Goal: Task Accomplishment & Management: Use online tool/utility

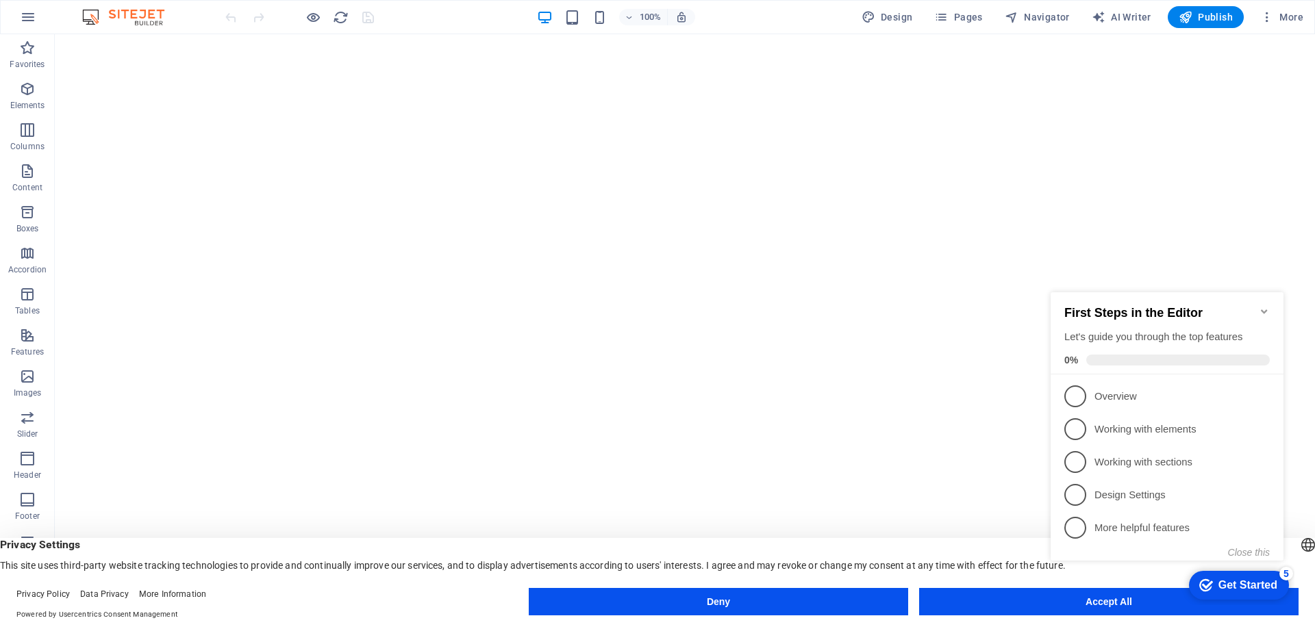
click at [1083, 607] on appcues-checklist "Contextual help checklist present on screen" at bounding box center [1169, 440] width 249 height 336
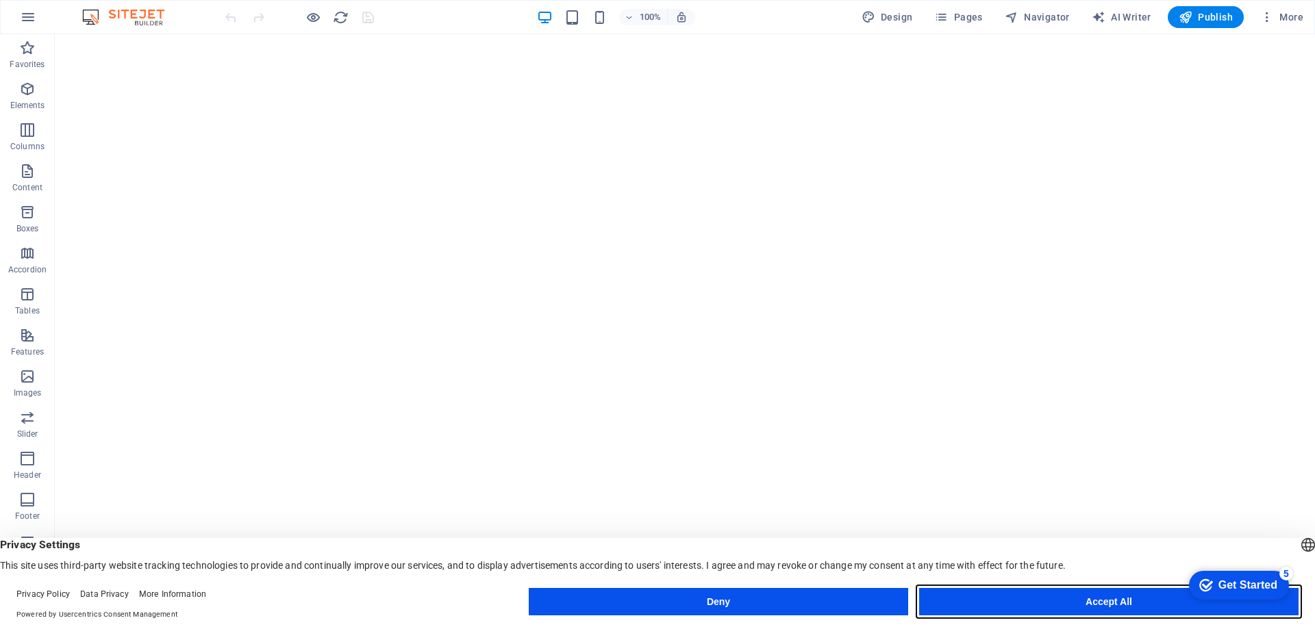
click at [1095, 606] on button "Accept All" at bounding box center [1108, 601] width 379 height 27
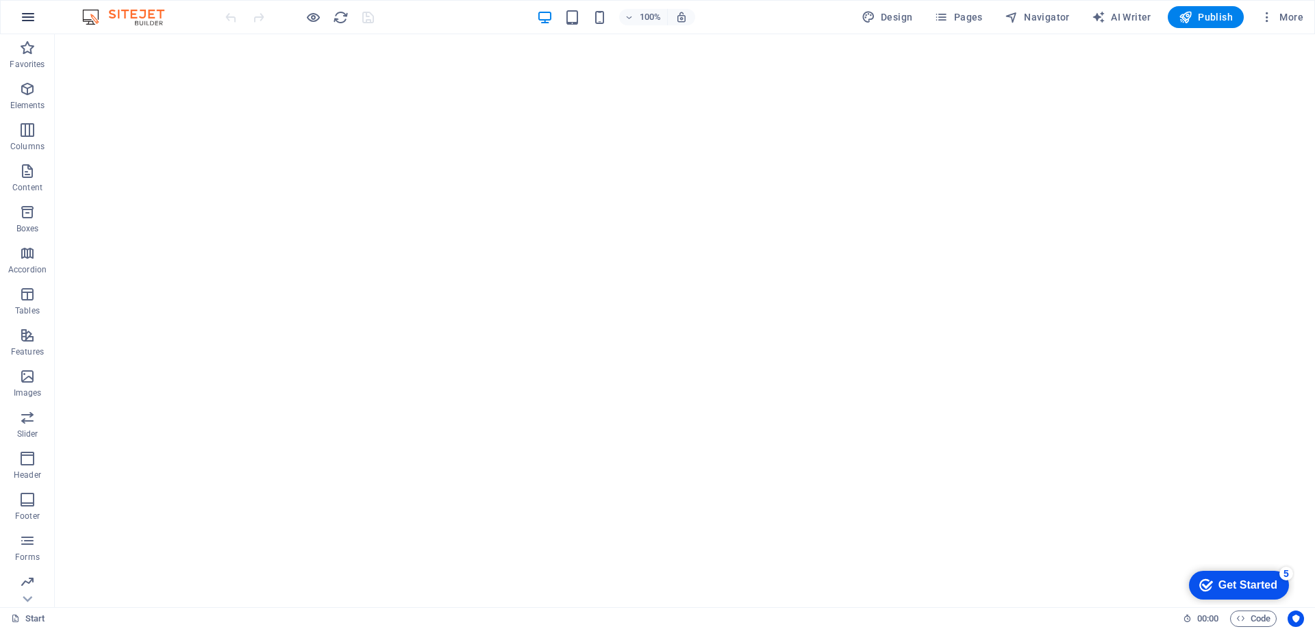
click at [25, 16] on icon "button" at bounding box center [28, 17] width 16 height 16
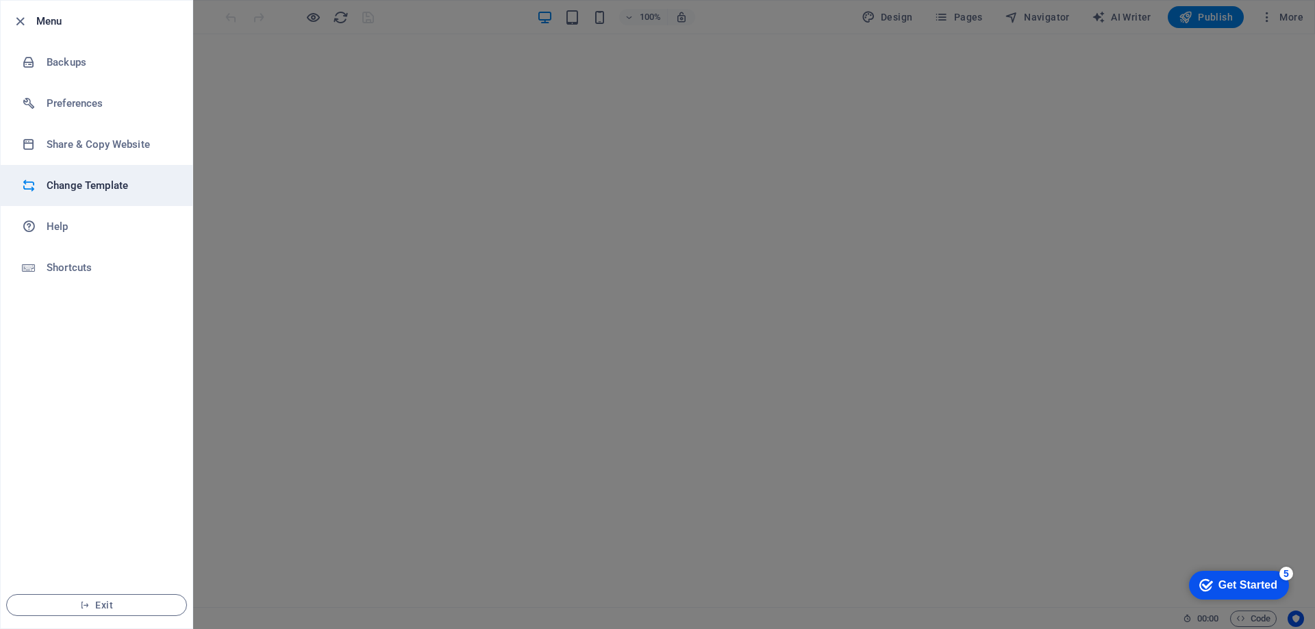
click at [79, 170] on li "Change Template" at bounding box center [97, 185] width 192 height 41
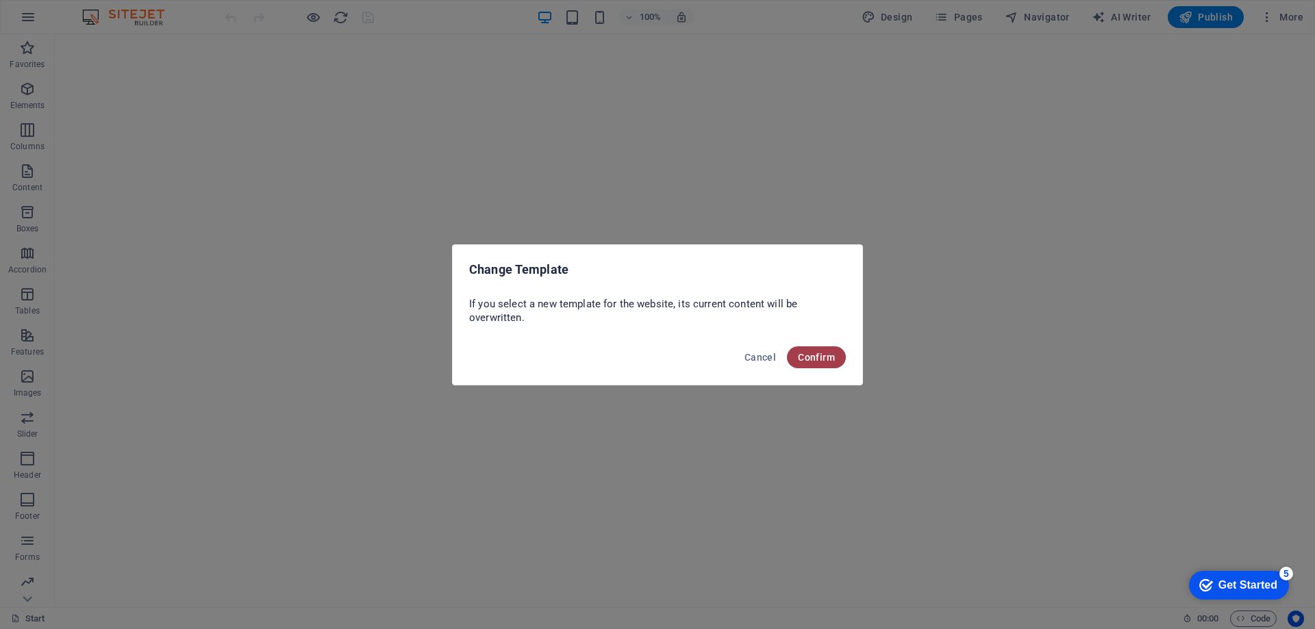
click at [796, 359] on button "Confirm" at bounding box center [816, 357] width 59 height 22
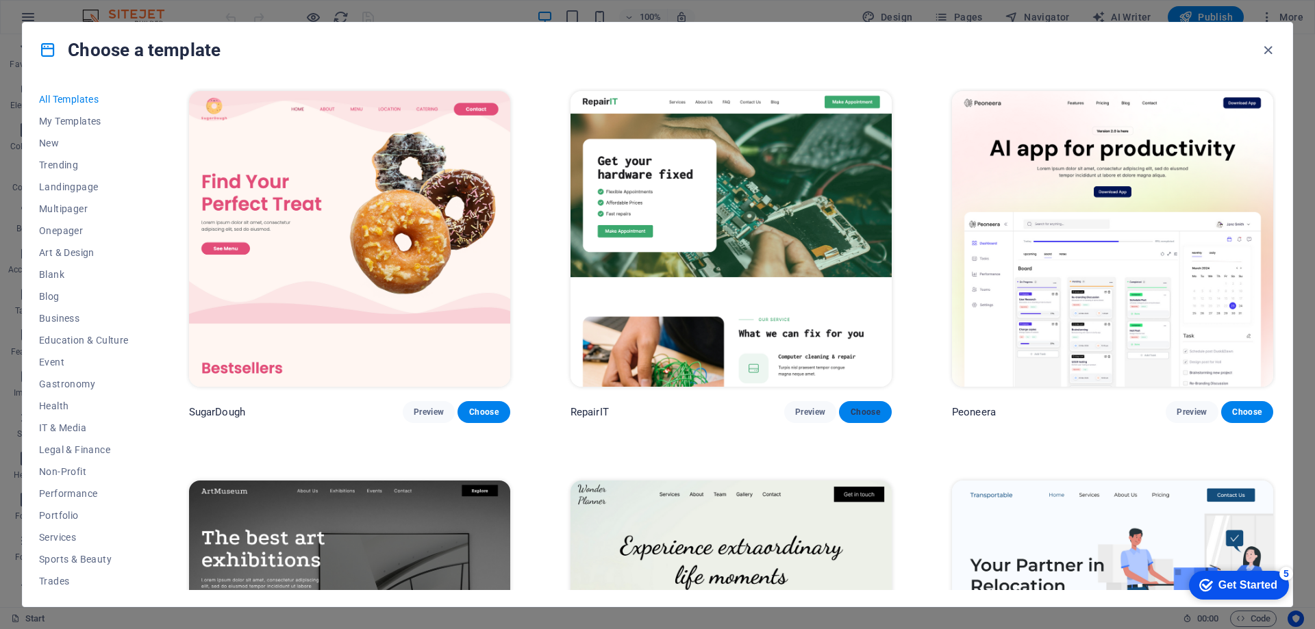
click at [850, 404] on button "Choose" at bounding box center [865, 412] width 52 height 22
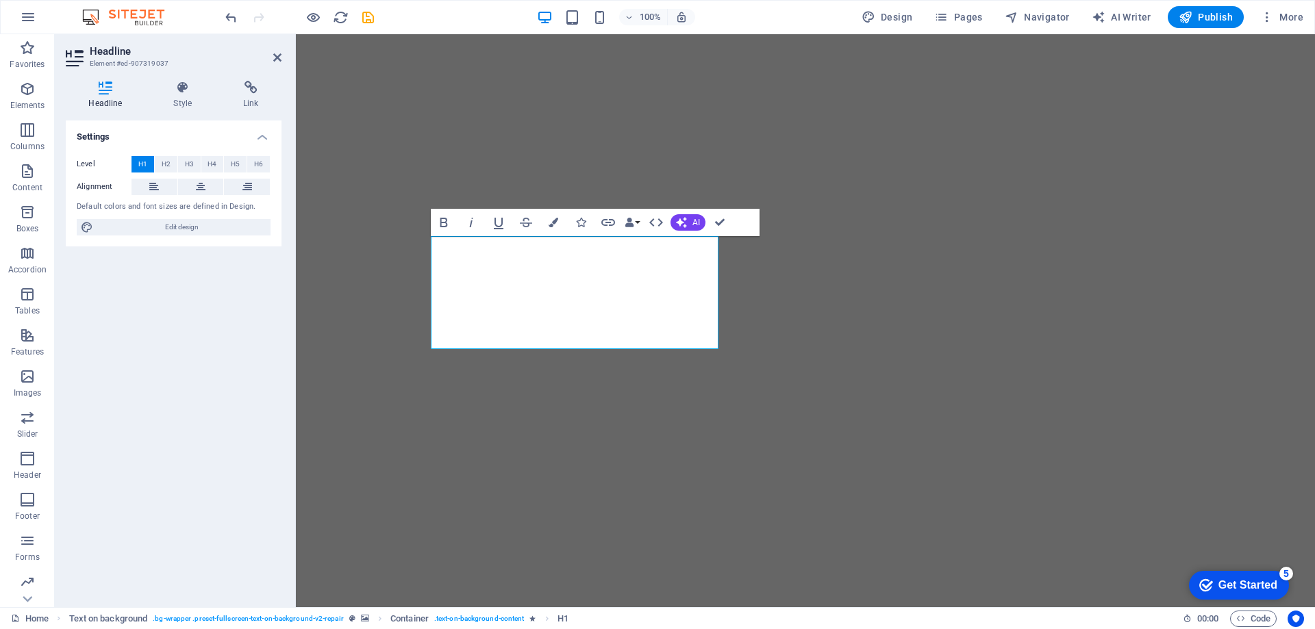
click at [173, 359] on div "Settings Level H1 H2 H3 H4 H5 H6 Alignment Default colors and font sizes are de…" at bounding box center [174, 359] width 216 height 476
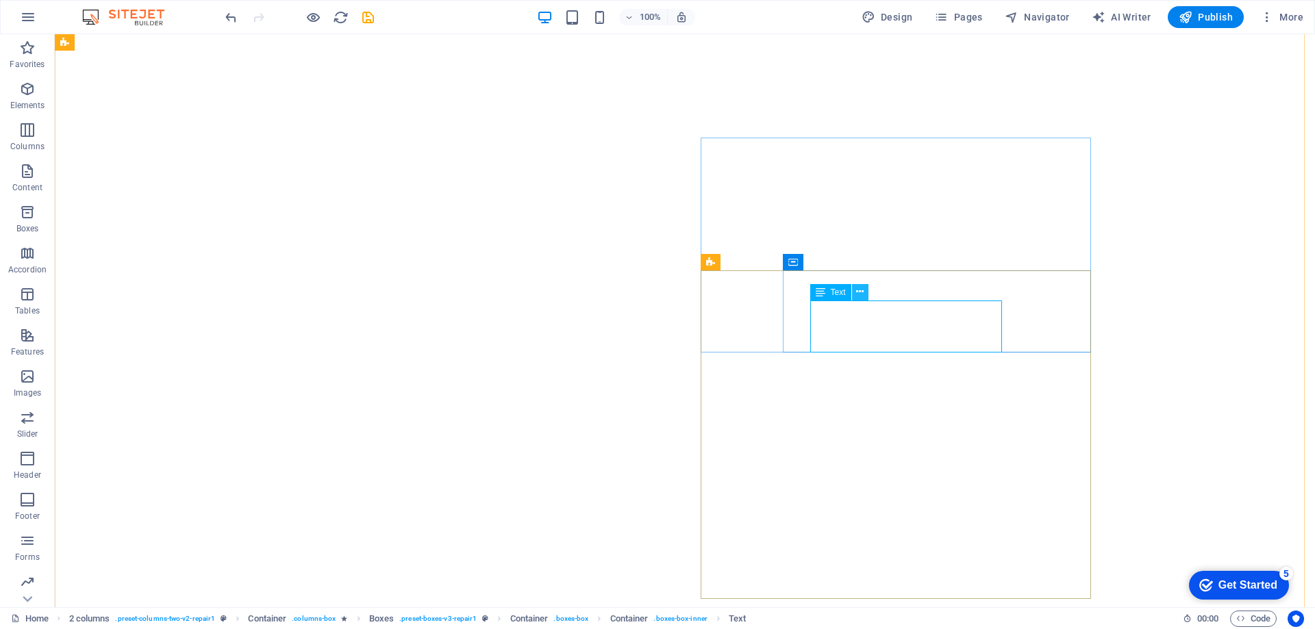
click at [859, 288] on icon at bounding box center [860, 292] width 8 height 14
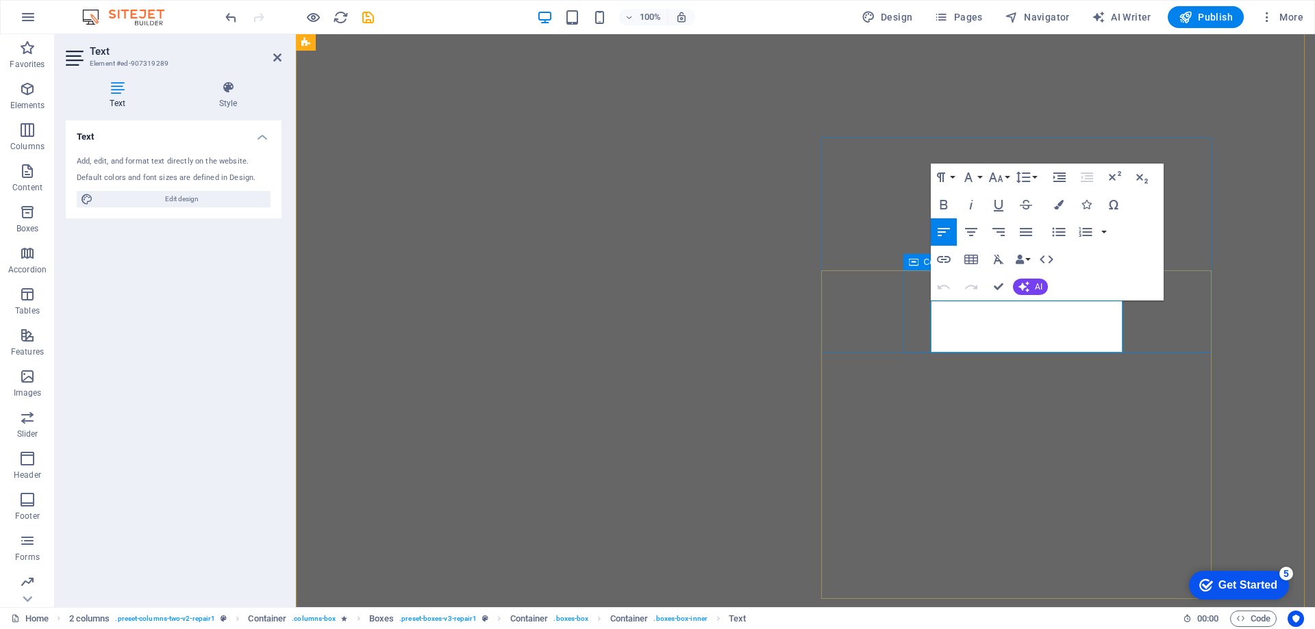
click at [915, 264] on icon at bounding box center [914, 262] width 10 height 16
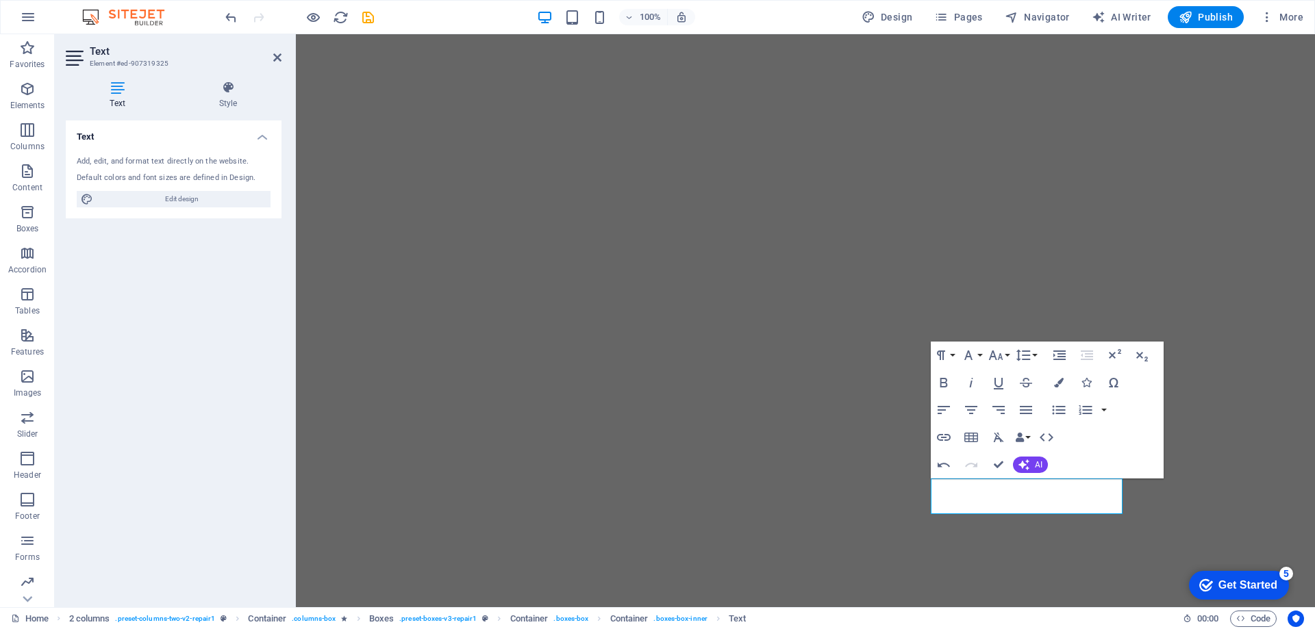
click at [262, 339] on div "Text Add, edit, and format text directly on the website. Default colors and fon…" at bounding box center [174, 359] width 216 height 476
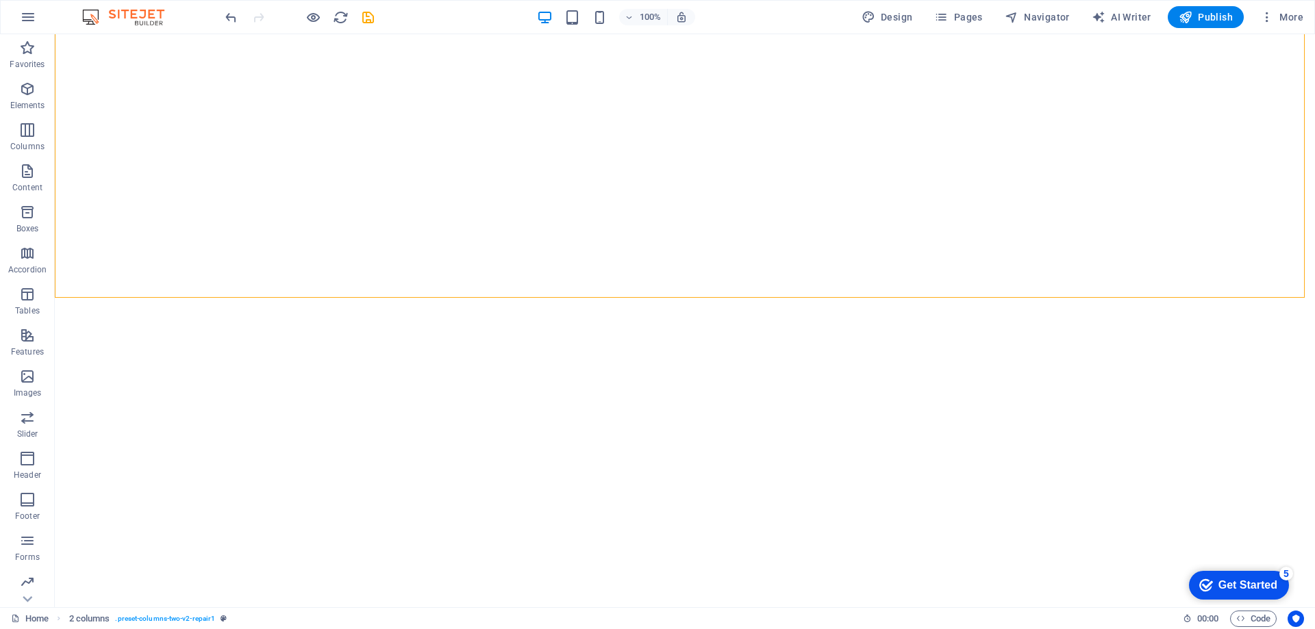
click at [798, 623] on div "Home 2 columns . preset-columns-two-v2-repair1" at bounding box center [591, 619] width 1161 height 16
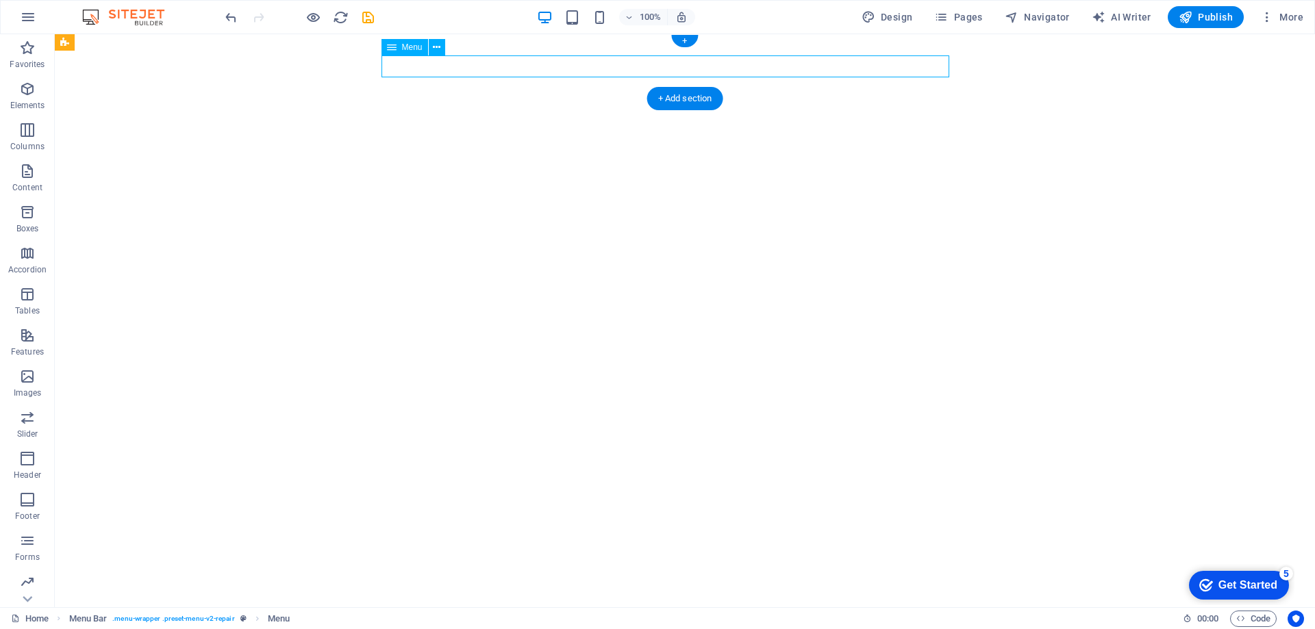
select select "1"
select select
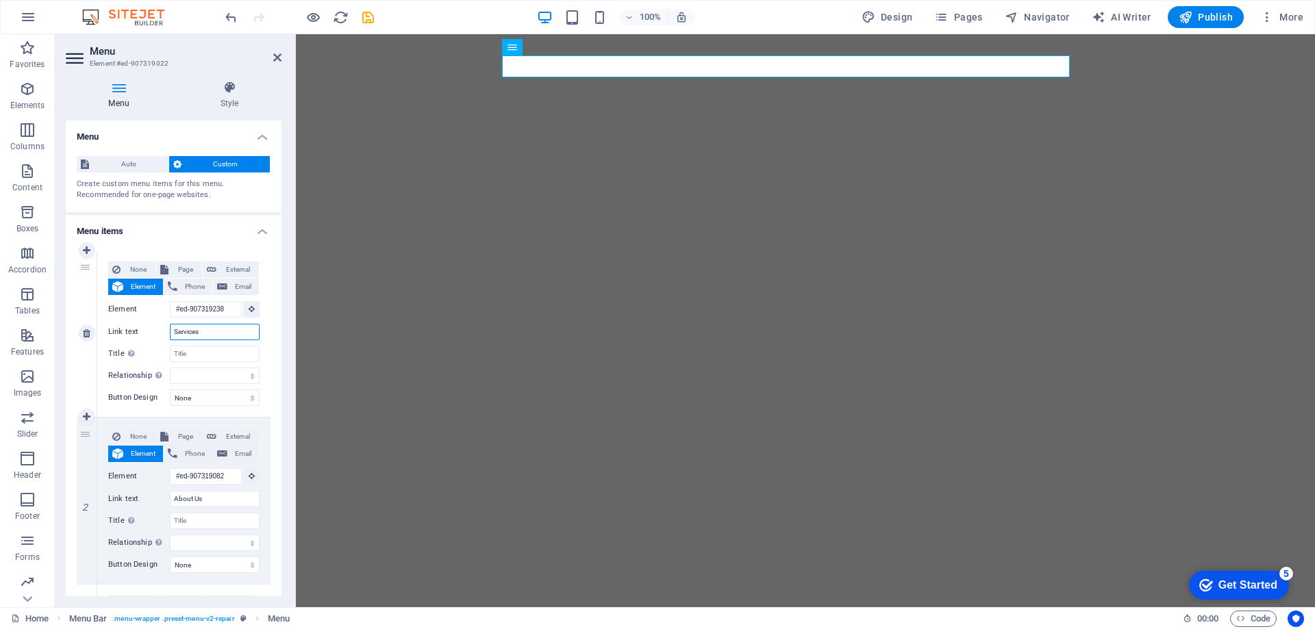
click at [223, 331] on input "Services" at bounding box center [215, 332] width 90 height 16
type input "Servicios"
select select
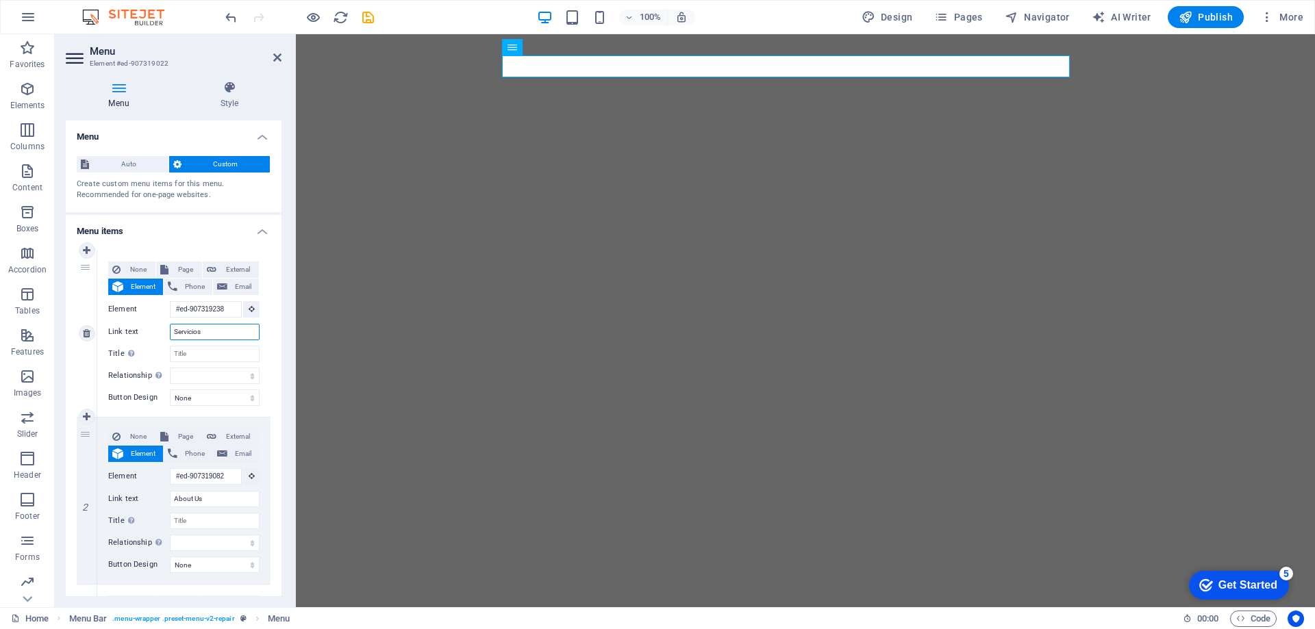
select select
type input "Servicios"
drag, startPoint x: 208, startPoint y: 495, endPoint x: 139, endPoint y: 500, distance: 69.3
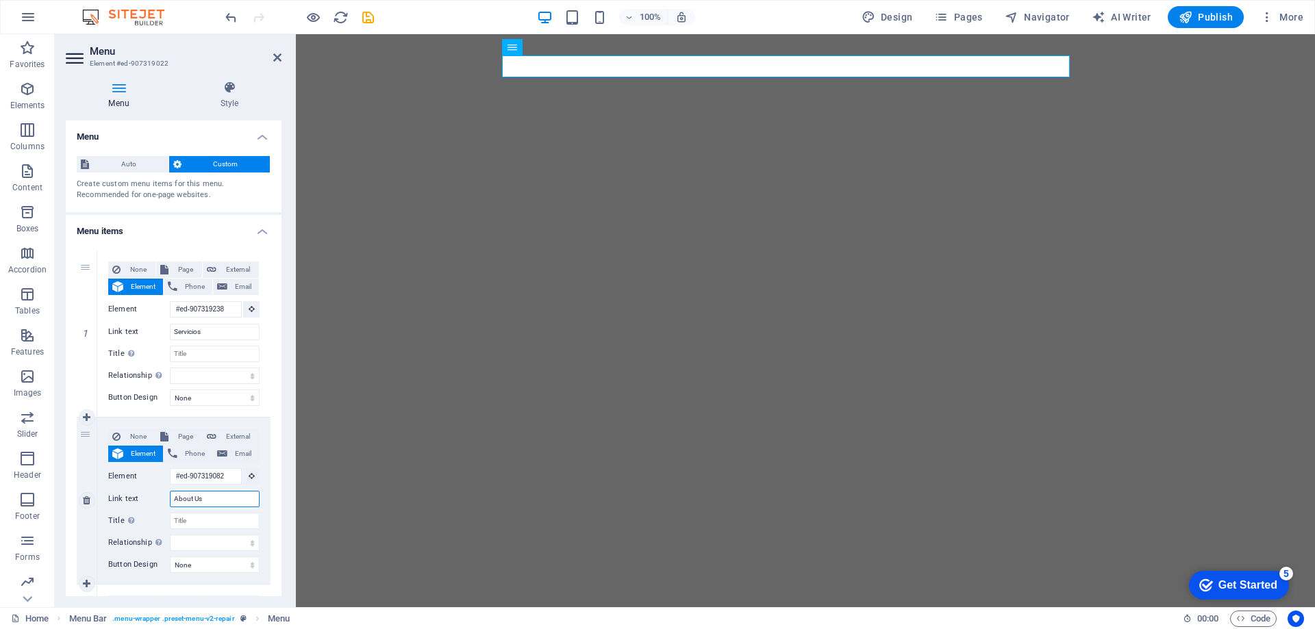
click at [139, 500] on div "Link text About Us" at bounding box center [183, 499] width 151 height 16
type input "Nosotros"
select select
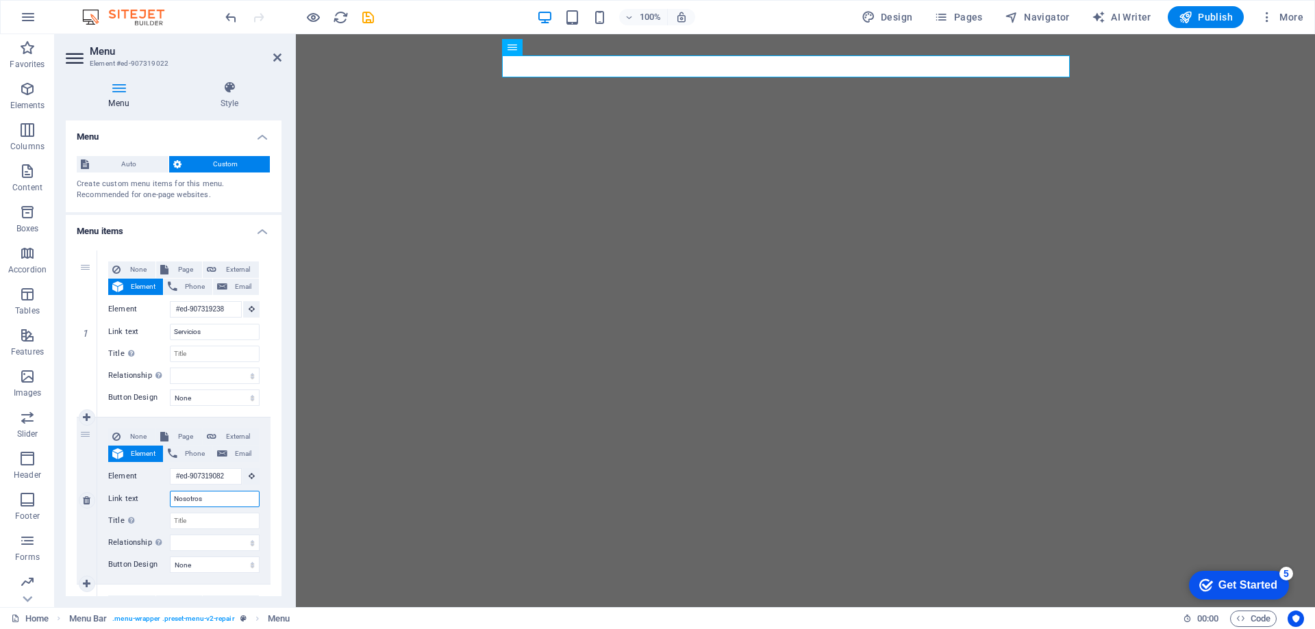
select select
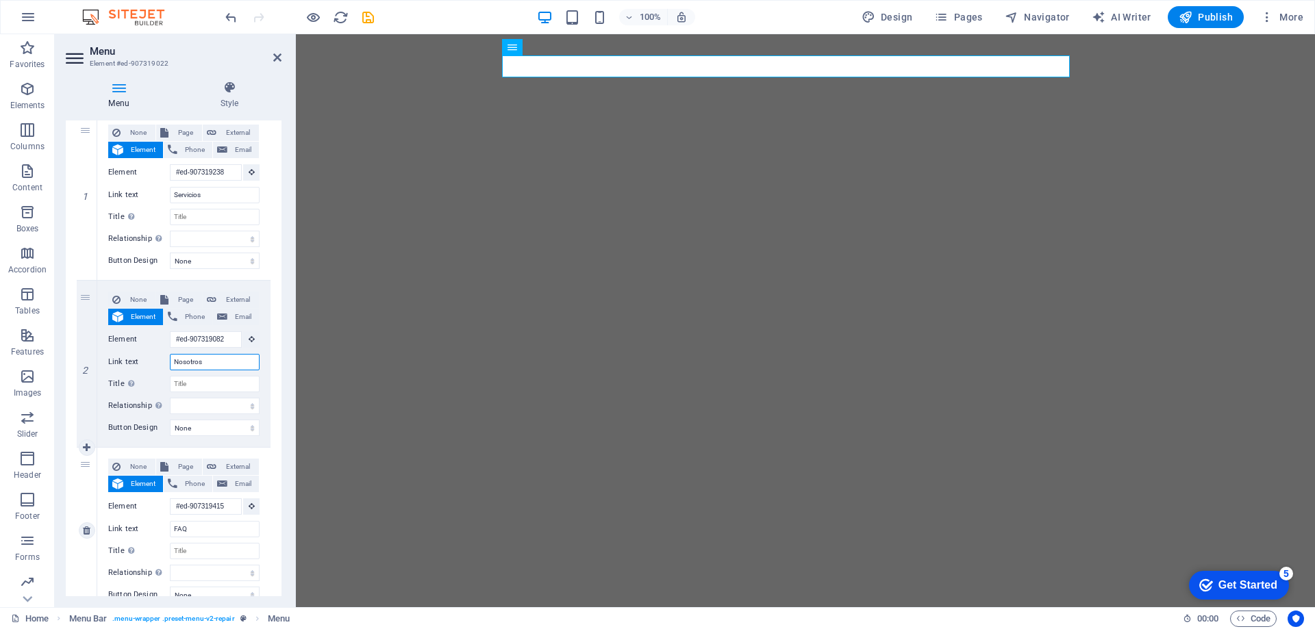
scroll to position [205, 0]
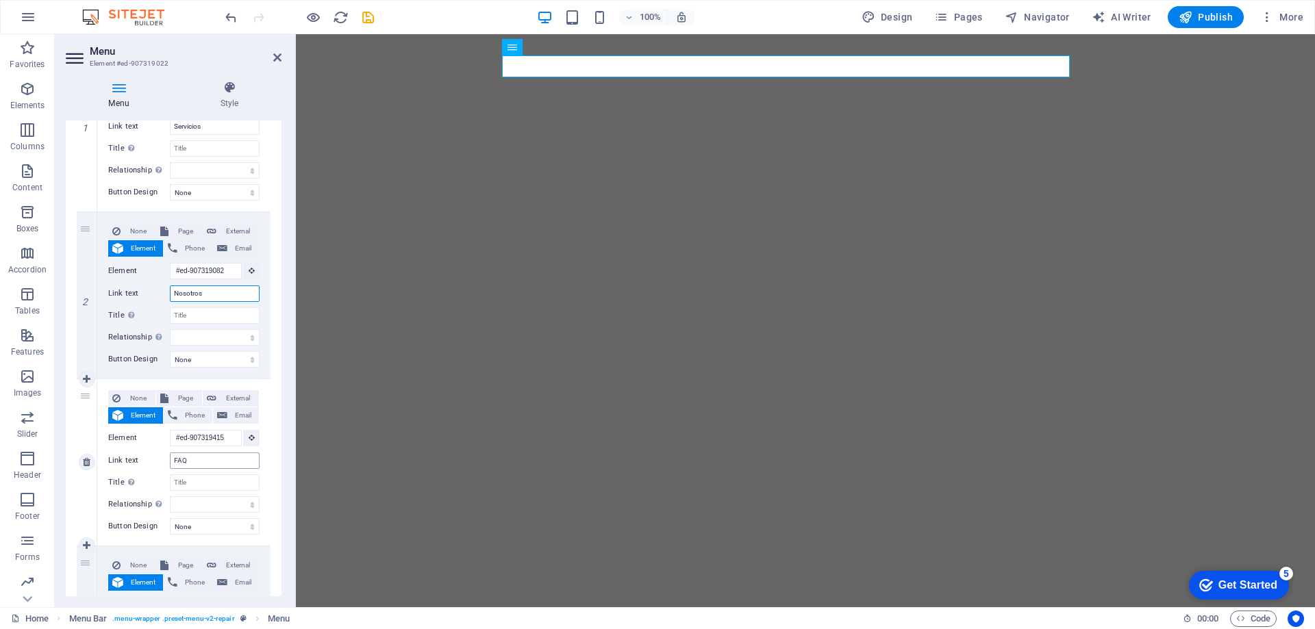
type input "Nosotros"
click at [188, 464] on input "FAQ" at bounding box center [215, 461] width 90 height 16
type input "Pregunta"
select select
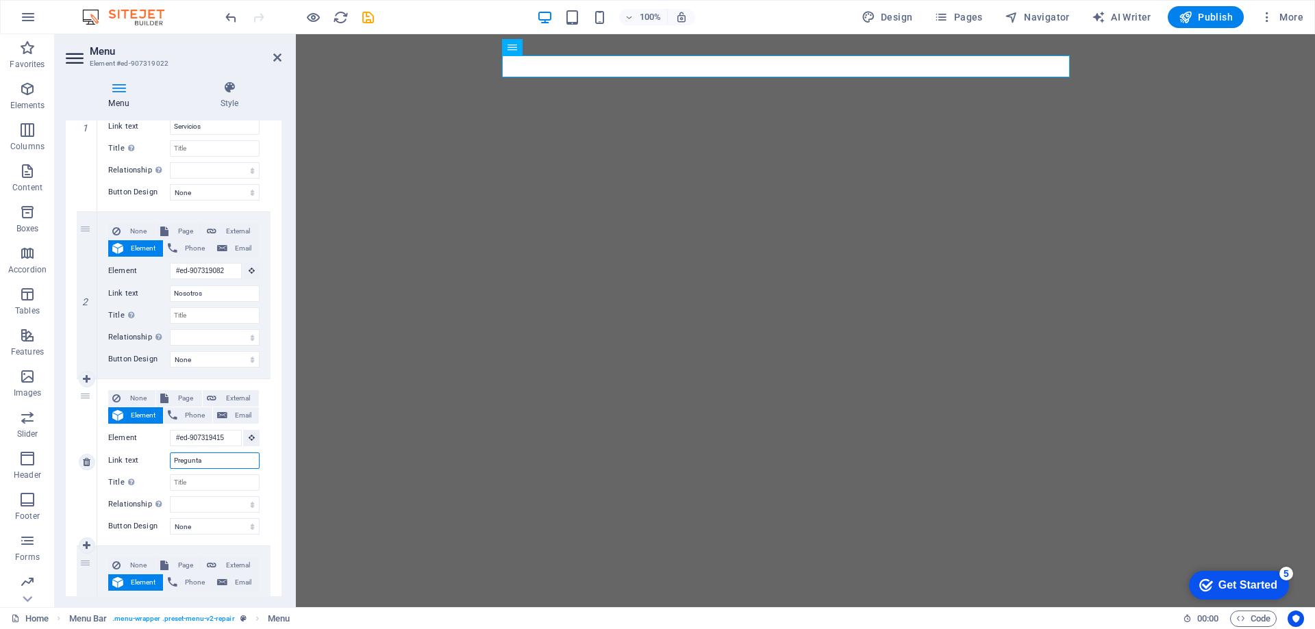
select select
type input "Preguntas"
select select
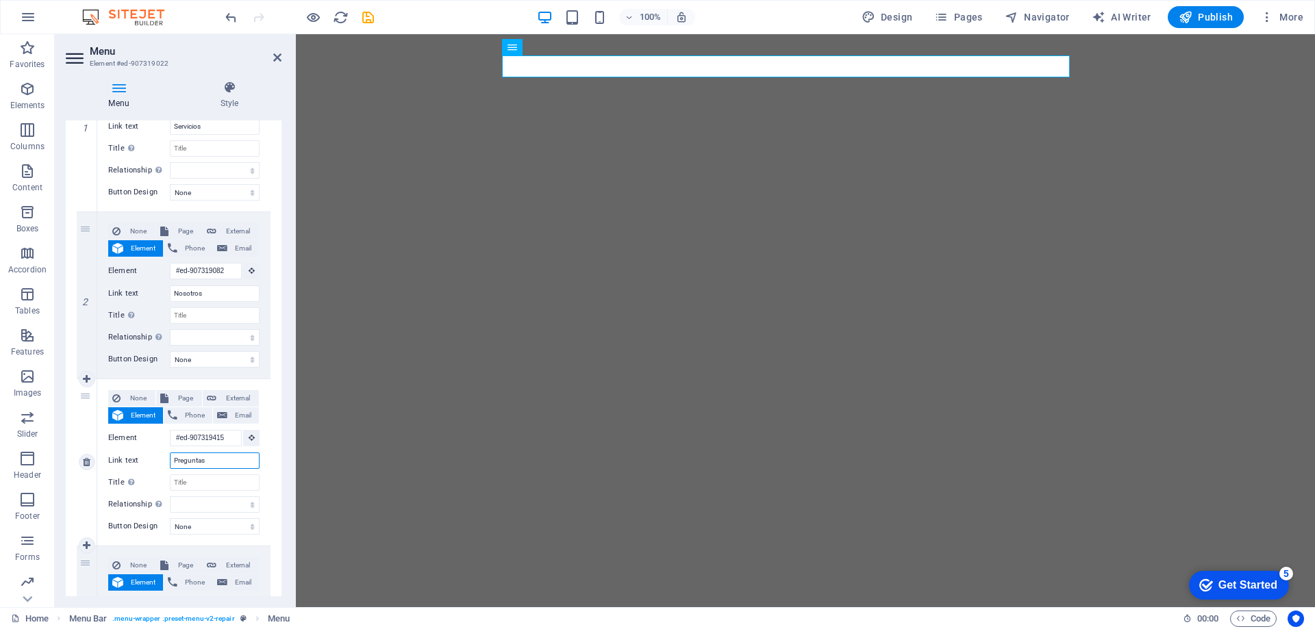
select select
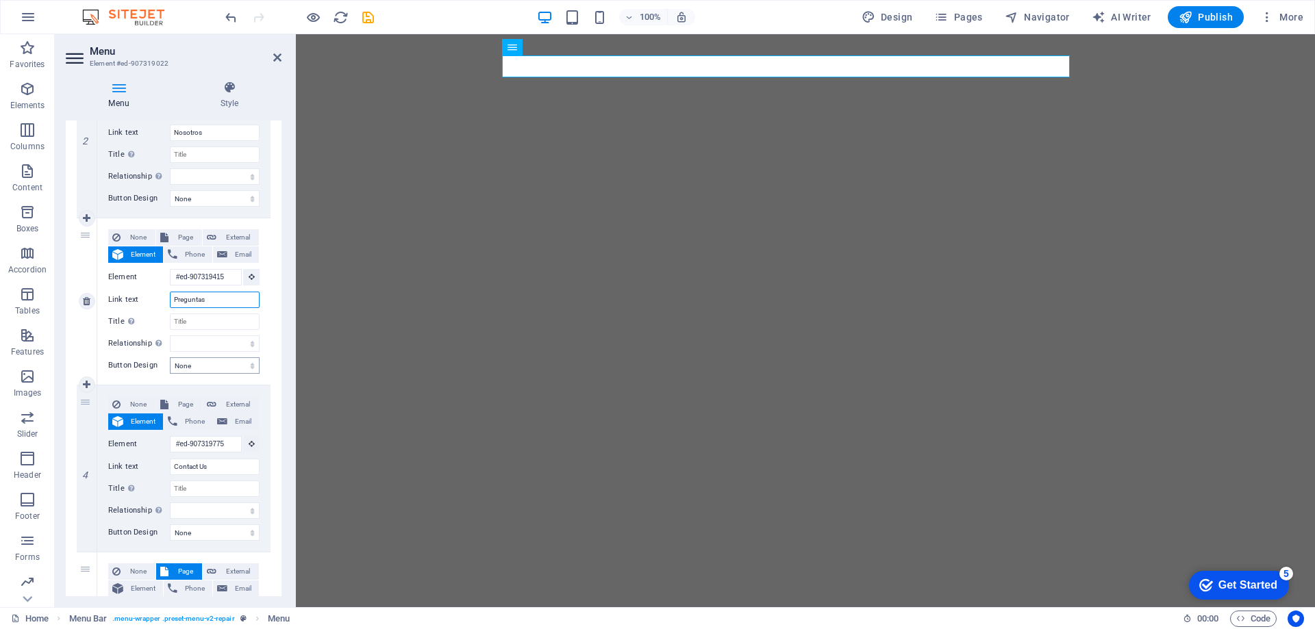
scroll to position [411, 0]
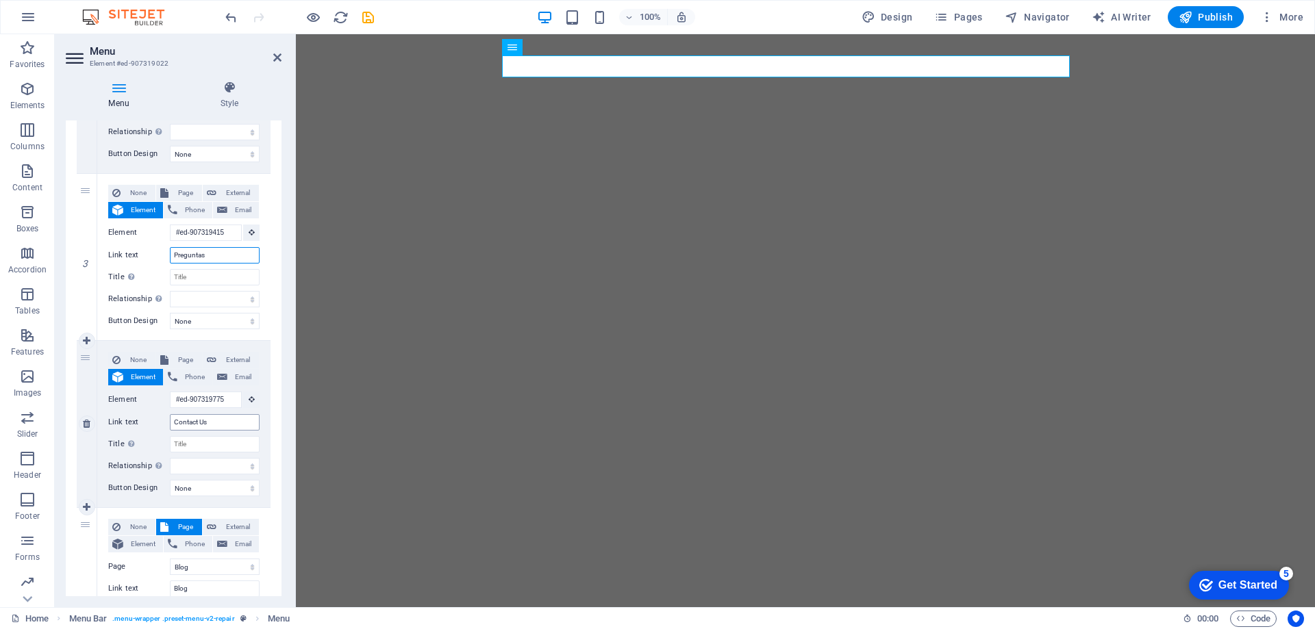
type input "Preguntas"
click at [194, 429] on input "Contact Us" at bounding box center [215, 422] width 90 height 16
drag, startPoint x: 213, startPoint y: 424, endPoint x: 167, endPoint y: 424, distance: 45.9
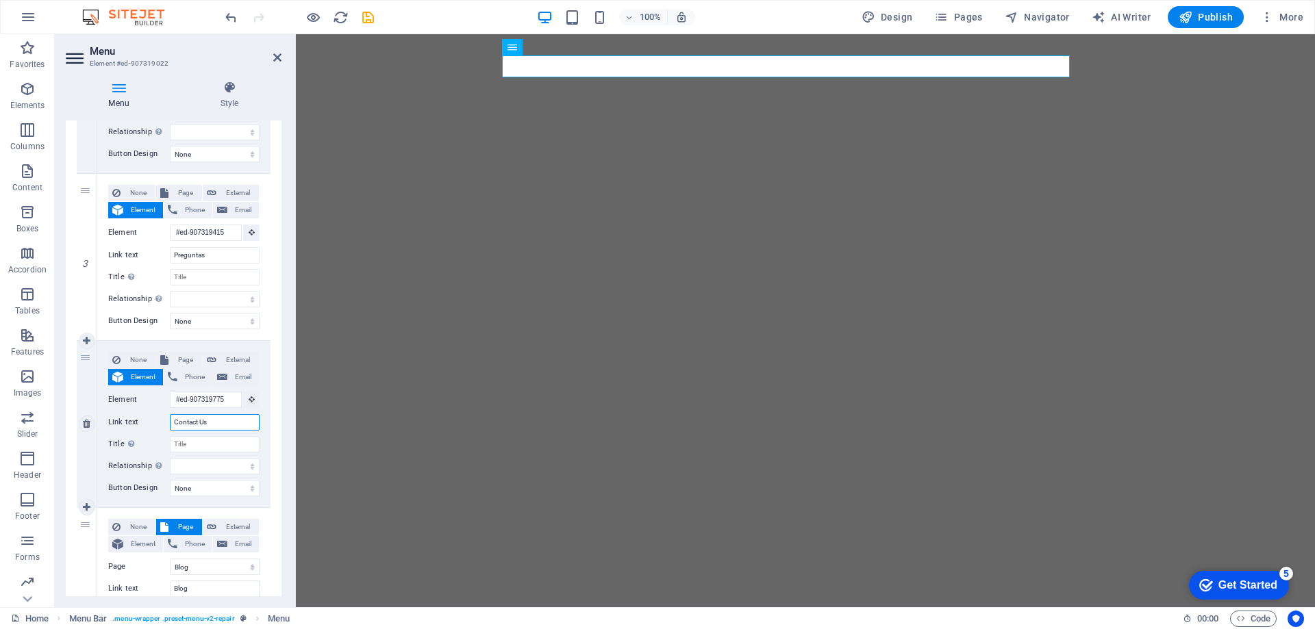
click at [167, 424] on div "Link text Contact Us" at bounding box center [183, 422] width 151 height 16
type input "Contacto"
select select
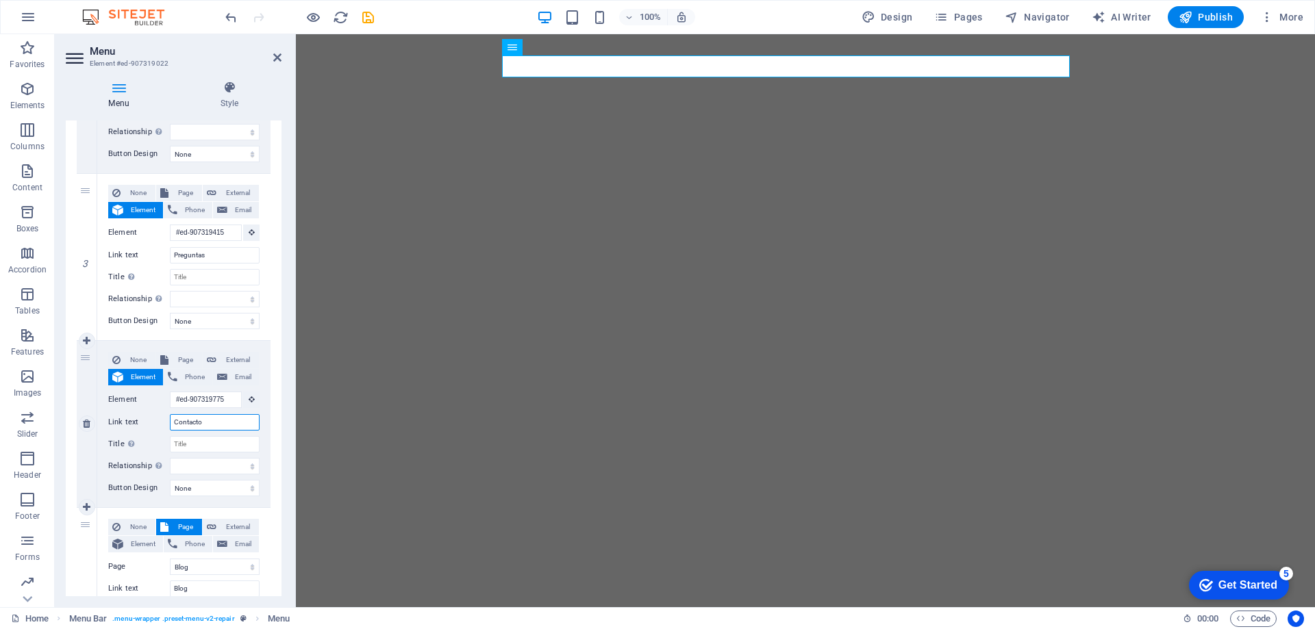
select select
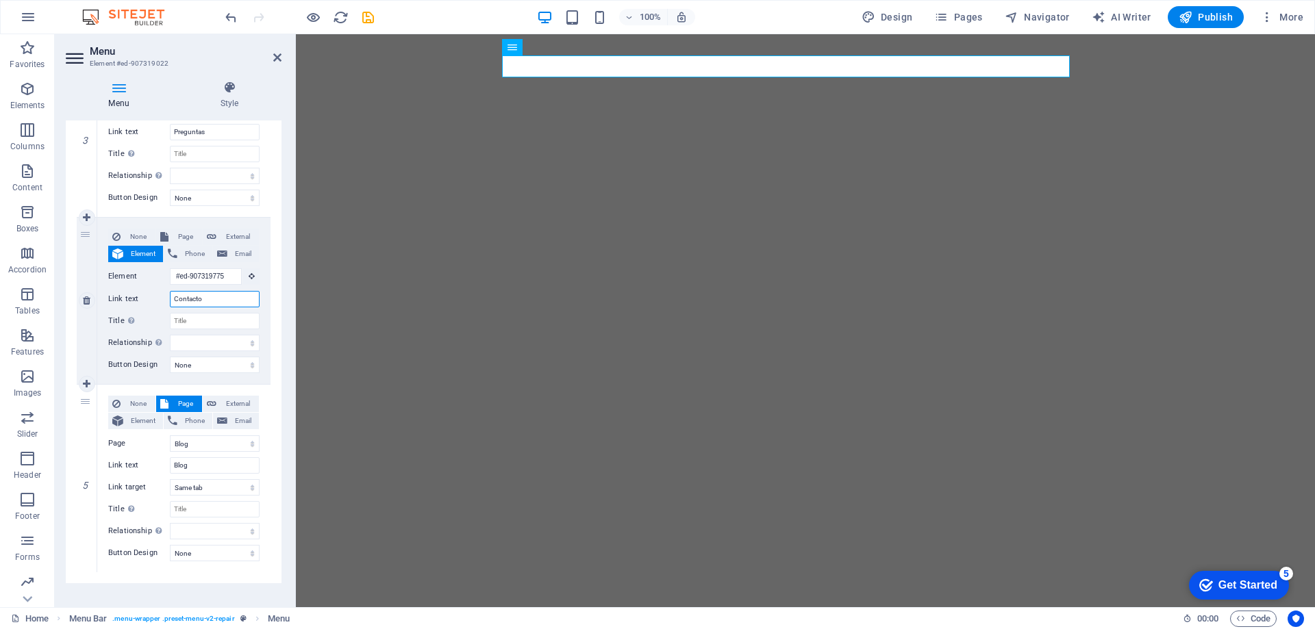
scroll to position [548, 0]
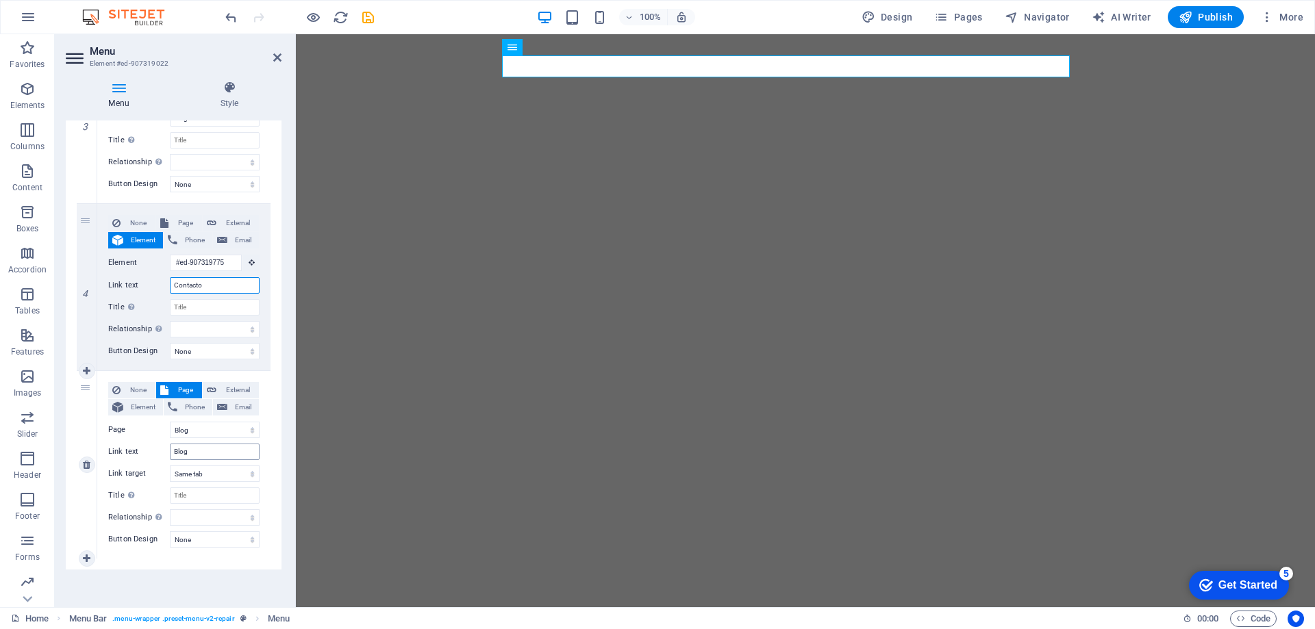
type input "Contacto"
drag, startPoint x: 202, startPoint y: 449, endPoint x: 149, endPoint y: 453, distance: 52.8
click at [149, 453] on div "Link text Blog" at bounding box center [183, 452] width 151 height 16
type input "Blog"
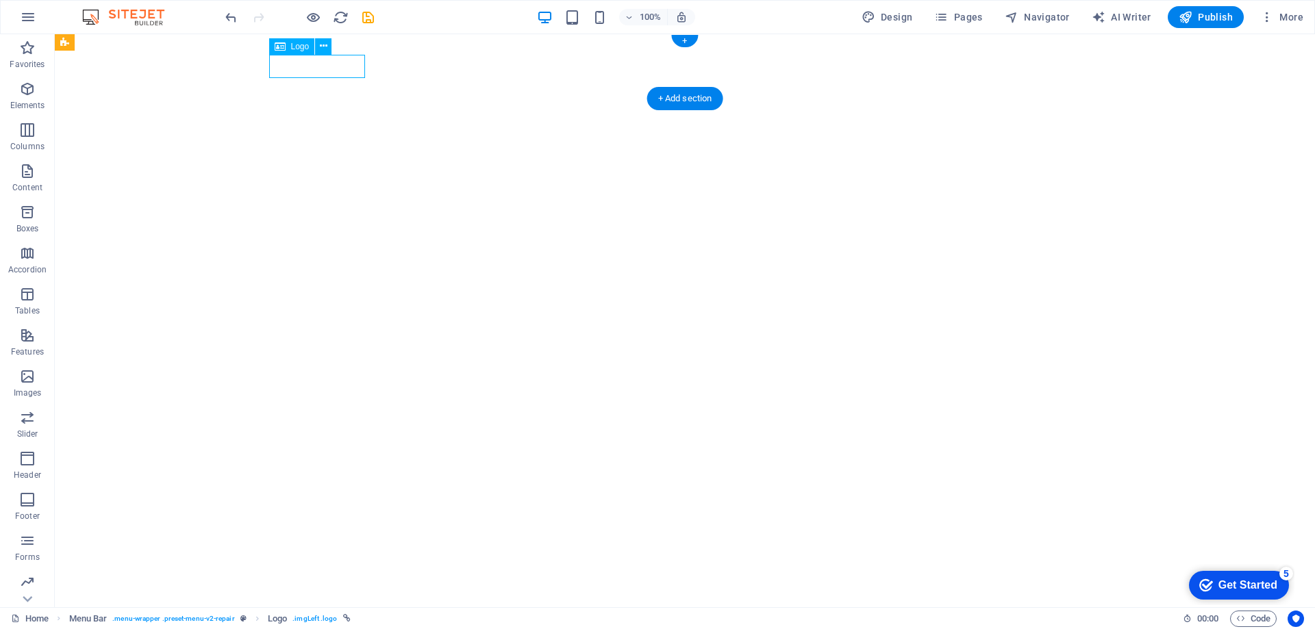
select select "px"
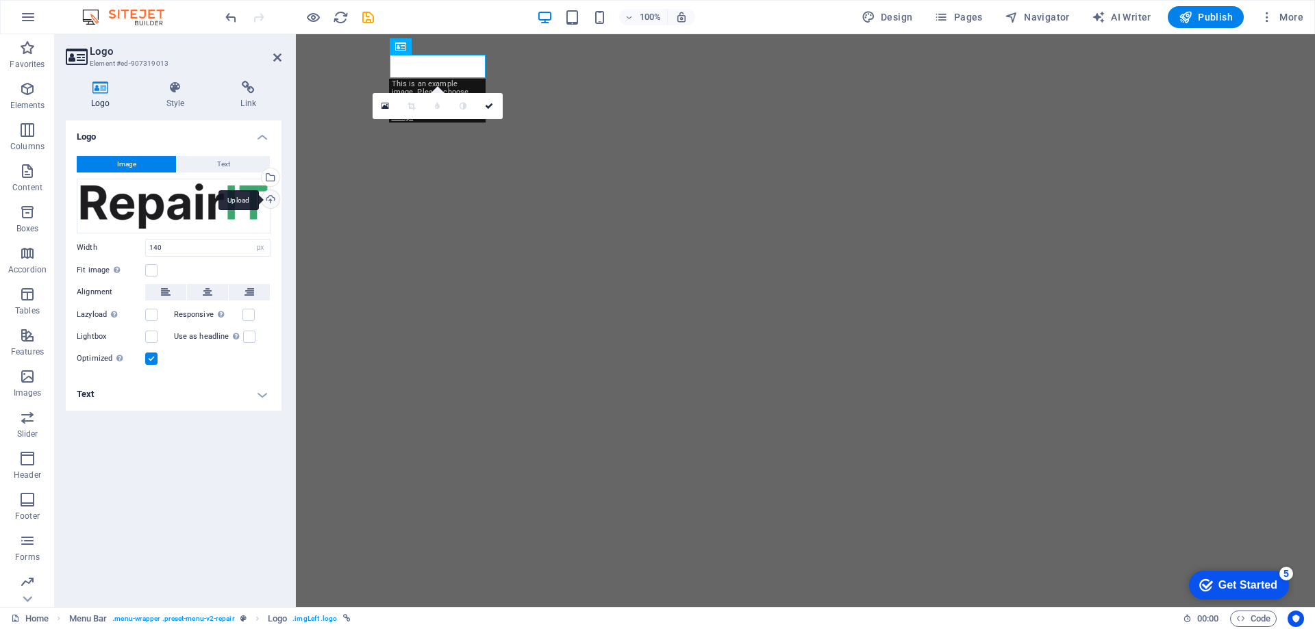
click at [270, 197] on div "Upload" at bounding box center [269, 200] width 21 height 21
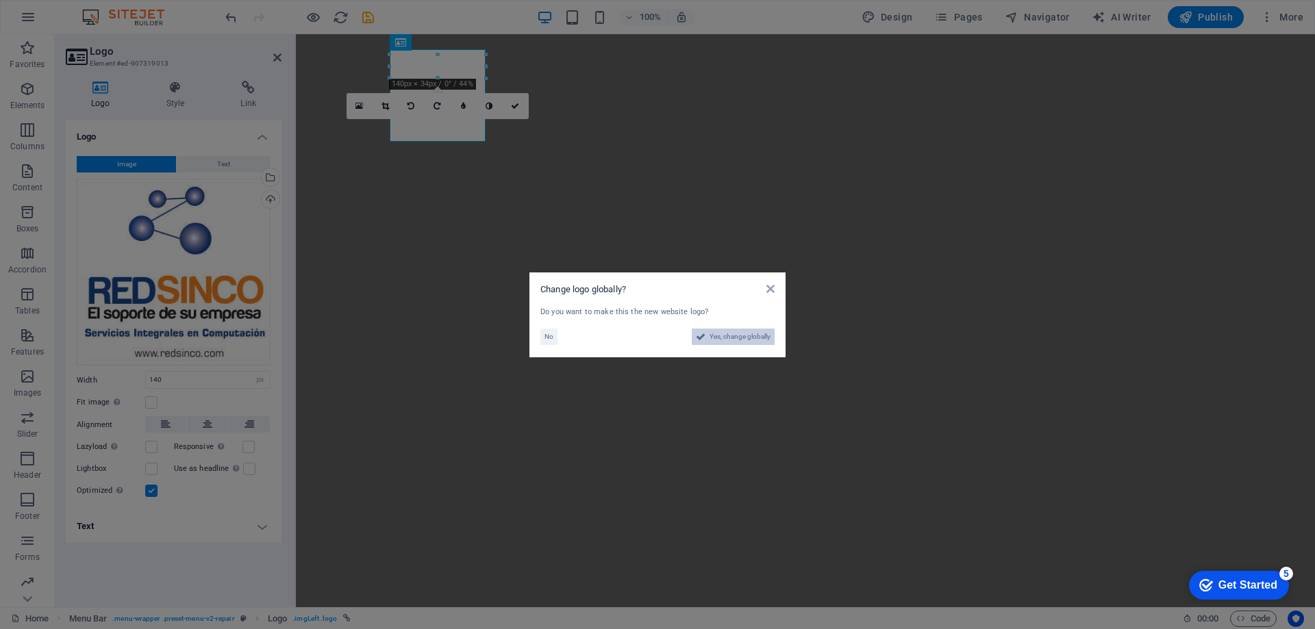
click at [724, 342] on span "Yes, change globally" at bounding box center [739, 337] width 61 height 16
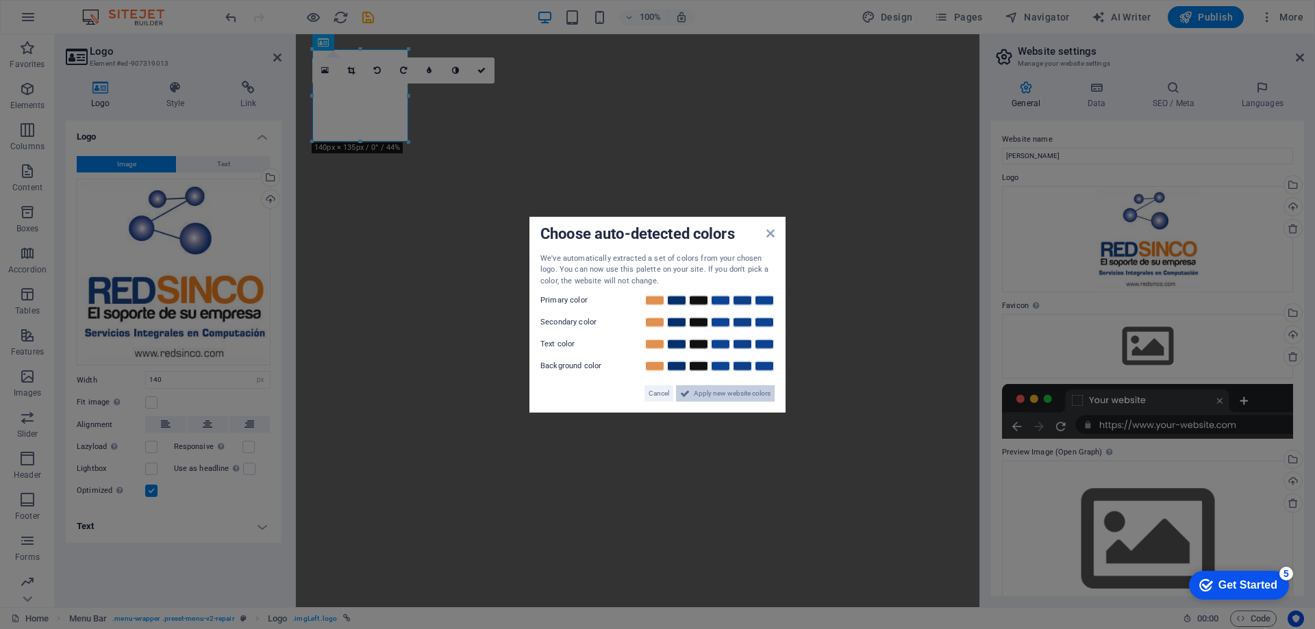
click at [698, 391] on span "Apply new website colors" at bounding box center [732, 393] width 77 height 16
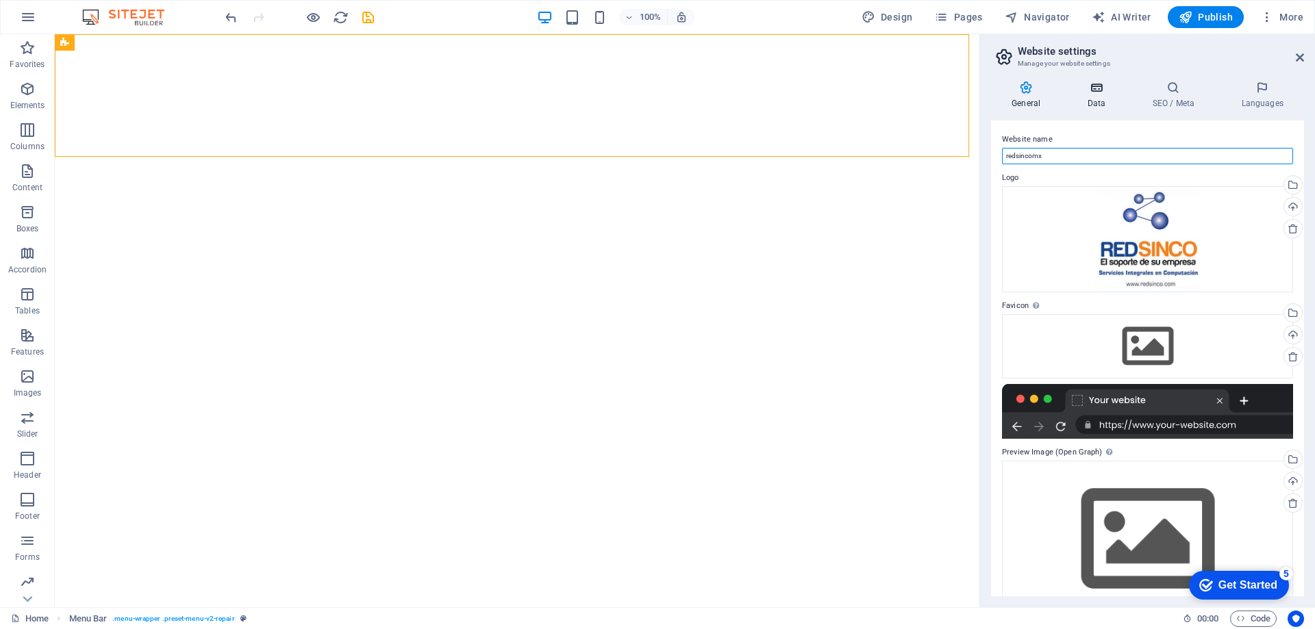
type input "redsincomx"
click at [1096, 90] on icon at bounding box center [1096, 88] width 60 height 14
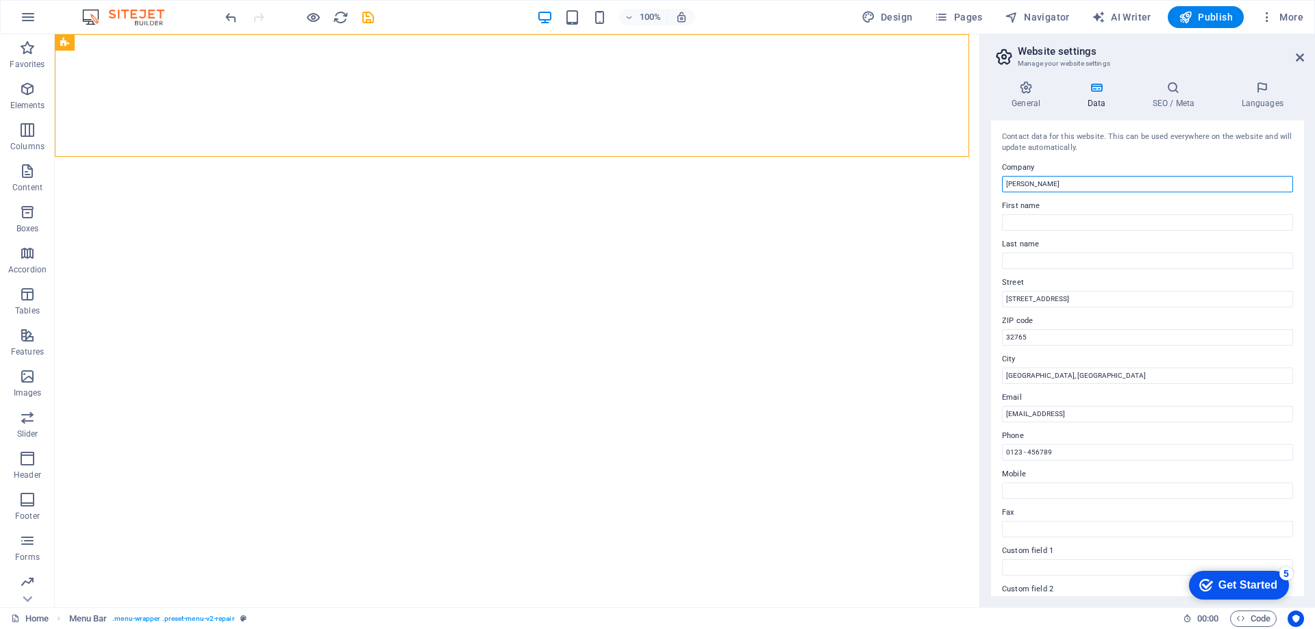
drag, startPoint x: 1121, startPoint y: 184, endPoint x: 985, endPoint y: 188, distance: 137.0
click at [985, 188] on div "General Data SEO / Meta Languages Website name redsincomx Logo Drag files here,…" at bounding box center [1147, 338] width 335 height 537
type input "redsincomx"
click at [1030, 222] on input "First name" at bounding box center [1147, 222] width 291 height 16
type input "RICARDO"
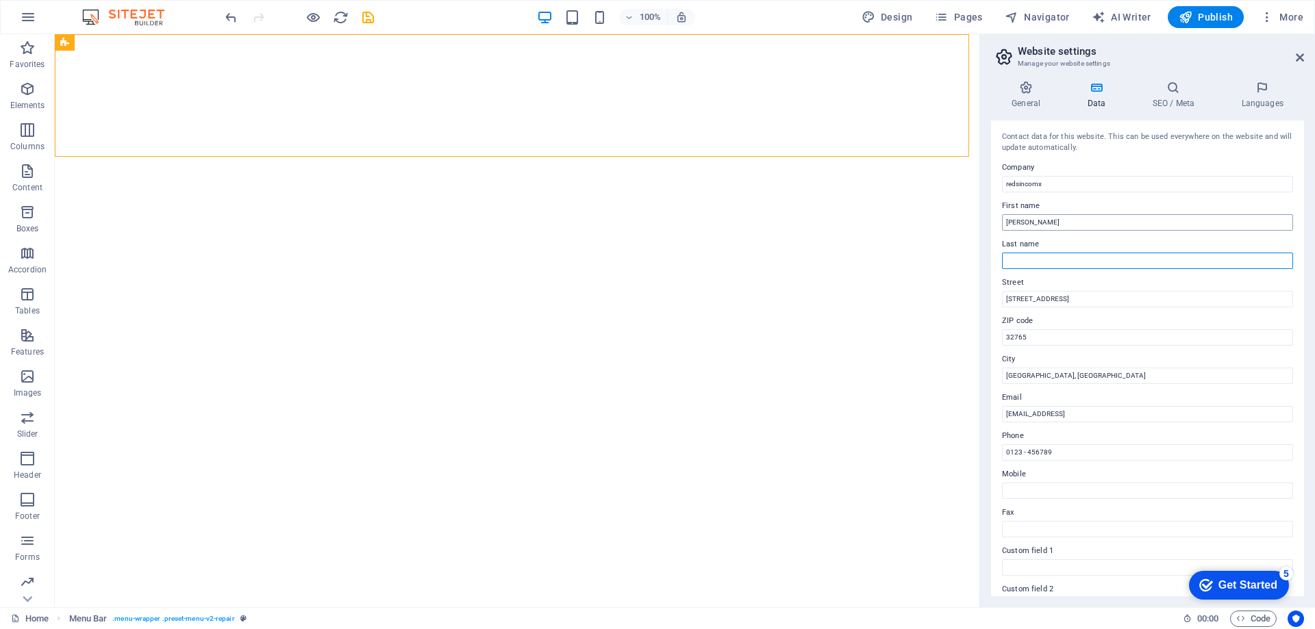
type input "GARCIA TOLENTINO"
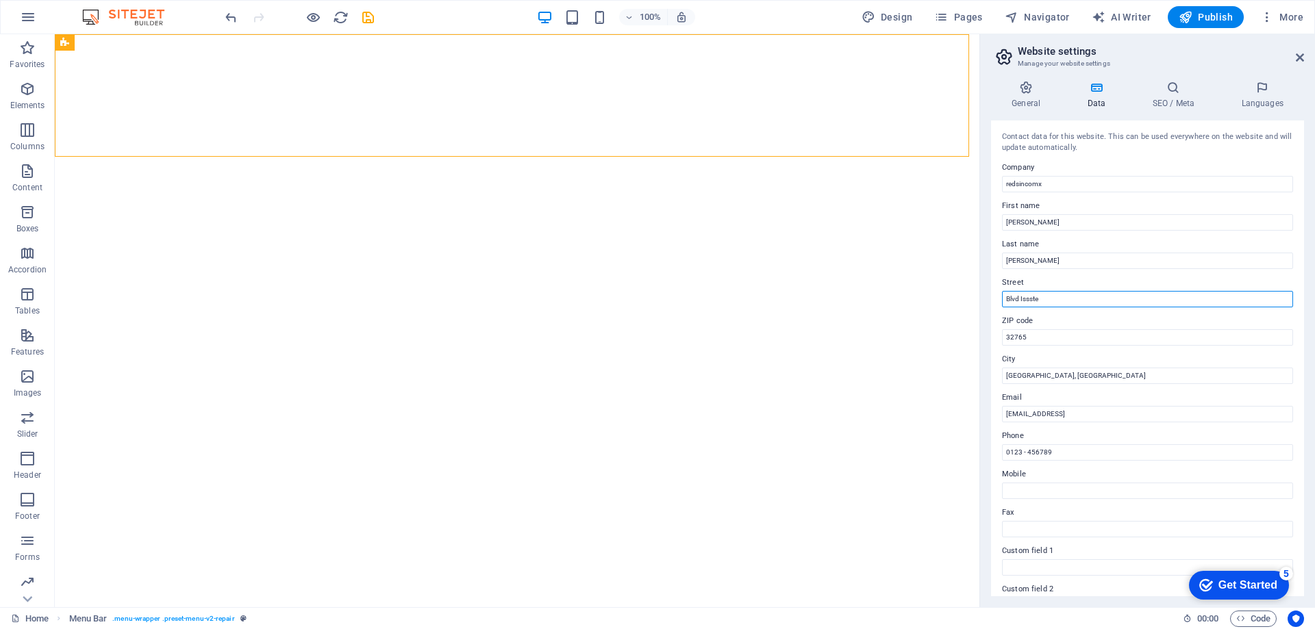
type input "Blvd Issste"
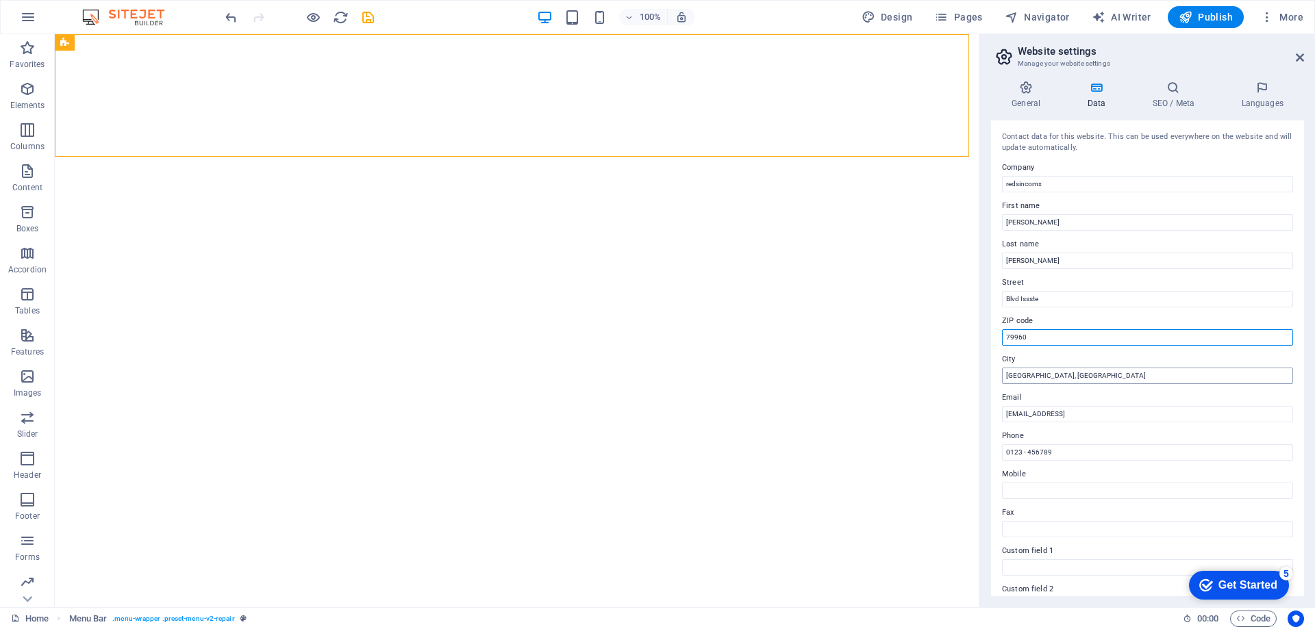
type input "79960"
type input "Tamazunchale"
click at [1013, 418] on input "2c8f02f10812f524e76e481932a124@cpanel.local" at bounding box center [1147, 414] width 291 height 16
type input "l"
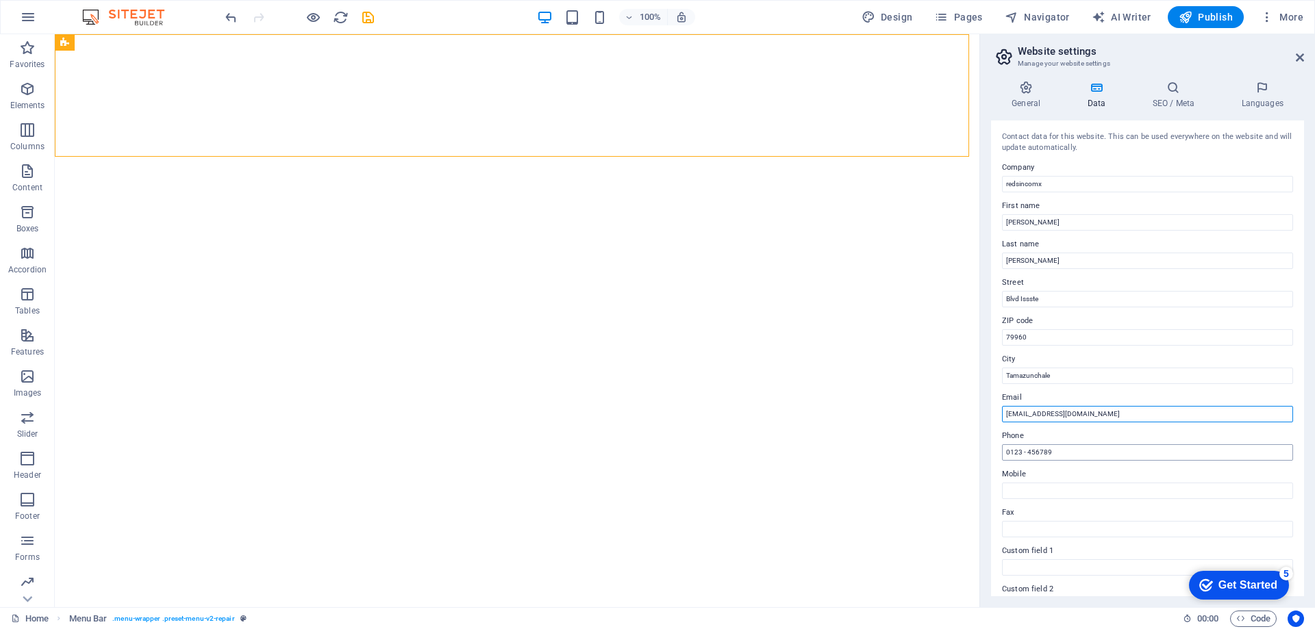
type input "[EMAIL_ADDRESS][DOMAIN_NAME]"
drag, startPoint x: 1060, startPoint y: 453, endPoint x: 985, endPoint y: 453, distance: 74.6
click at [985, 453] on div "General Data SEO / Meta Languages Website name redsincomx Logo Drag files here,…" at bounding box center [1147, 338] width 335 height 537
type input "4831037858"
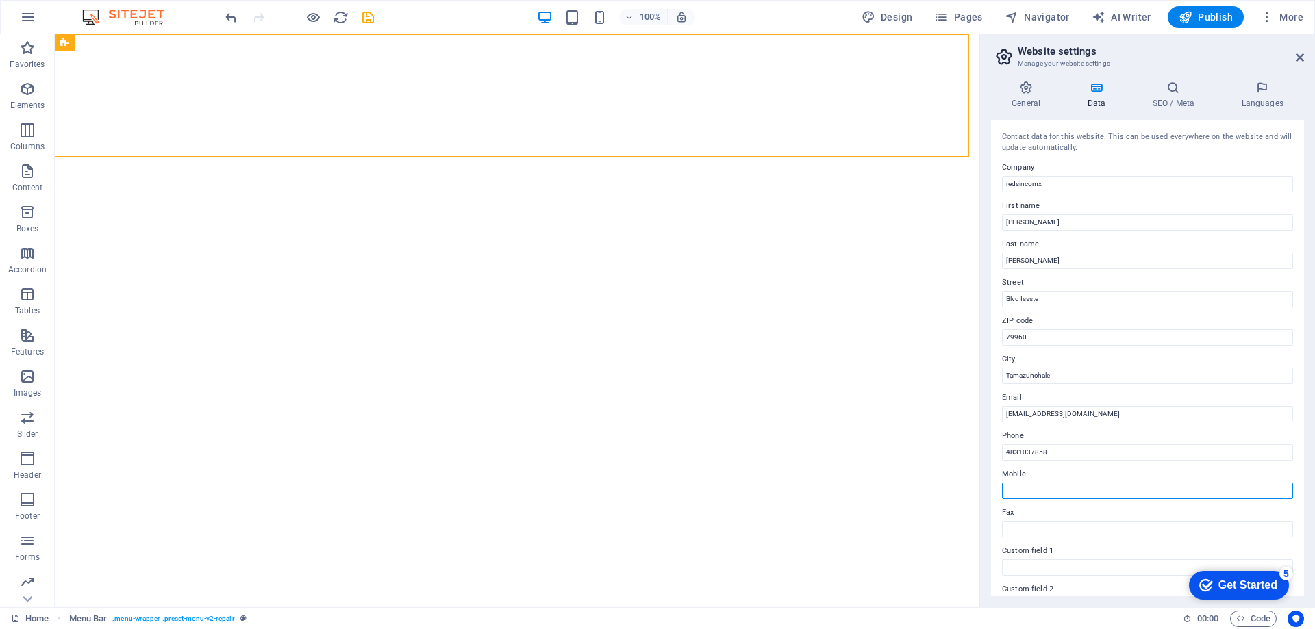
click at [1043, 492] on input "Mobile" at bounding box center [1147, 491] width 291 height 16
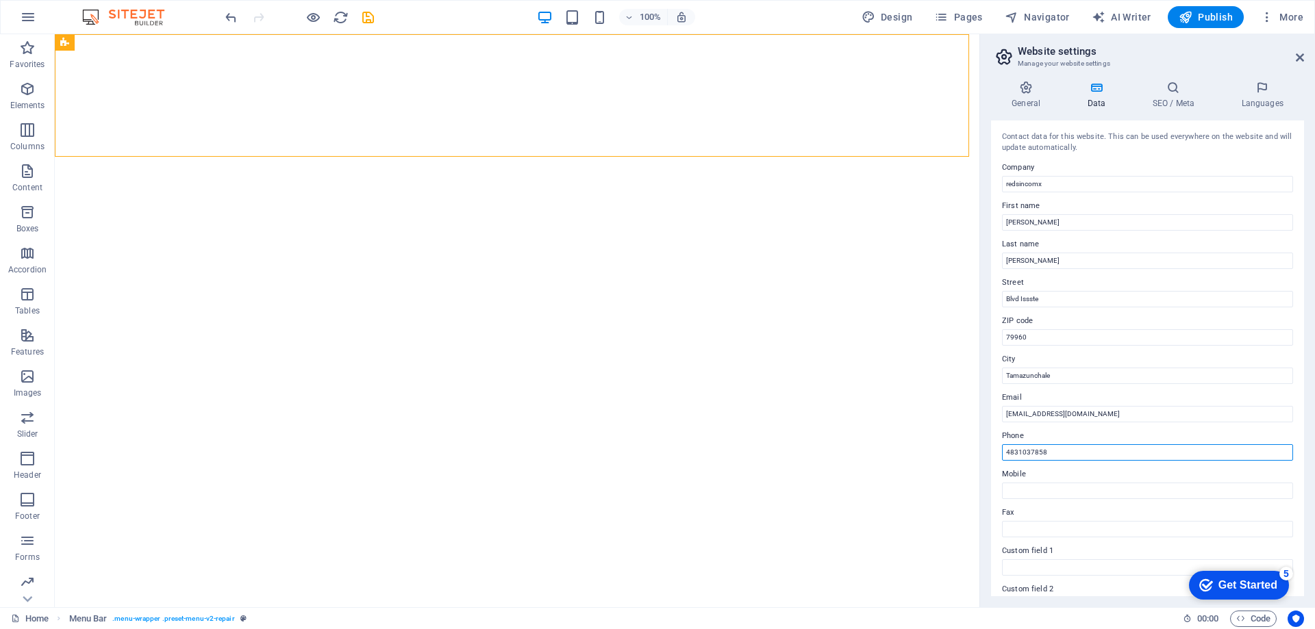
click at [1047, 454] on input "4831037858" at bounding box center [1147, 452] width 291 height 16
click at [1026, 481] on label "Mobile" at bounding box center [1147, 474] width 291 height 16
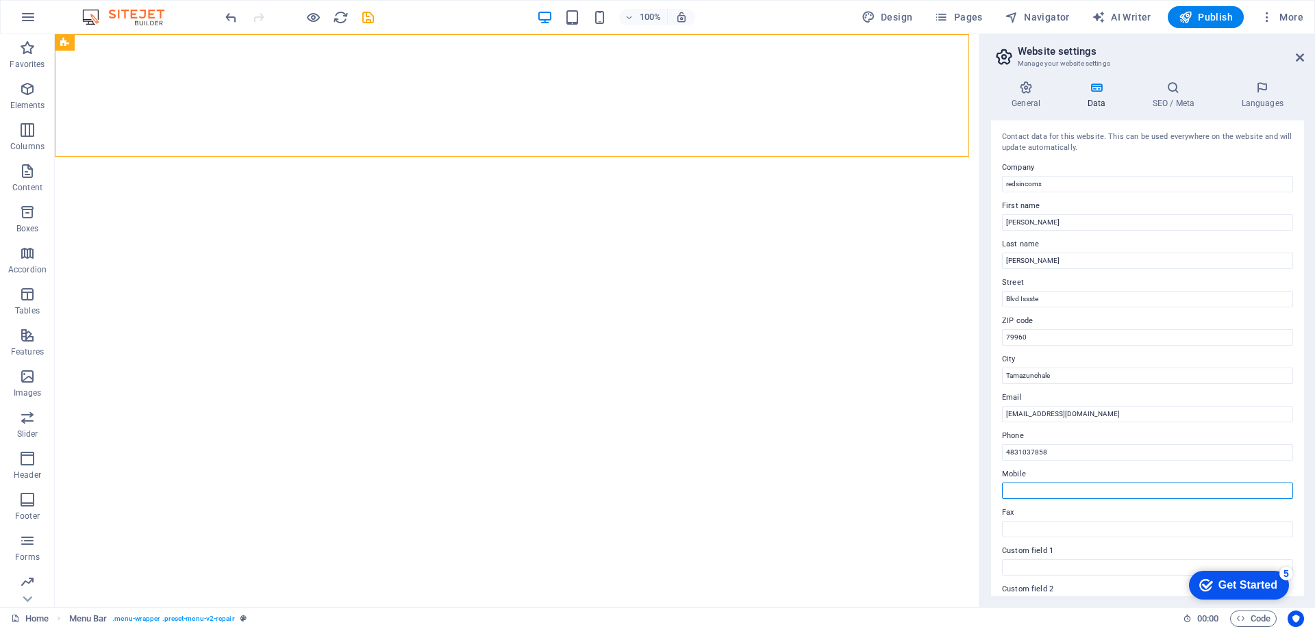
click at [1026, 483] on input "Mobile" at bounding box center [1147, 491] width 291 height 16
click at [1023, 487] on input "Mobile" at bounding box center [1147, 491] width 291 height 16
paste input "4831037858"
type input "4831037858"
click at [1022, 527] on input "Fax" at bounding box center [1147, 529] width 291 height 16
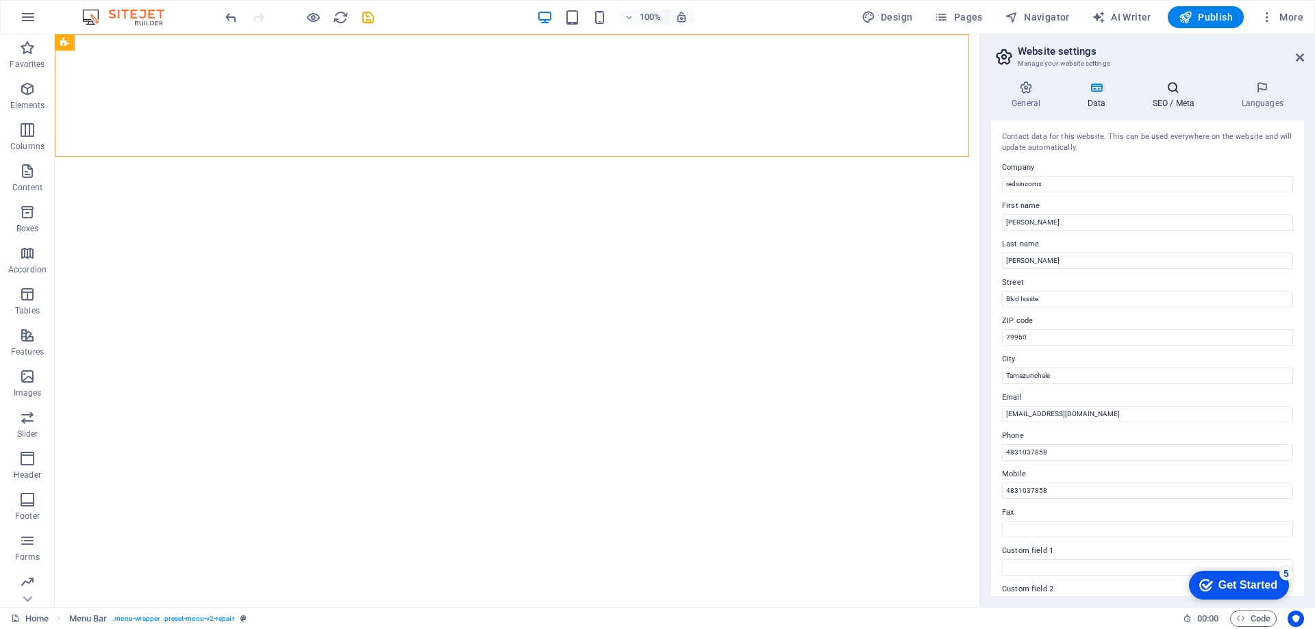
click at [1171, 101] on h4 "SEO / Meta" at bounding box center [1175, 95] width 89 height 29
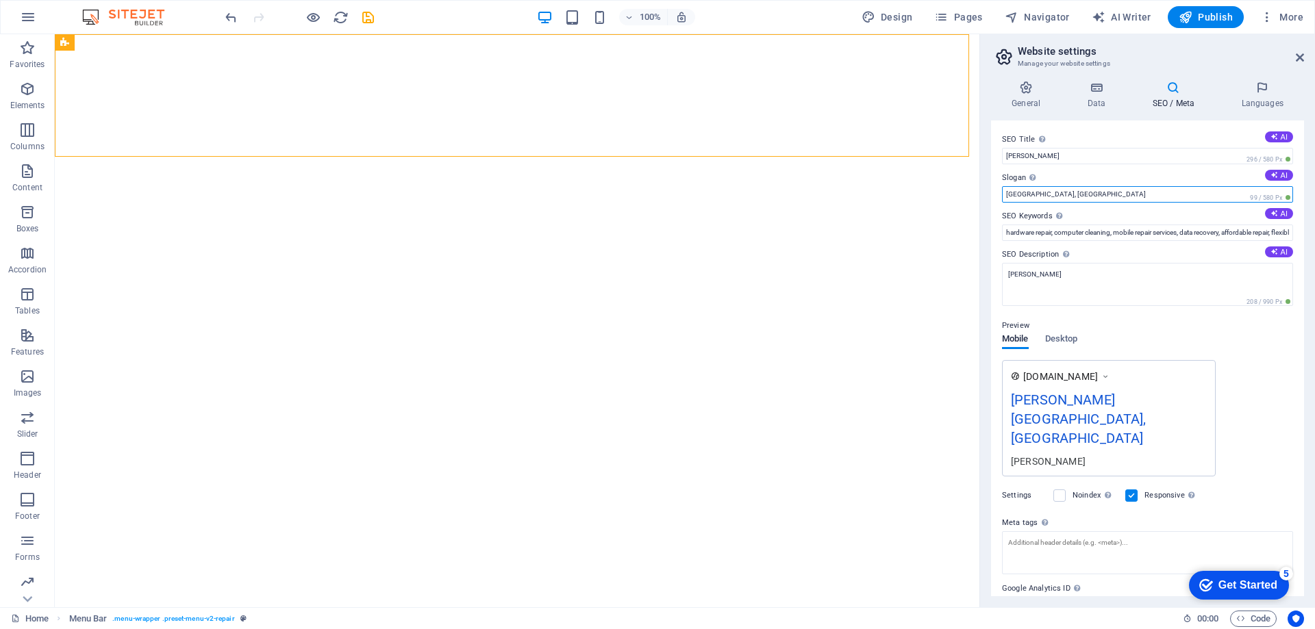
drag, startPoint x: 1054, startPoint y: 194, endPoint x: 988, endPoint y: 195, distance: 66.4
click at [988, 195] on div "General Data SEO / Meta Languages Website name redsincomx Logo Drag files here,…" at bounding box center [1147, 338] width 335 height 537
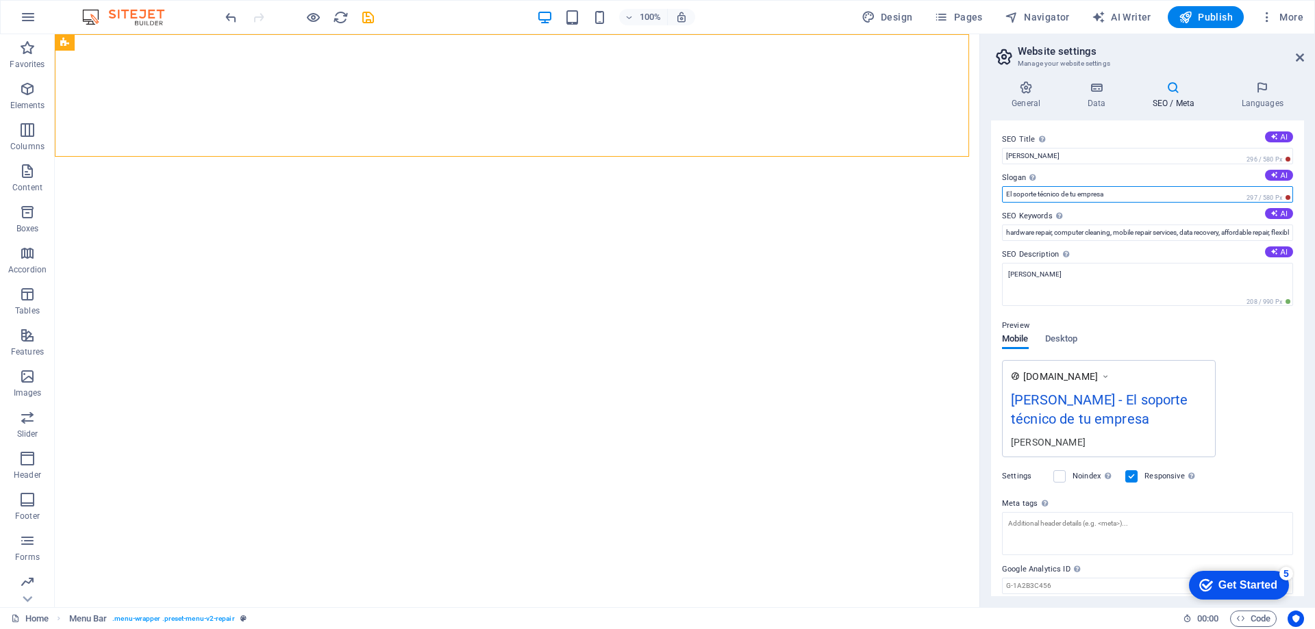
type input "El soporte técnico de tu empresa"
click at [1145, 176] on label "Slogan The slogan of your website. AI" at bounding box center [1147, 178] width 291 height 16
click at [1145, 186] on input "El soporte técnico de tu empresa" at bounding box center [1147, 194] width 291 height 16
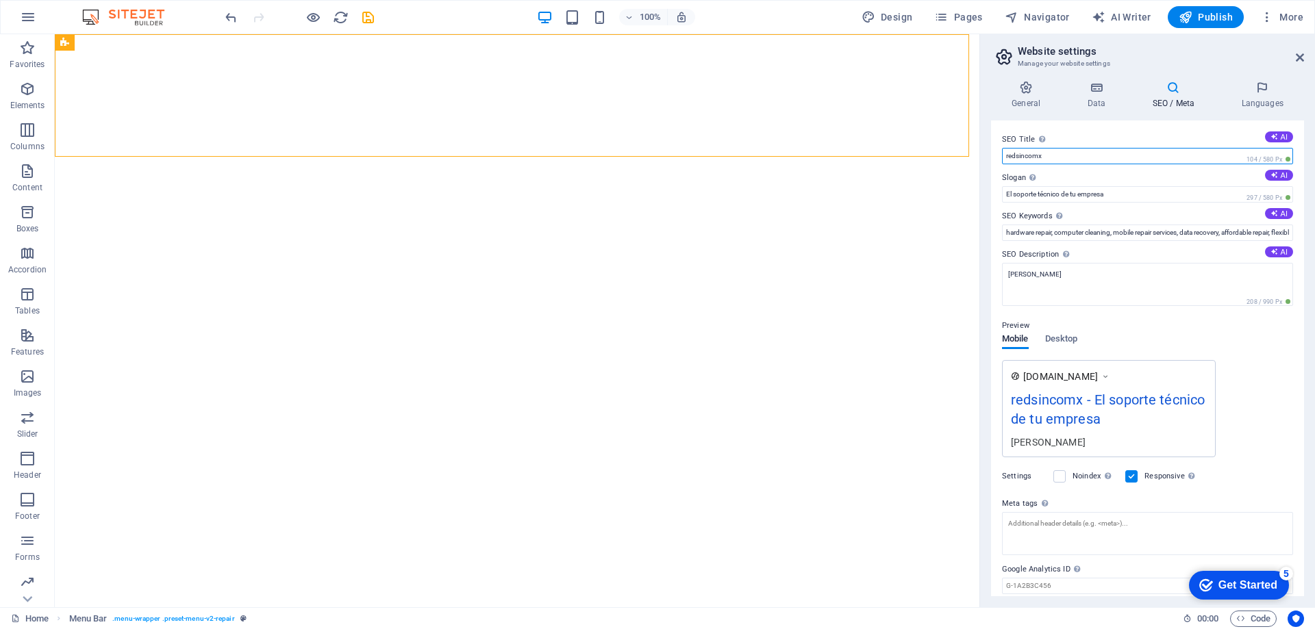
type input "redsincomx"
click at [1093, 603] on div "General Data SEO / Meta Languages Website name redsincomx Logo Drag files here,…" at bounding box center [1147, 338] width 335 height 537
click at [1255, 95] on h4 "Languages" at bounding box center [1262, 95] width 84 height 29
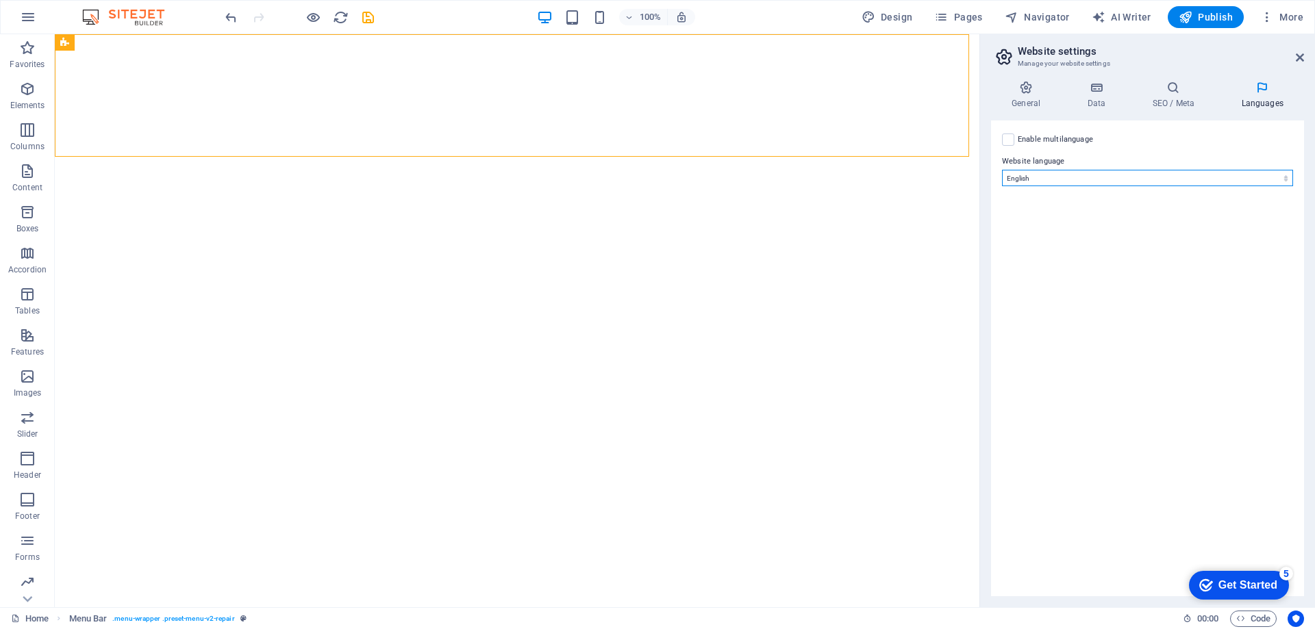
click at [1071, 175] on select "Abkhazian Afar Afrikaans Akan Albanian Amharic Arabic Aragonese Armenian Assame…" at bounding box center [1147, 178] width 291 height 16
select select "148"
click at [1002, 170] on select "Abkhazian Afar Afrikaans Akan Albanian Amharic Arabic Aragonese Armenian Assame…" at bounding box center [1147, 178] width 291 height 16
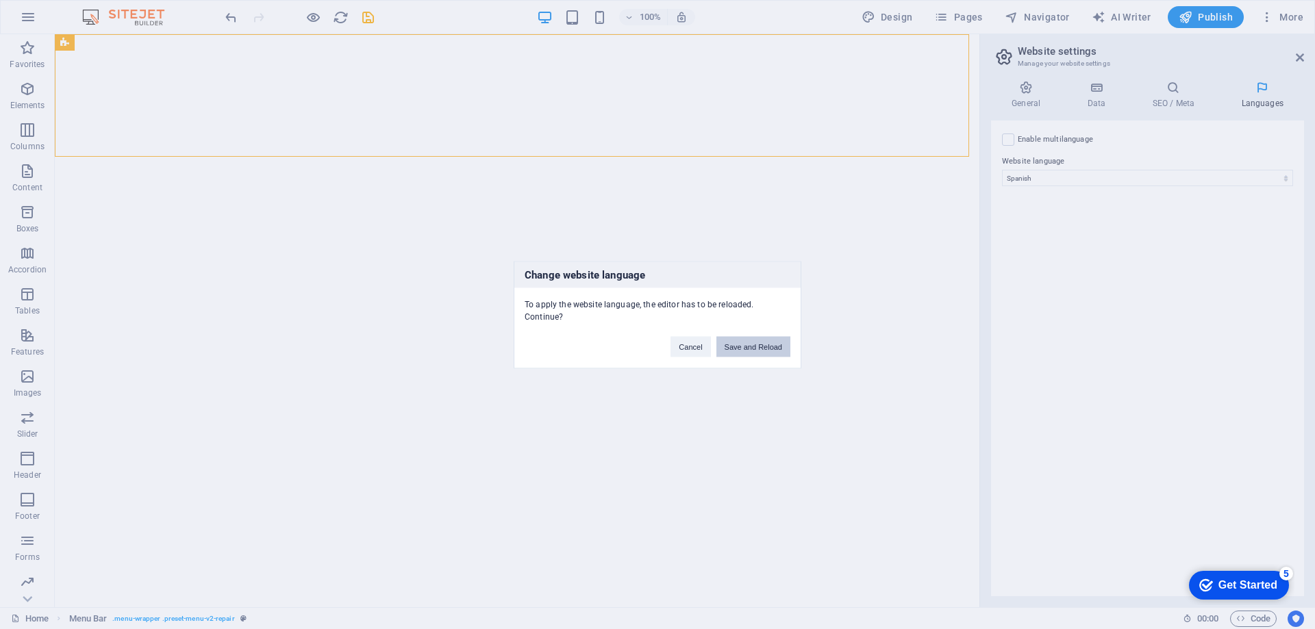
click at [746, 354] on button "Save and Reload" at bounding box center [753, 346] width 74 height 21
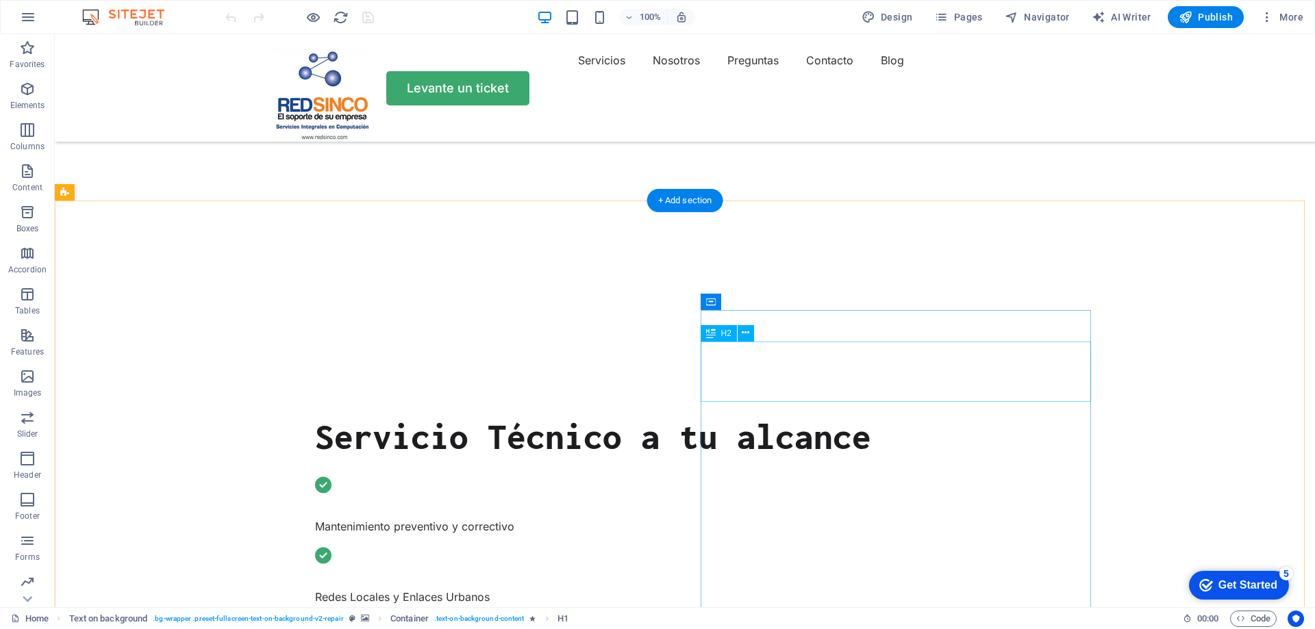
scroll to position [411, 0]
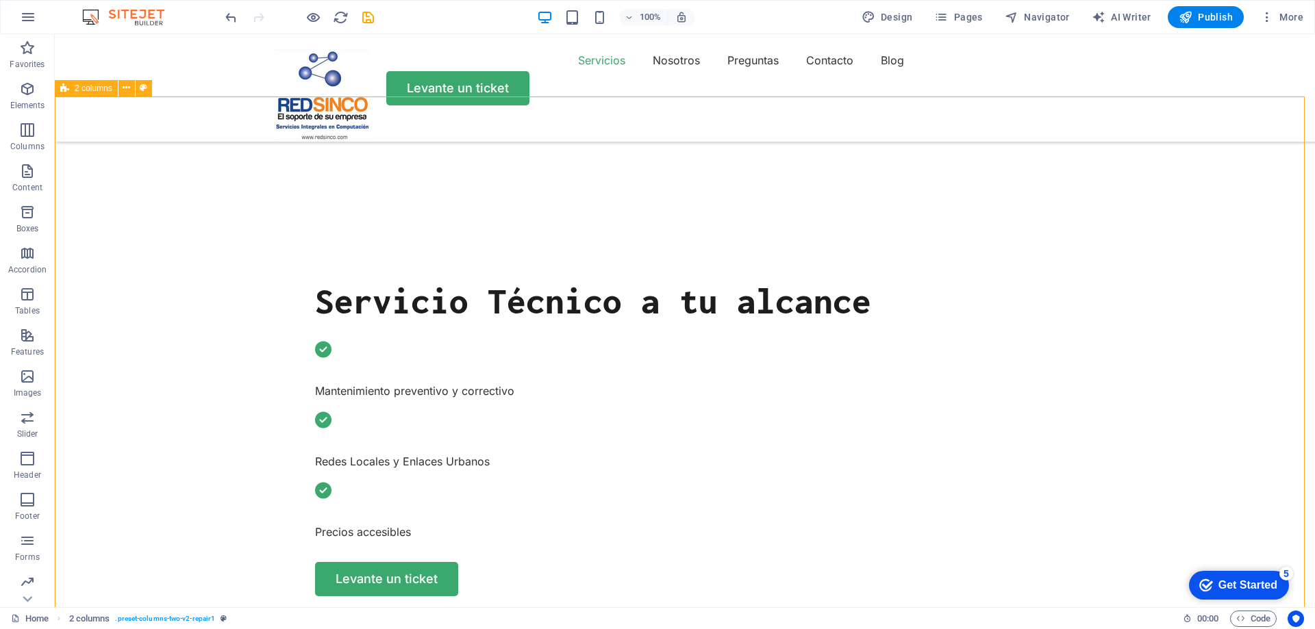
scroll to position [479, 0]
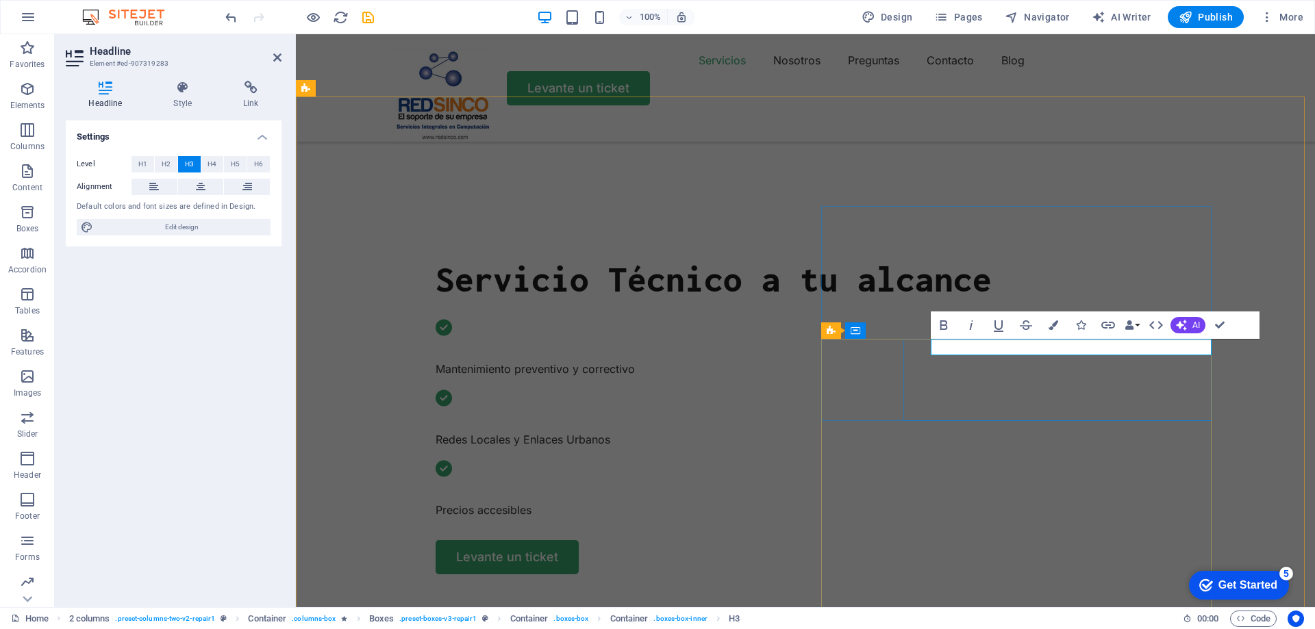
drag, startPoint x: 1022, startPoint y: 346, endPoint x: 1102, endPoint y: 340, distance: 81.1
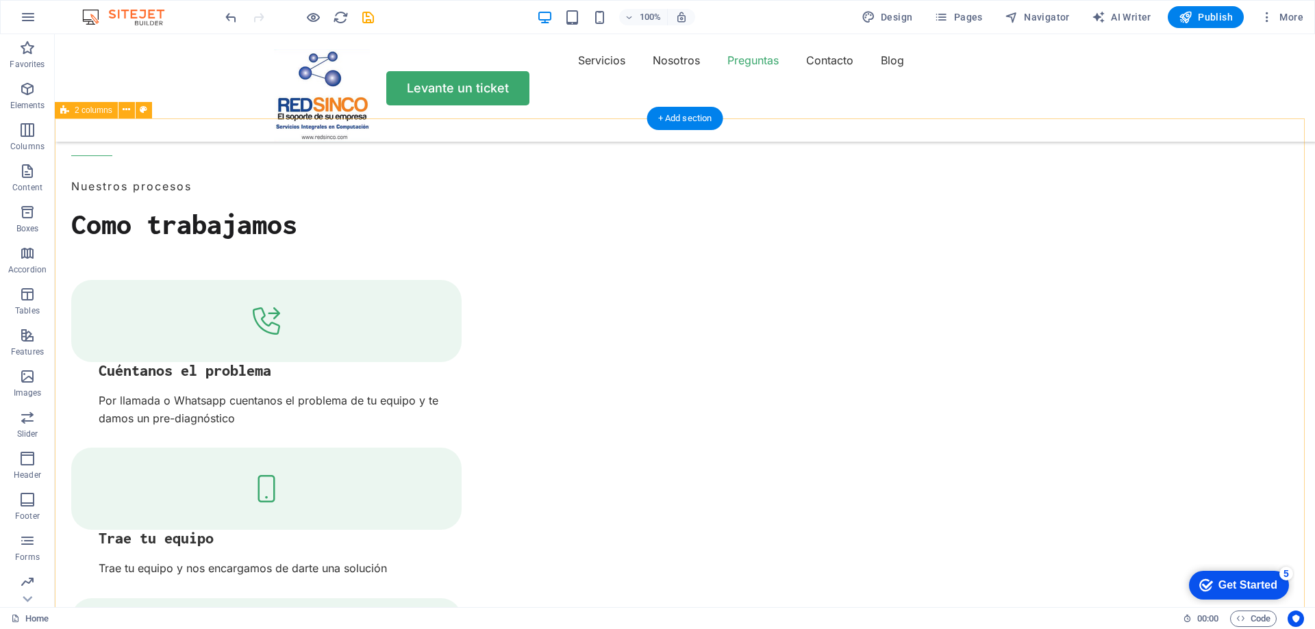
scroll to position [2259, 0]
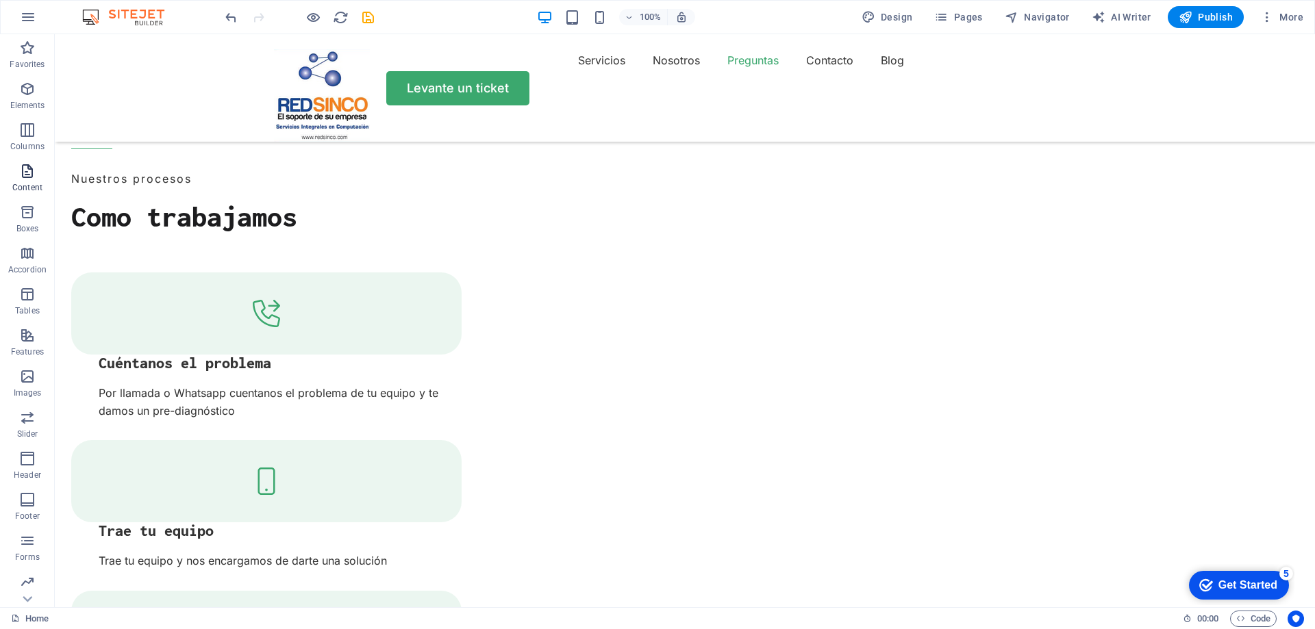
click at [27, 180] on span "Content" at bounding box center [27, 179] width 55 height 33
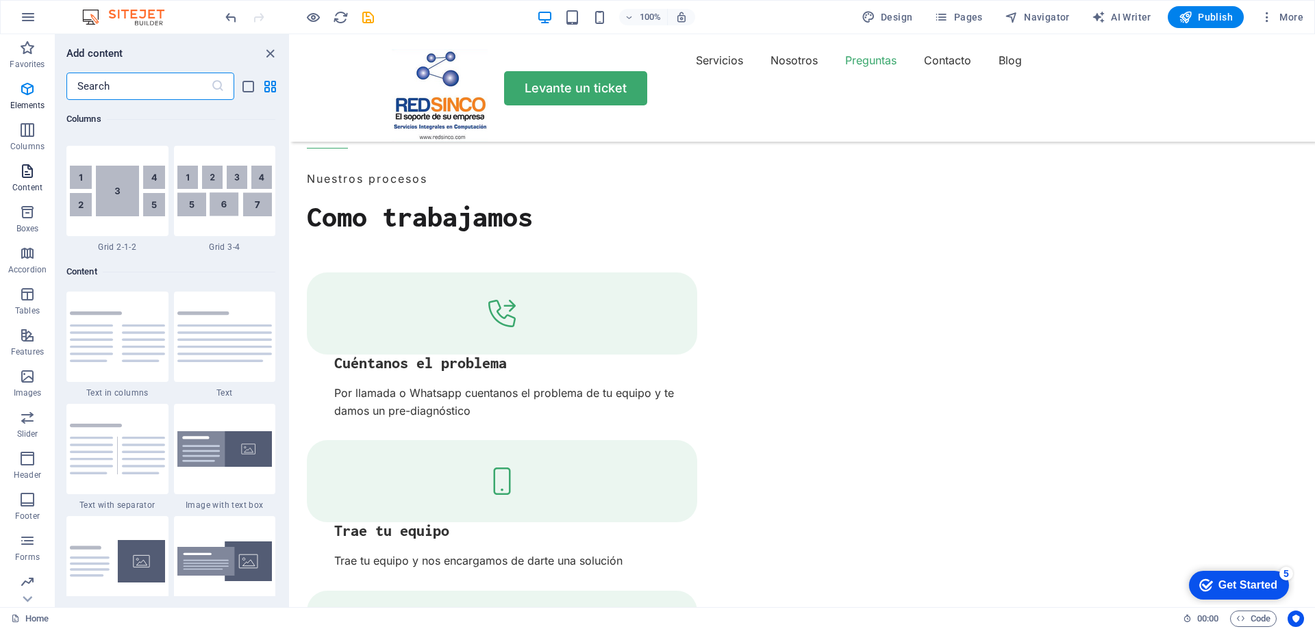
scroll to position [2396, 0]
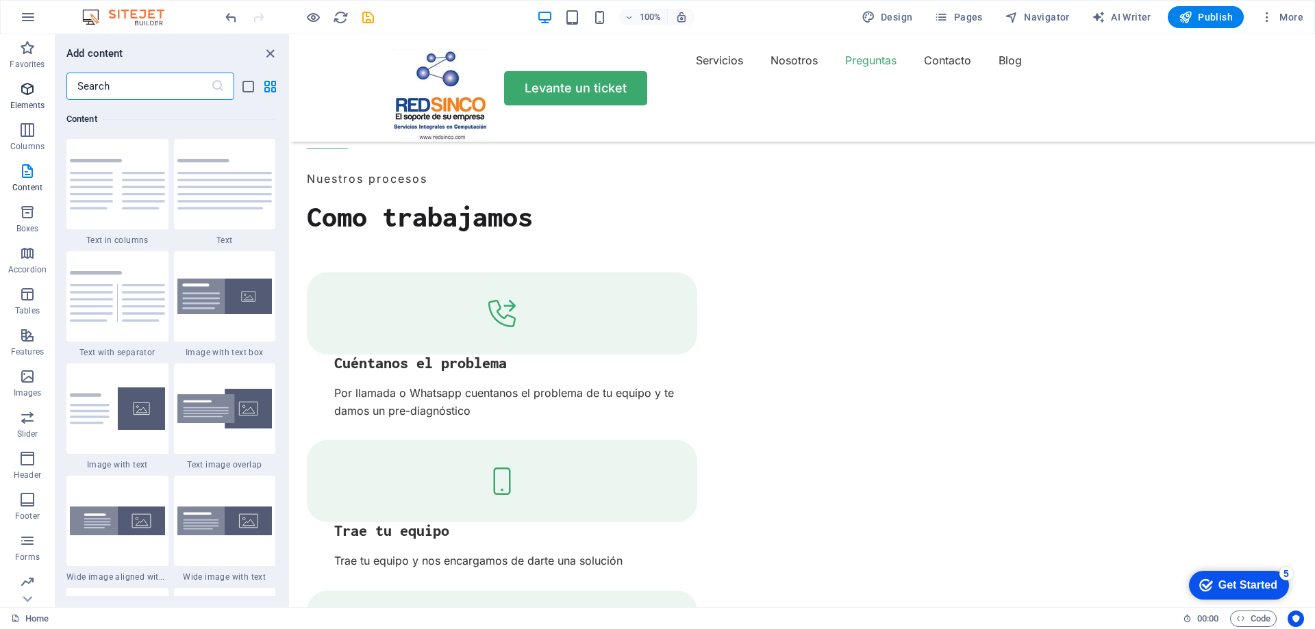
click at [33, 81] on icon "button" at bounding box center [27, 89] width 16 height 16
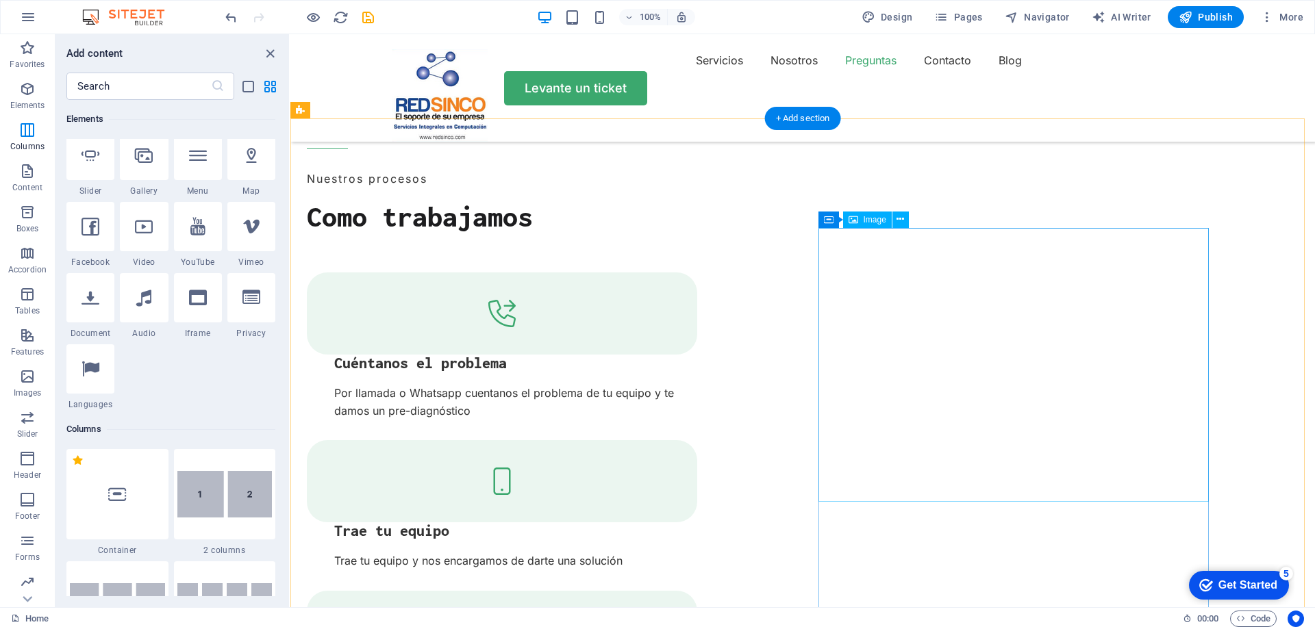
scroll to position [146, 0]
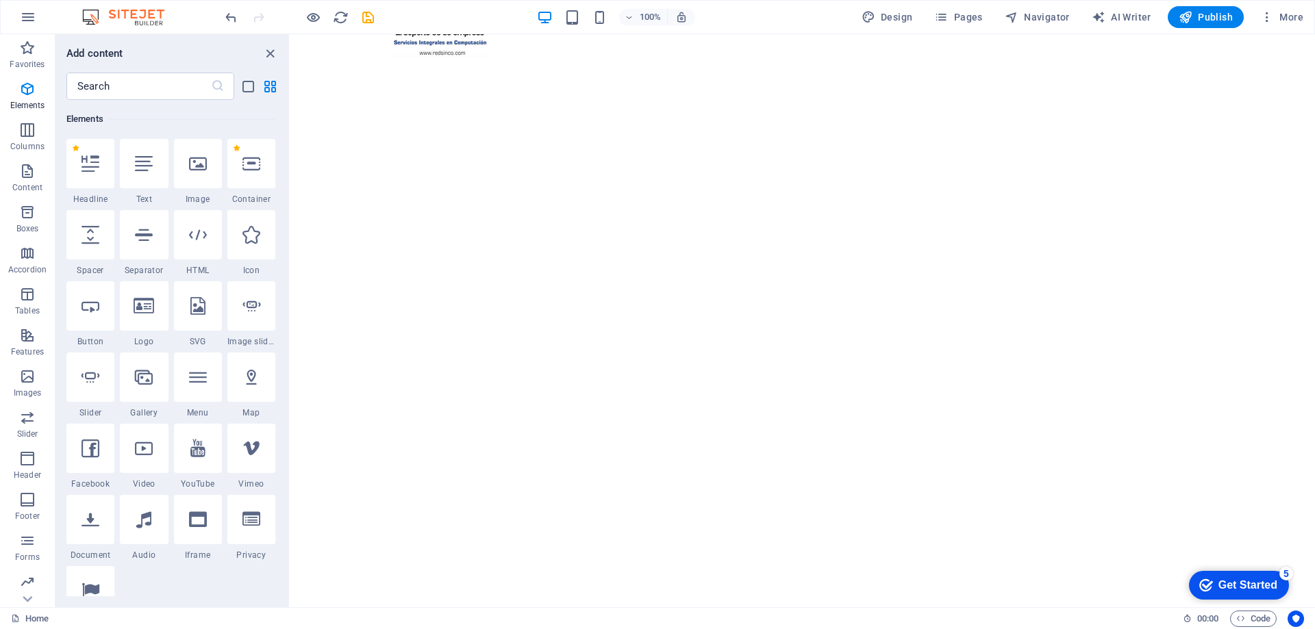
scroll to position [0, 0]
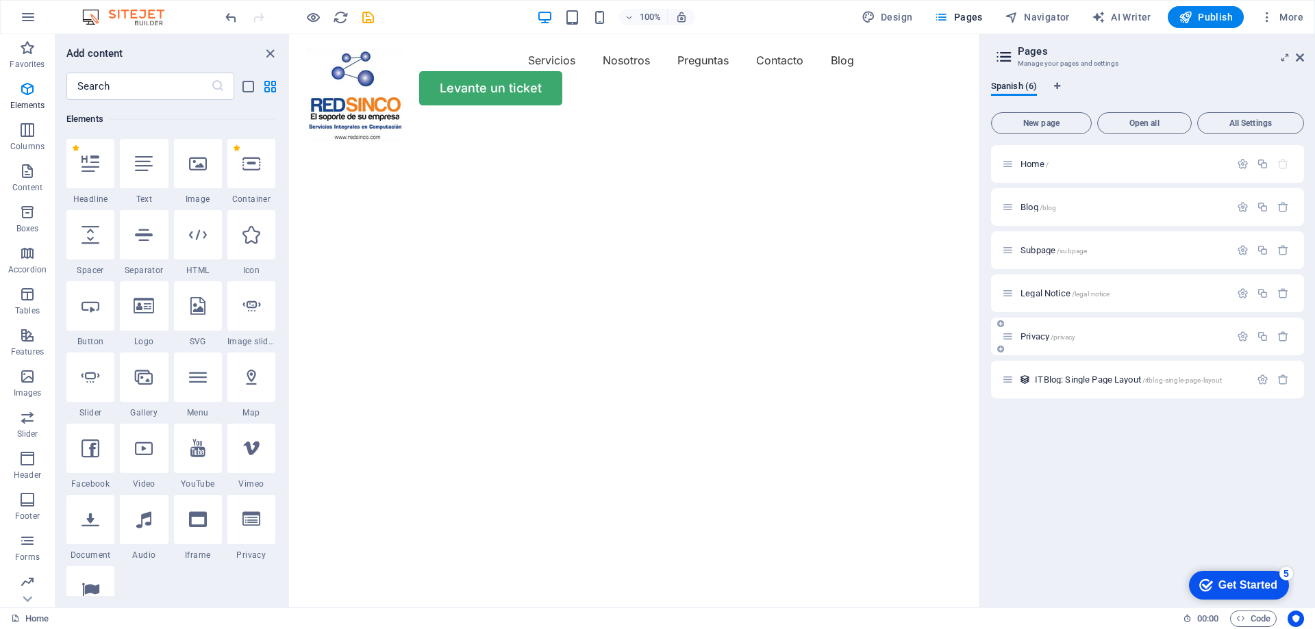
click at [1078, 337] on p "Privacy /privacy" at bounding box center [1122, 336] width 205 height 9
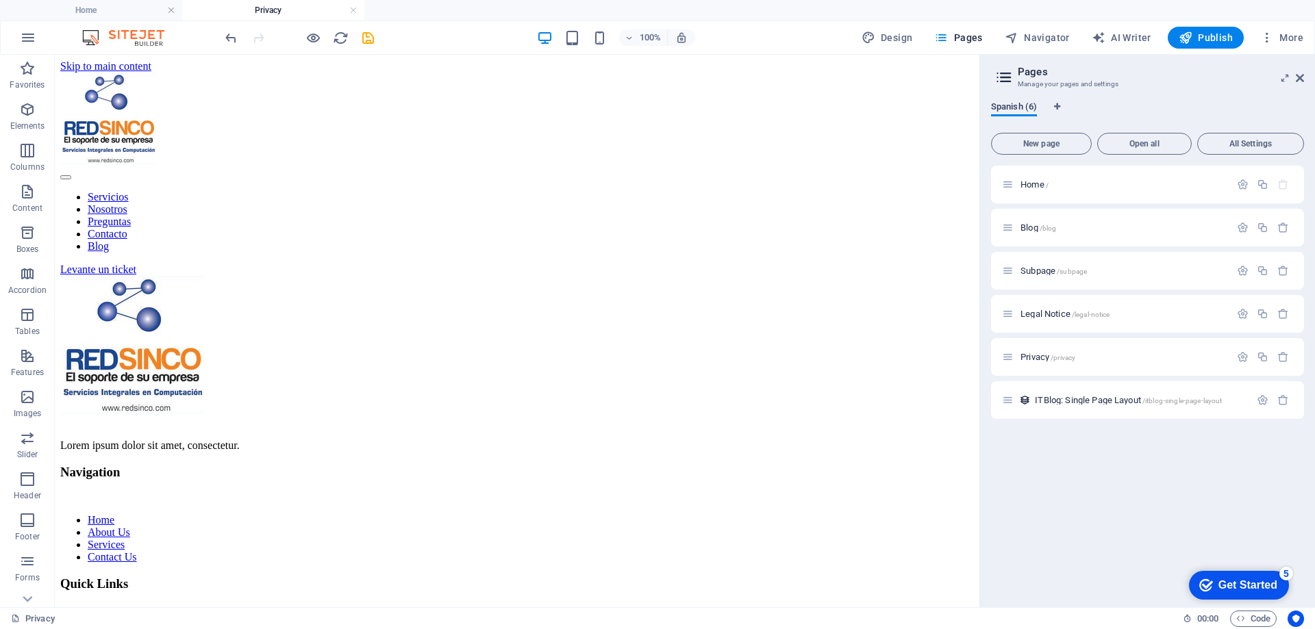
click at [1016, 110] on span "Spanish (6)" at bounding box center [1014, 108] width 46 height 19
click at [1300, 77] on icon at bounding box center [1299, 78] width 8 height 11
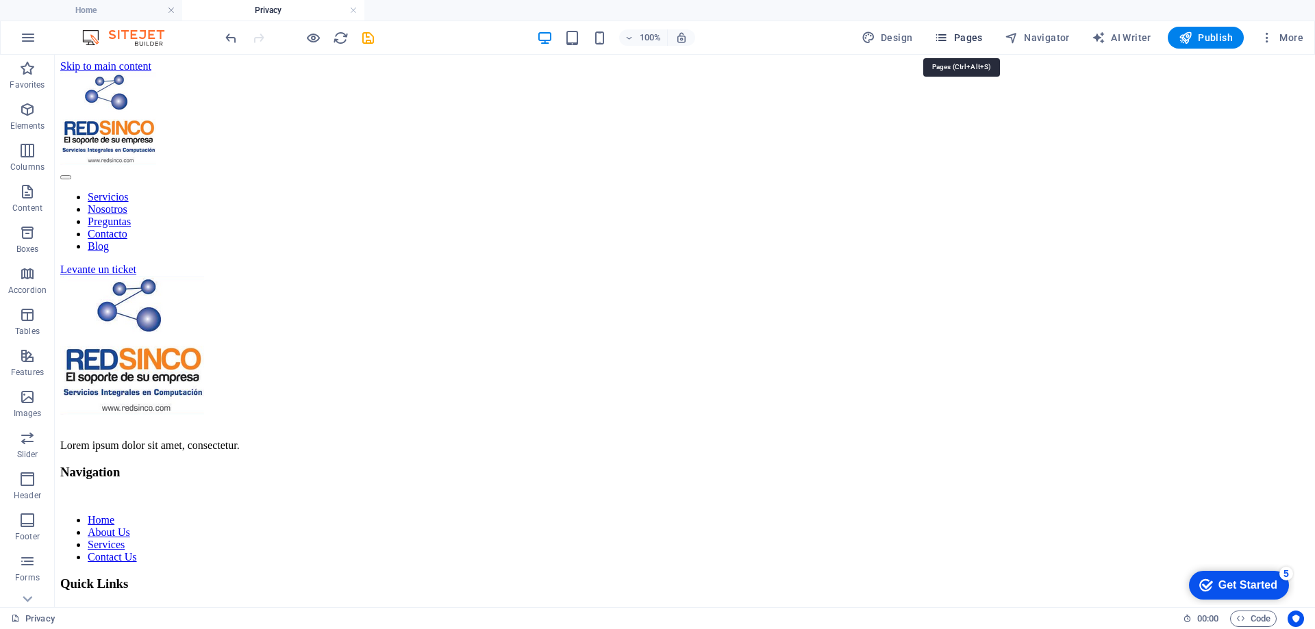
click at [962, 40] on span "Pages" at bounding box center [958, 38] width 48 height 14
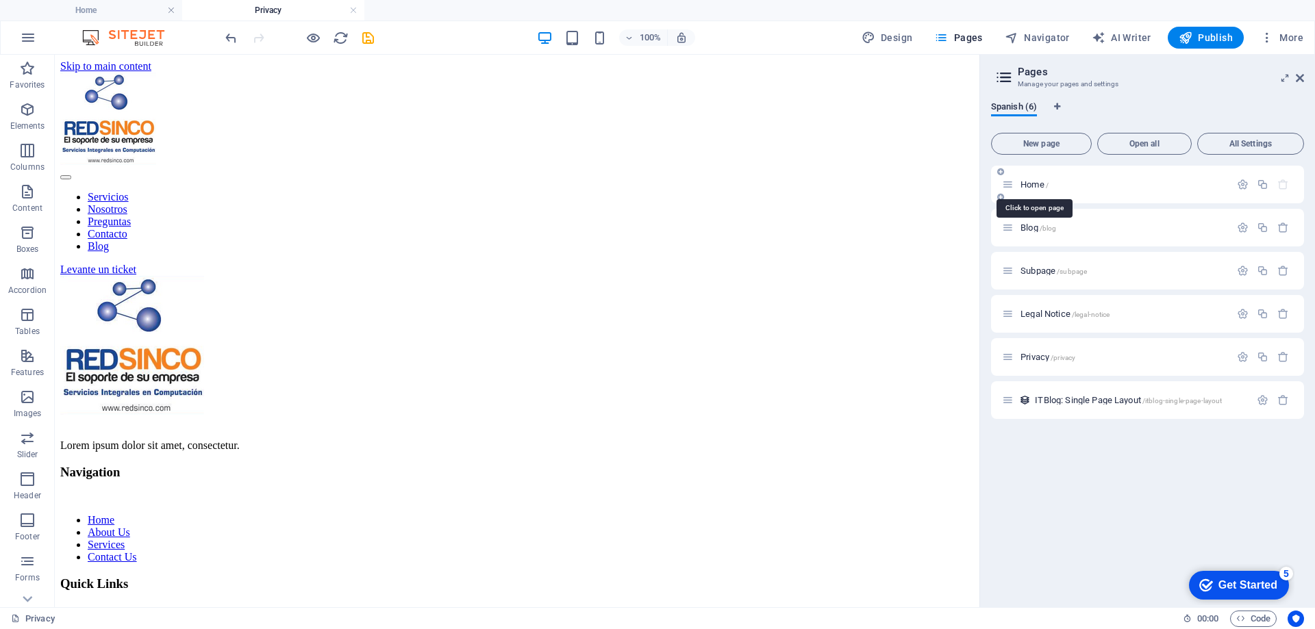
click at [1043, 185] on span "Home /" at bounding box center [1034, 184] width 28 height 10
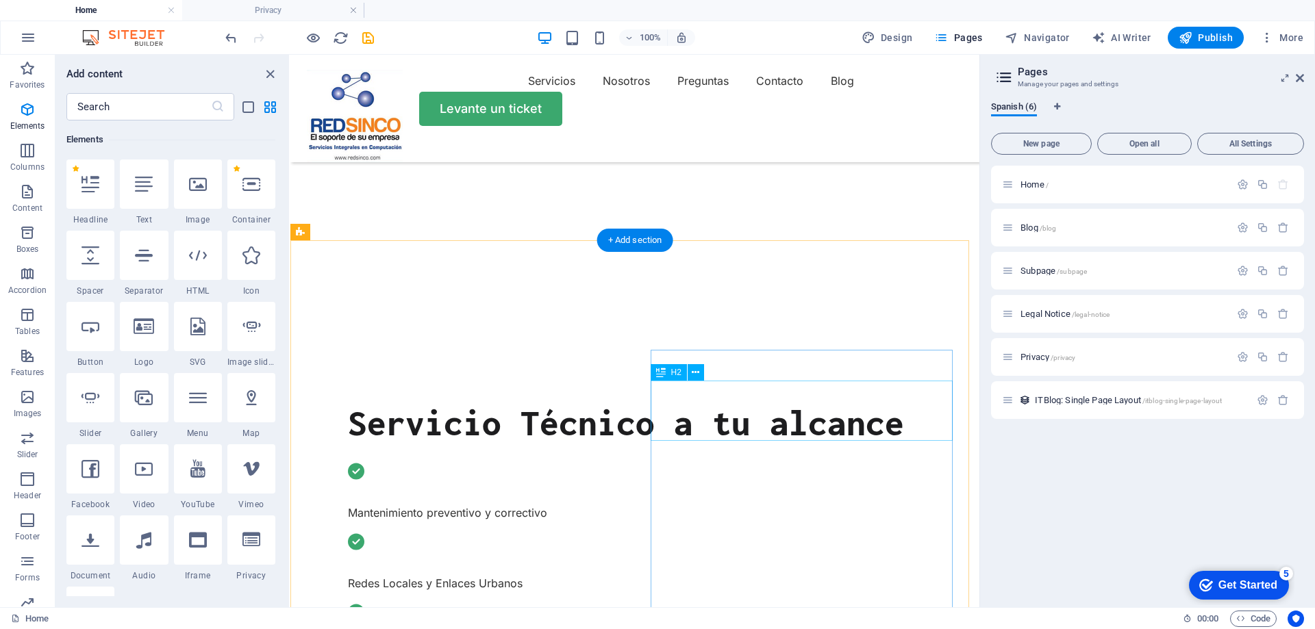
scroll to position [342, 0]
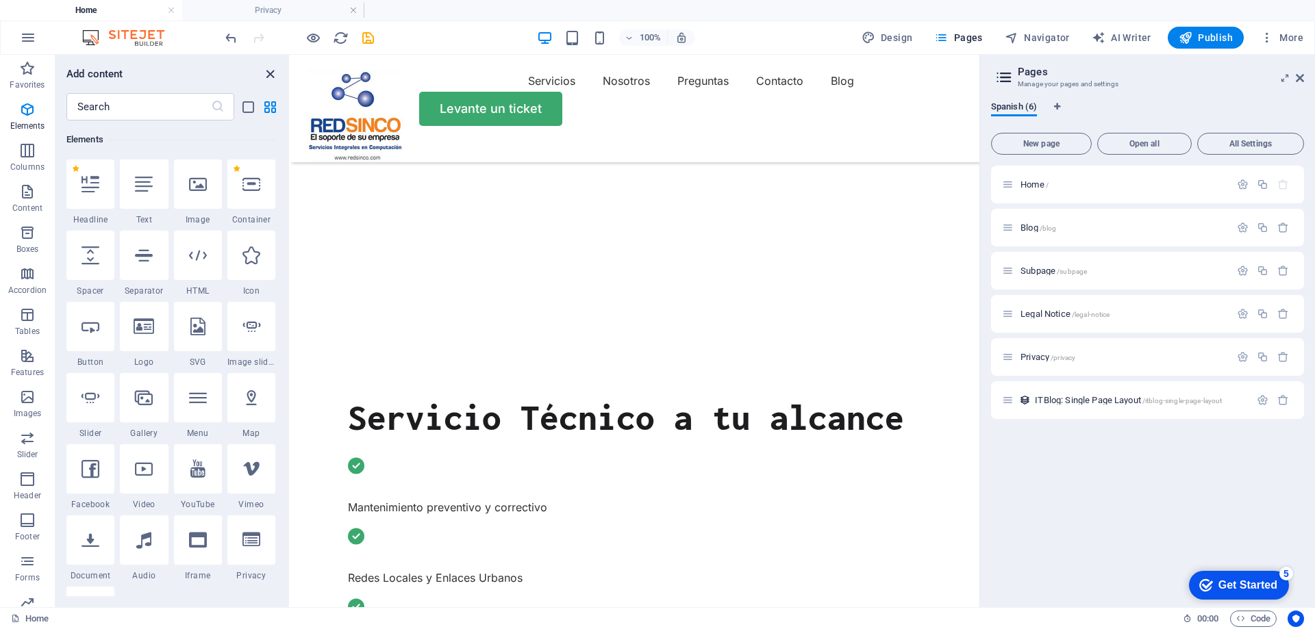
click at [275, 75] on icon "close panel" at bounding box center [270, 74] width 16 height 16
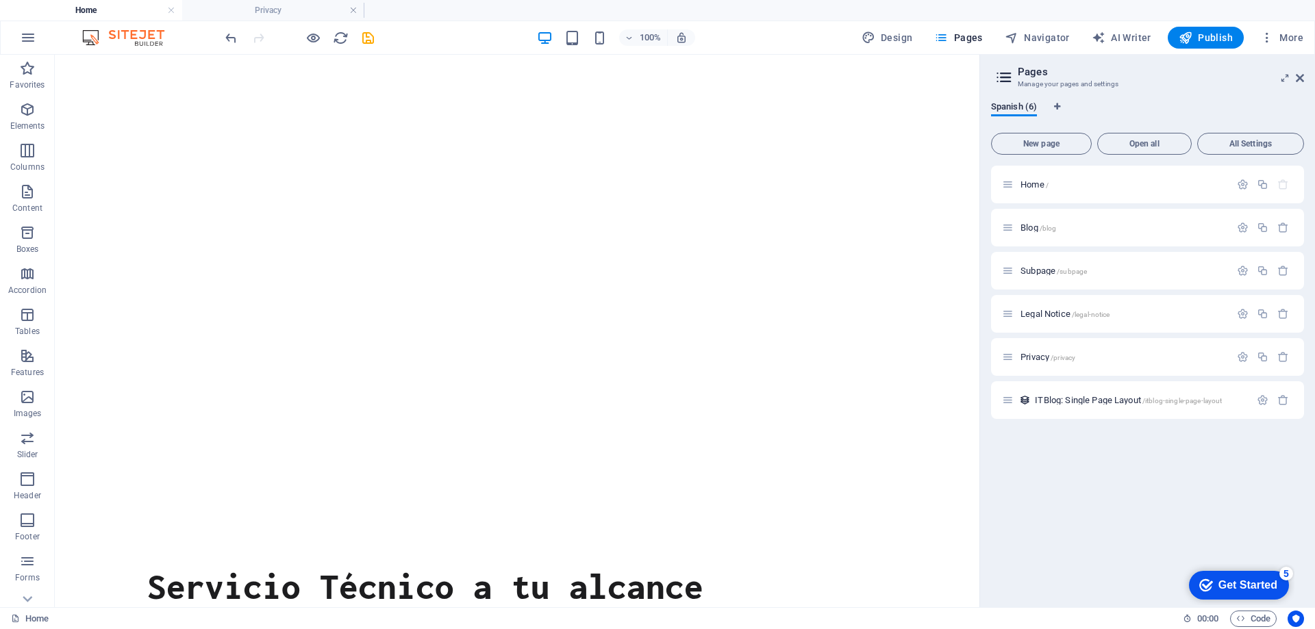
scroll to position [0, 0]
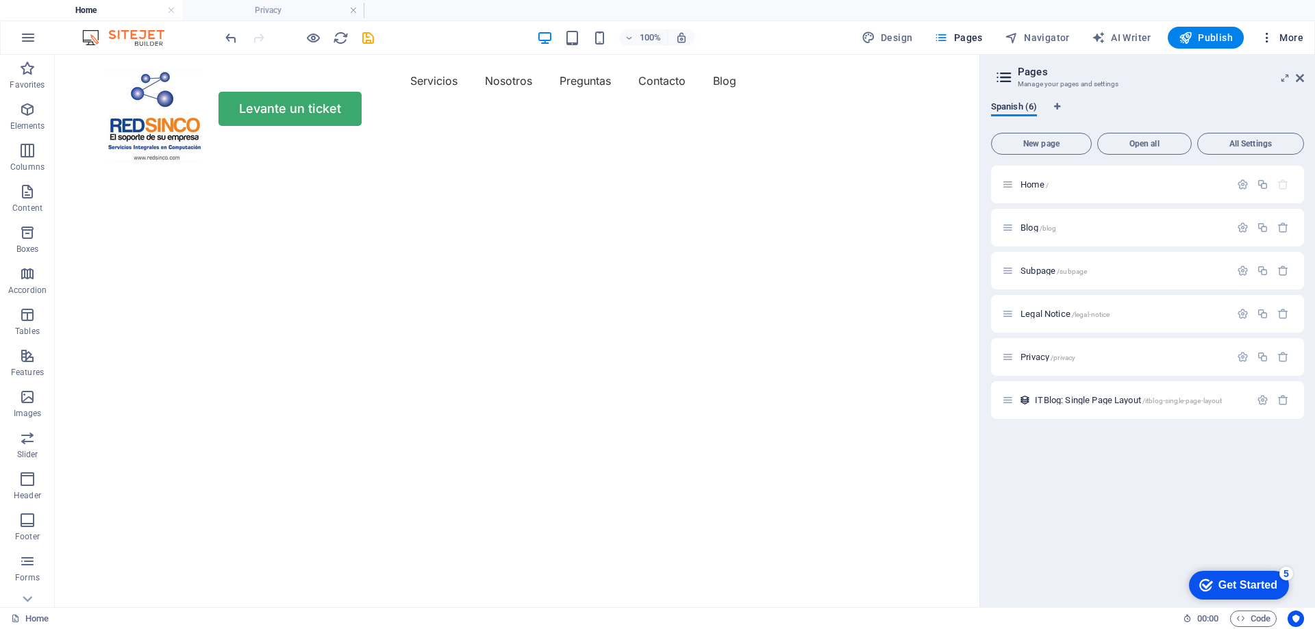
click at [1265, 42] on icon "button" at bounding box center [1267, 38] width 14 height 14
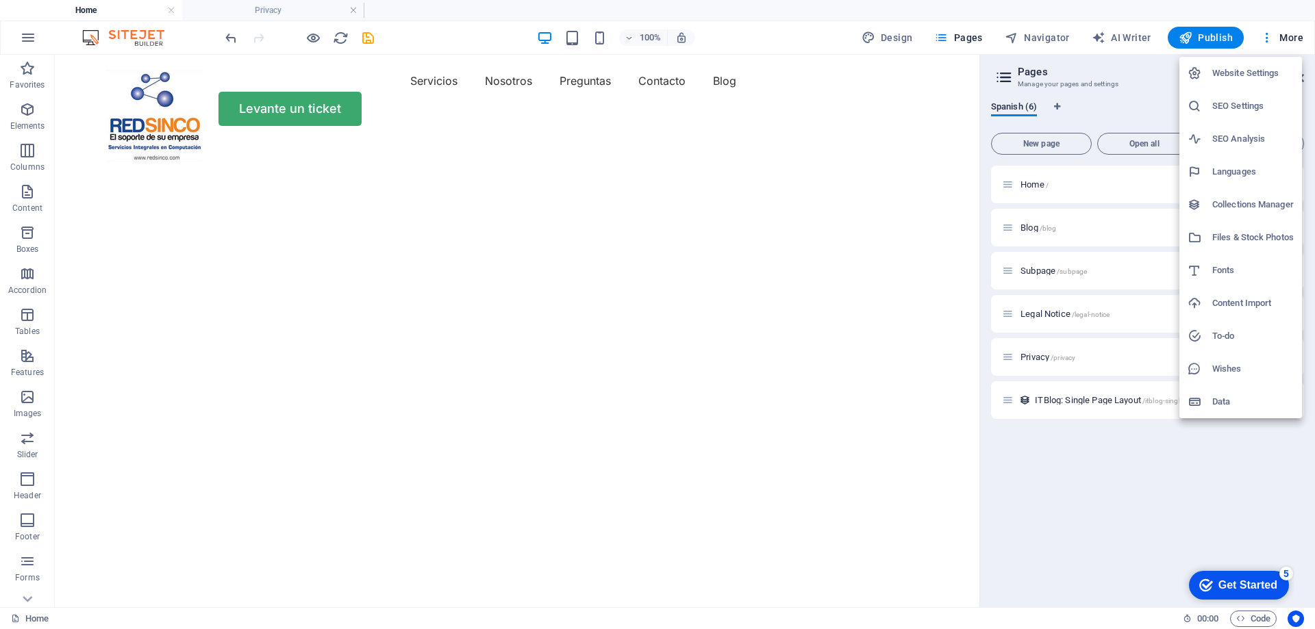
click at [1254, 64] on li "Website Settings" at bounding box center [1240, 73] width 123 height 33
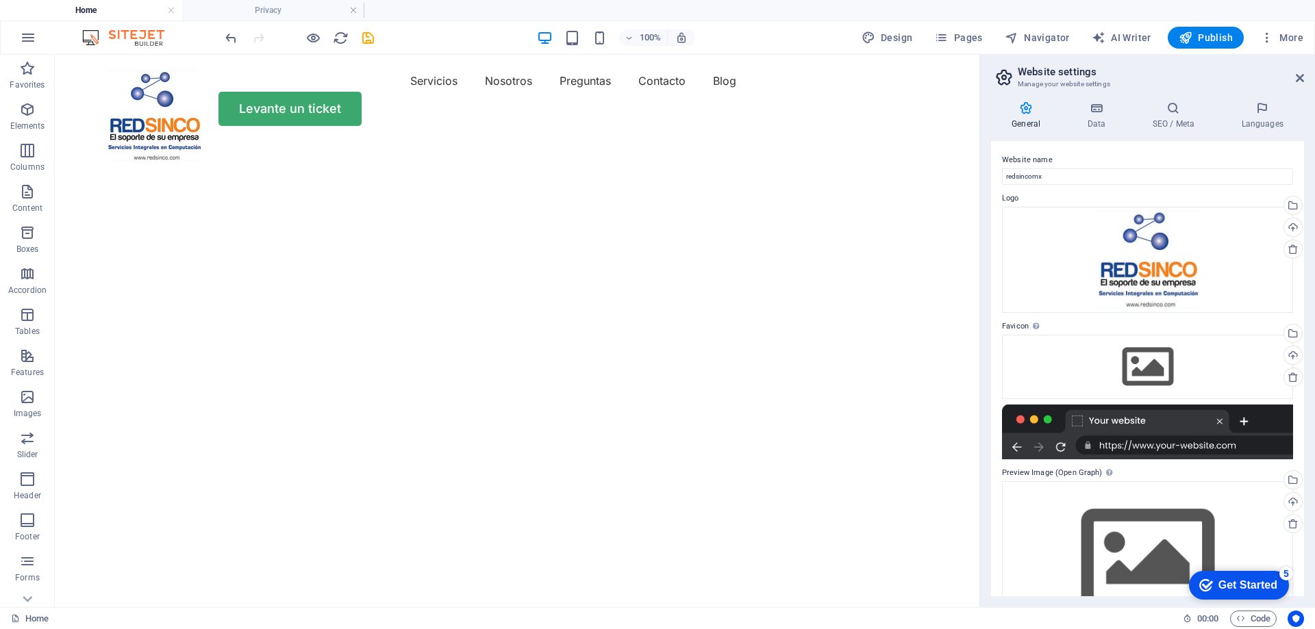
click at [1141, 419] on div at bounding box center [1147, 432] width 291 height 55
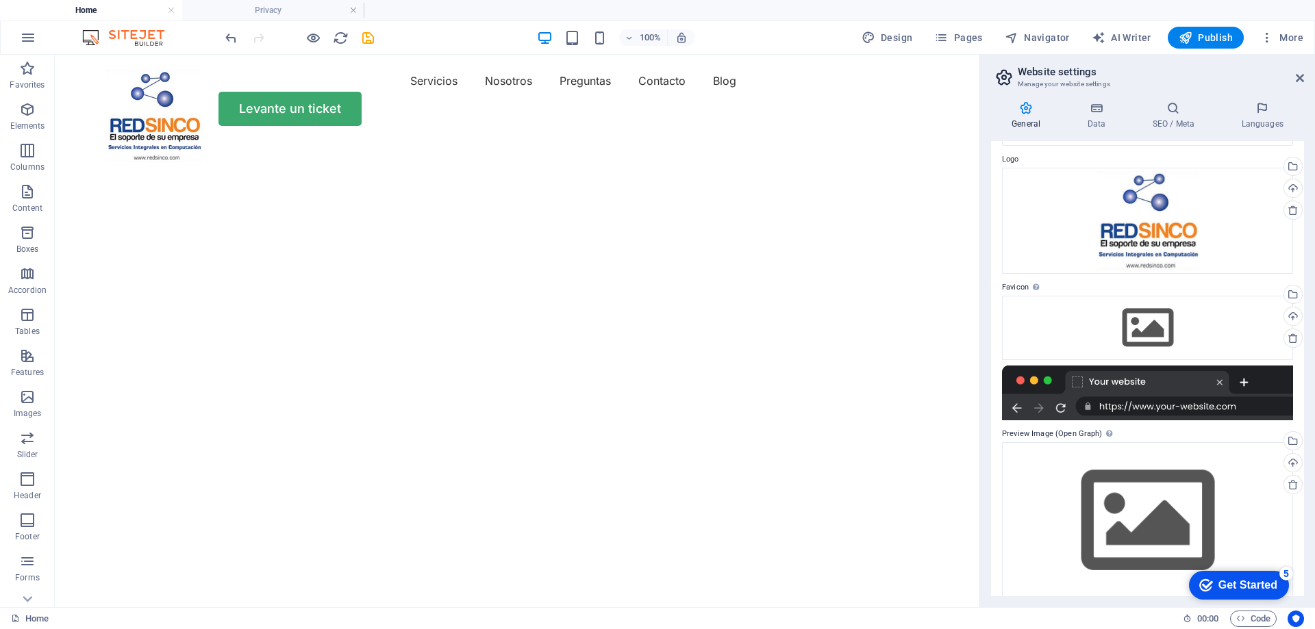
scroll to position [53, 0]
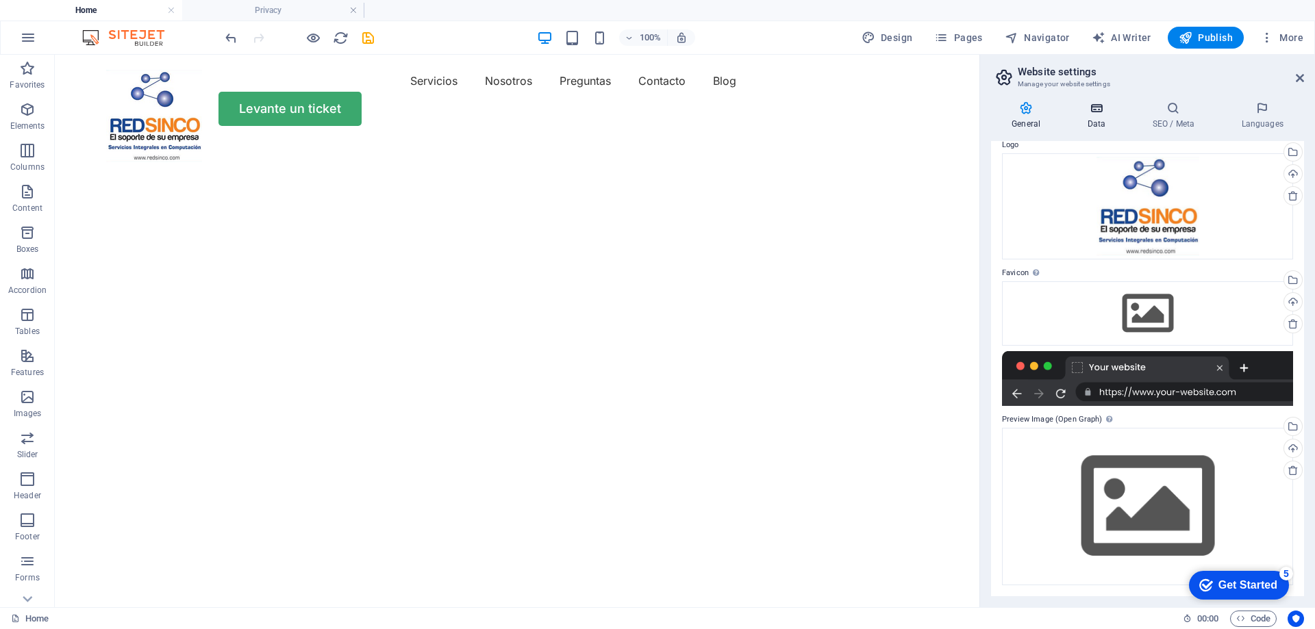
click at [1093, 107] on icon at bounding box center [1096, 108] width 60 height 14
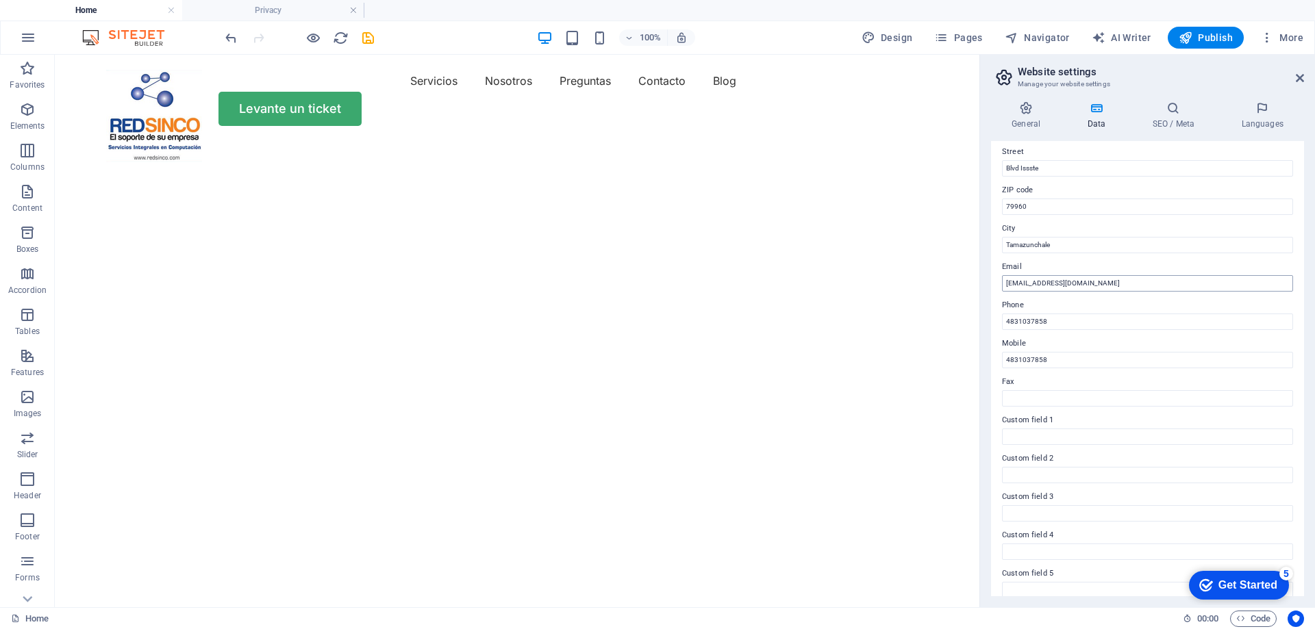
scroll to position [203, 0]
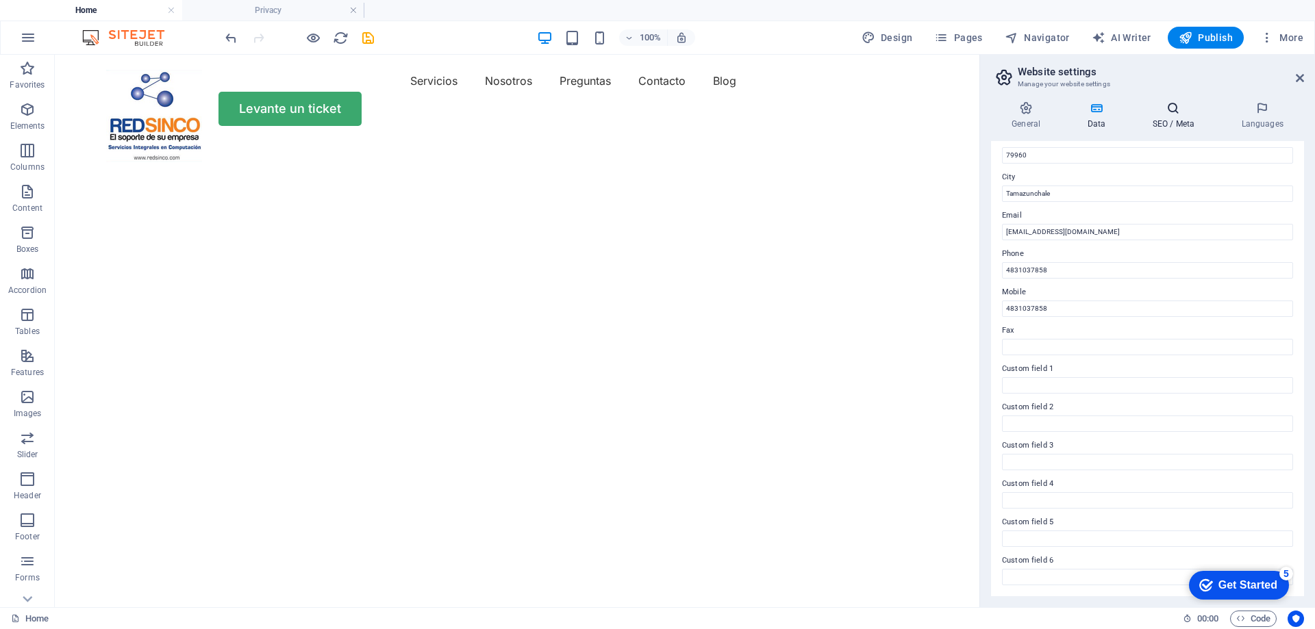
click at [1176, 121] on h4 "SEO / Meta" at bounding box center [1175, 115] width 89 height 29
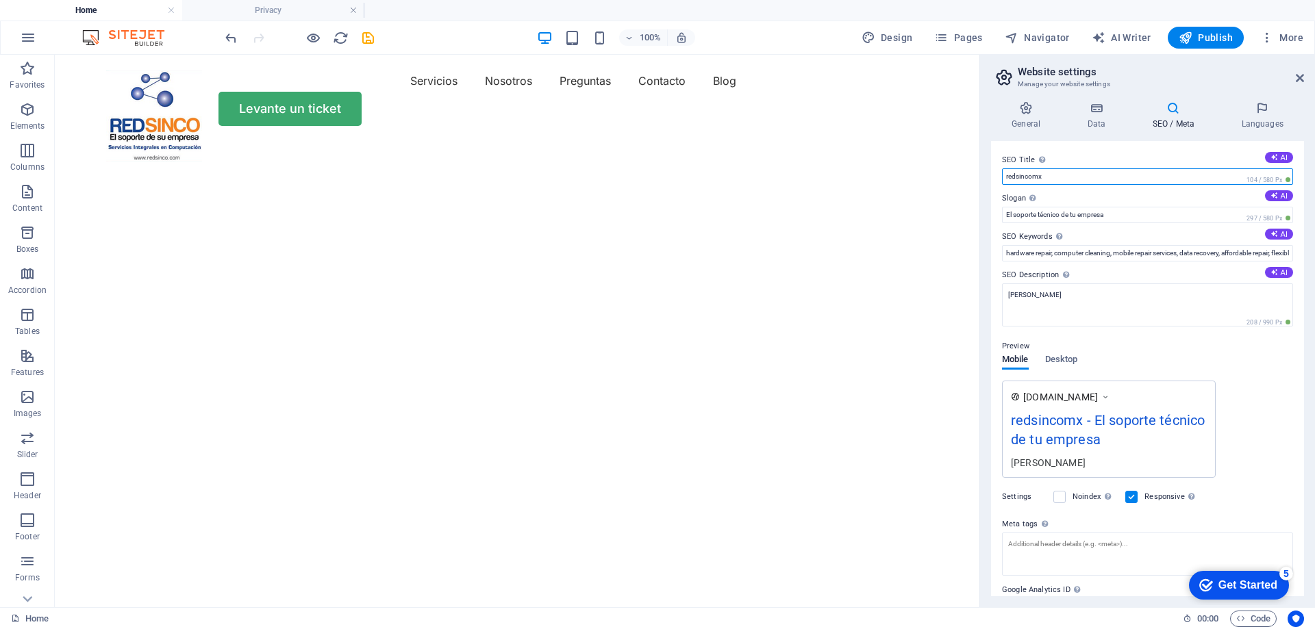
click at [1024, 177] on input "redsincomx" at bounding box center [1147, 176] width 291 height 16
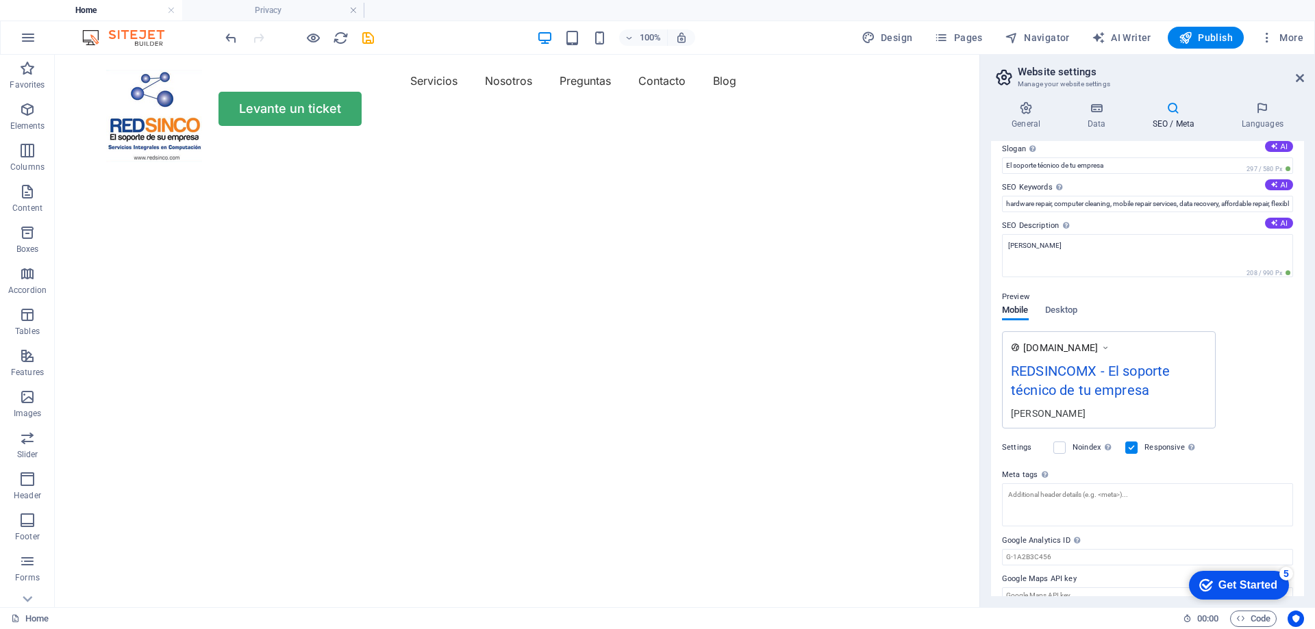
scroll to position [68, 0]
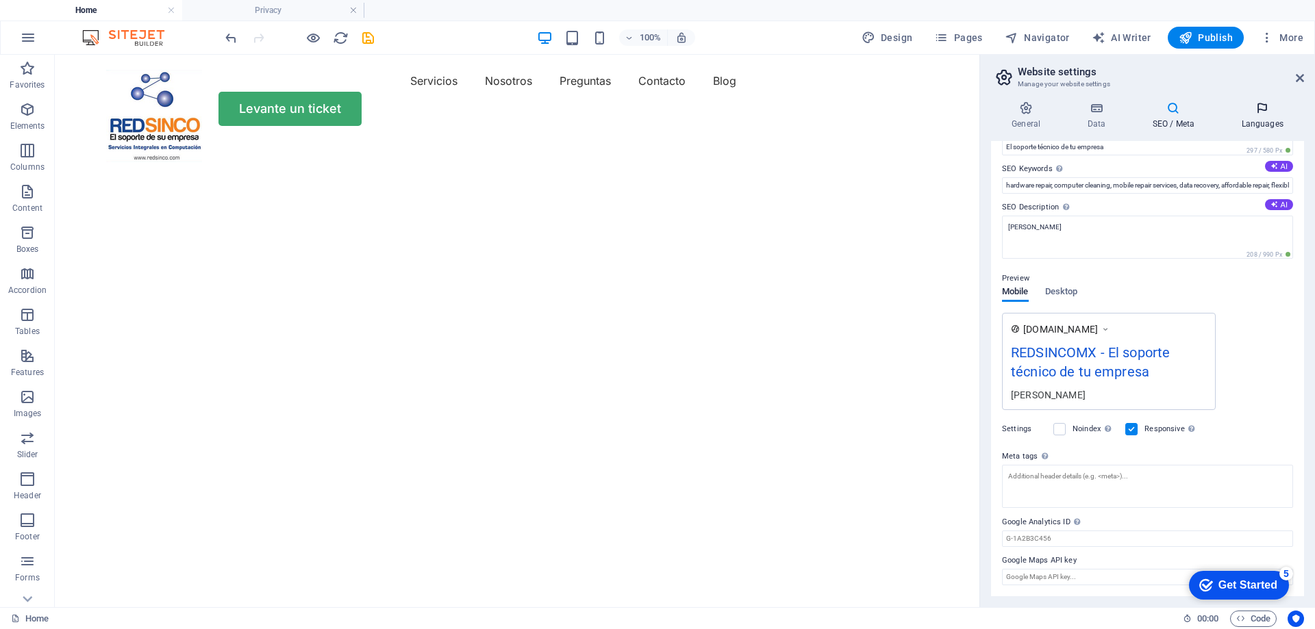
type input "REDSINCOMX"
click at [1251, 121] on h4 "Languages" at bounding box center [1262, 115] width 84 height 29
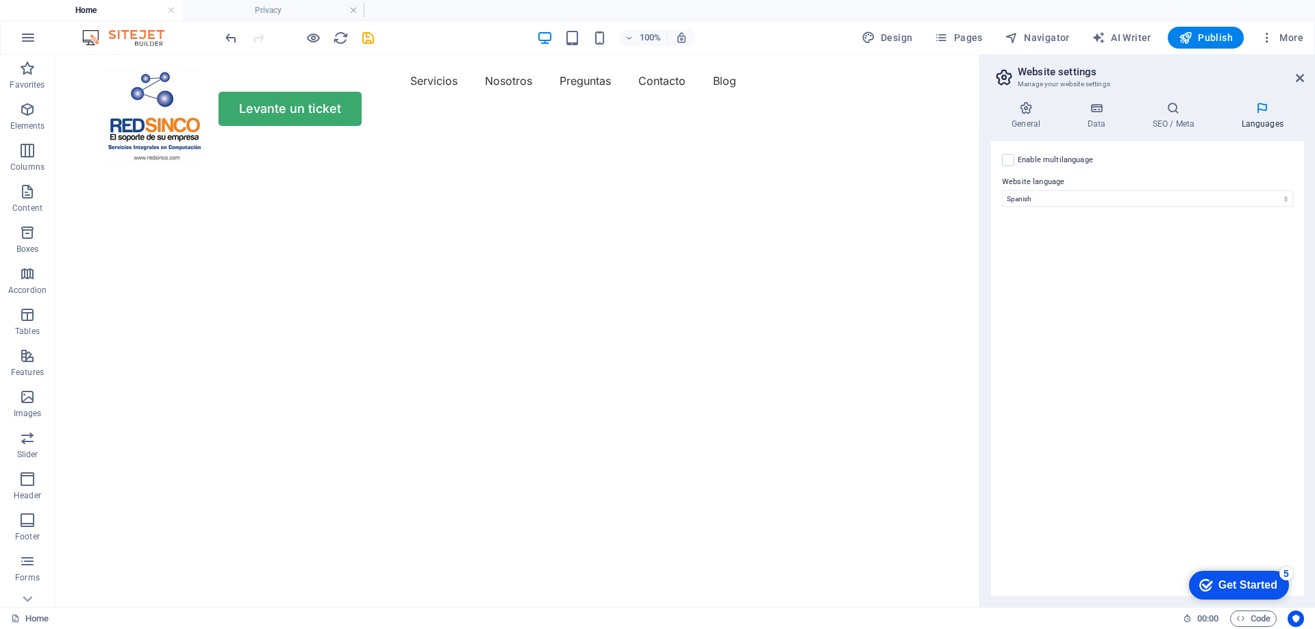
click at [1284, 574] on div "5" at bounding box center [1286, 574] width 14 height 14
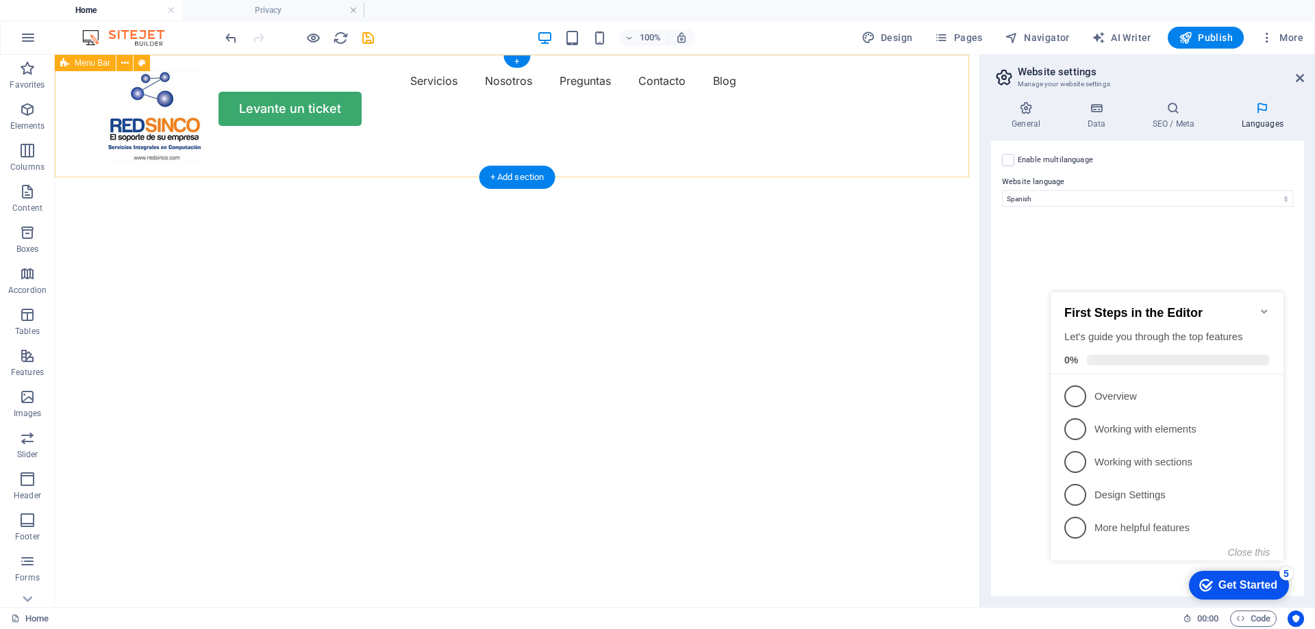
click at [947, 129] on div "Servicios Nosotros Preguntas Contacto Blog Levante un ticket" at bounding box center [517, 98] width 924 height 86
click at [1297, 71] on h2 "Website settings" at bounding box center [1160, 72] width 286 height 12
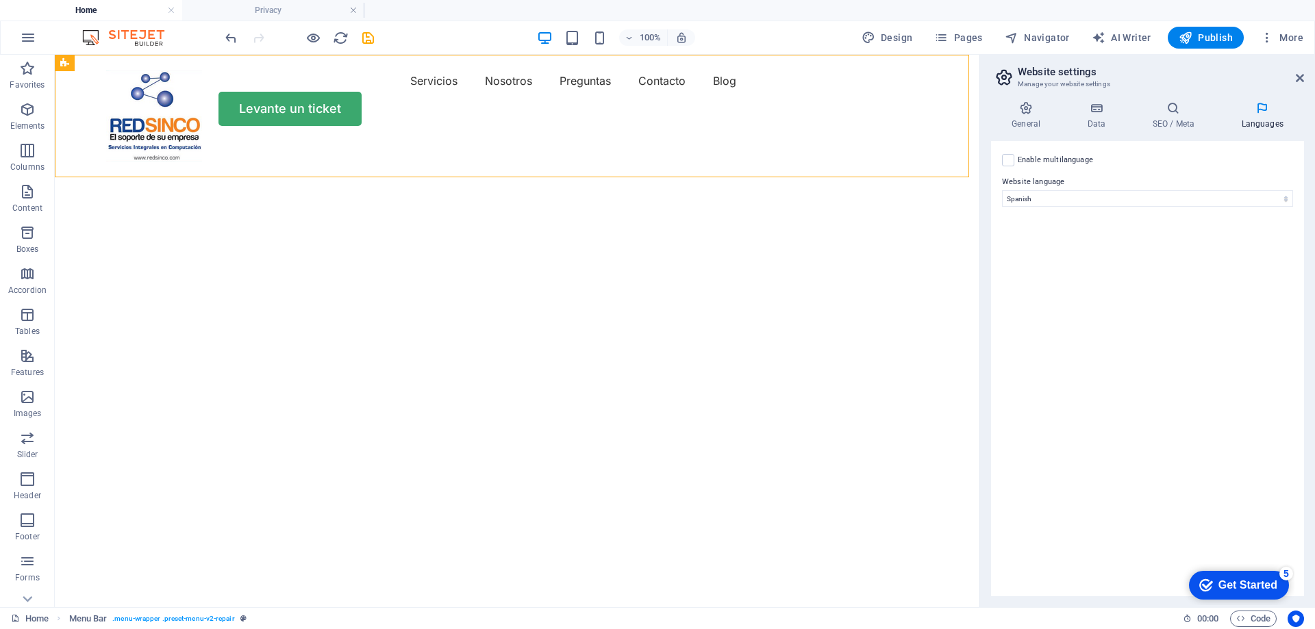
click at [1294, 76] on h2 "Website settings" at bounding box center [1160, 72] width 286 height 12
click at [1300, 75] on icon at bounding box center [1299, 78] width 8 height 11
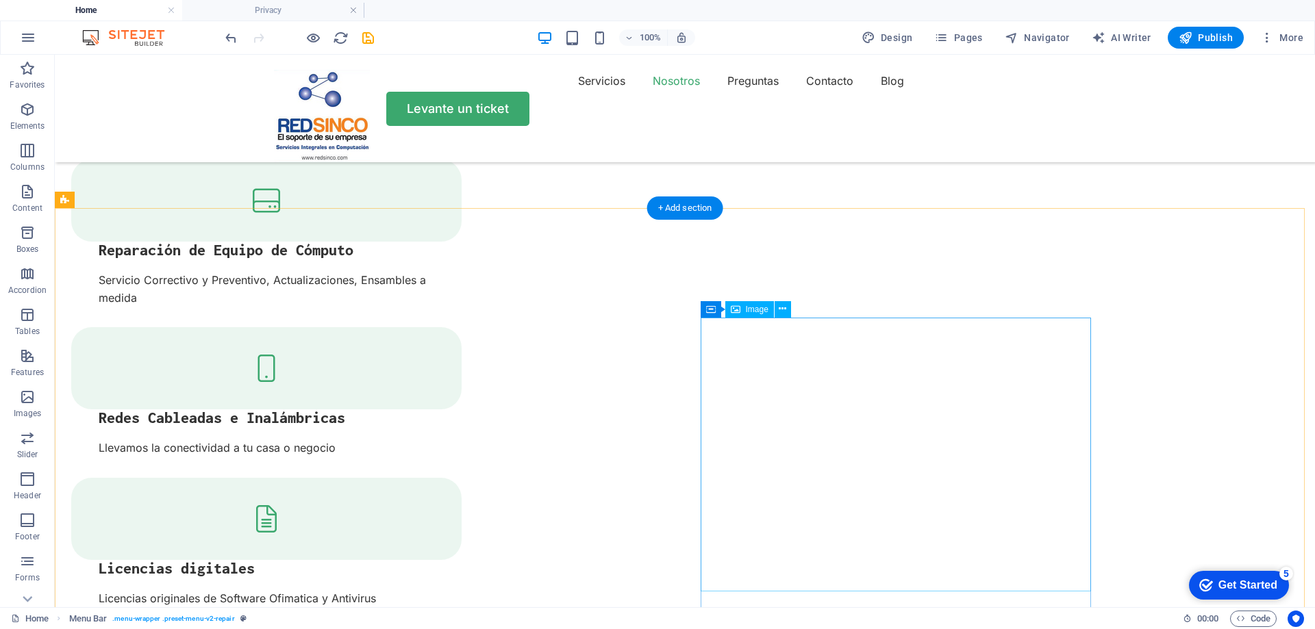
scroll to position [2191, 0]
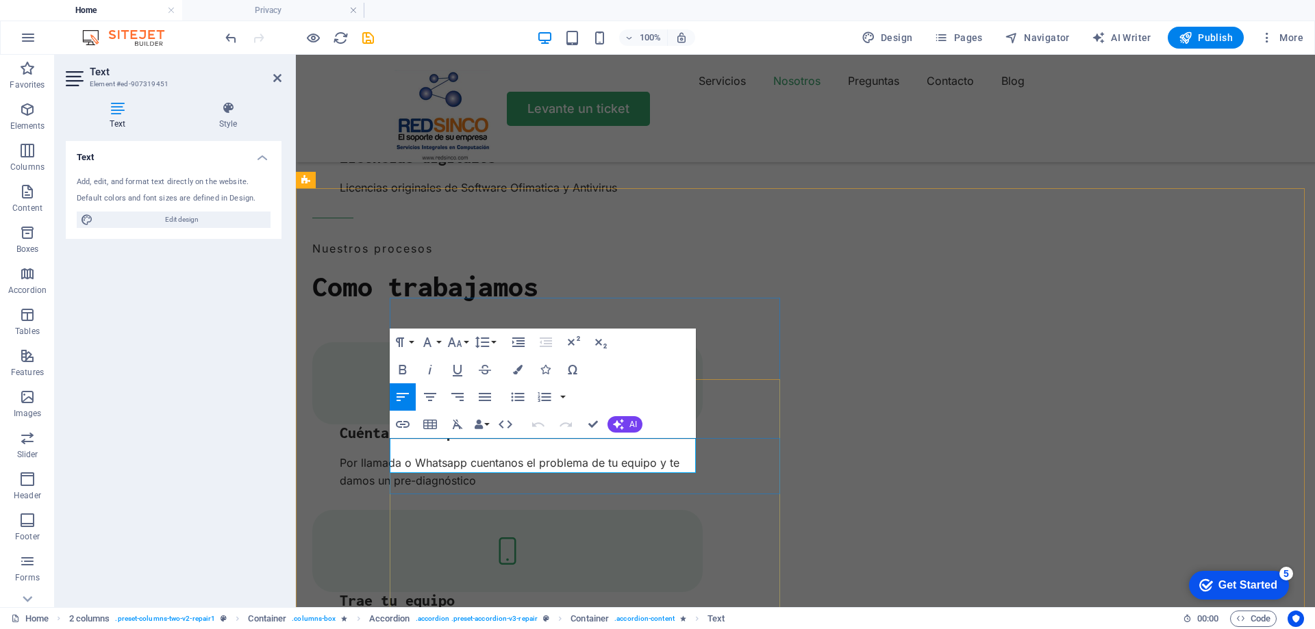
drag, startPoint x: 631, startPoint y: 467, endPoint x: 390, endPoint y: 447, distance: 241.8
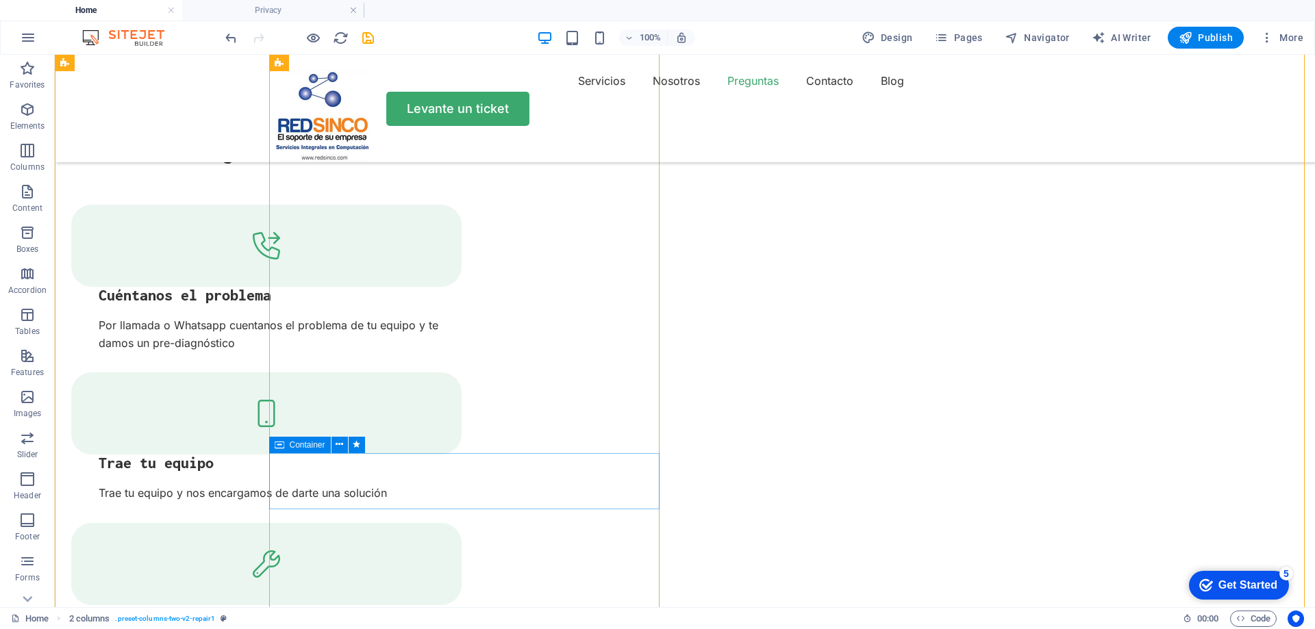
scroll to position [2533, 0]
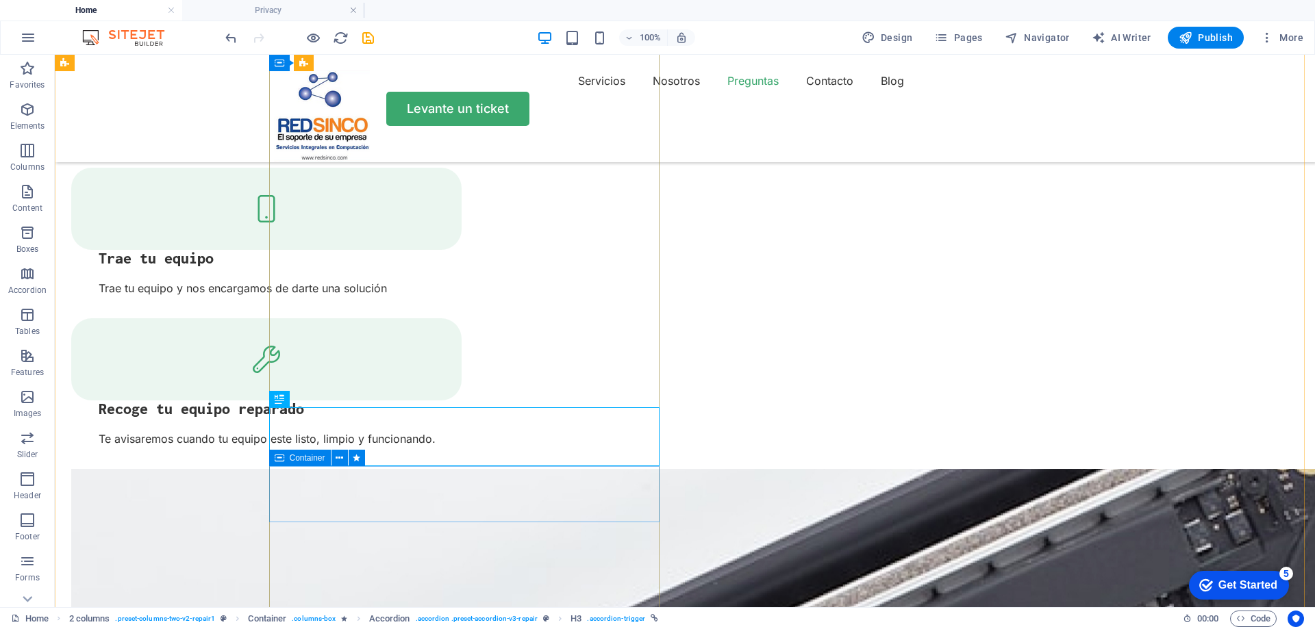
scroll to position [2602, 0]
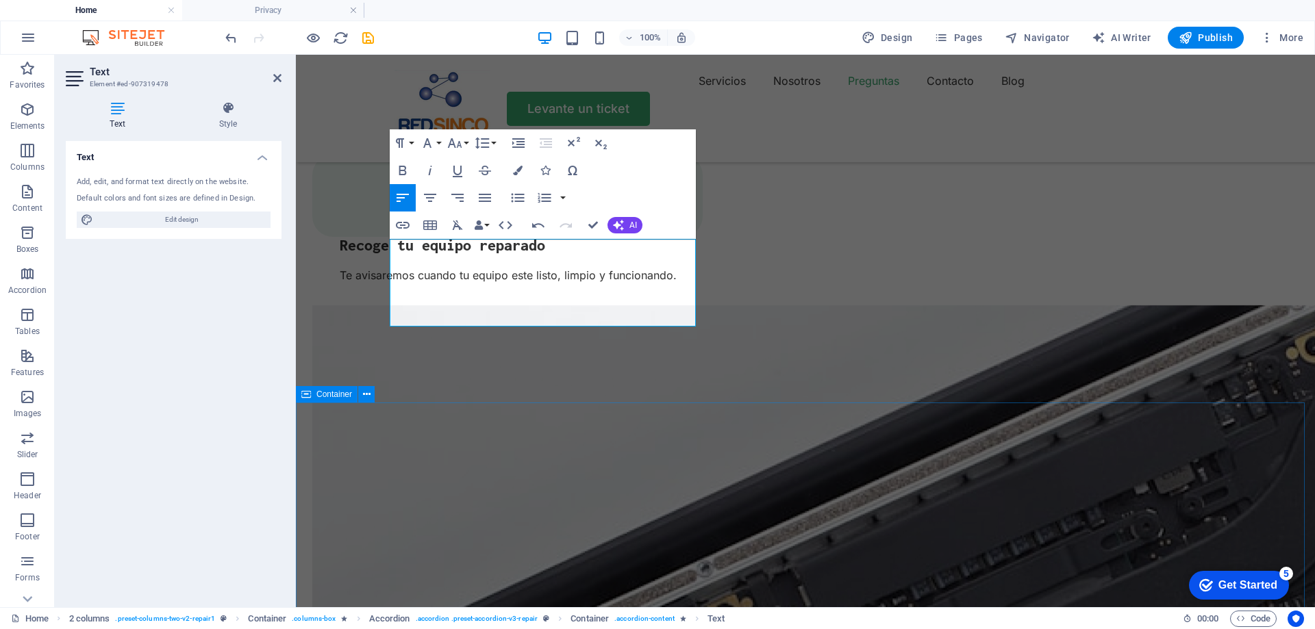
scroll to position [2876, 0]
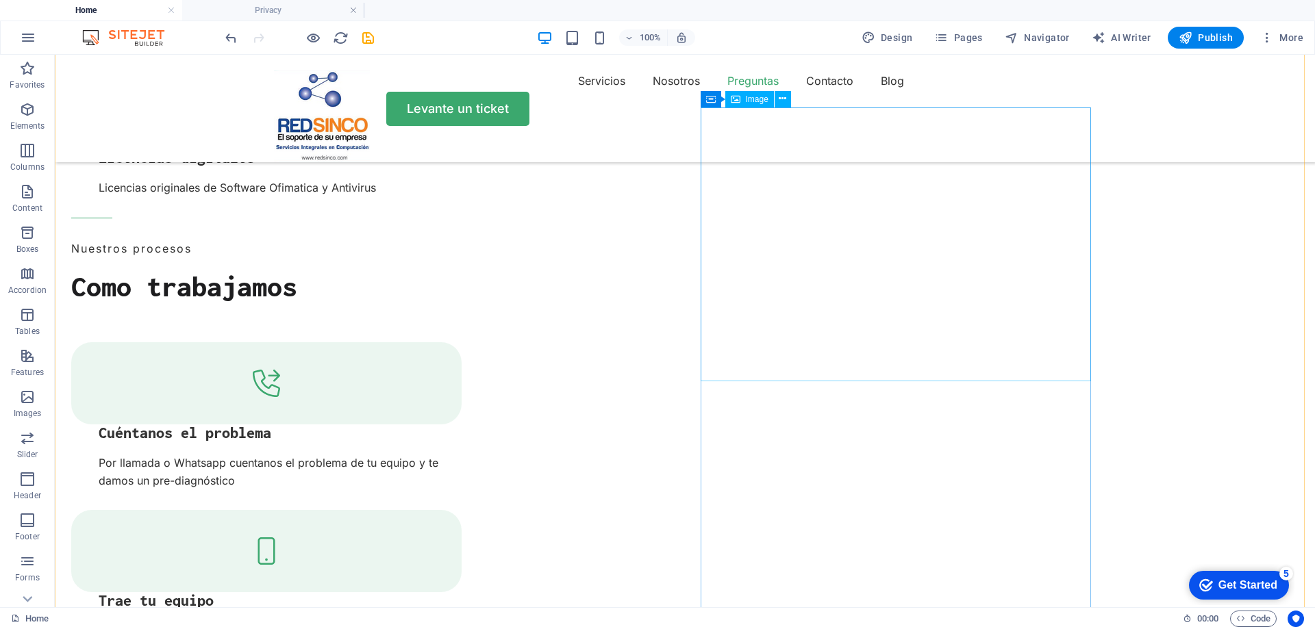
scroll to position [2396, 0]
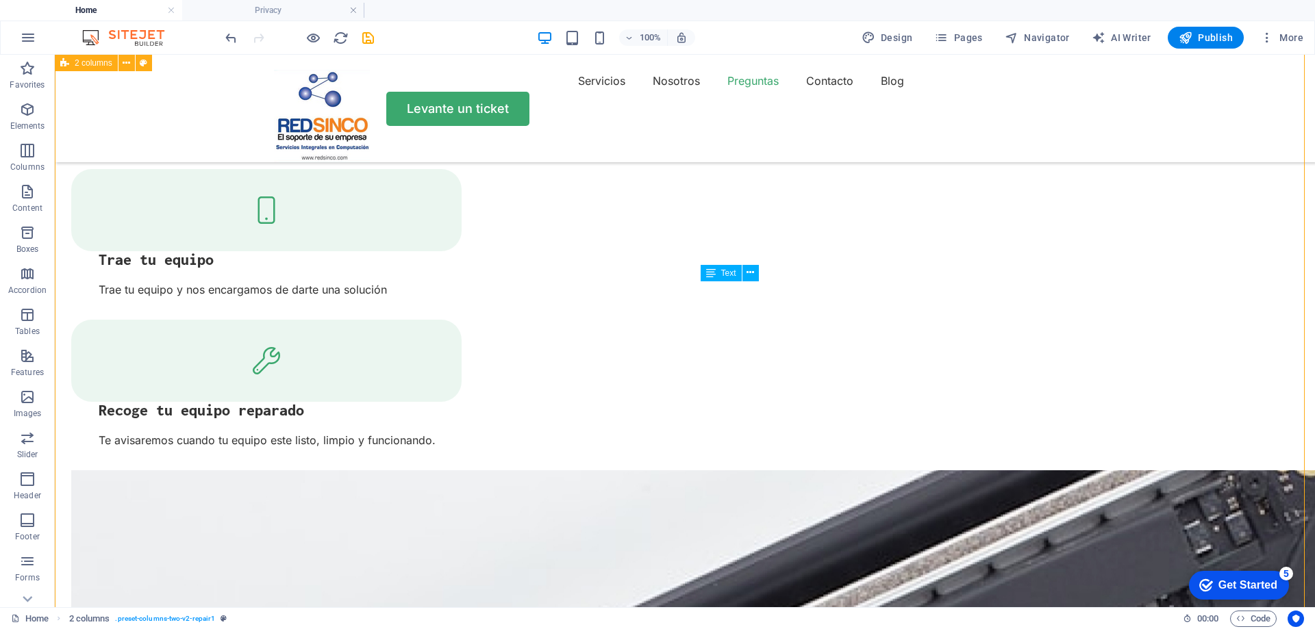
scroll to position [2533, 0]
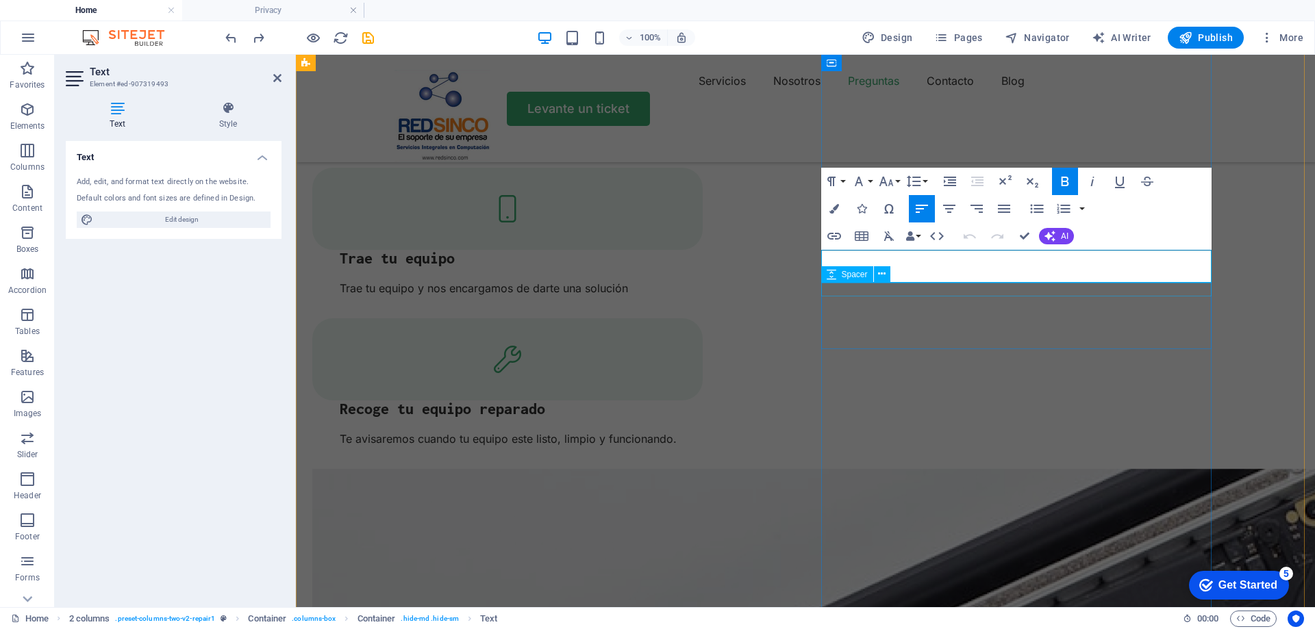
click at [852, 270] on span "Spacer" at bounding box center [854, 274] width 26 height 8
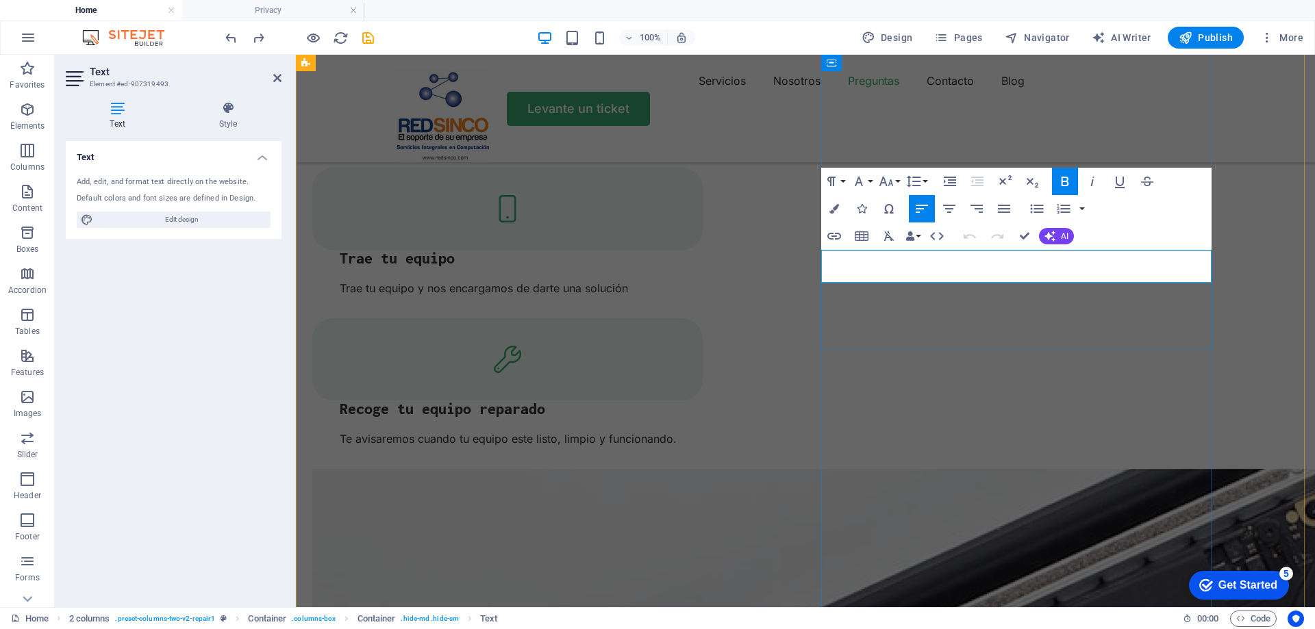
drag, startPoint x: 839, startPoint y: 270, endPoint x: 998, endPoint y: 264, distance: 158.9
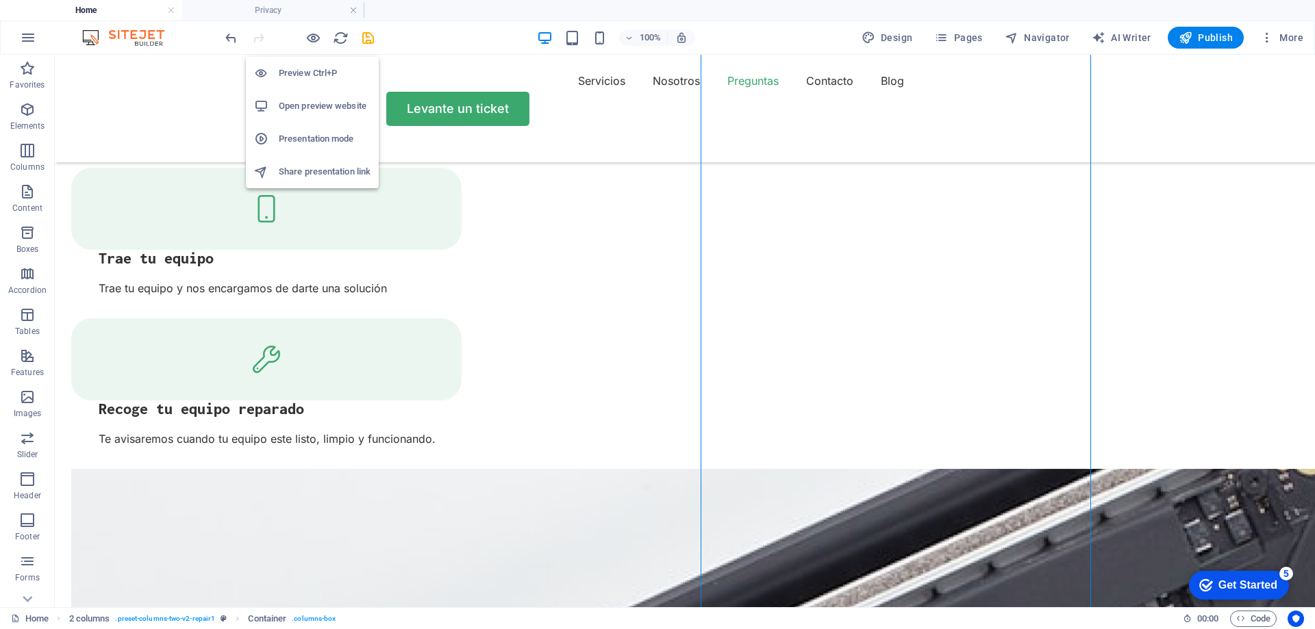
click at [316, 75] on h6 "Preview Ctrl+P" at bounding box center [325, 73] width 92 height 16
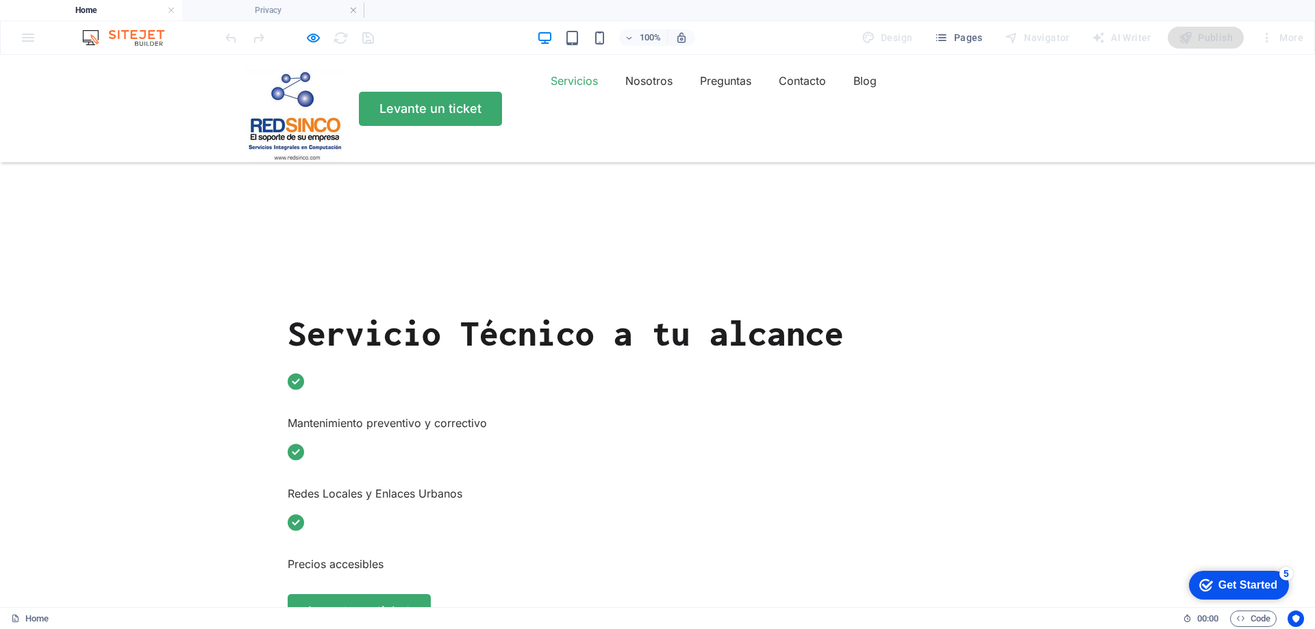
scroll to position [411, 0]
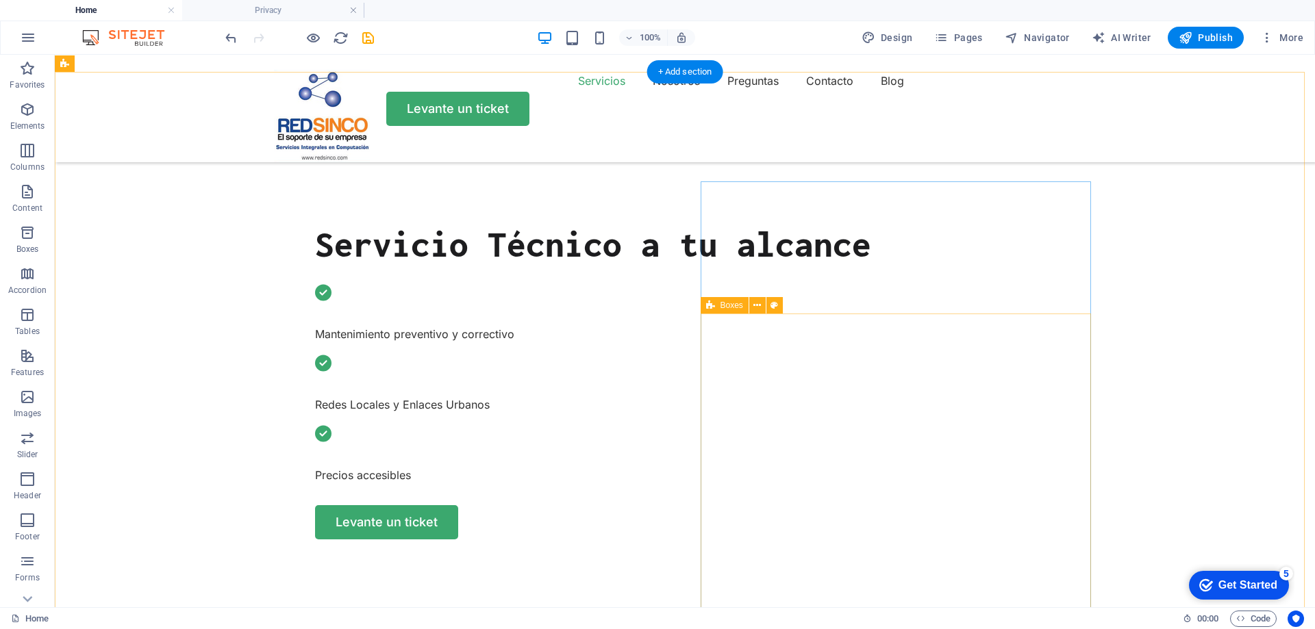
scroll to position [548, 0]
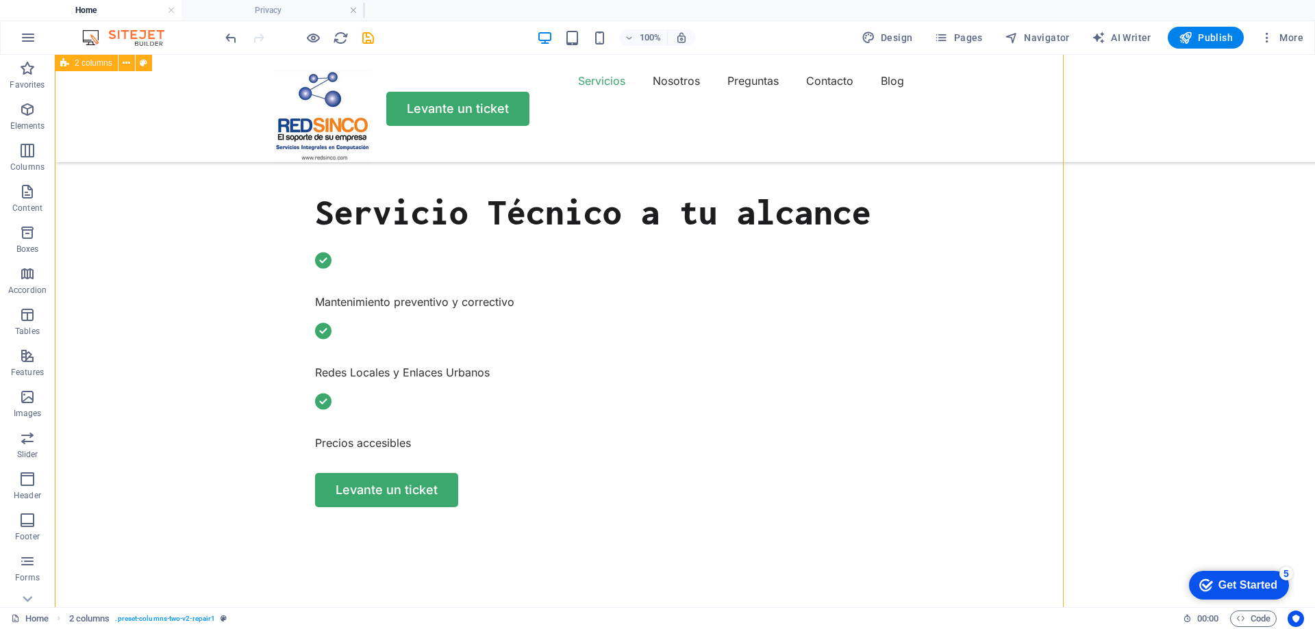
scroll to position [685, 0]
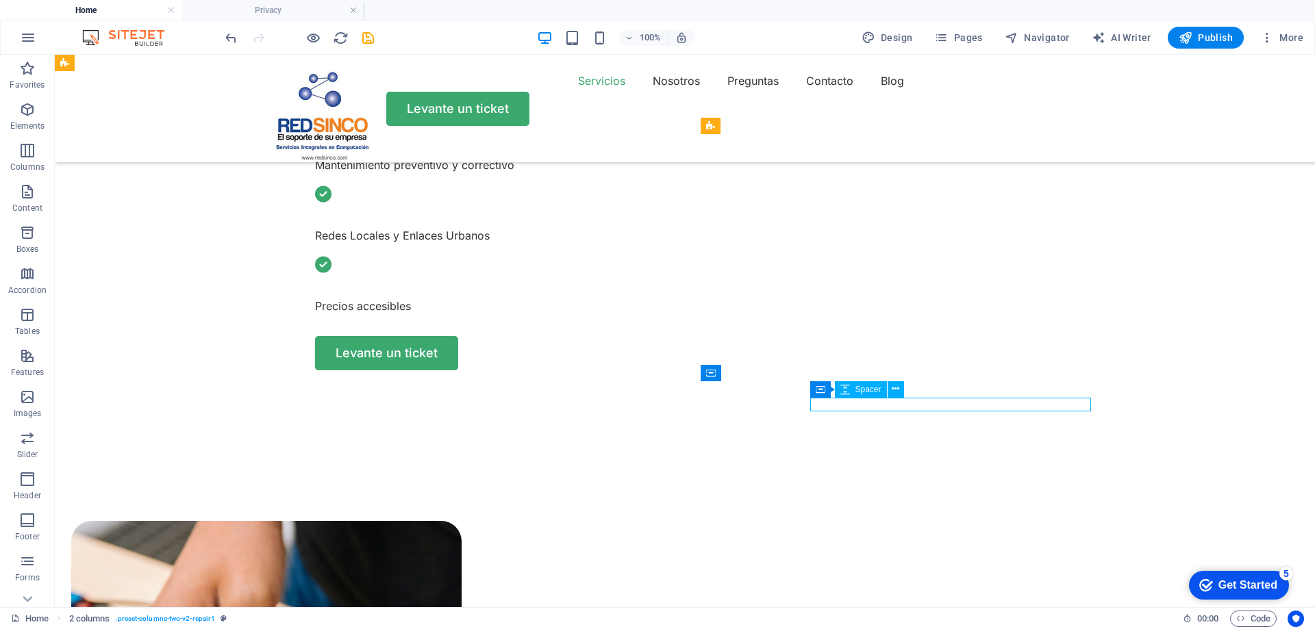
select select "px"
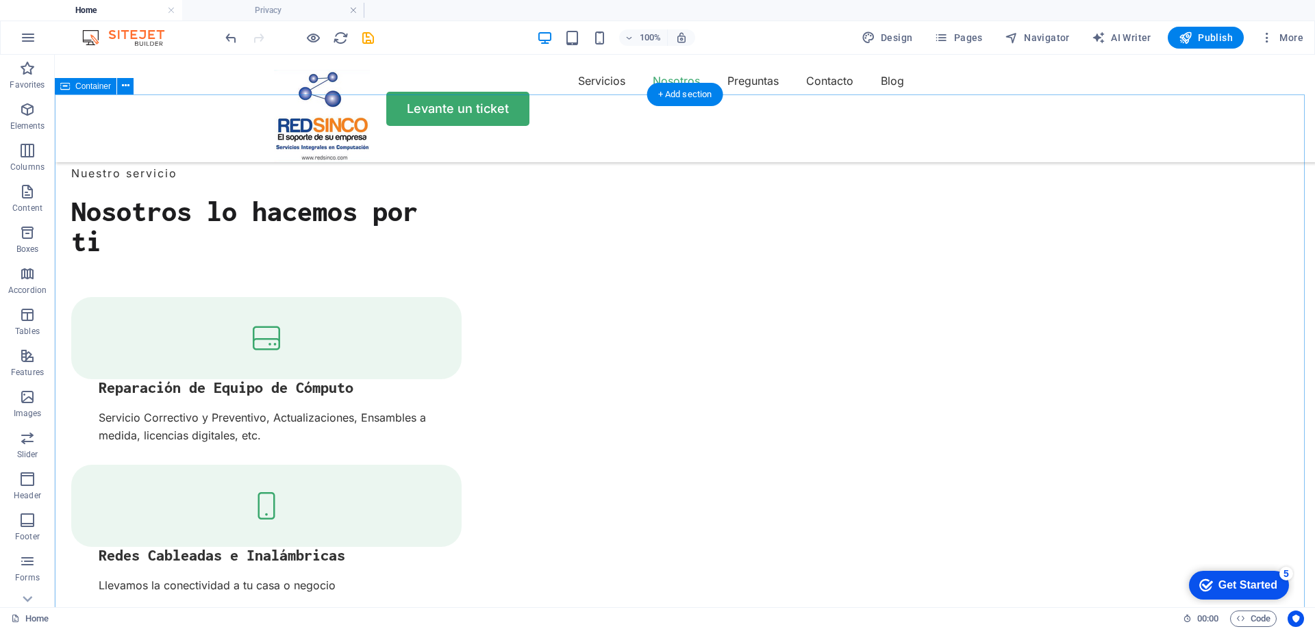
scroll to position [1575, 0]
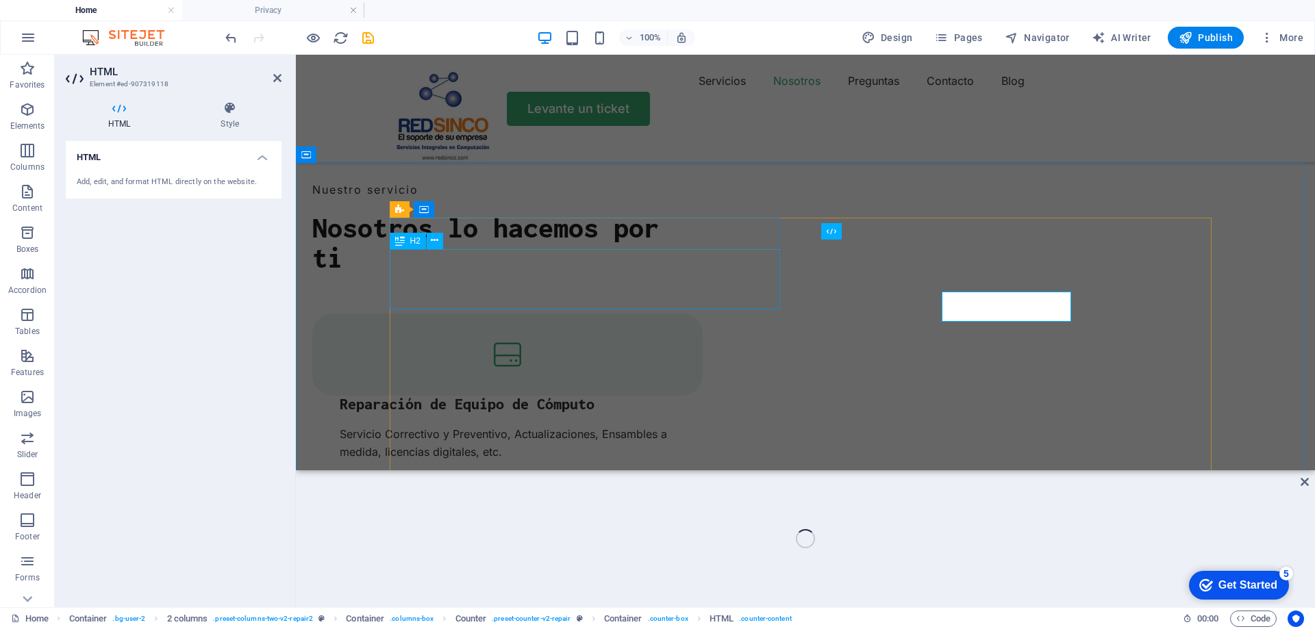
scroll to position [1523, 0]
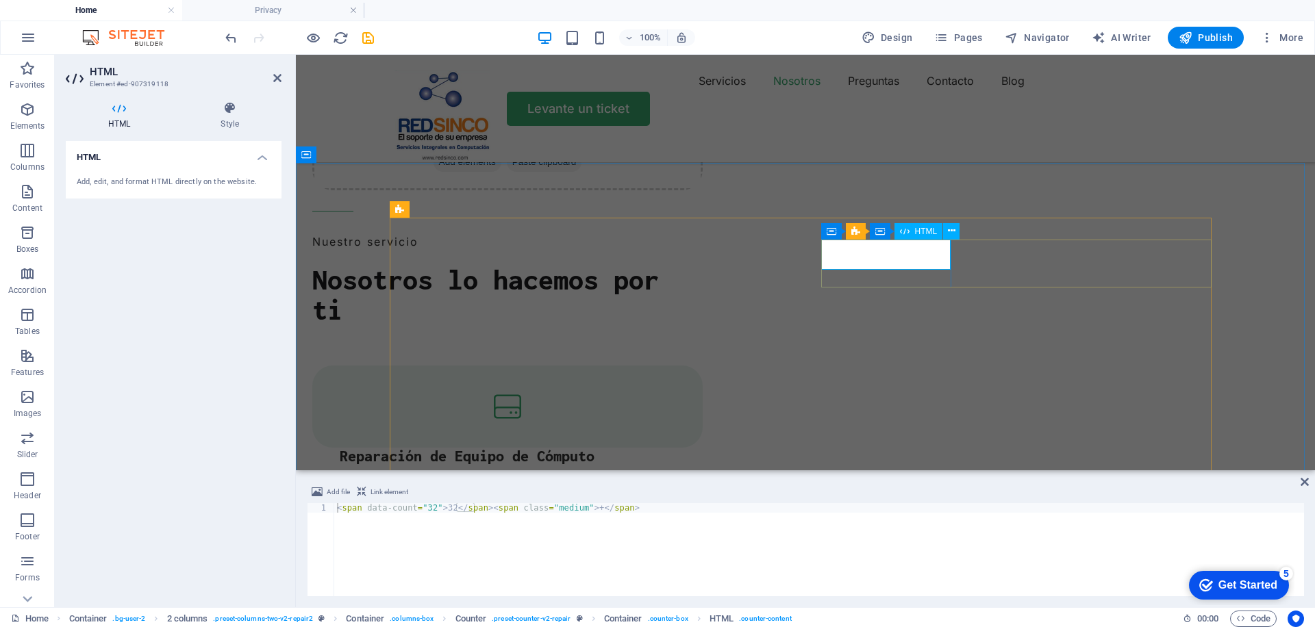
click at [870, 229] on span "Counter" at bounding box center [879, 231] width 29 height 8
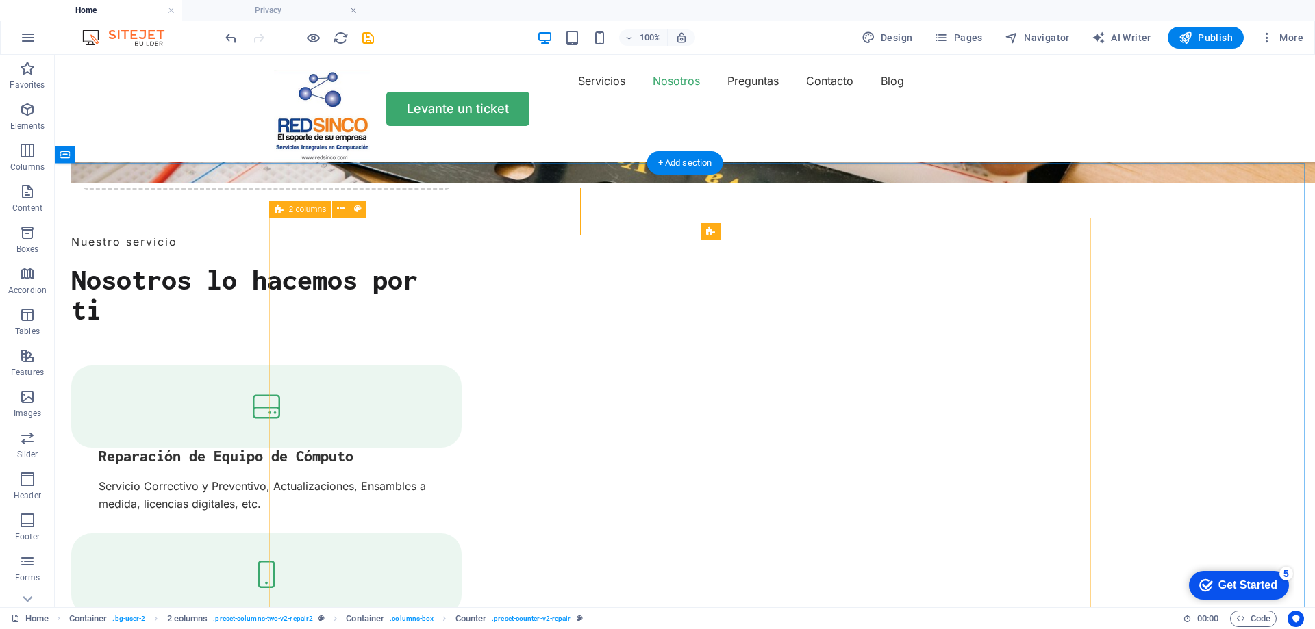
scroll to position [1575, 0]
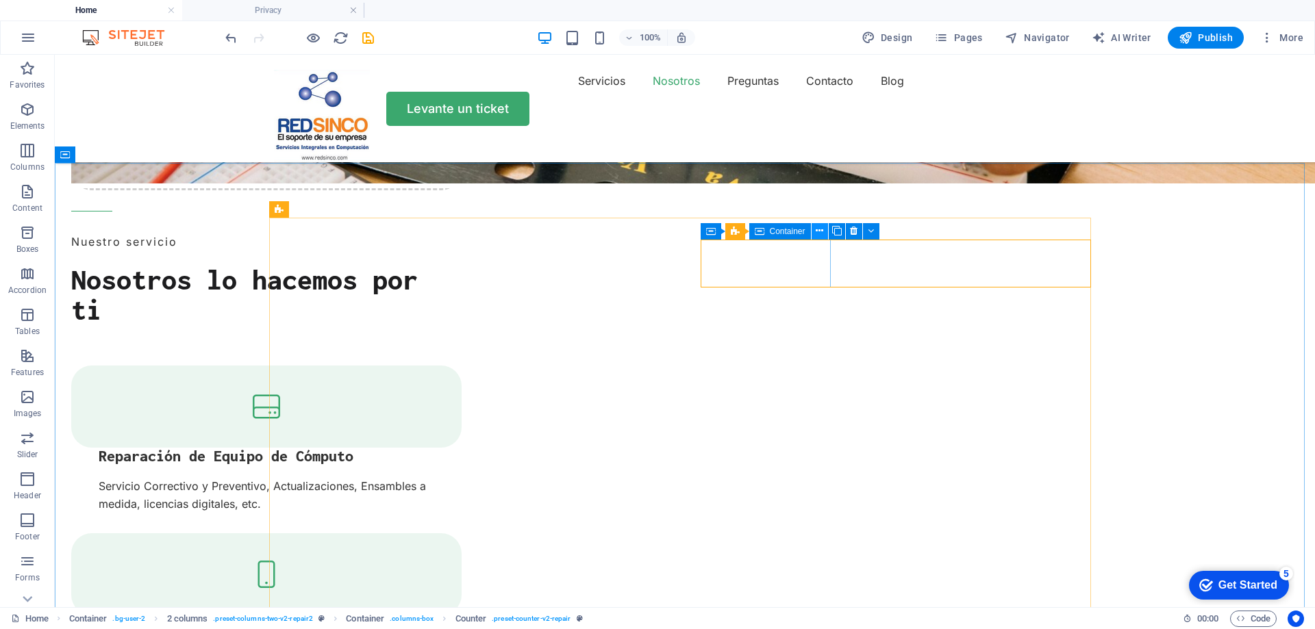
click at [821, 235] on icon at bounding box center [819, 231] width 8 height 14
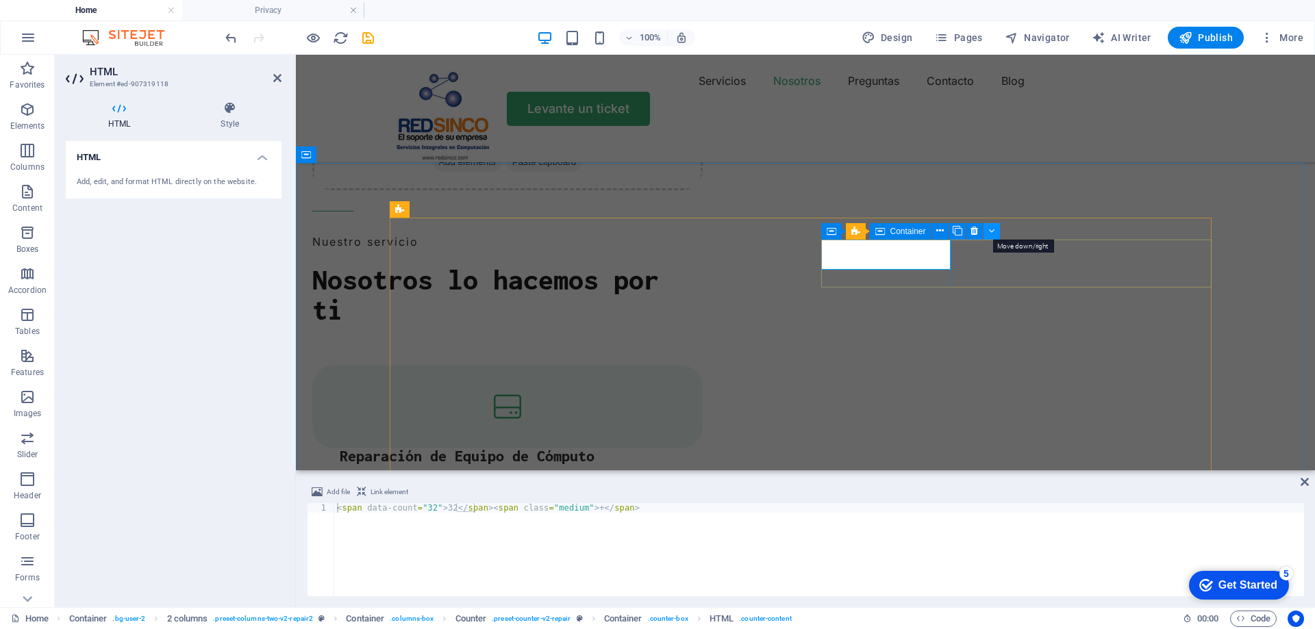
click at [991, 230] on icon at bounding box center [991, 231] width 6 height 14
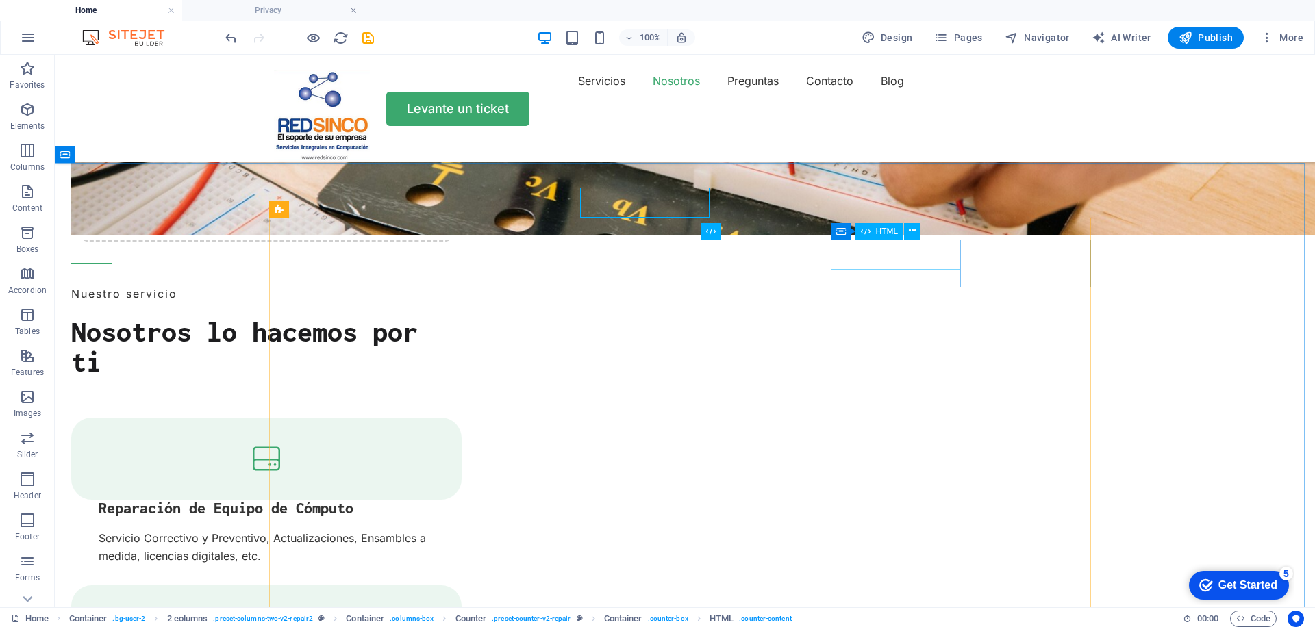
scroll to position [1575, 0]
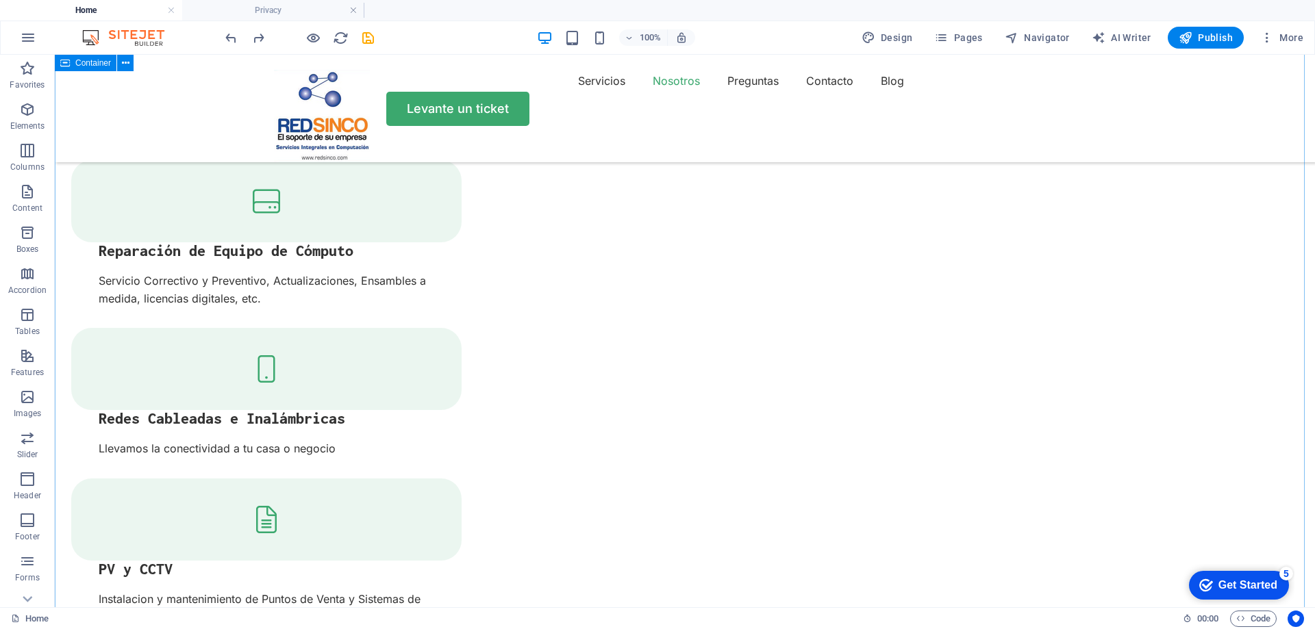
scroll to position [1712, 0]
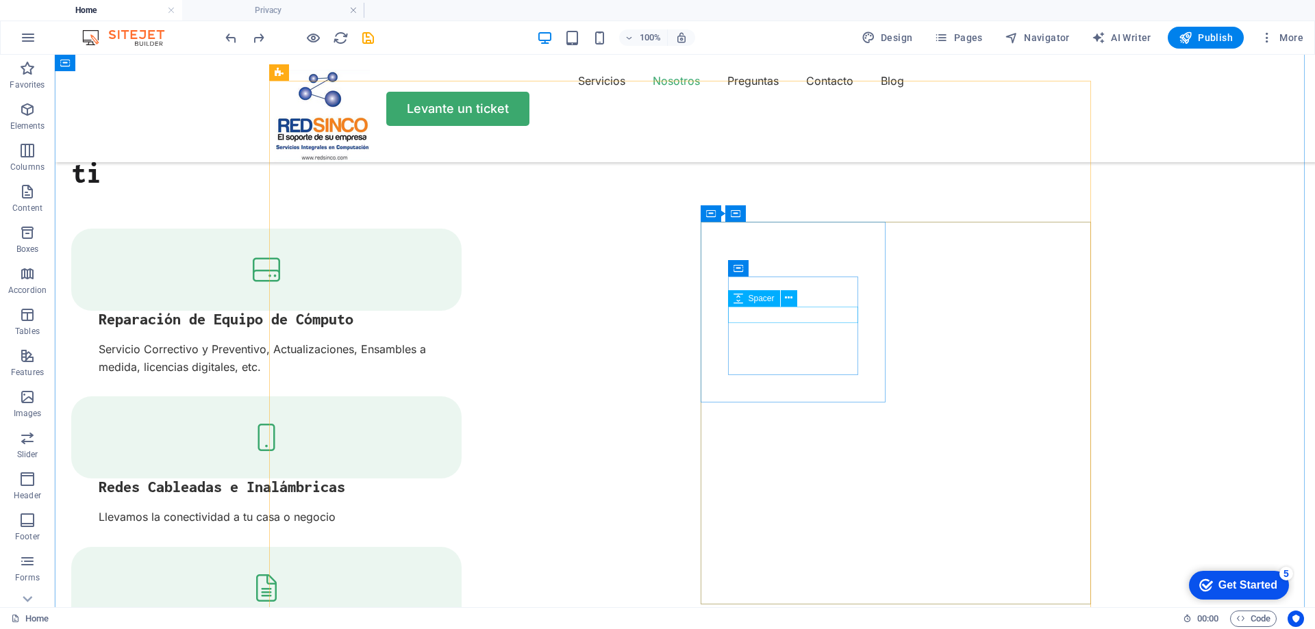
click at [802, 302] on div "Spacer" at bounding box center [767, 298] width 78 height 17
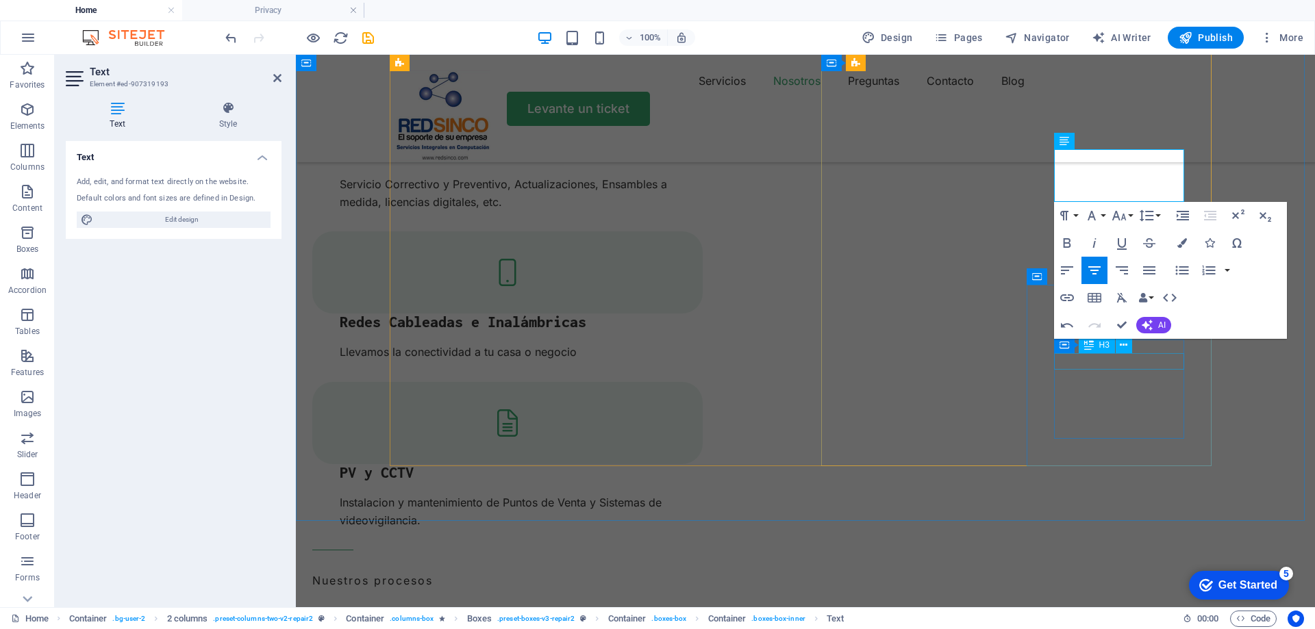
scroll to position [1908, 0]
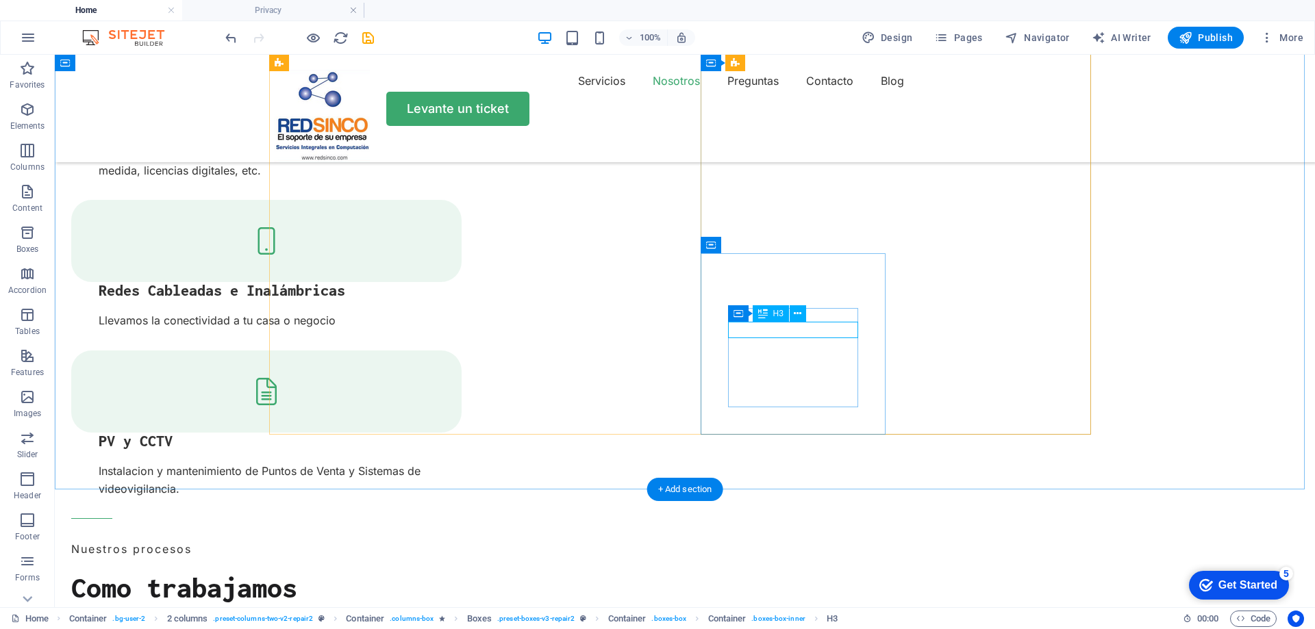
drag, startPoint x: 818, startPoint y: 331, endPoint x: 577, endPoint y: 330, distance: 241.0
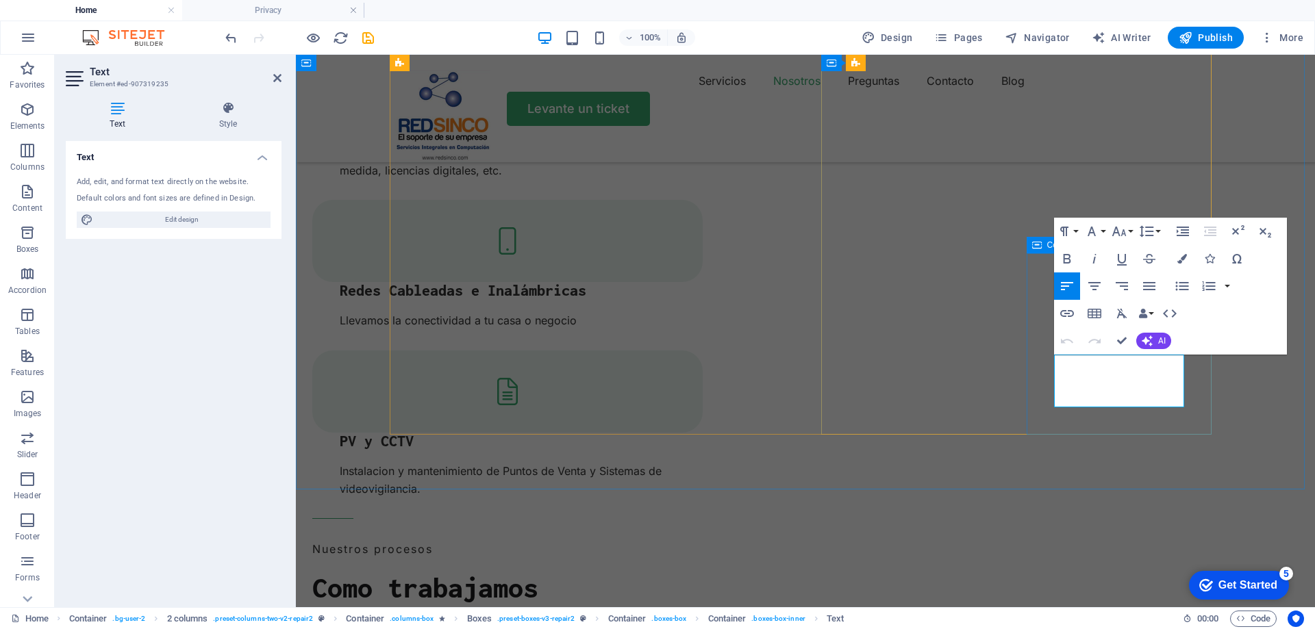
drag, startPoint x: 1122, startPoint y: 401, endPoint x: 1031, endPoint y: 356, distance: 101.7
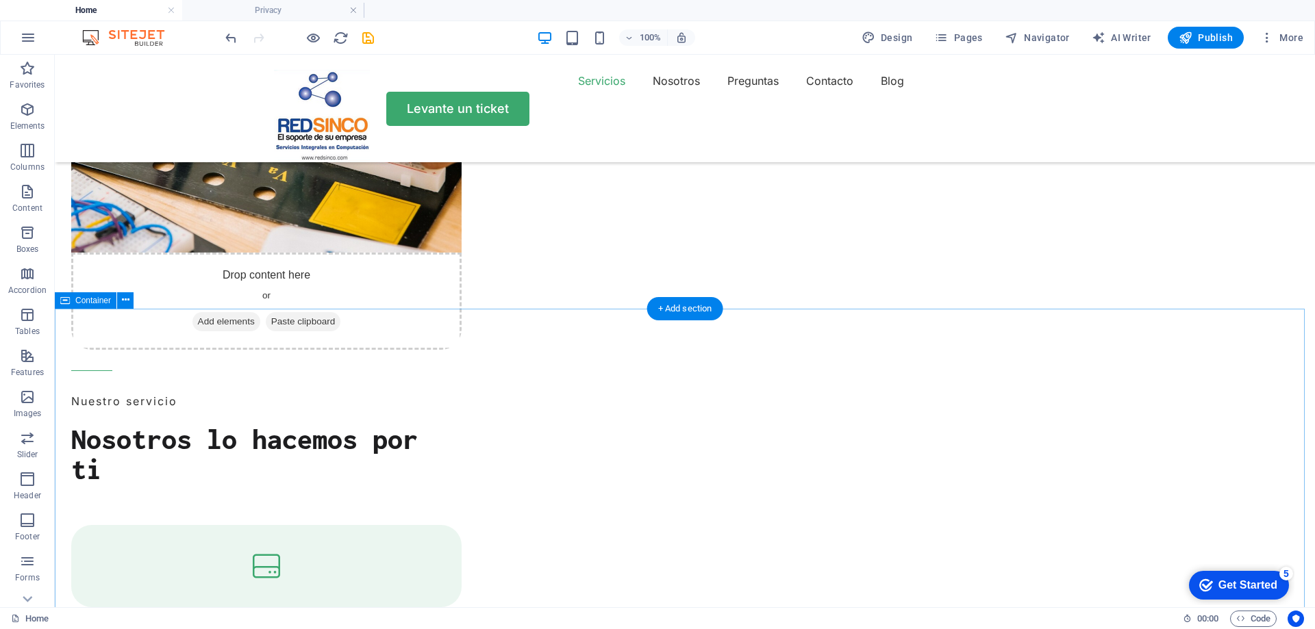
scroll to position [1429, 0]
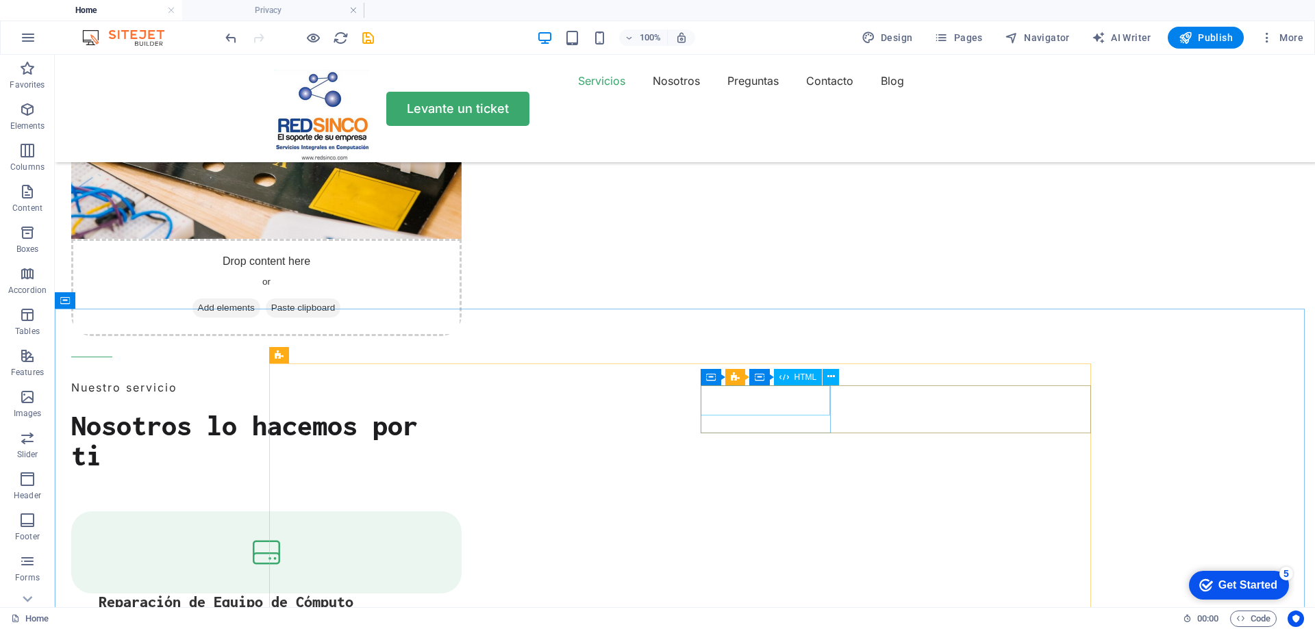
click at [793, 373] on div "HTML" at bounding box center [798, 377] width 49 height 16
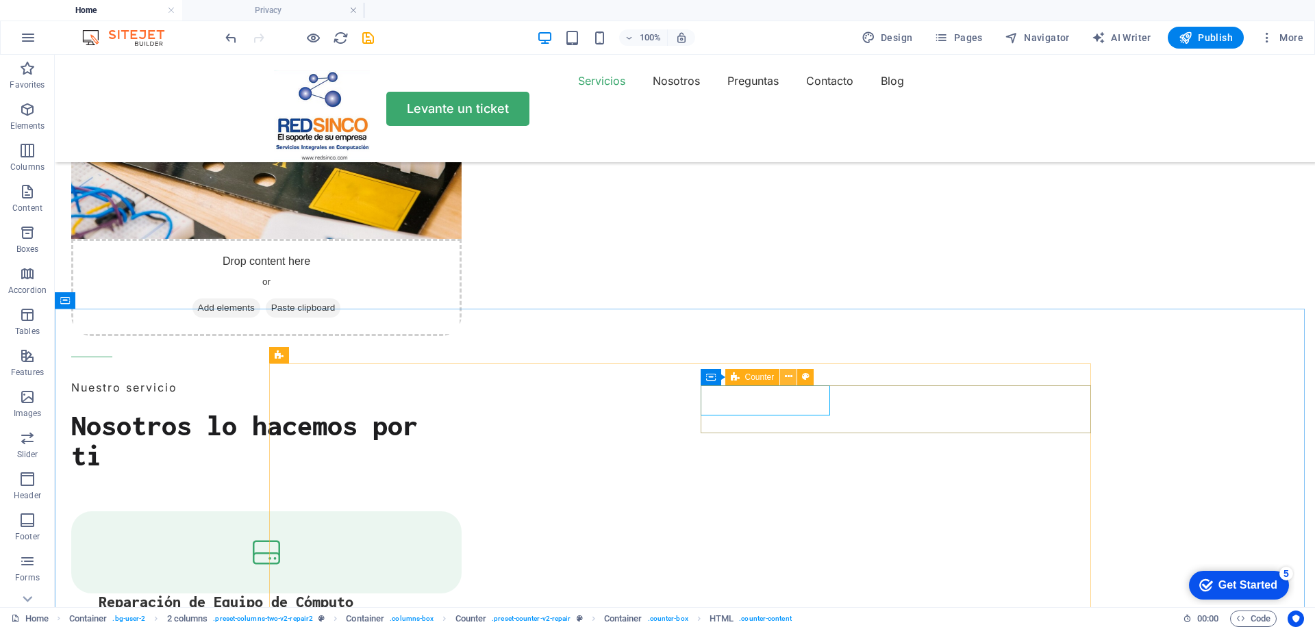
click at [785, 376] on icon at bounding box center [789, 377] width 8 height 14
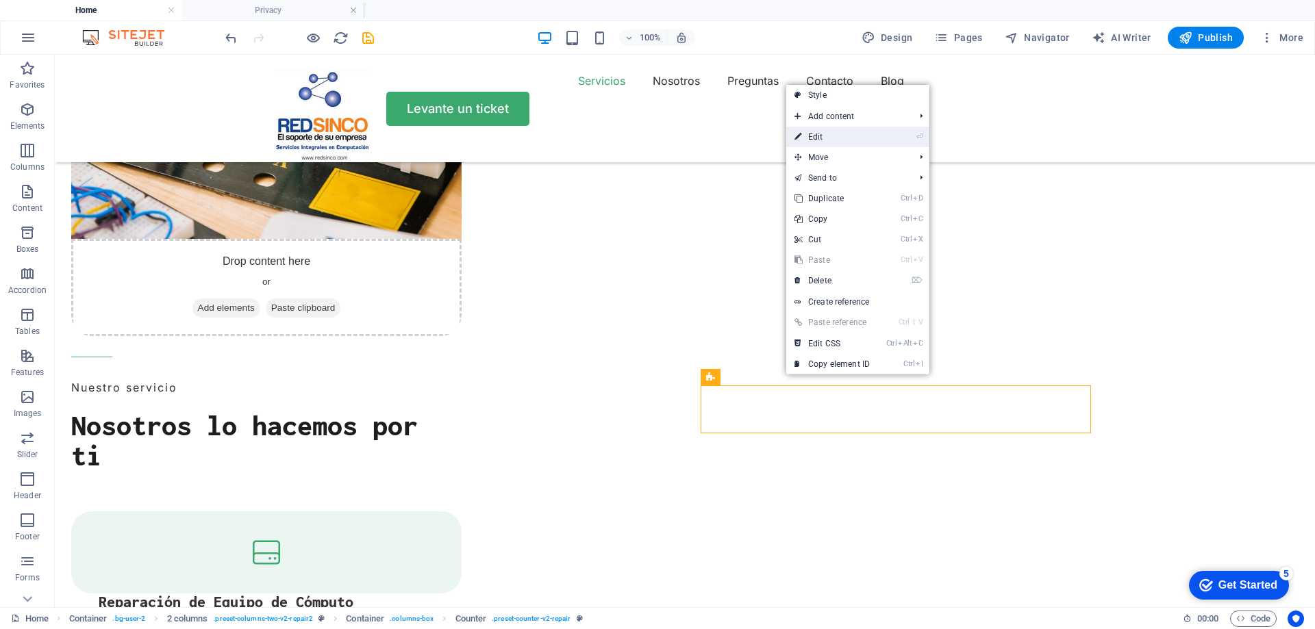
click at [817, 132] on link "⏎ Edit" at bounding box center [832, 137] width 92 height 21
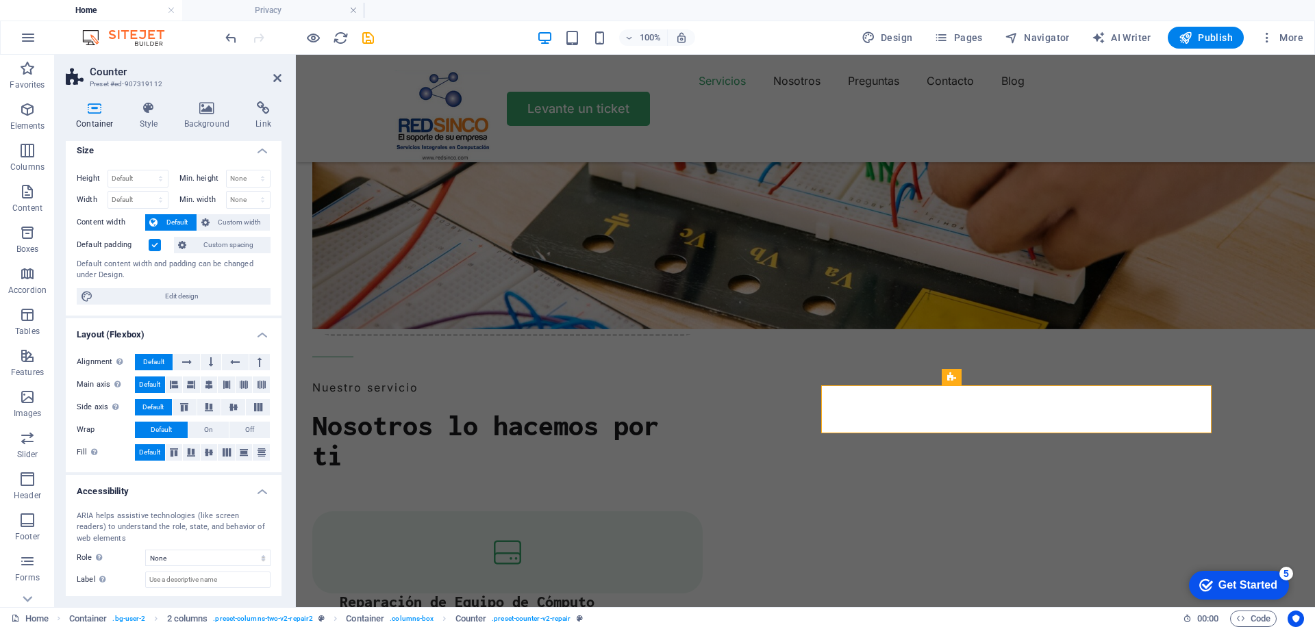
scroll to position [0, 0]
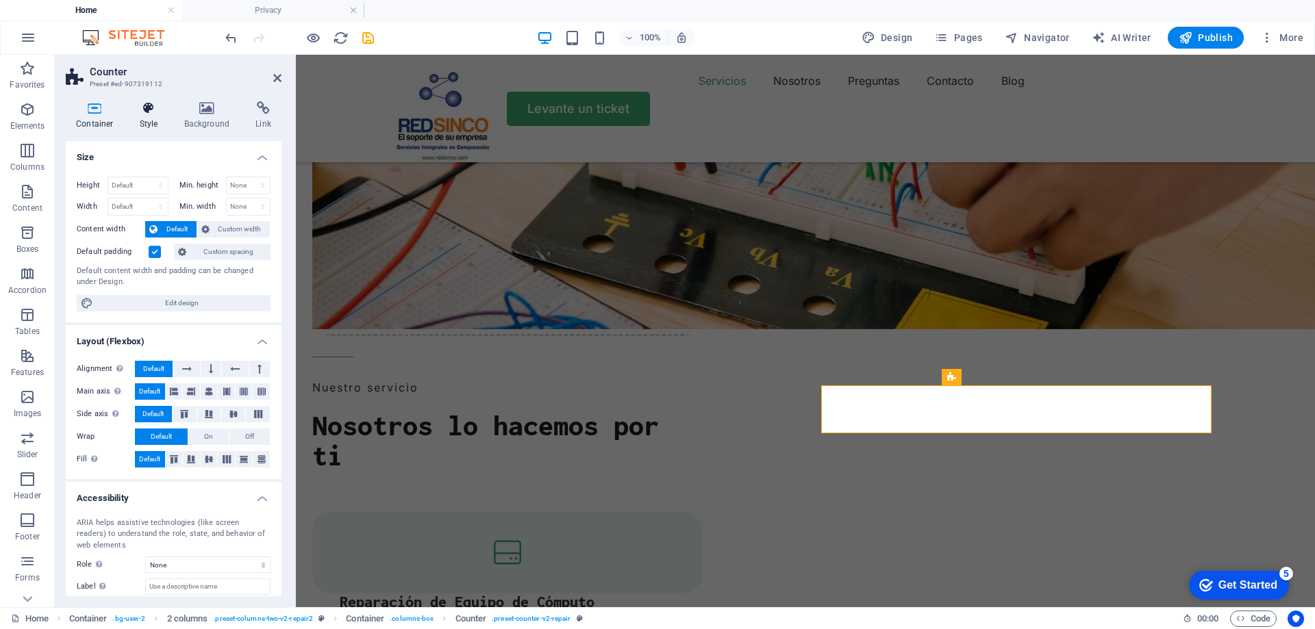
click at [144, 124] on h4 "Style" at bounding box center [151, 115] width 45 height 29
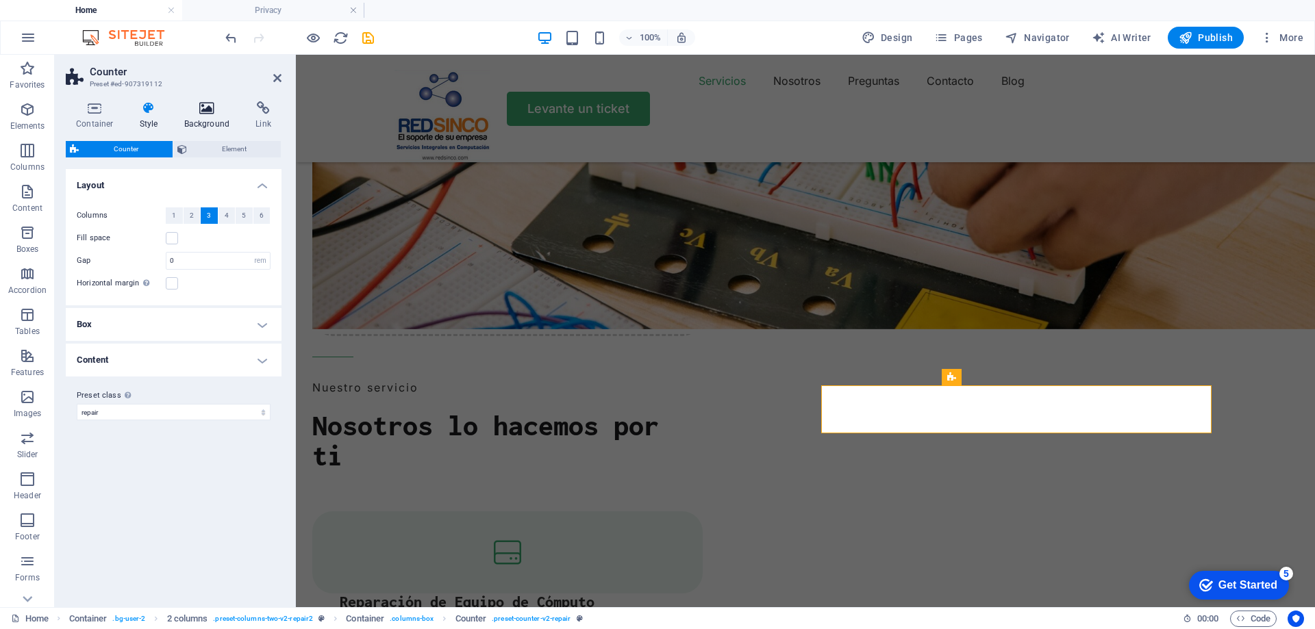
click at [203, 110] on icon at bounding box center [207, 108] width 66 height 14
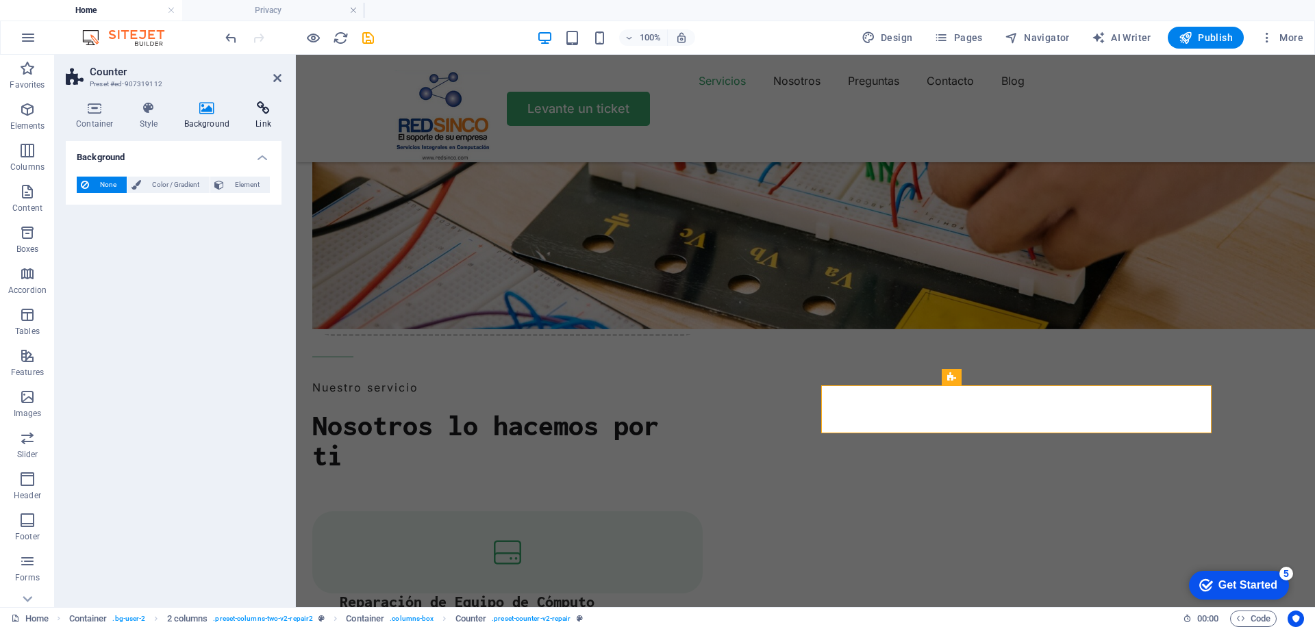
click at [277, 107] on icon at bounding box center [263, 108] width 36 height 14
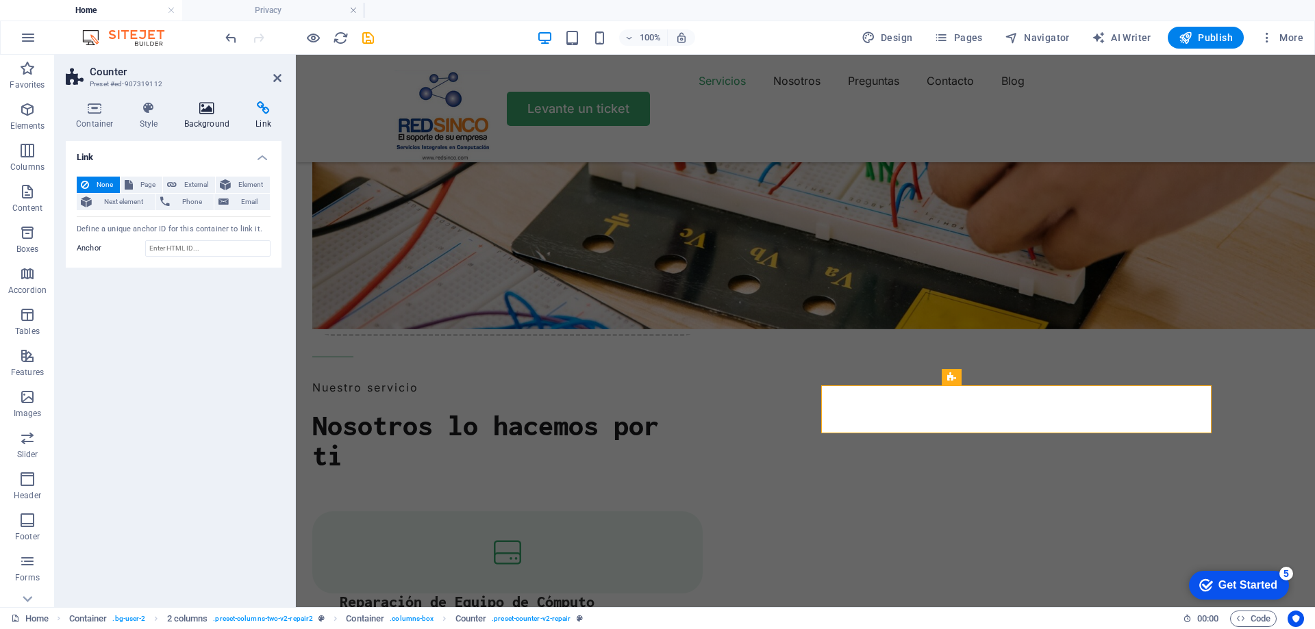
click at [194, 116] on h4 "Background" at bounding box center [210, 115] width 72 height 29
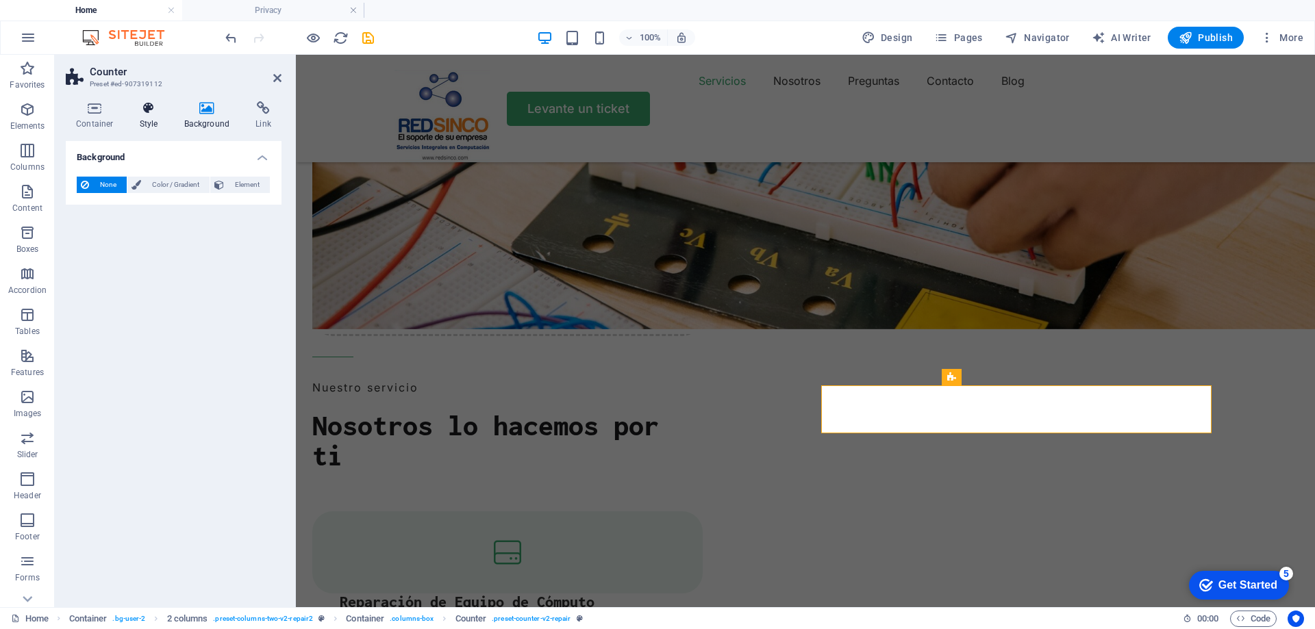
click at [148, 113] on icon at bounding box center [148, 108] width 39 height 14
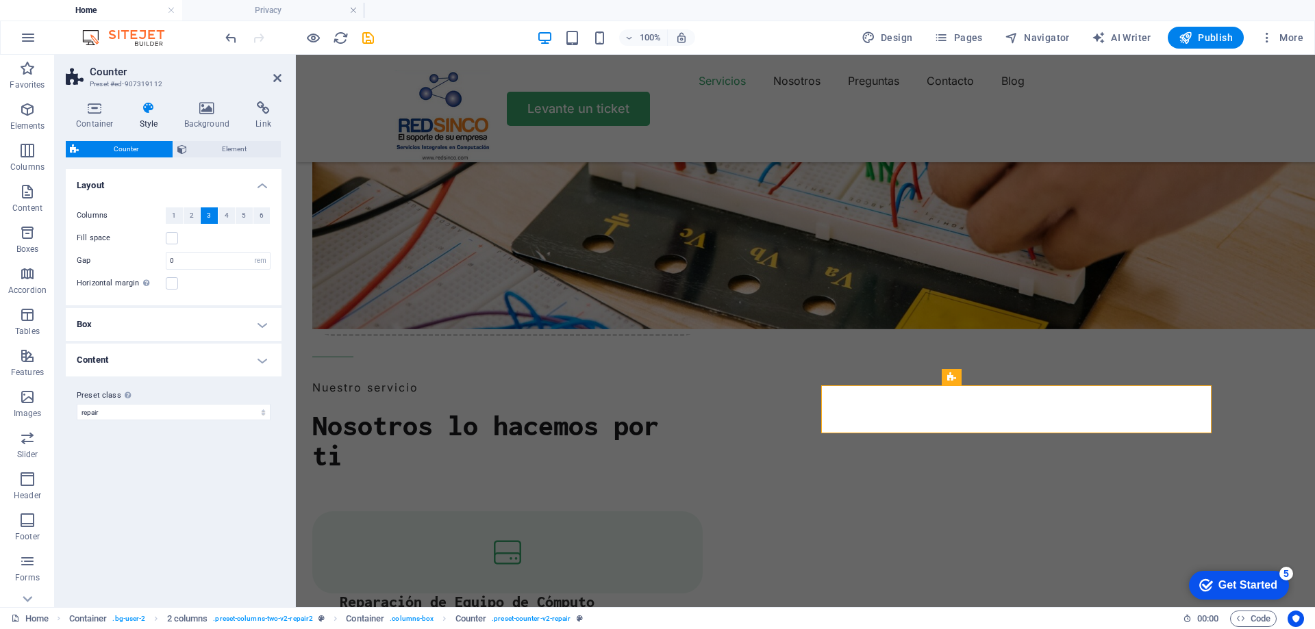
click at [158, 310] on h4 "Box" at bounding box center [174, 324] width 216 height 33
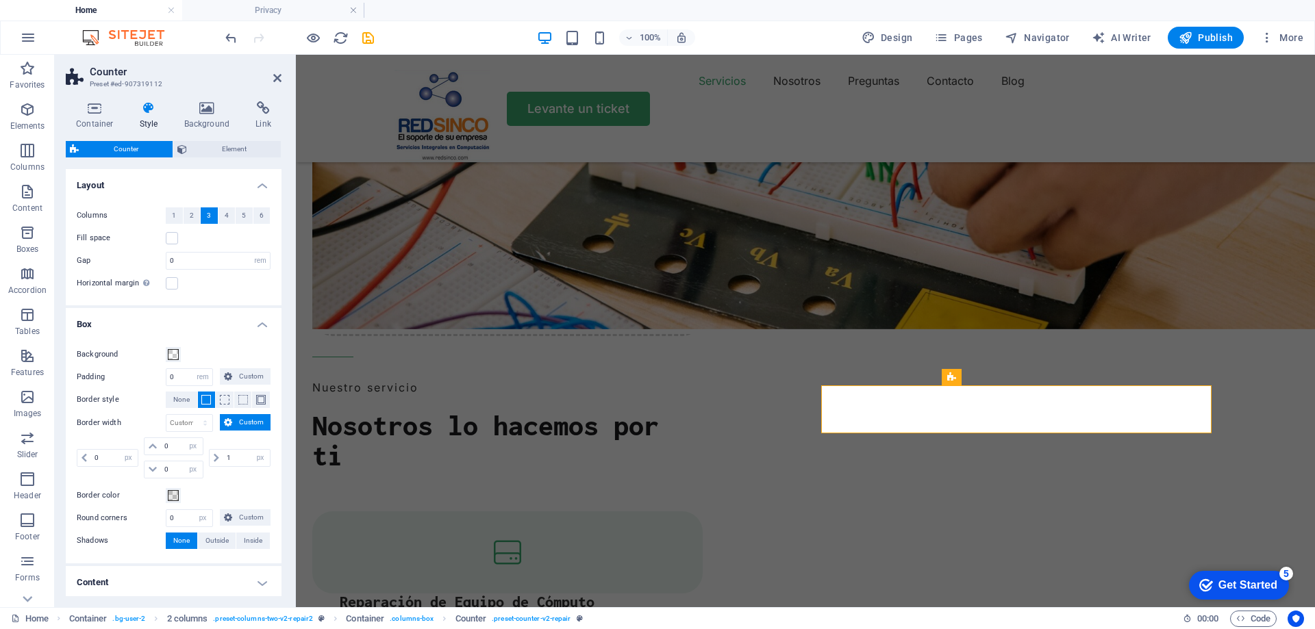
scroll to position [58, 0]
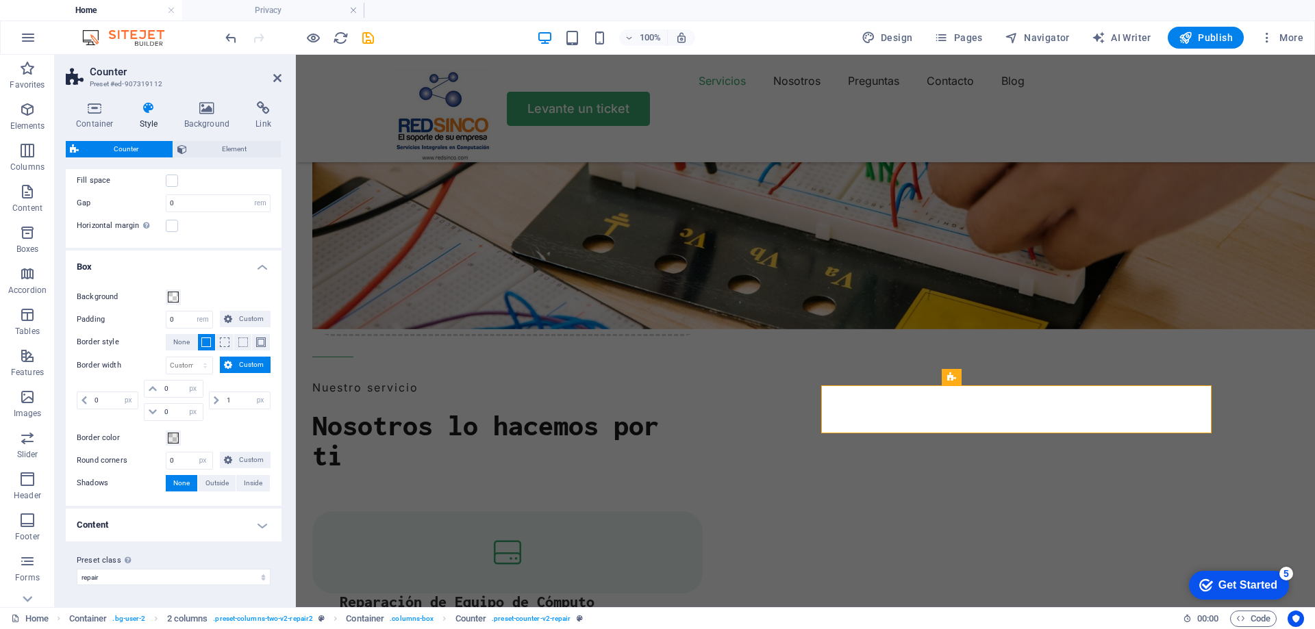
click at [160, 530] on h4 "Content" at bounding box center [174, 525] width 216 height 33
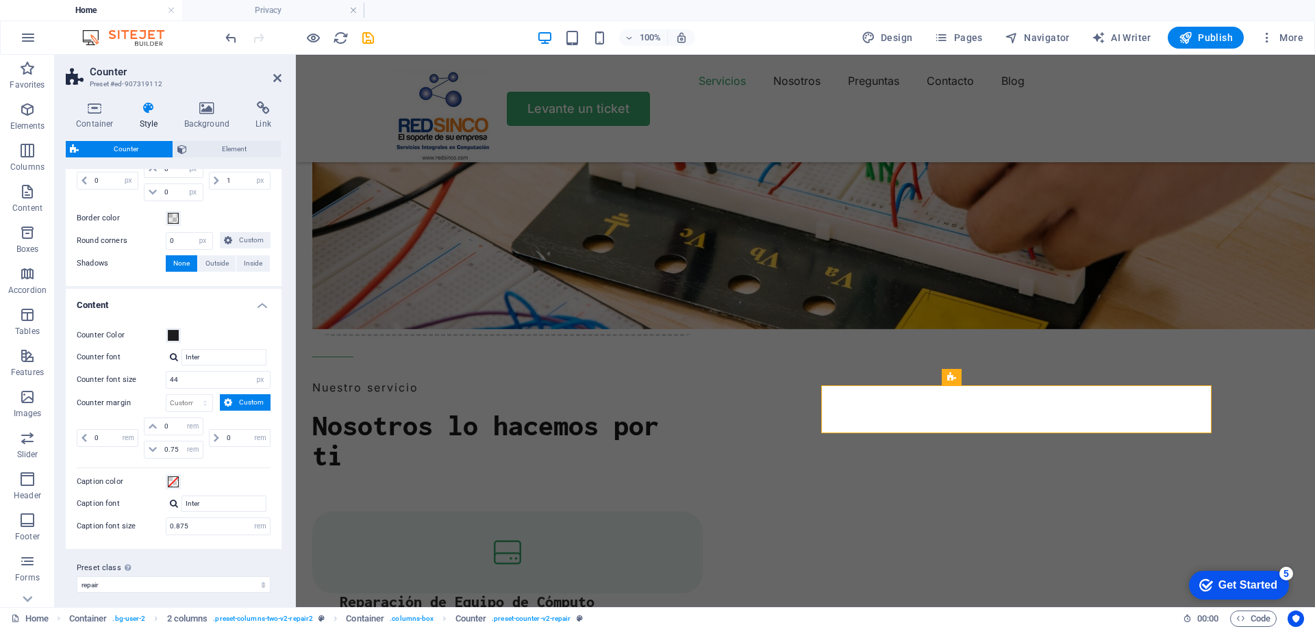
scroll to position [285, 0]
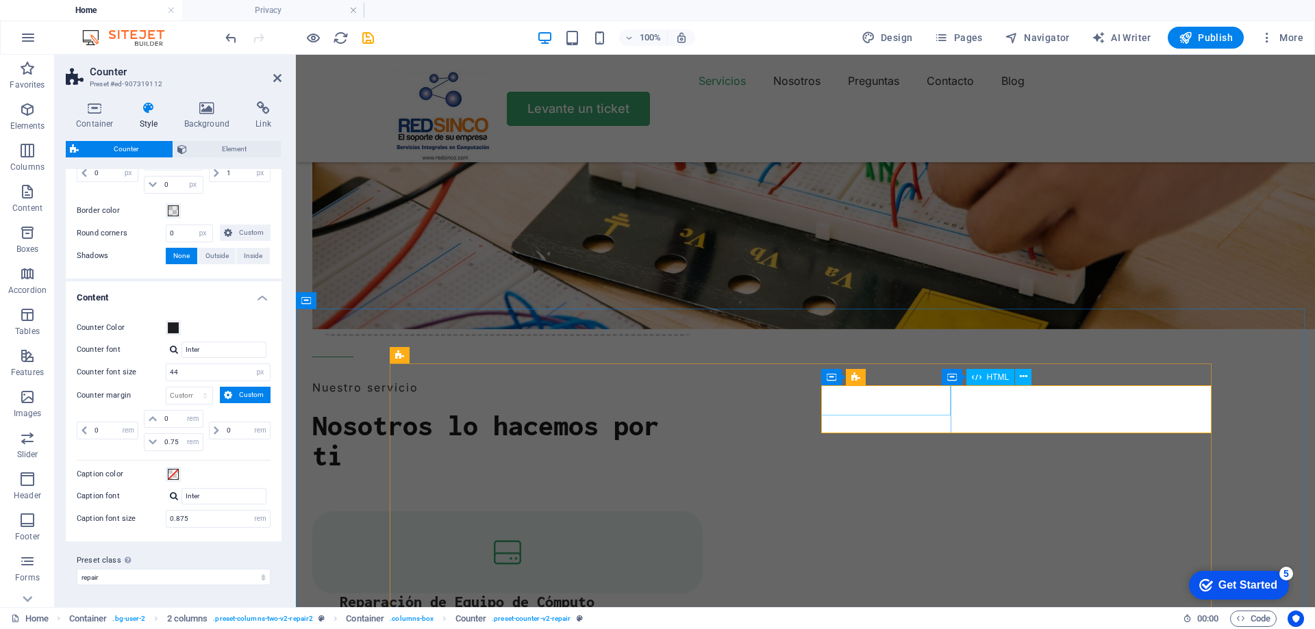
click at [88, 107] on icon at bounding box center [95, 108] width 58 height 14
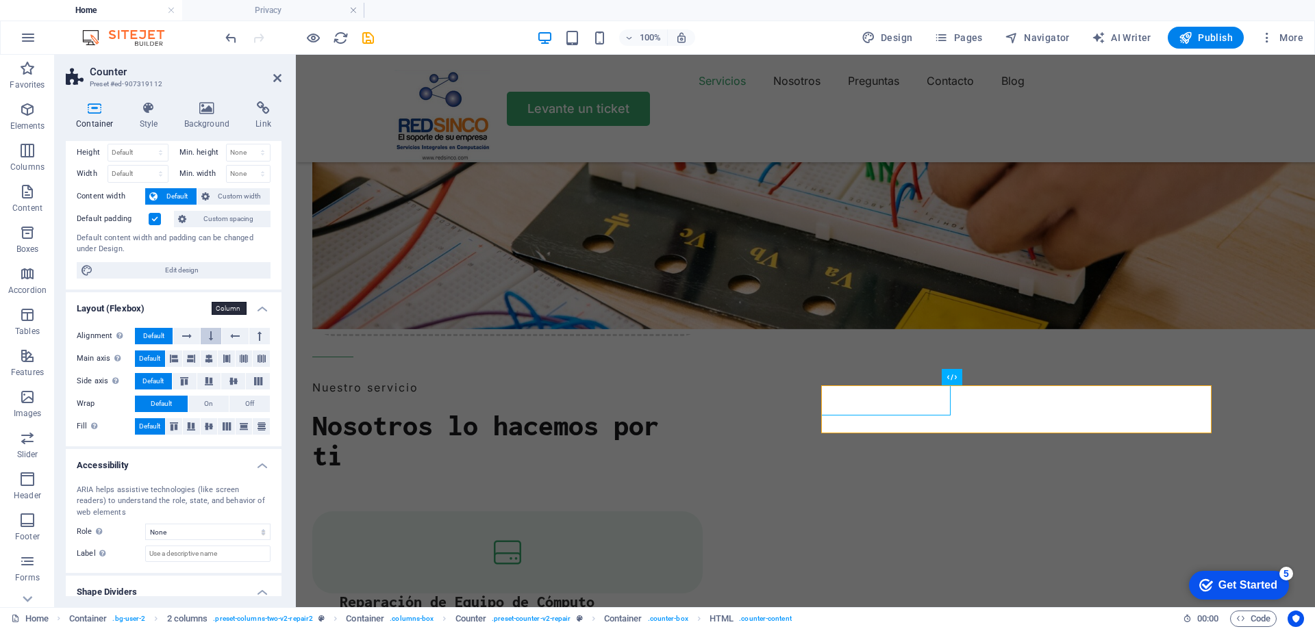
scroll to position [0, 0]
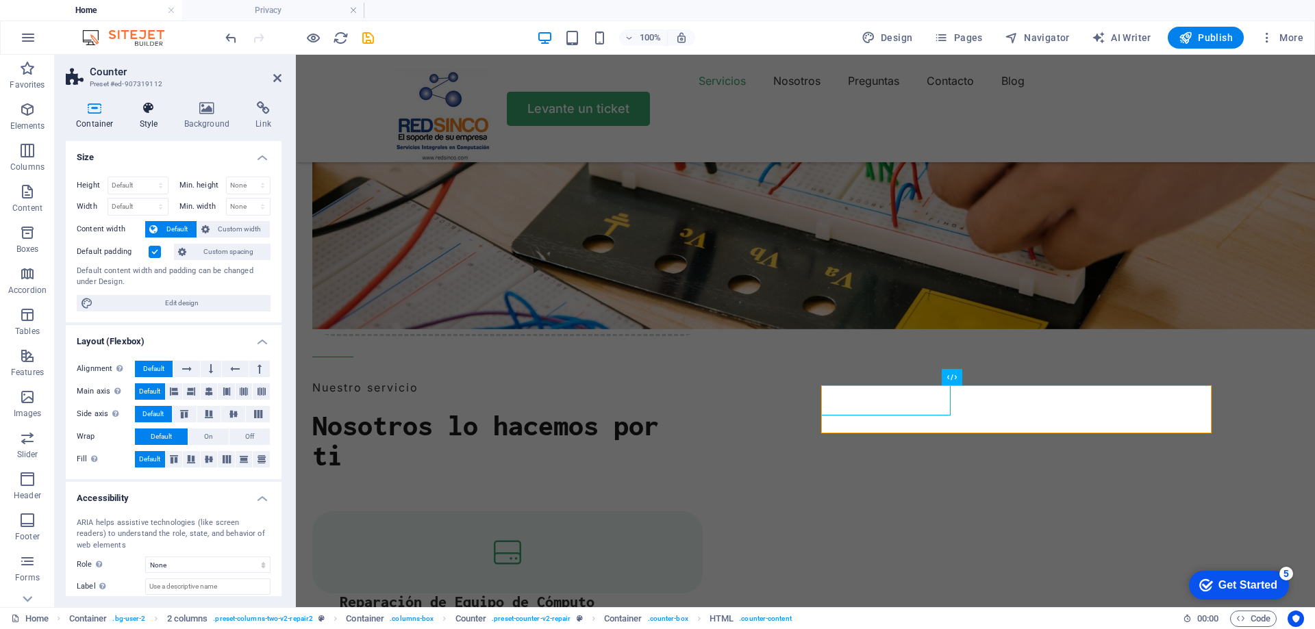
click at [155, 110] on icon at bounding box center [148, 108] width 39 height 14
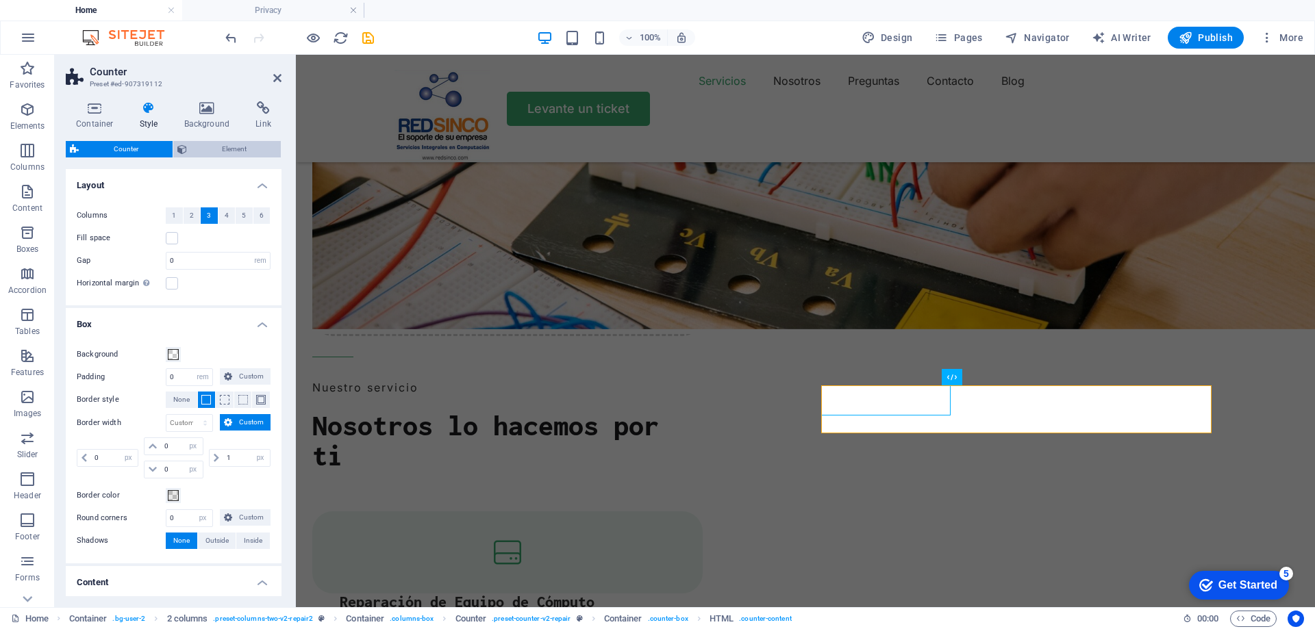
click at [221, 151] on span "Element" at bounding box center [234, 149] width 86 height 16
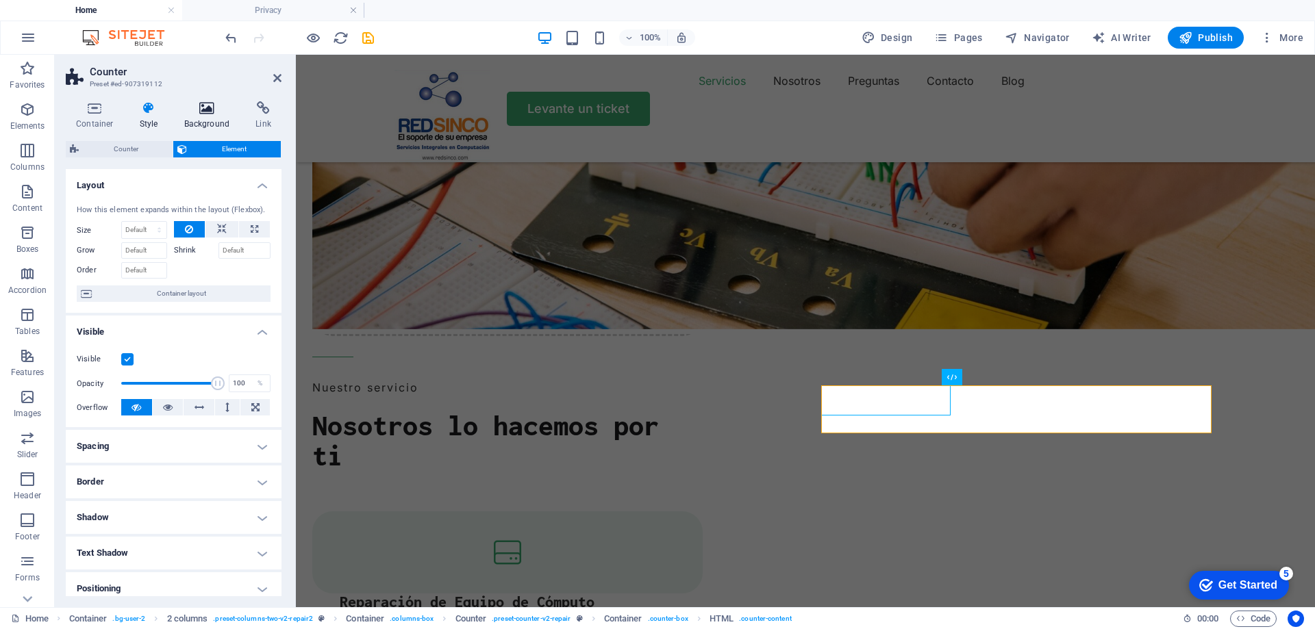
click at [209, 112] on icon at bounding box center [207, 108] width 66 height 14
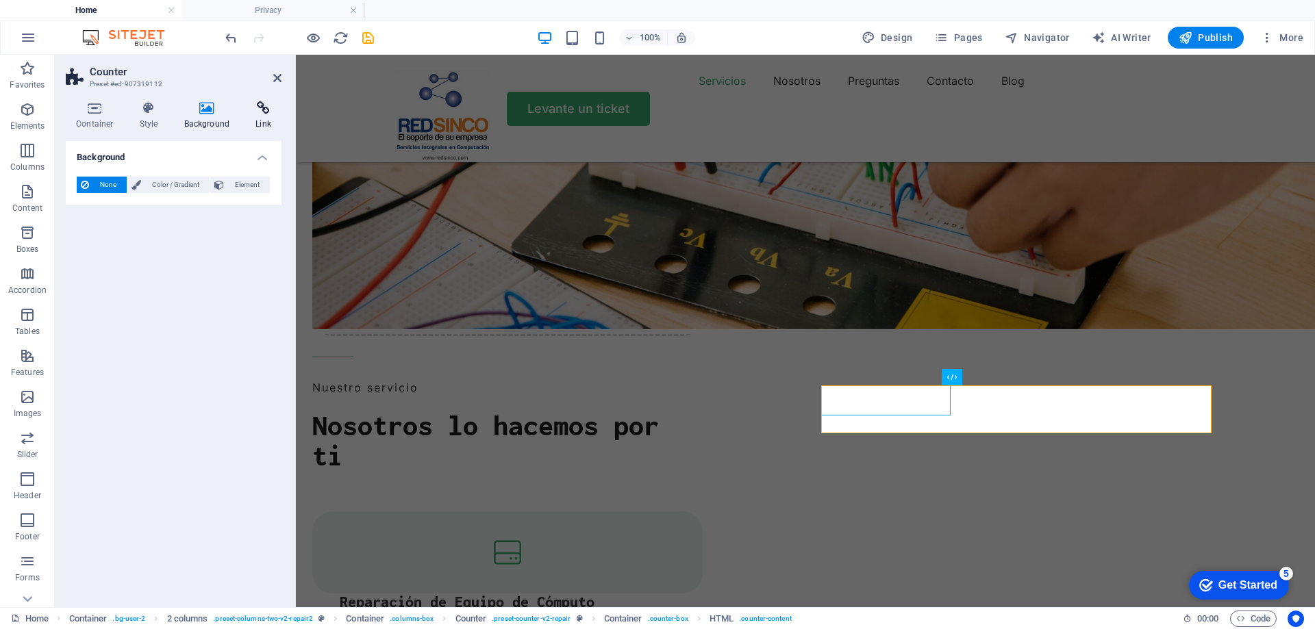
click at [253, 108] on icon at bounding box center [263, 108] width 36 height 14
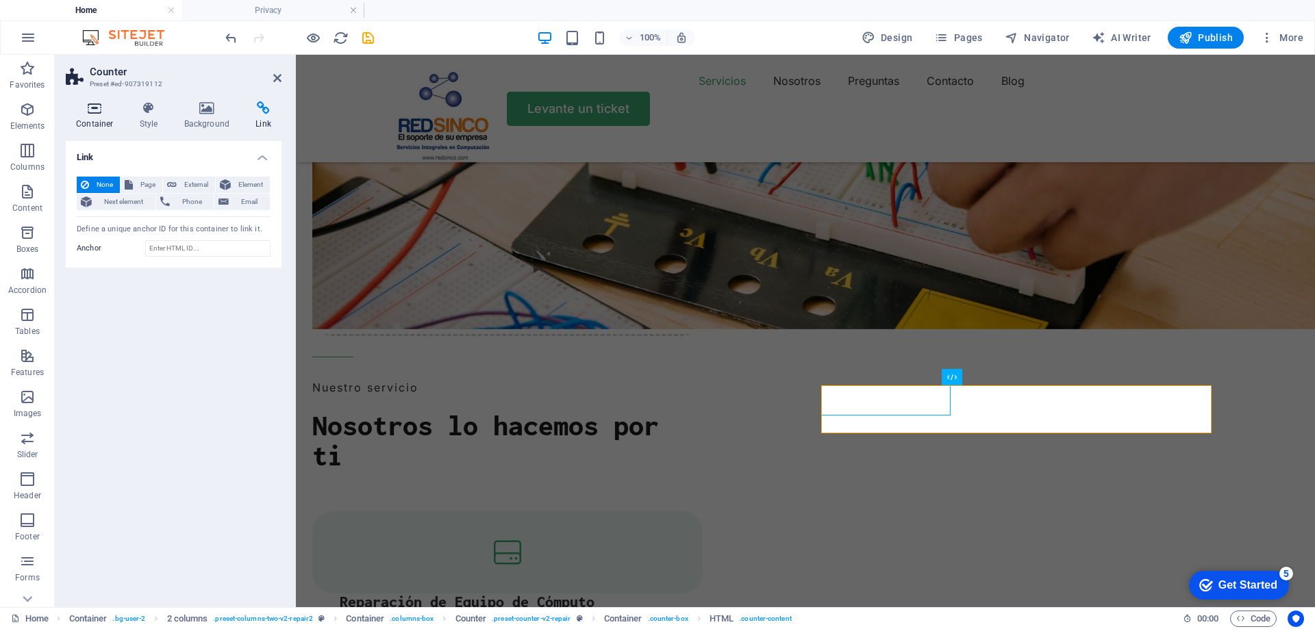
click at [89, 118] on h4 "Container" at bounding box center [98, 115] width 64 height 29
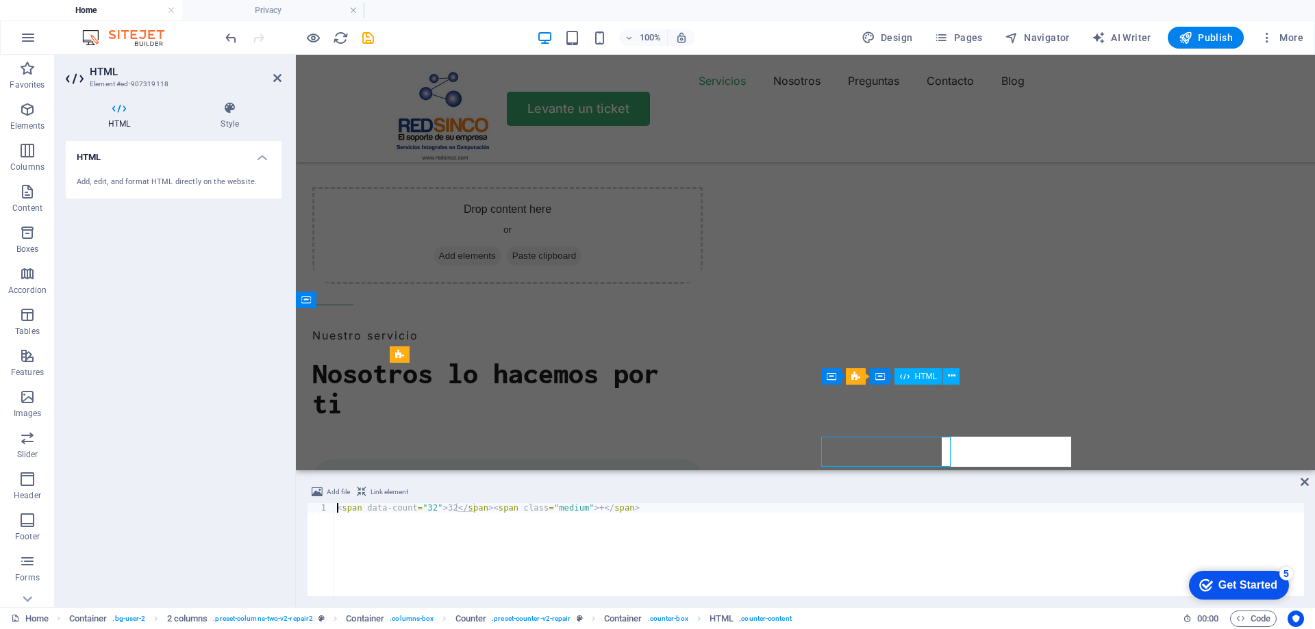
scroll to position [1378, 0]
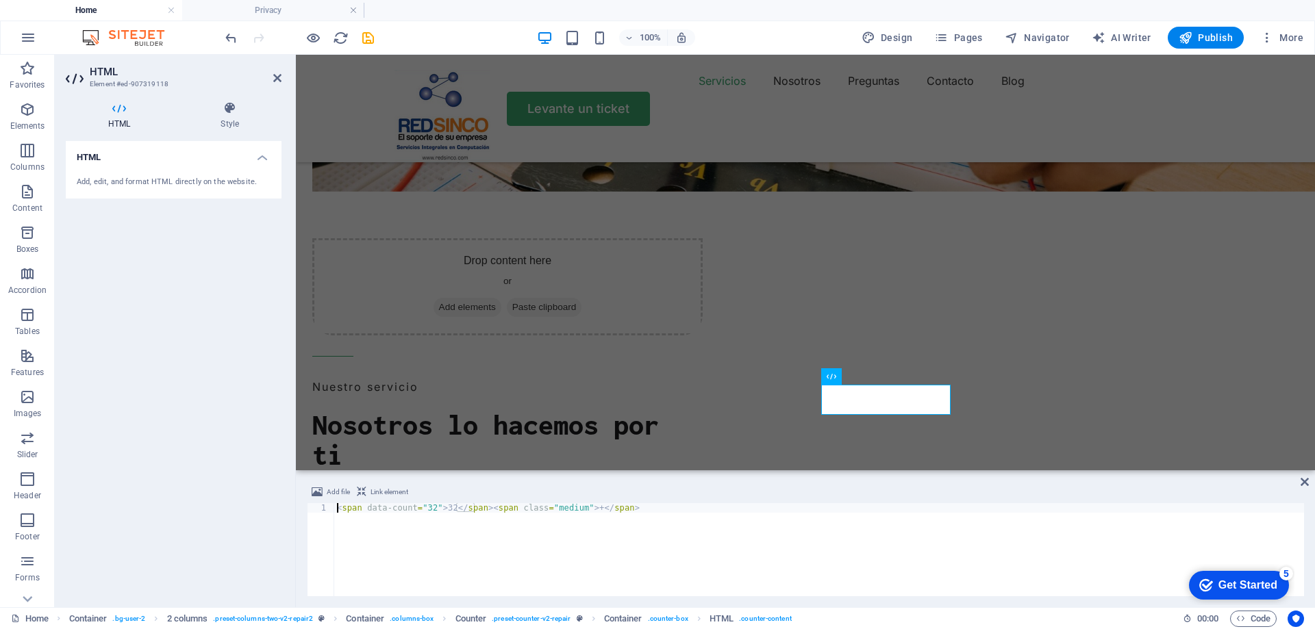
click at [424, 507] on div "< span data-count = "32" > 32 </ span > < span class = "medium" > + </ span >" at bounding box center [818, 559] width 969 height 112
click at [442, 510] on div "< span data-count = "32" > 32 </ span > < span class = "medium" > + </ span >" at bounding box center [818, 559] width 969 height 112
click at [426, 509] on div "< span data-count = "32" > 32 </ span > < span class = "medium" > + </ span >" at bounding box center [818, 559] width 969 height 112
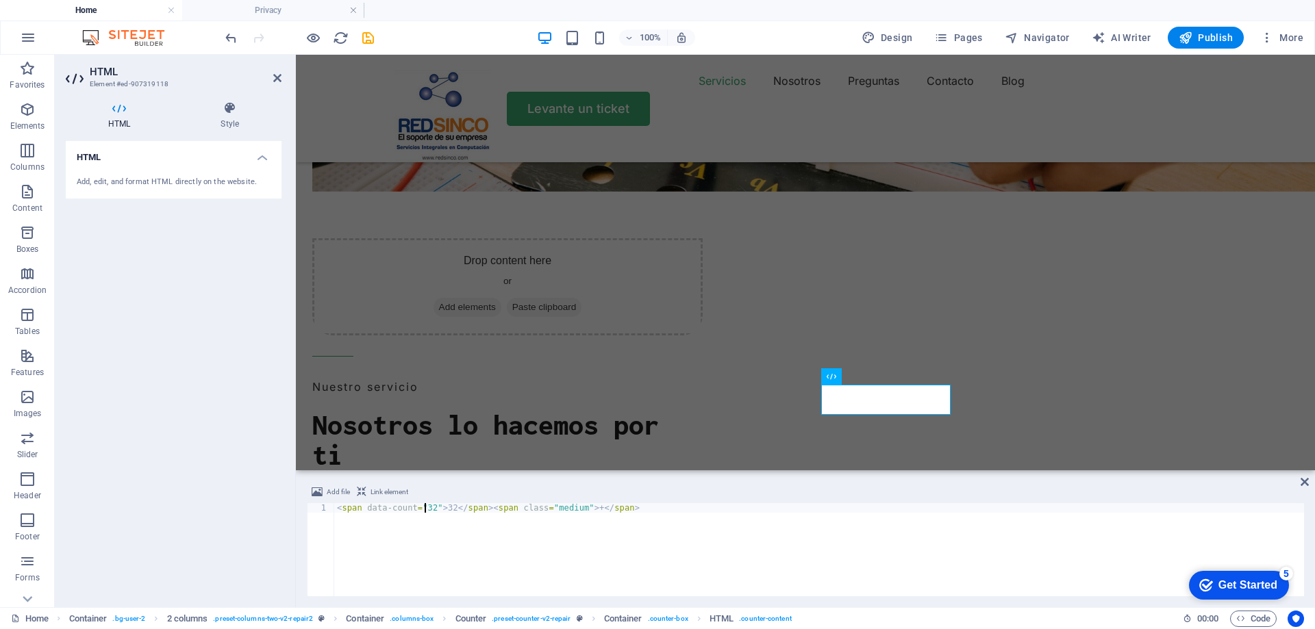
click at [426, 509] on div "< span data-count = "32" > 32 </ span > < span class = "medium" > + </ span >" at bounding box center [818, 559] width 969 height 112
click at [441, 509] on div "< span data-count = "32" > 32 </ span > < span class = "medium" > + </ span >" at bounding box center [818, 559] width 969 height 112
click at [424, 508] on div "< span data-count = "32" > 22 </ span > < span class = "medium" > + </ span >" at bounding box center [818, 559] width 969 height 112
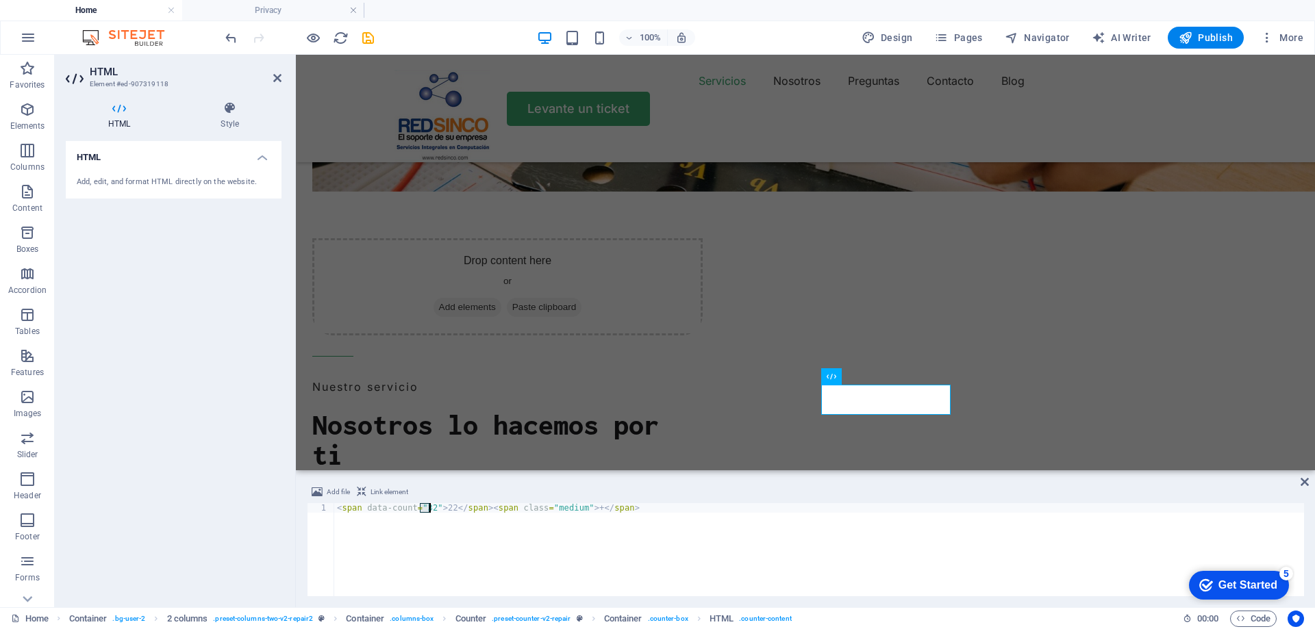
scroll to position [0, 8]
type textarea "<span data-count="22">22</span><span class="medium">+</span>"
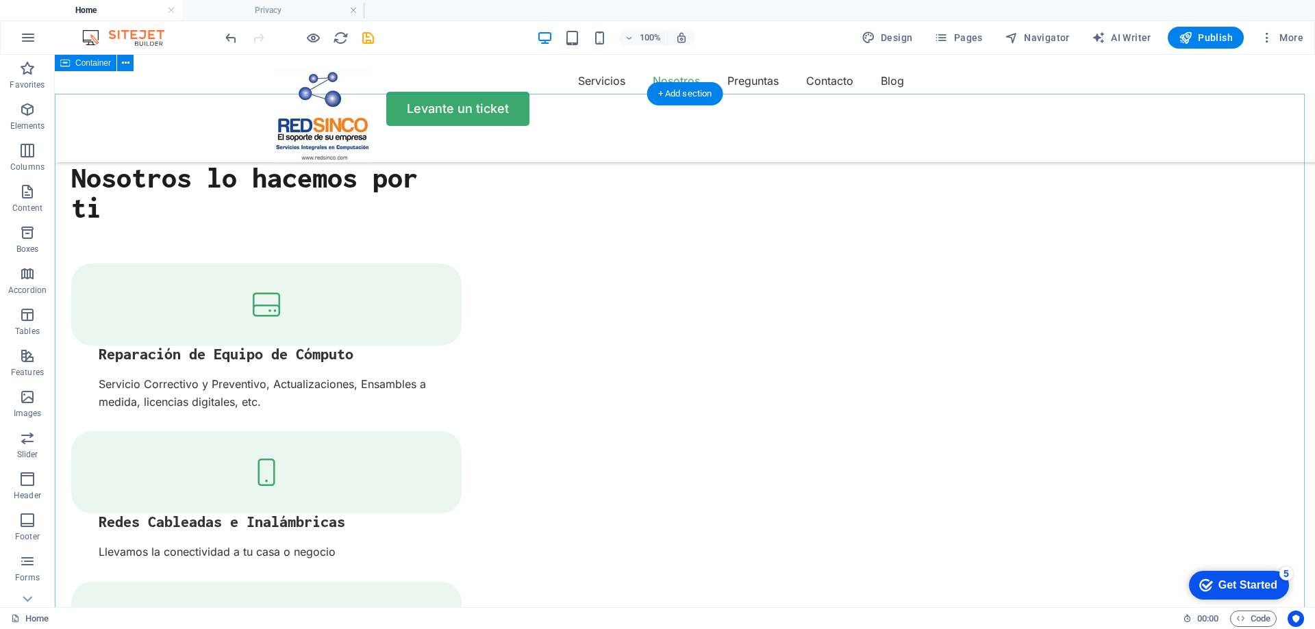
scroll to position [1634, 0]
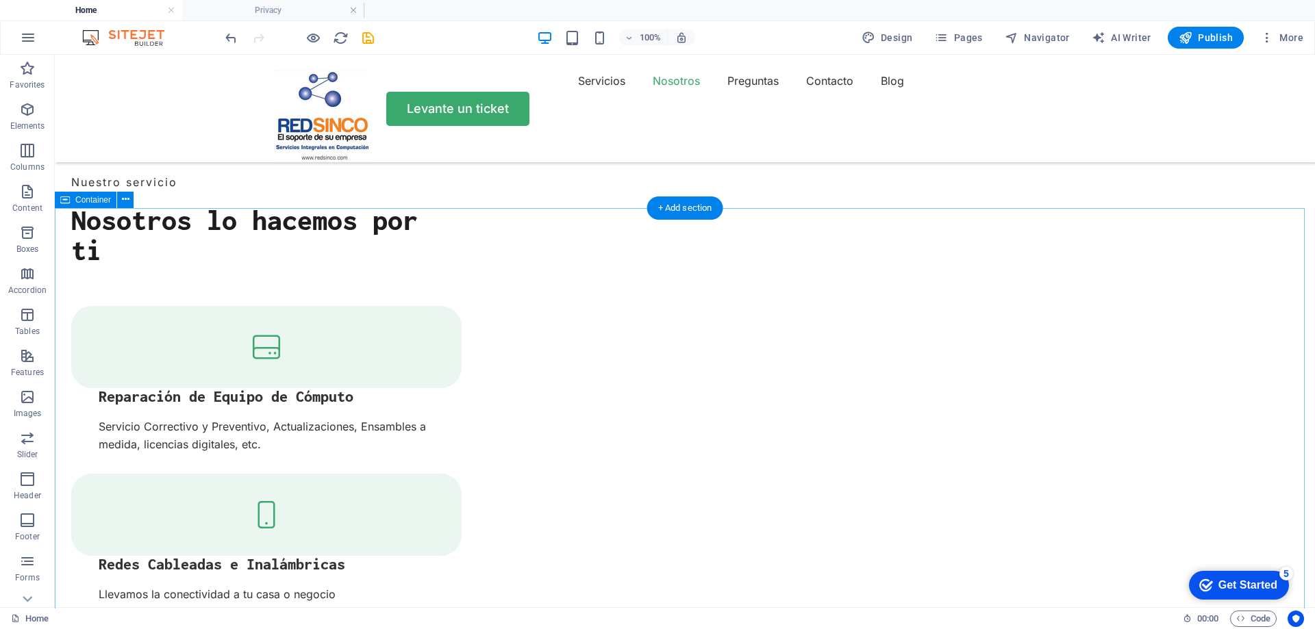
scroll to position [1429, 0]
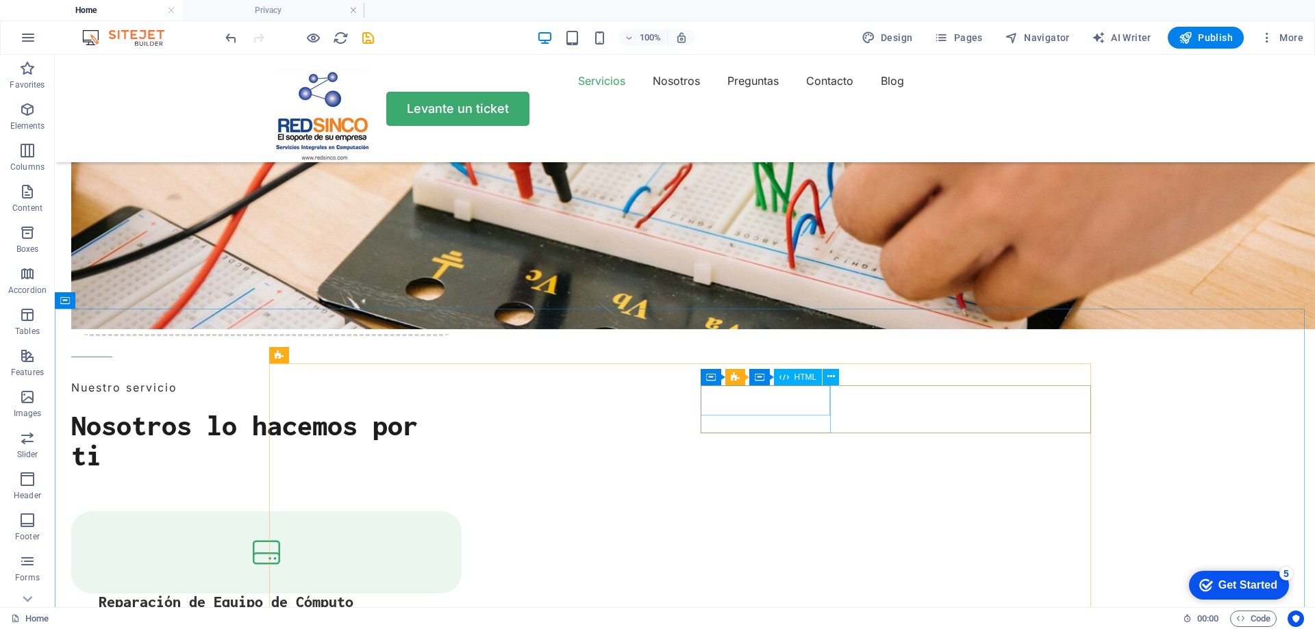
click at [796, 377] on span "HTML" at bounding box center [805, 377] width 23 height 8
click at [794, 377] on span "HTML" at bounding box center [805, 377] width 23 height 8
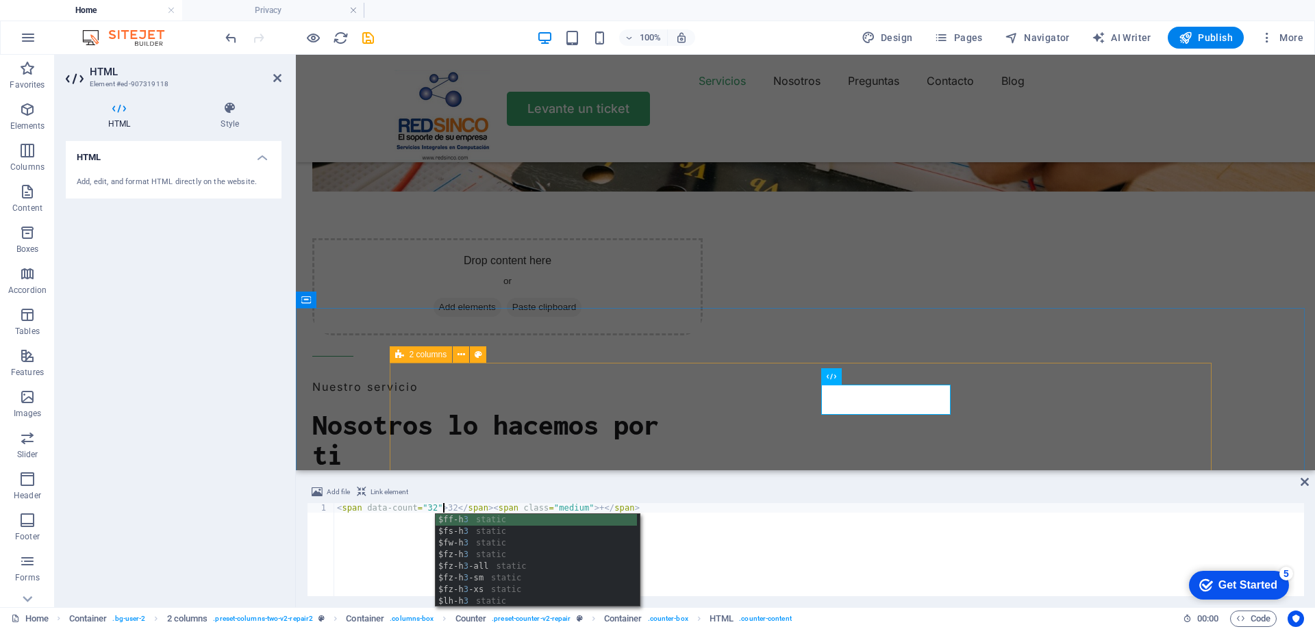
scroll to position [0, 8]
click at [912, 550] on div "< span data-count = "32" > 32 </ span > < span class = "medium" > + </ span >" at bounding box center [818, 559] width 969 height 112
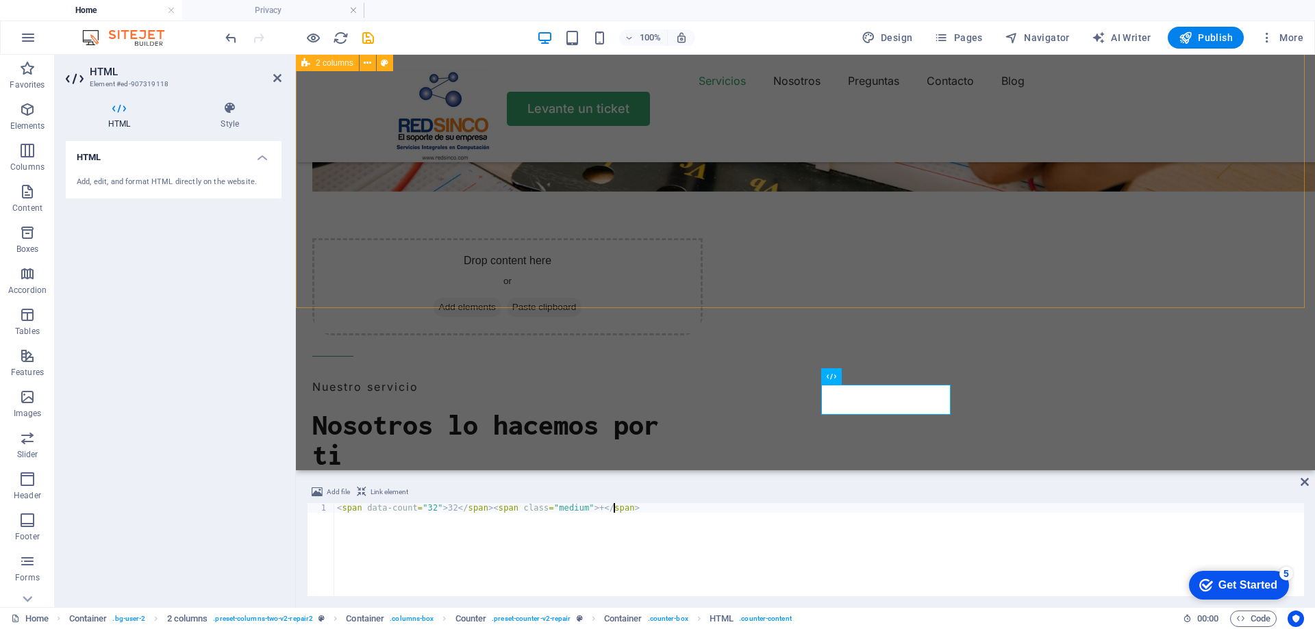
type textarea "<span data-count="32">32</span><span class="medium">+</span>"
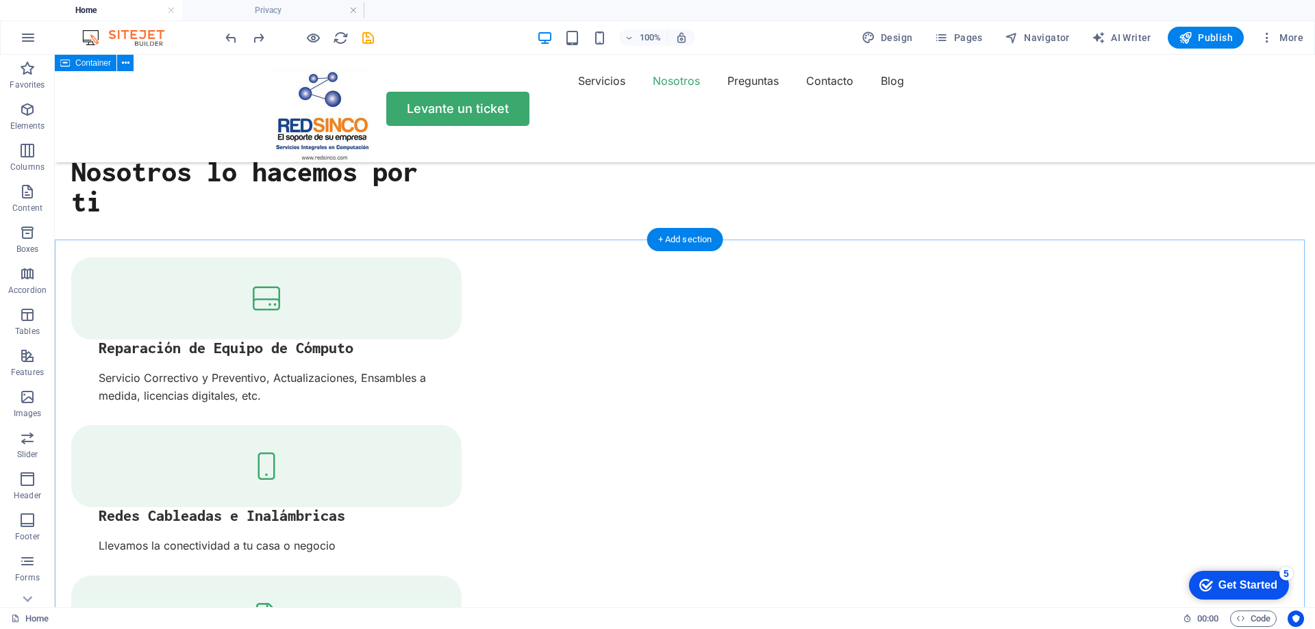
scroll to position [1498, 0]
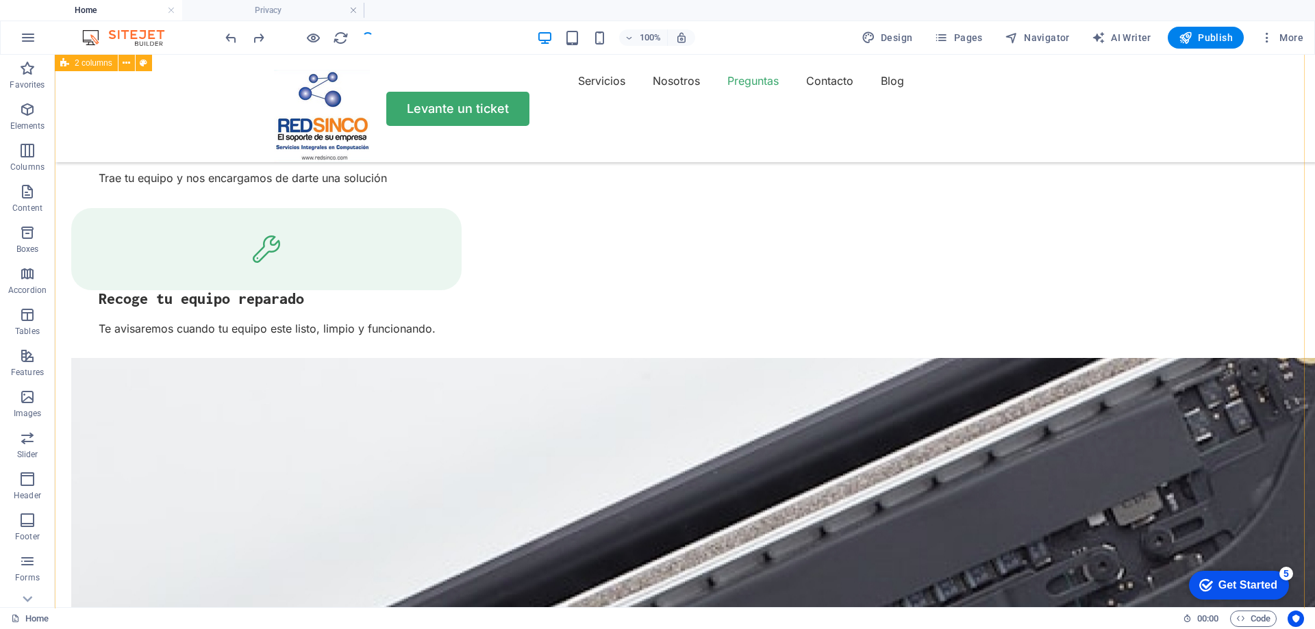
scroll to position [2388, 0]
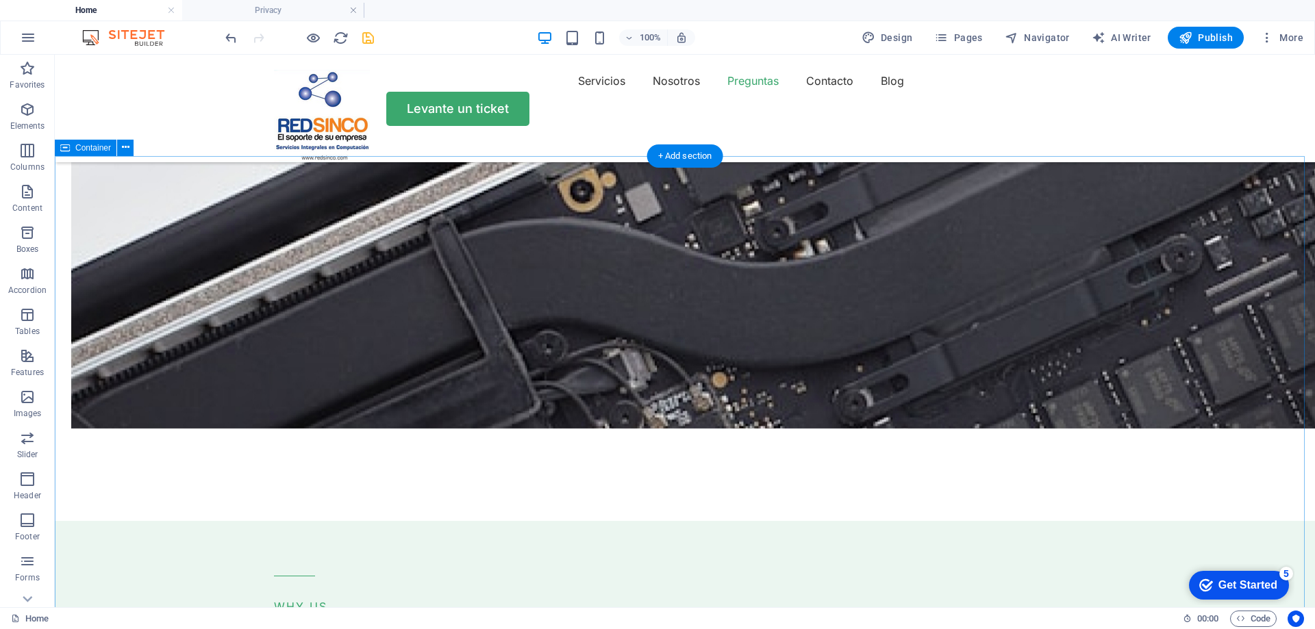
scroll to position [3141, 0]
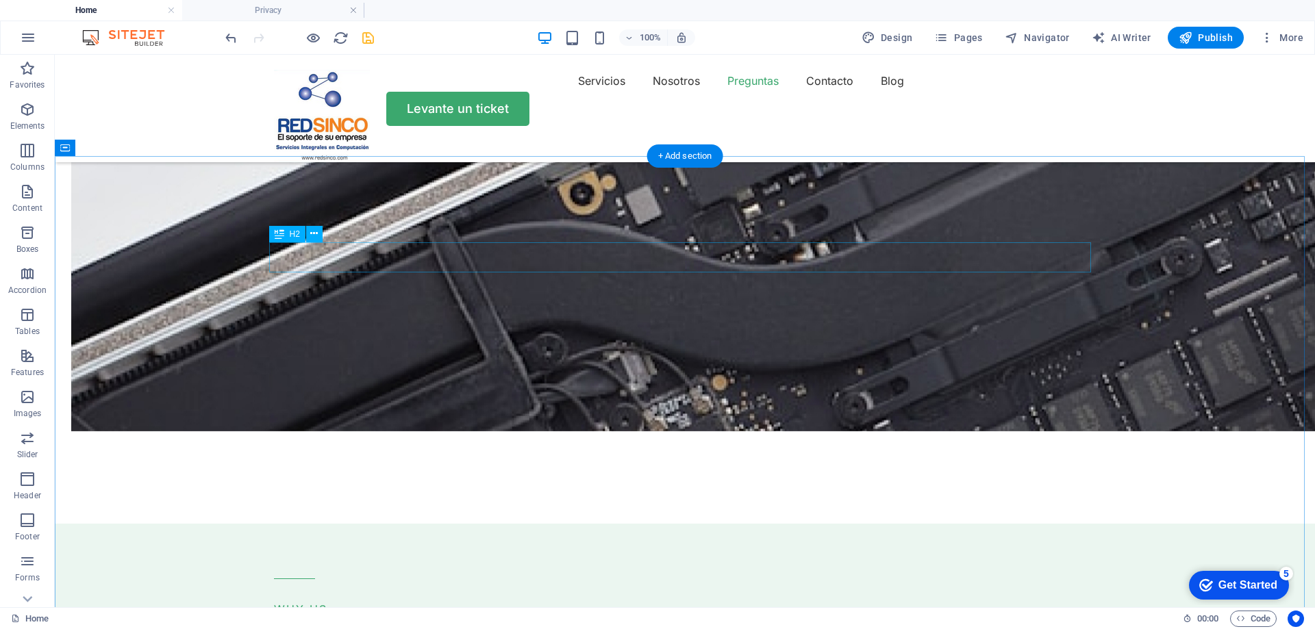
drag, startPoint x: 472, startPoint y: 259, endPoint x: 384, endPoint y: 262, distance: 87.7
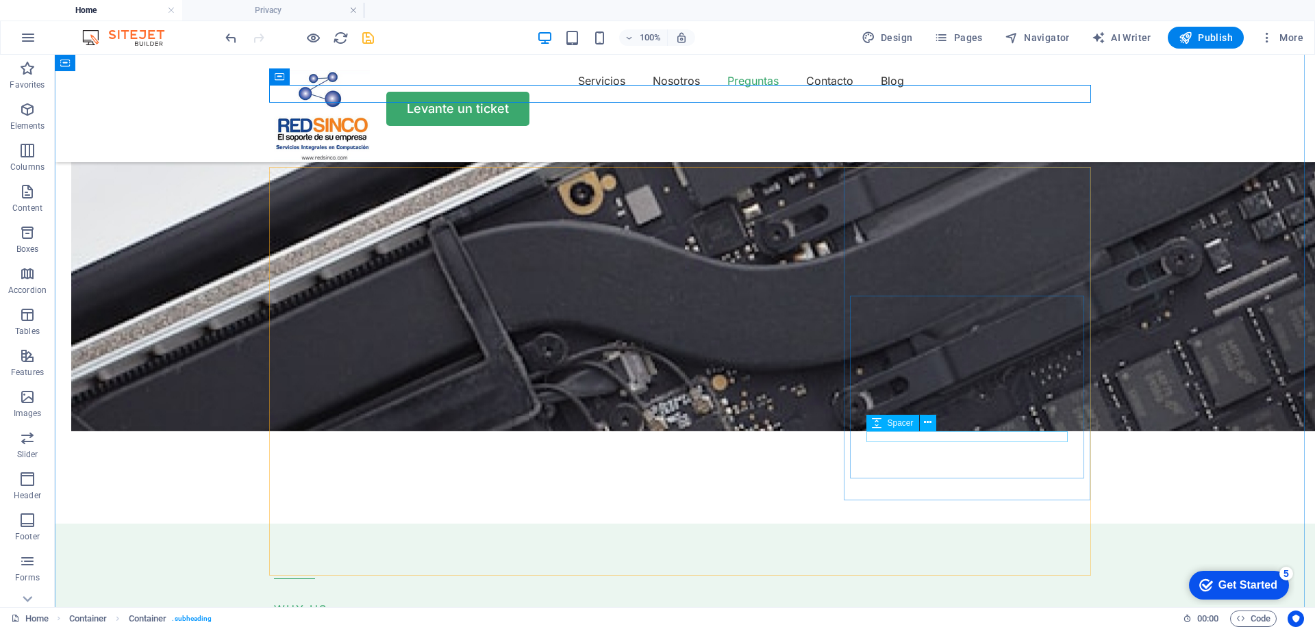
scroll to position [3278, 0]
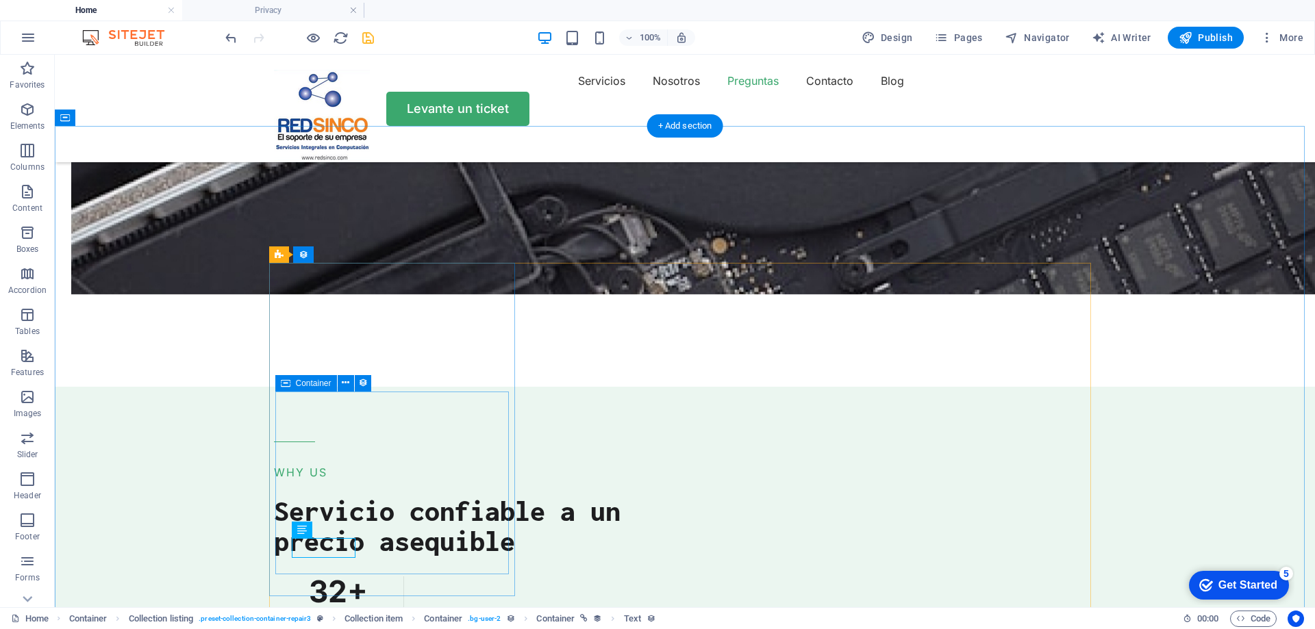
scroll to position [3141, 0]
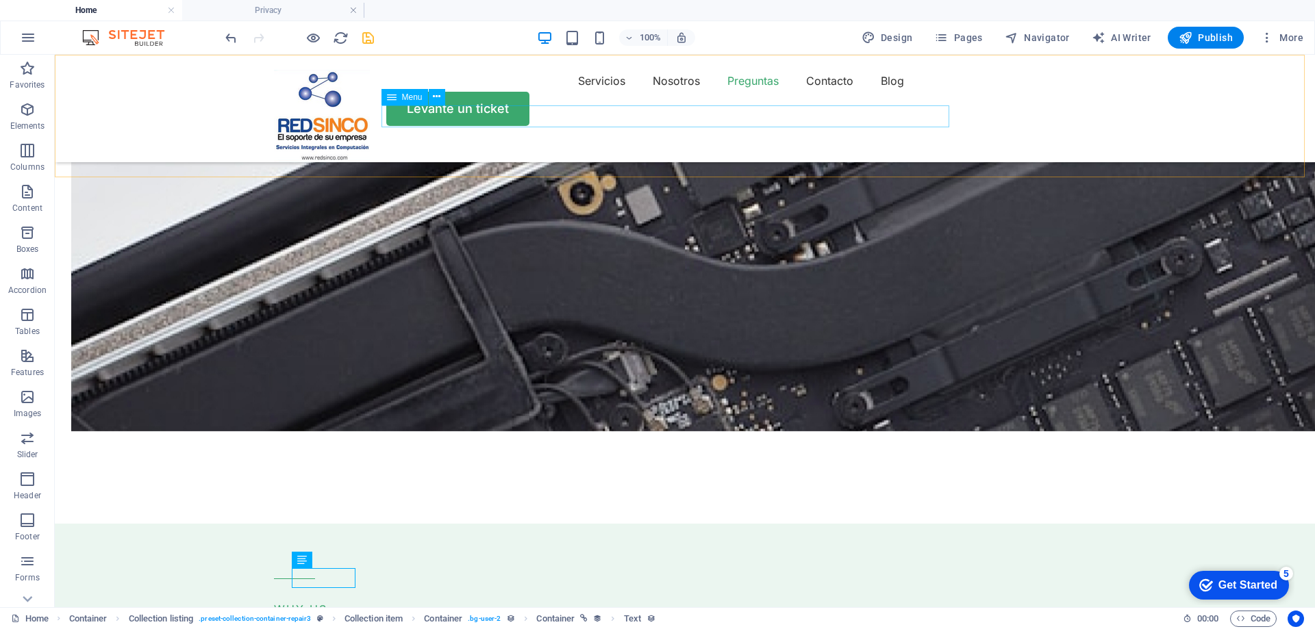
click at [821, 92] on nav "Servicios Nosotros Preguntas Contacto Blog" at bounding box center [685, 81] width 822 height 22
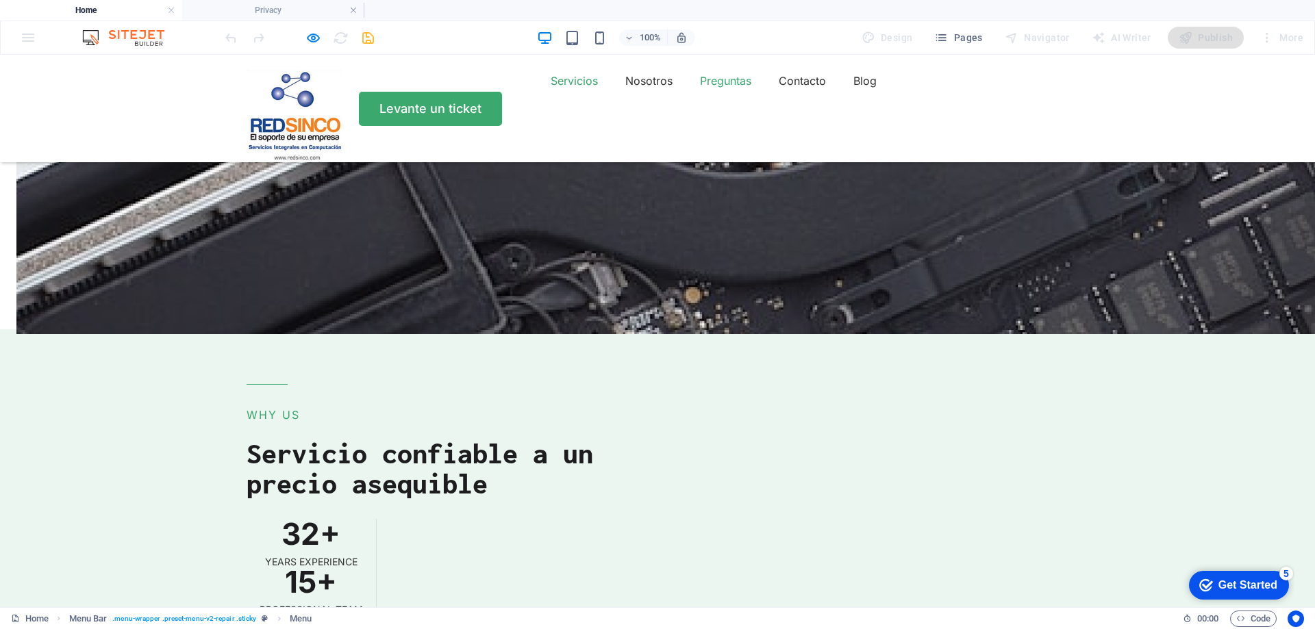
click at [550, 92] on link "Servicios" at bounding box center [573, 81] width 47 height 22
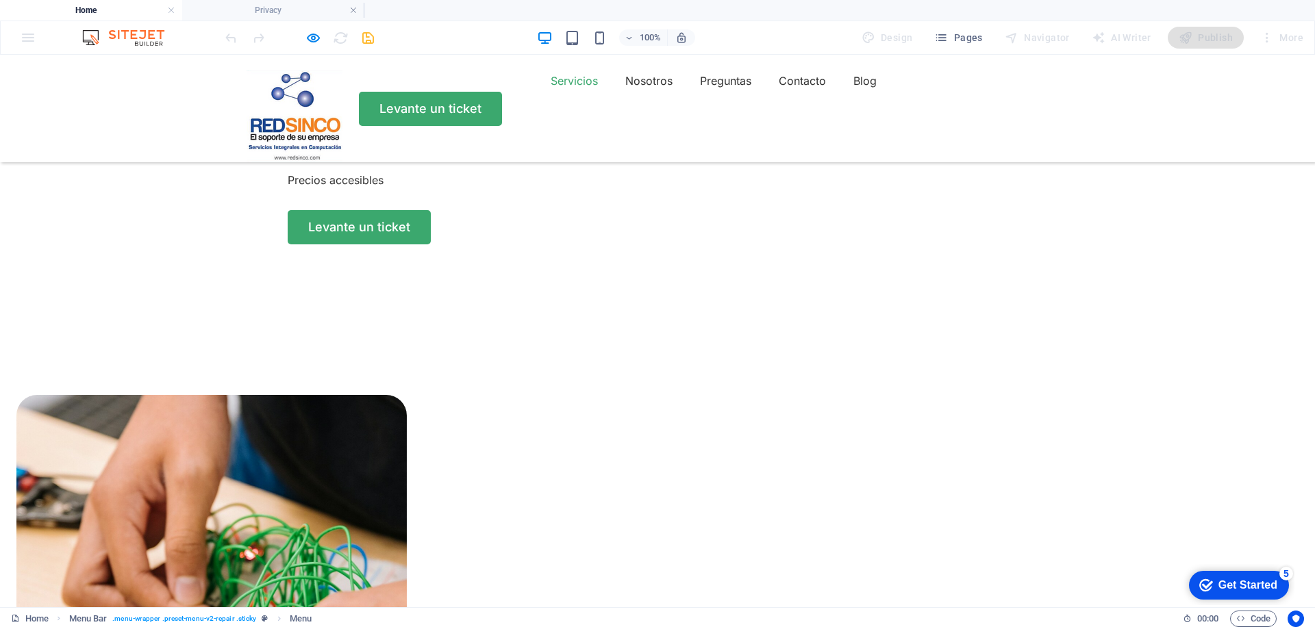
scroll to position [468, 0]
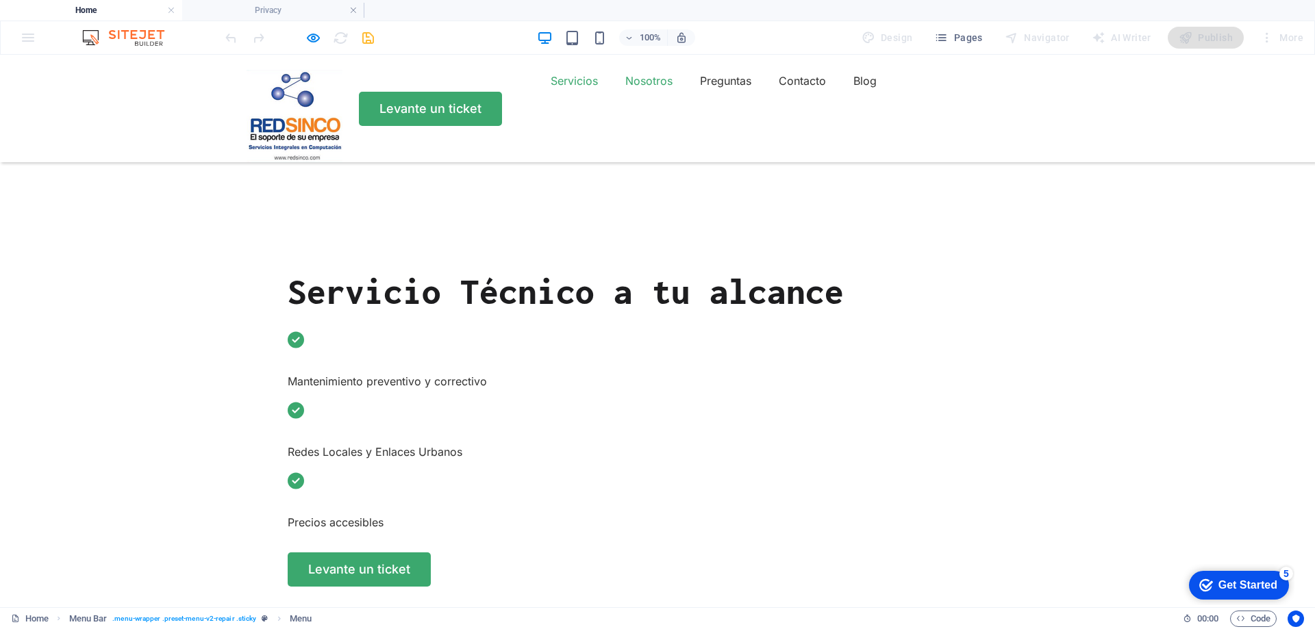
click at [625, 92] on link "Nosotros" at bounding box center [648, 81] width 47 height 22
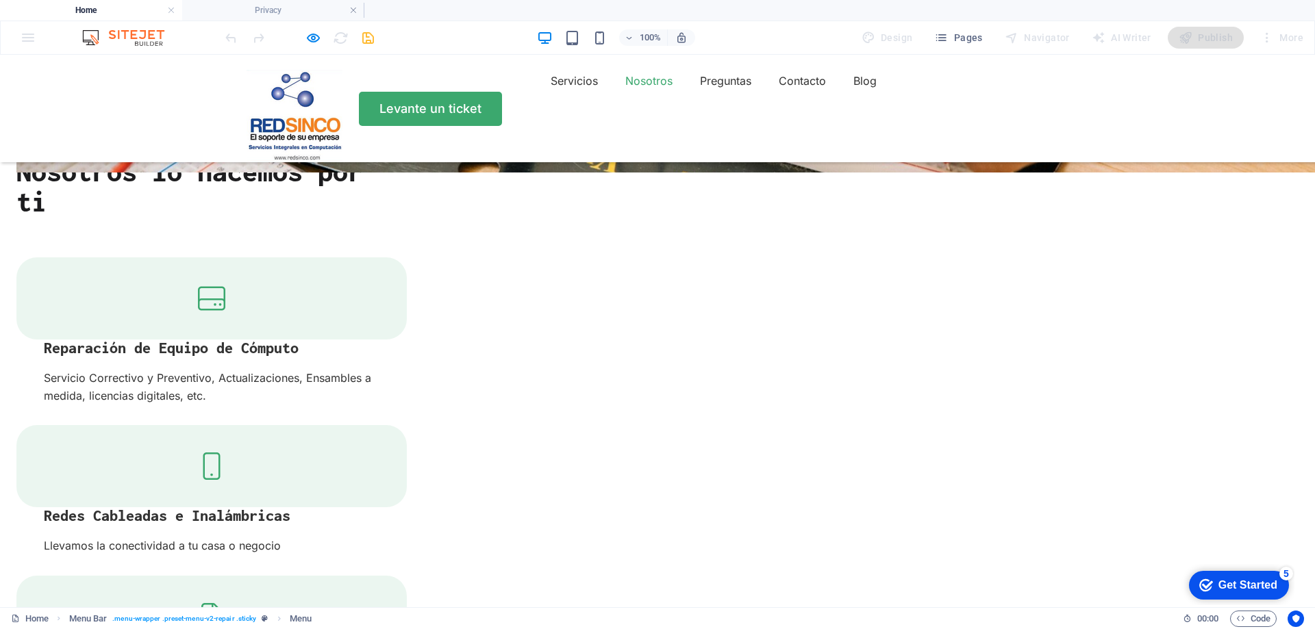
scroll to position [1560, 0]
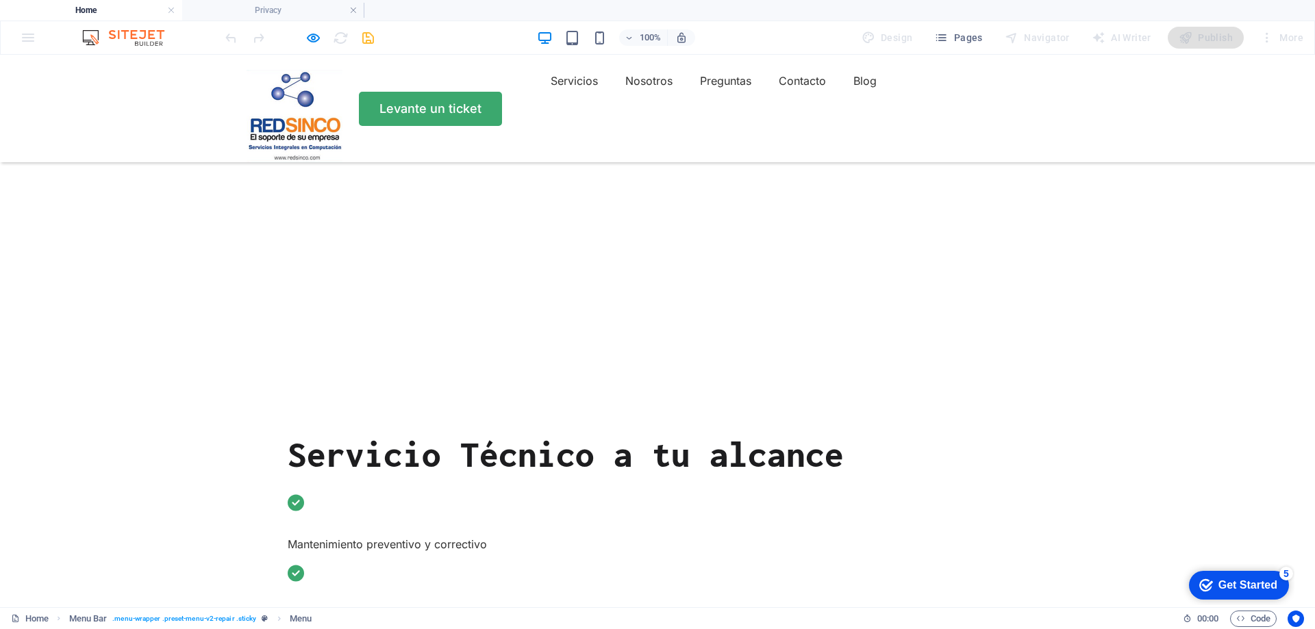
scroll to position [0, 0]
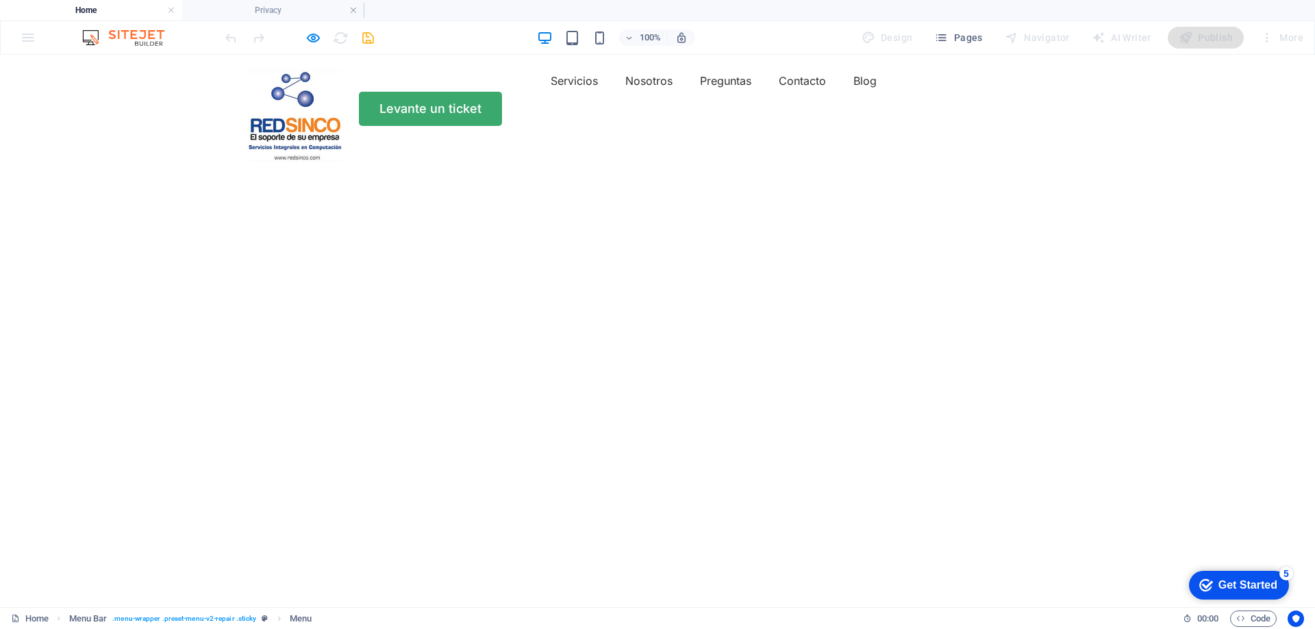
click at [288, 122] on img at bounding box center [294, 116] width 96 height 92
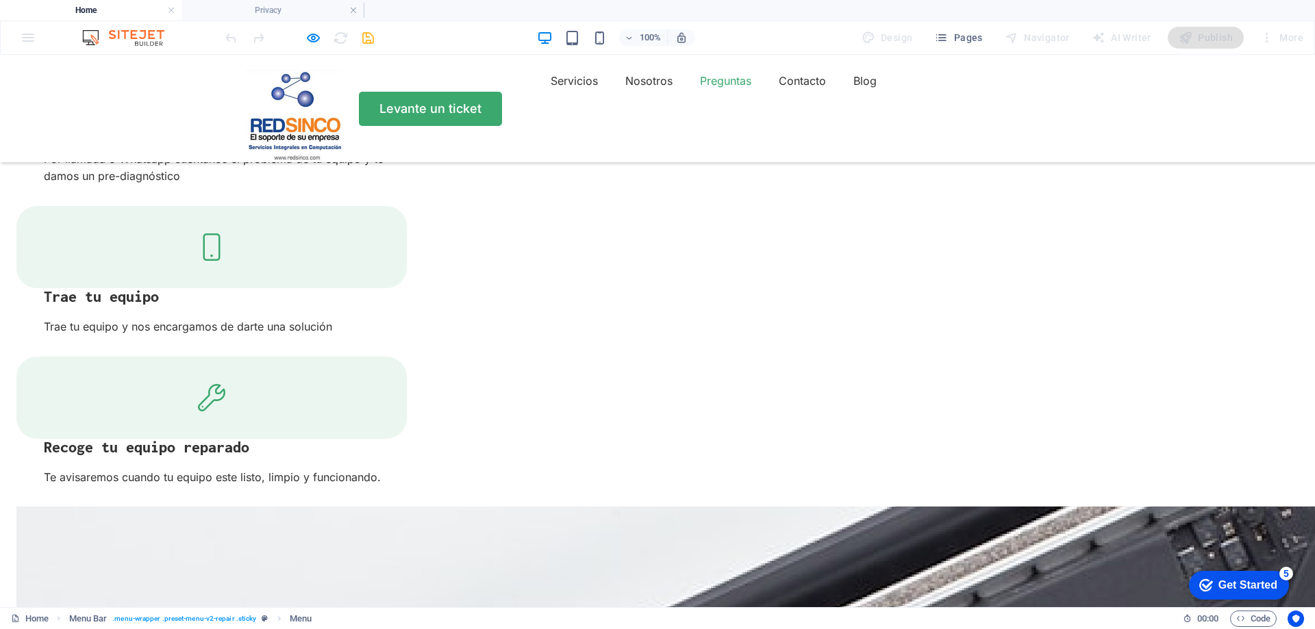
scroll to position [2259, 0]
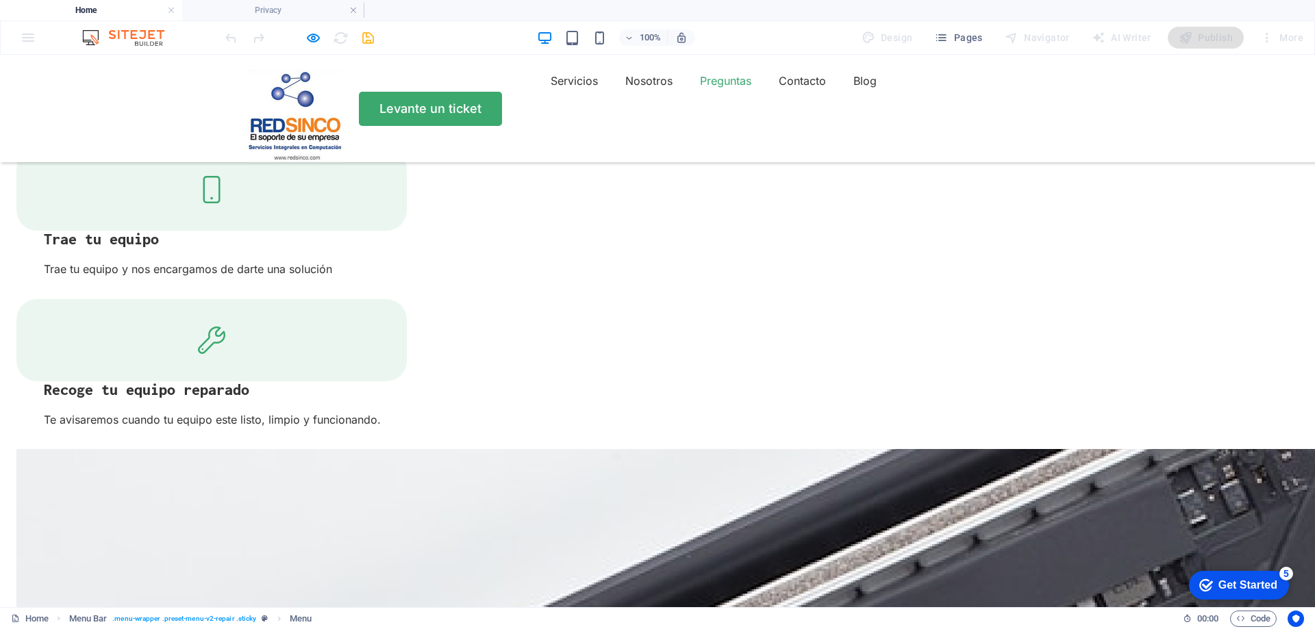
scroll to position [2739, 0]
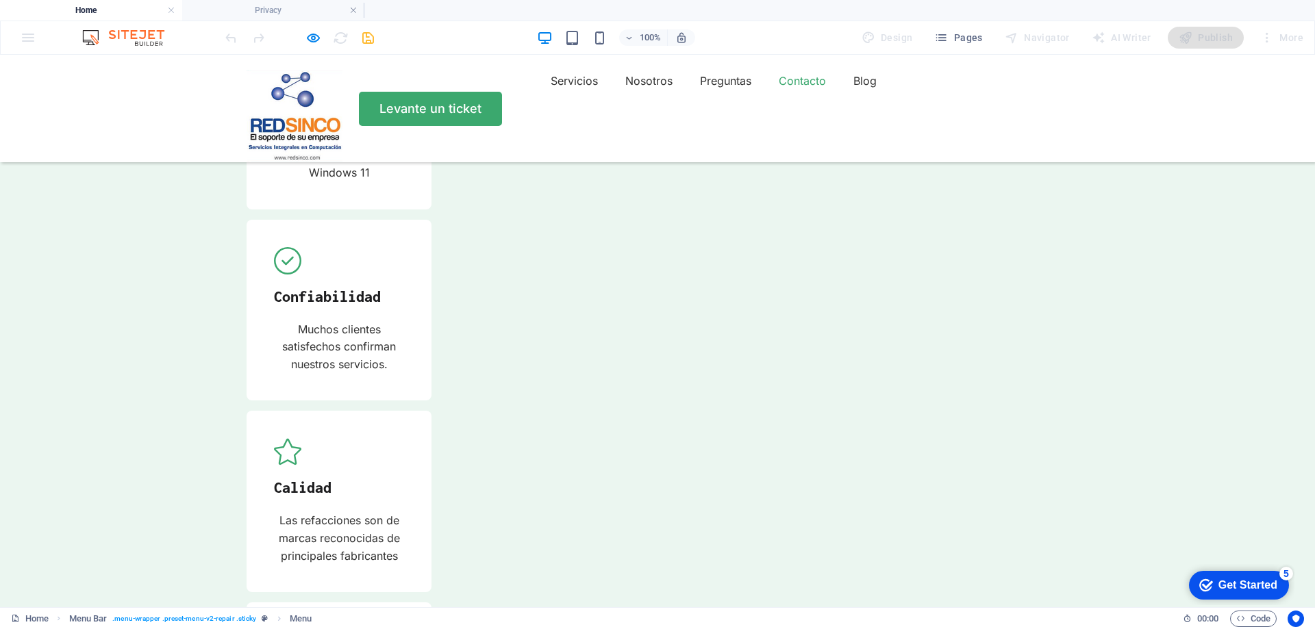
scroll to position [3978, 0]
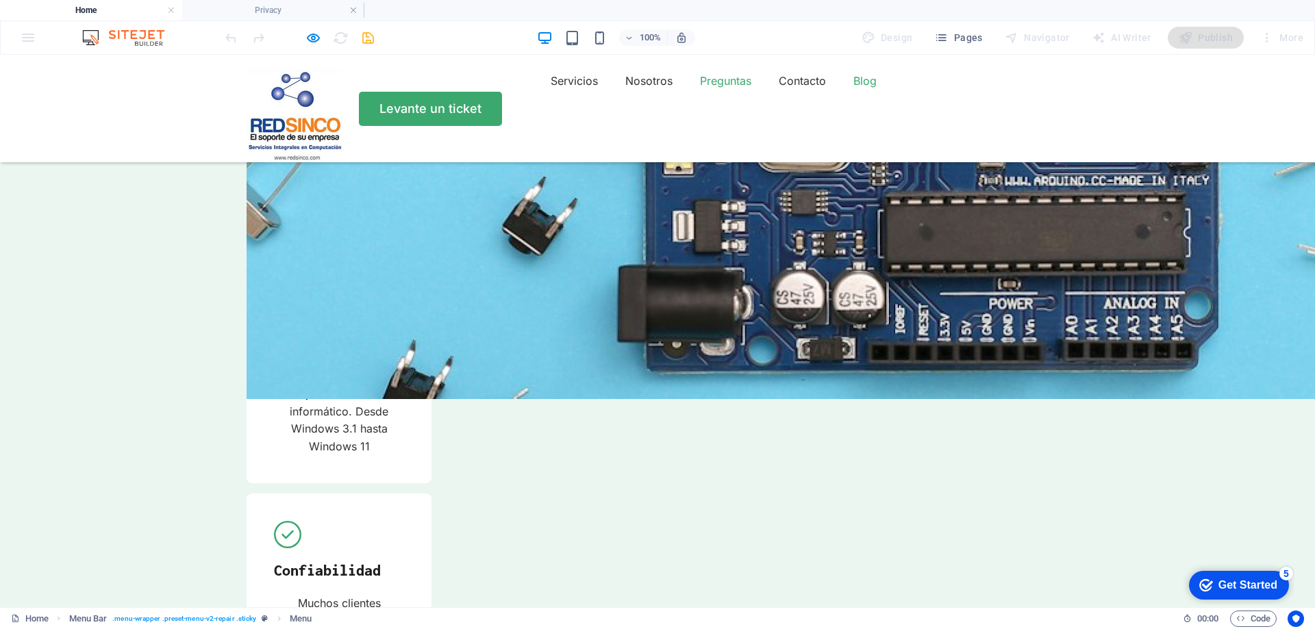
click at [853, 92] on link "Blog" at bounding box center [864, 81] width 23 height 22
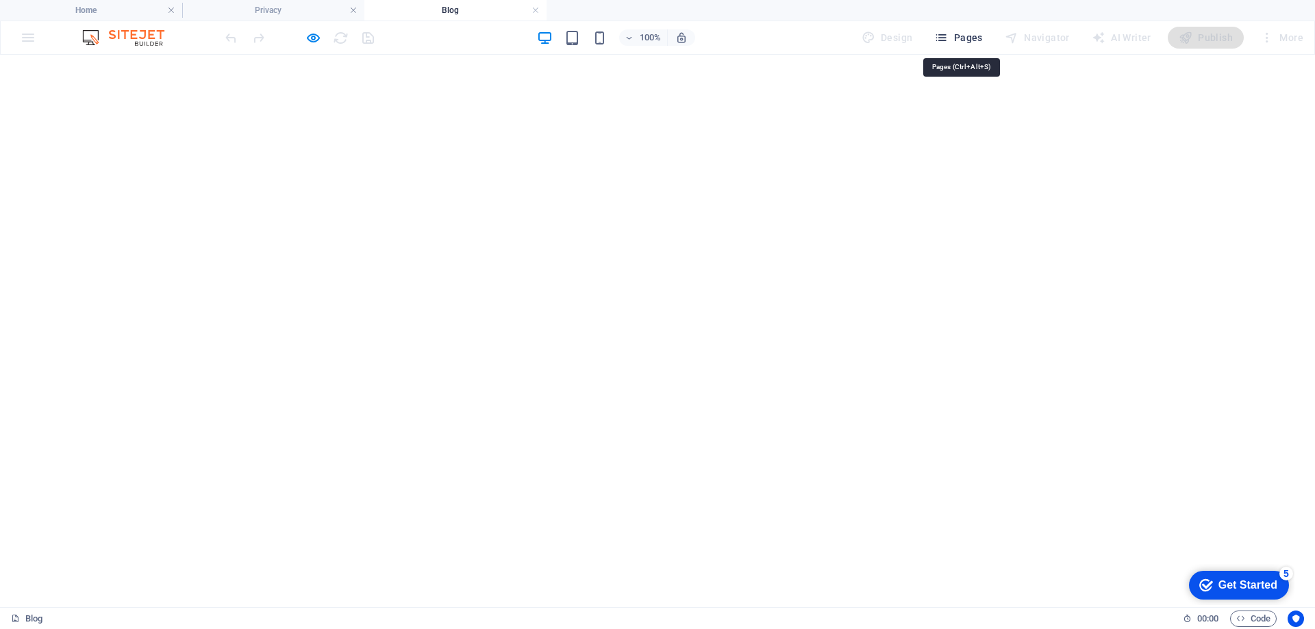
click at [967, 34] on span "Pages" at bounding box center [958, 38] width 48 height 14
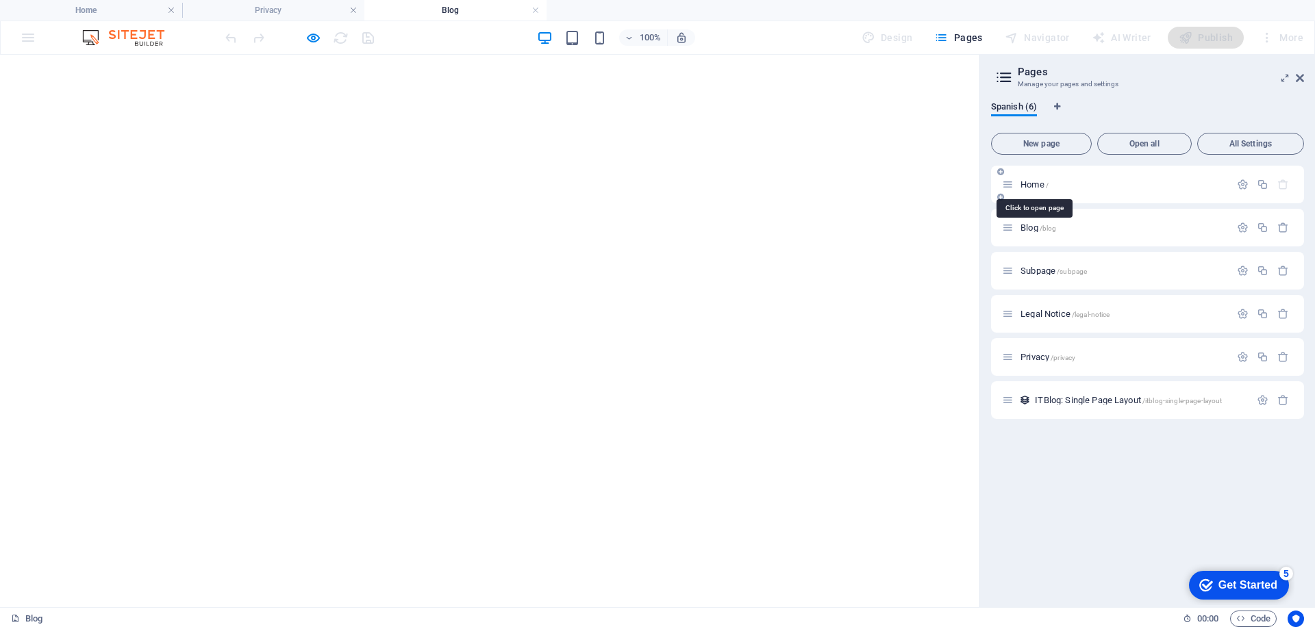
click at [1037, 184] on span "Home /" at bounding box center [1034, 184] width 28 height 10
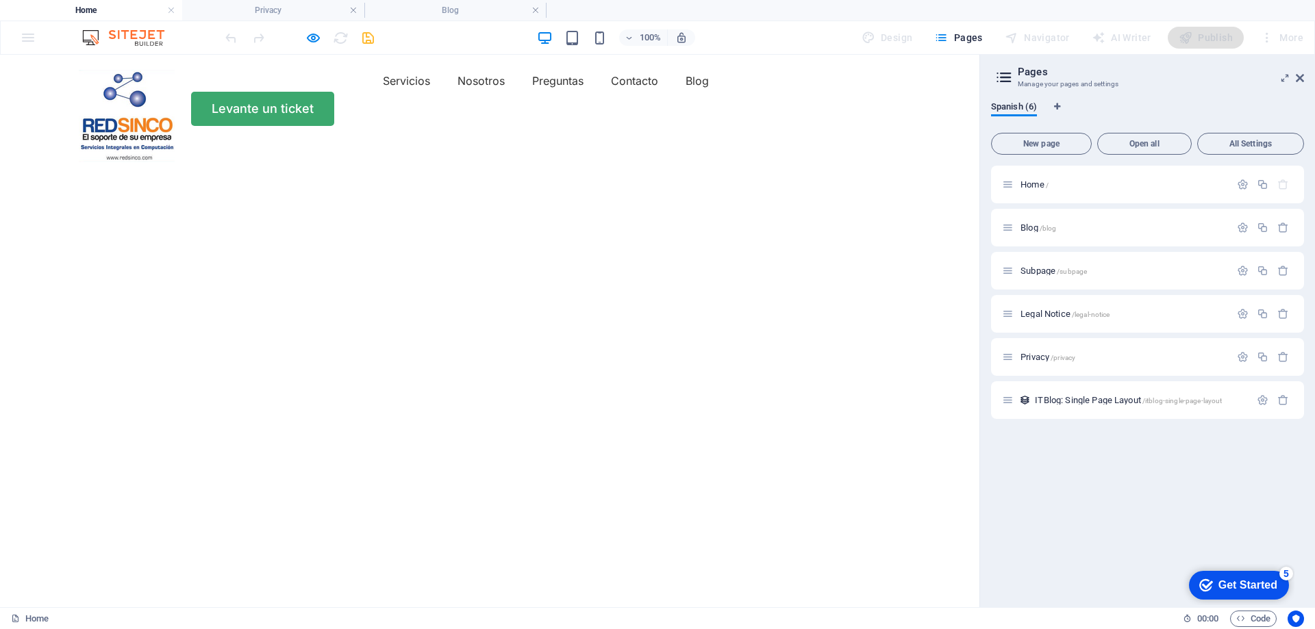
drag, startPoint x: 976, startPoint y: 415, endPoint x: 980, endPoint y: 144, distance: 271.2
drag, startPoint x: 1299, startPoint y: 77, endPoint x: 1020, endPoint y: 300, distance: 357.1
click at [1299, 77] on icon at bounding box center [1299, 78] width 8 height 11
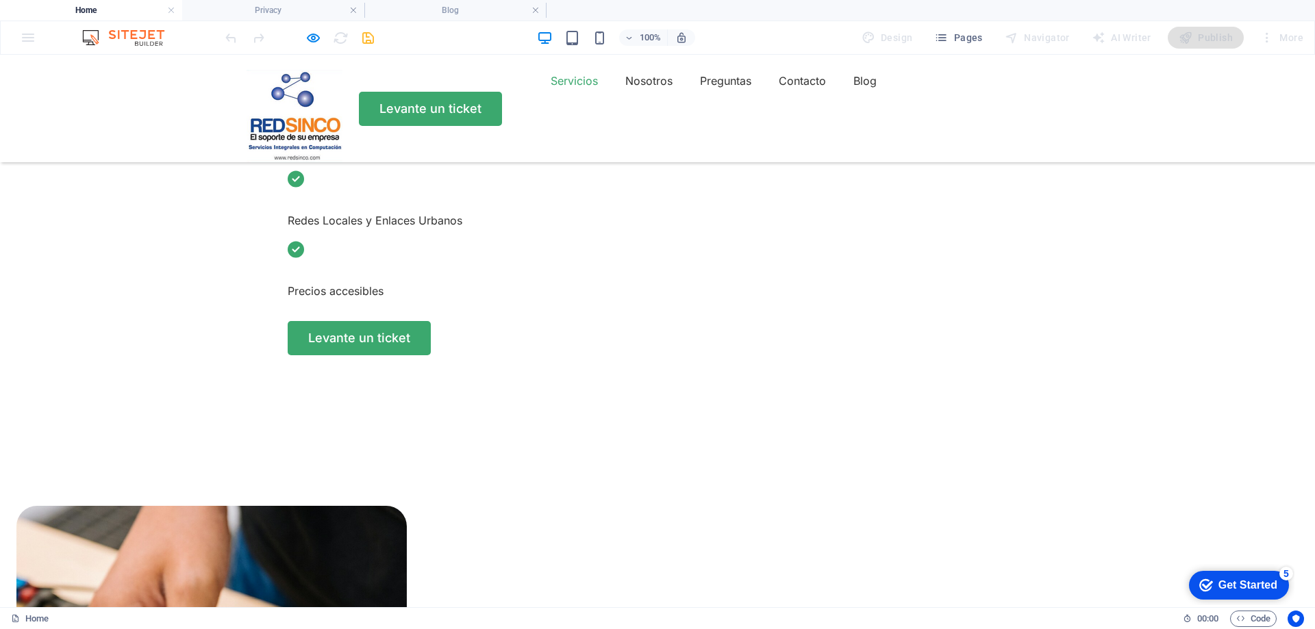
scroll to position [753, 0]
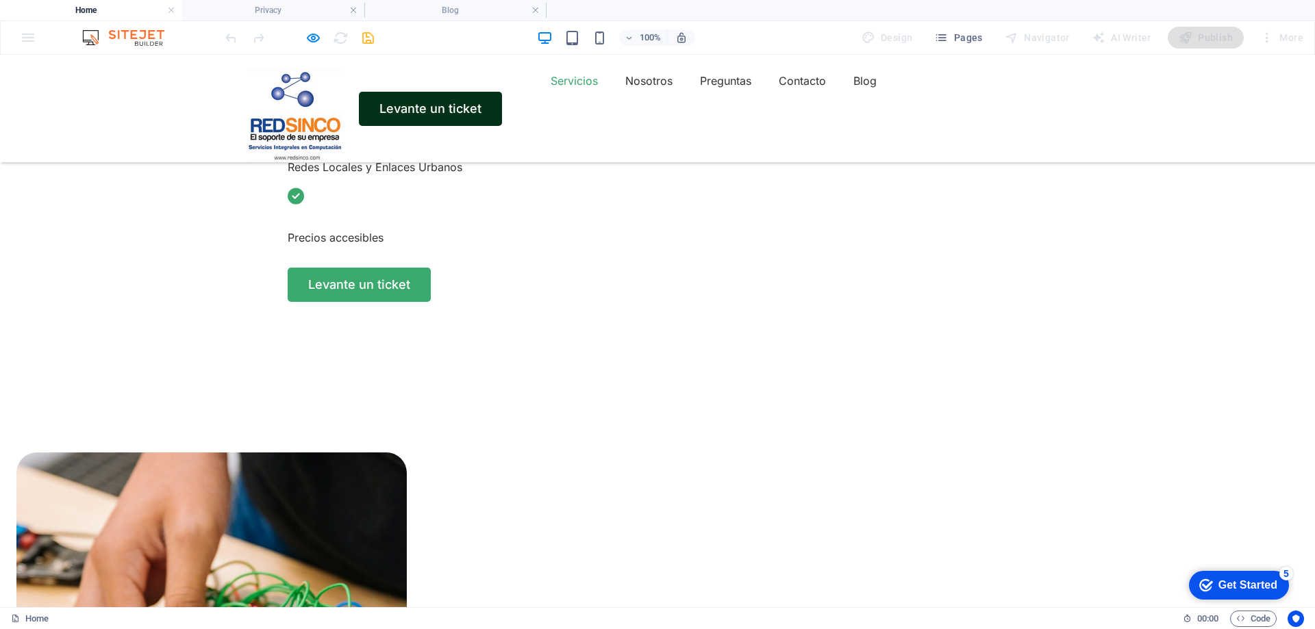
click at [502, 112] on link "Levante un ticket" at bounding box center [430, 109] width 143 height 34
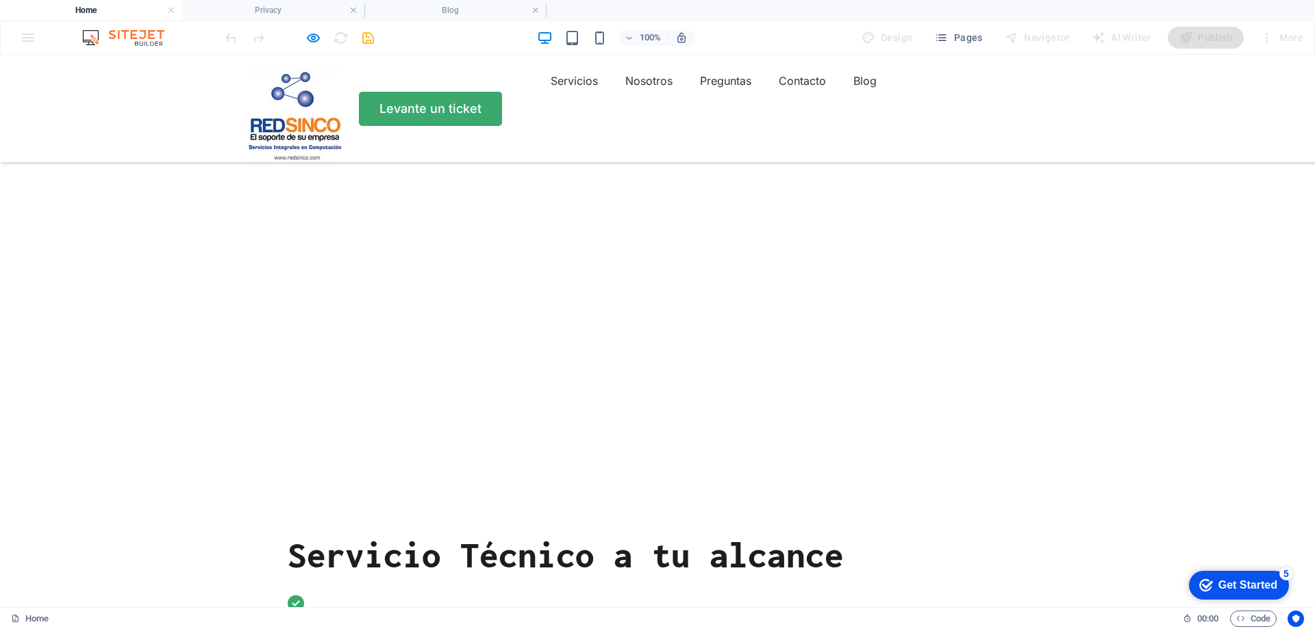
scroll to position [199, 0]
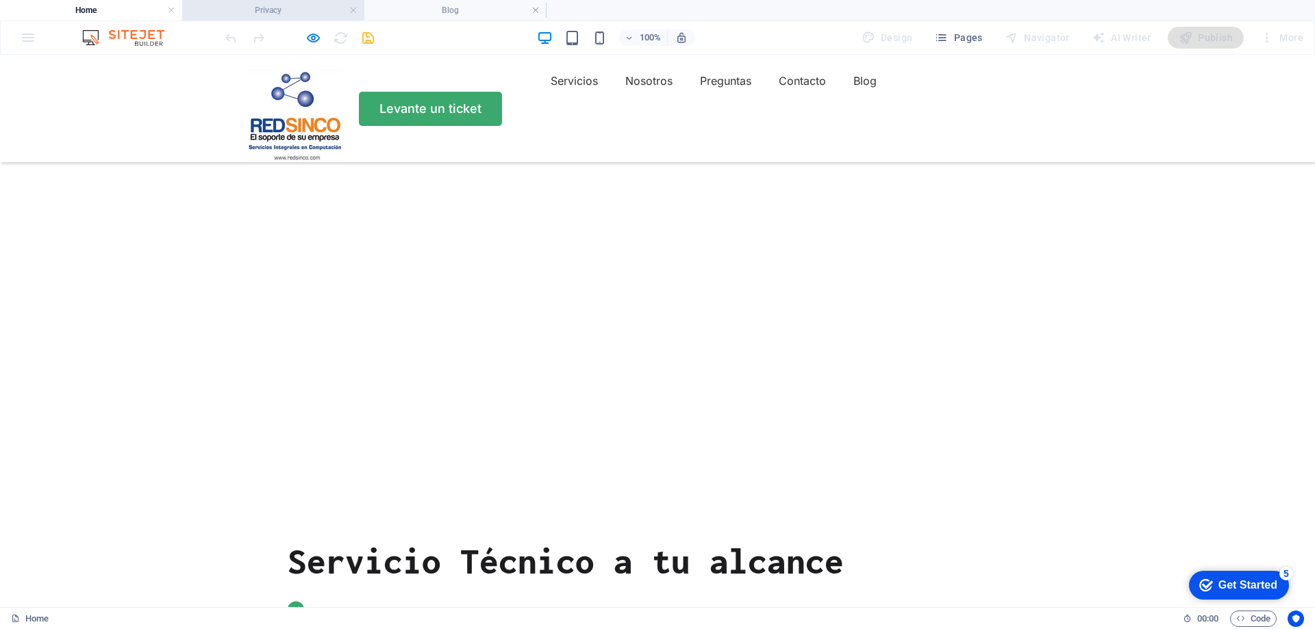
click at [302, 10] on h4 "Privacy" at bounding box center [273, 10] width 182 height 15
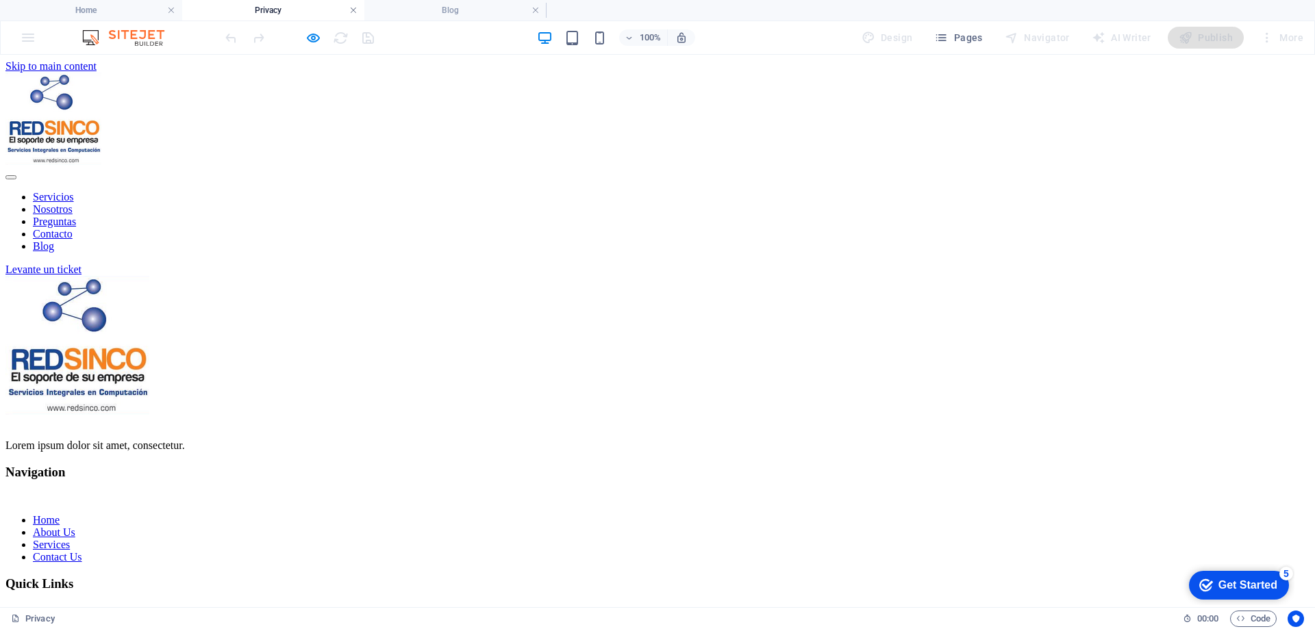
click at [355, 7] on link at bounding box center [353, 10] width 8 height 13
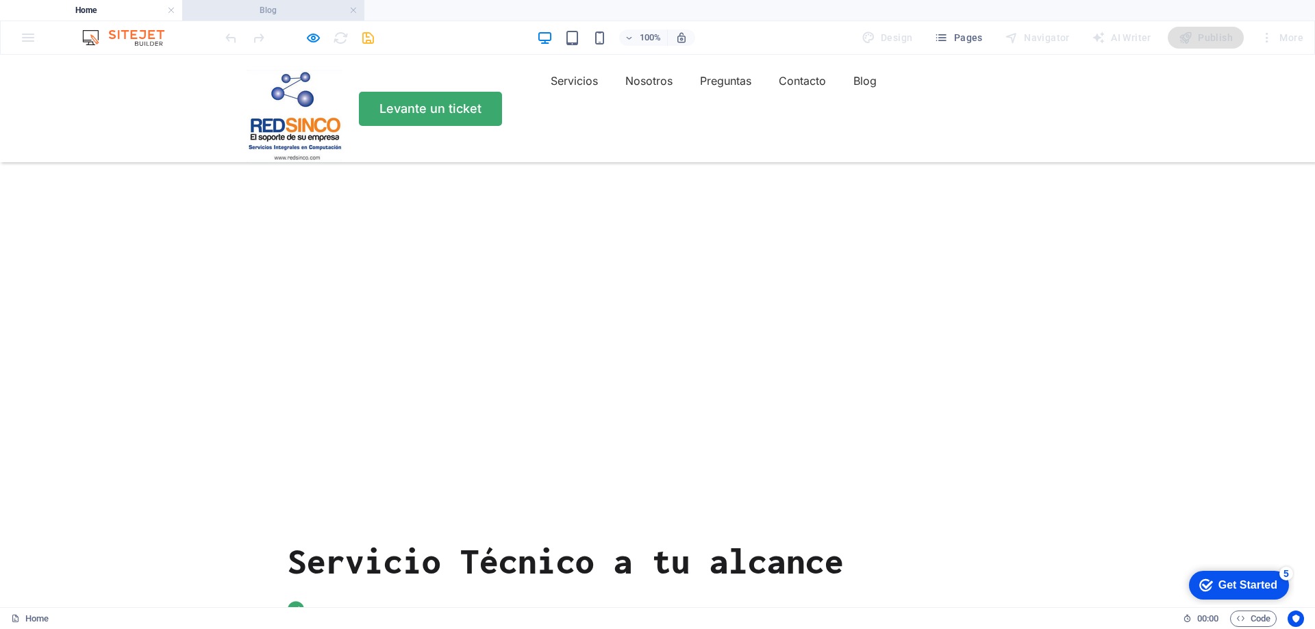
click at [320, 12] on h4 "Blog" at bounding box center [273, 10] width 182 height 15
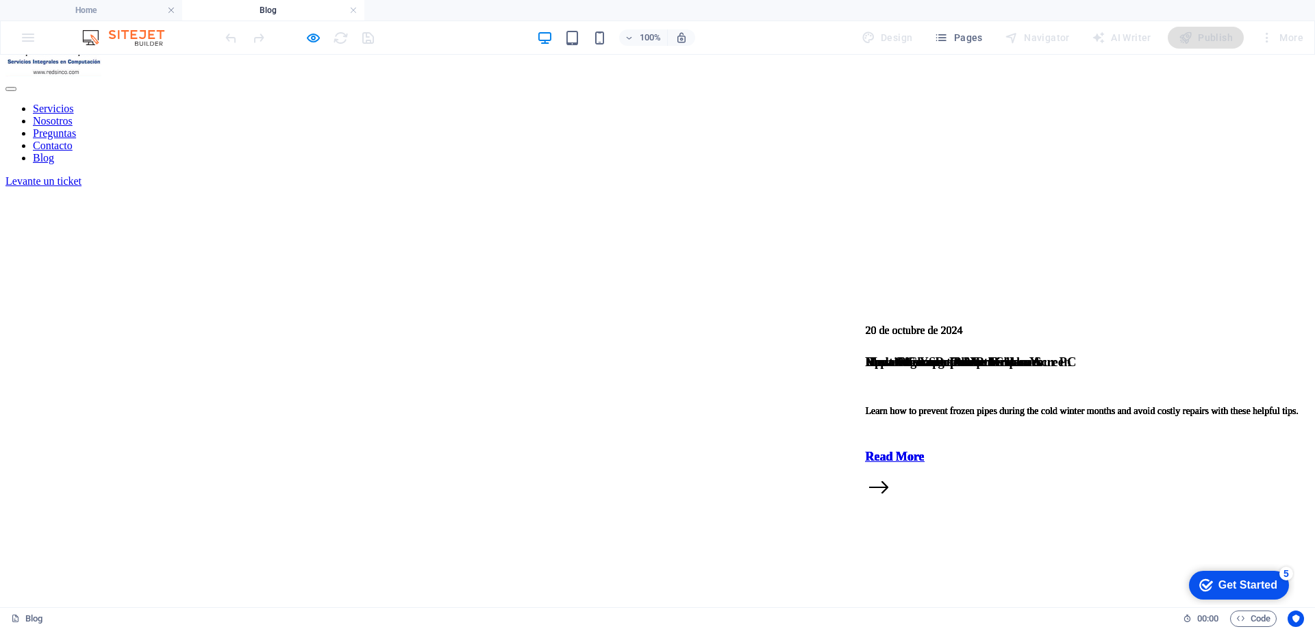
scroll to position [0, 0]
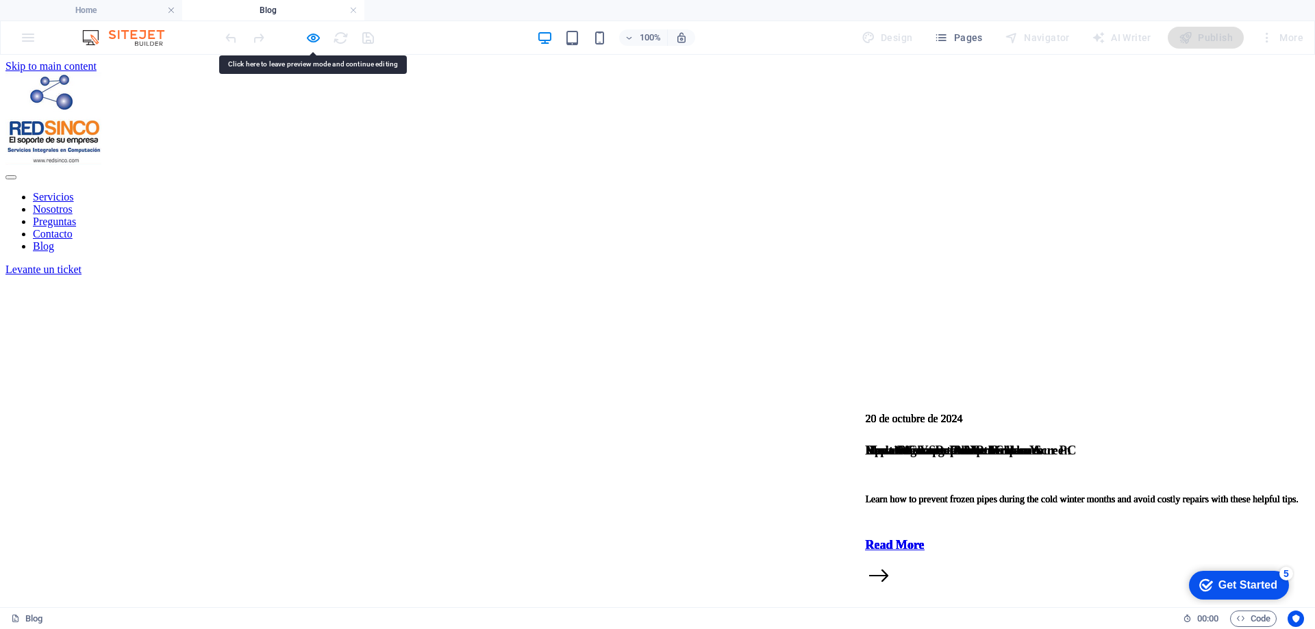
drag, startPoint x: 860, startPoint y: 288, endPoint x: 692, endPoint y: 268, distance: 168.9
click at [692, 276] on figure at bounding box center [657, 276] width 1304 height 0
click at [357, 5] on h4 "Blog" at bounding box center [273, 10] width 182 height 15
click at [353, 9] on link at bounding box center [353, 10] width 8 height 13
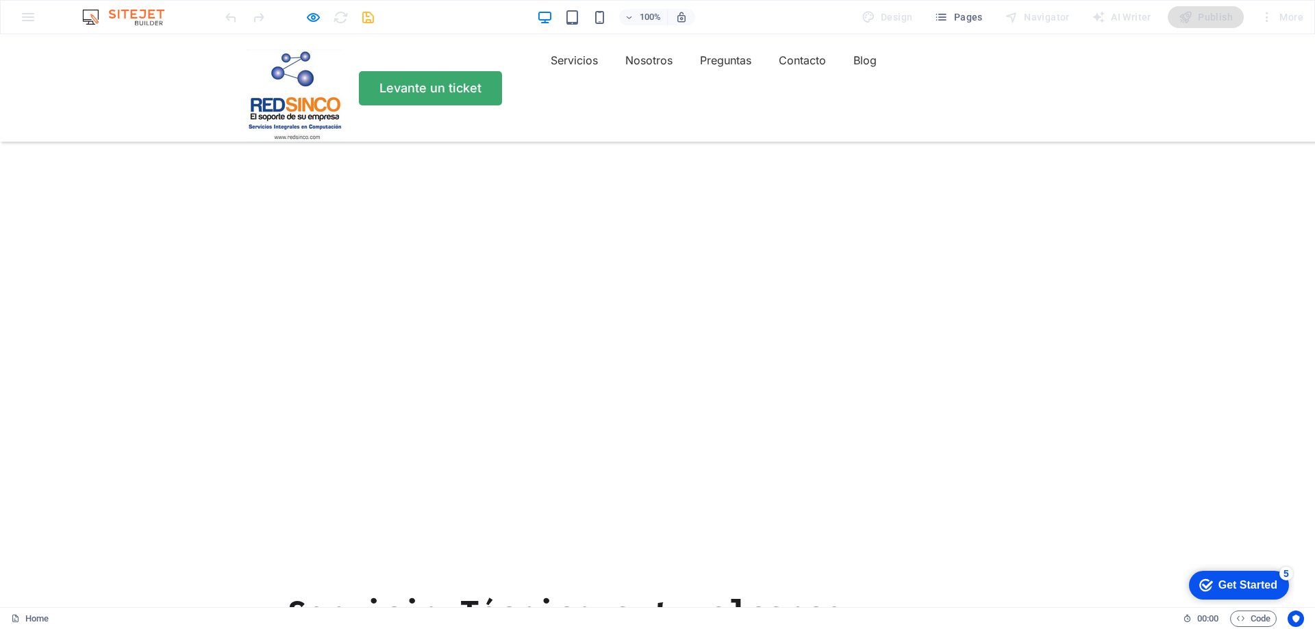
scroll to position [342, 0]
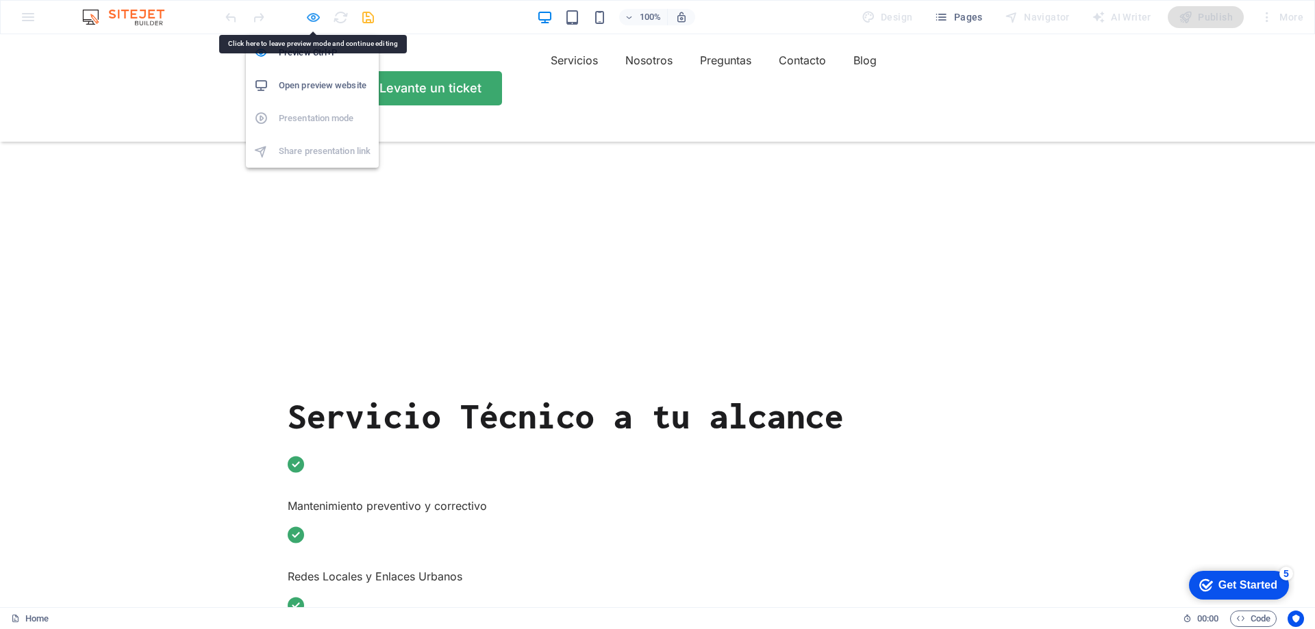
drag, startPoint x: 312, startPoint y: 14, endPoint x: 854, endPoint y: 301, distance: 613.2
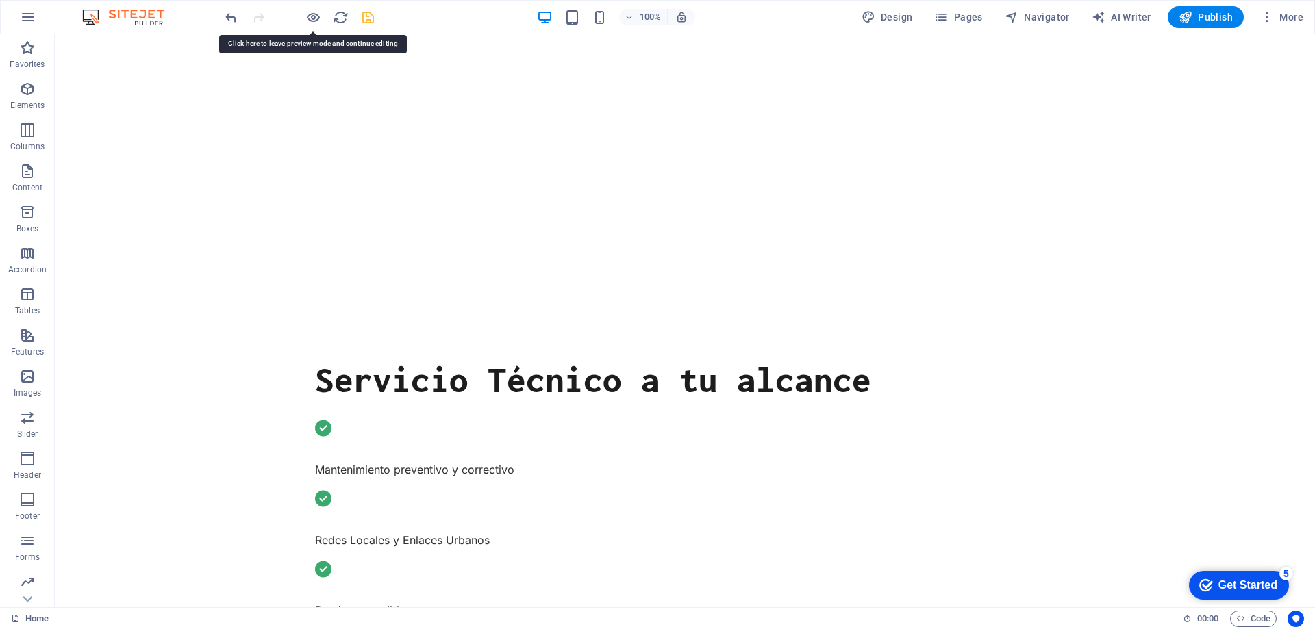
scroll to position [0, 0]
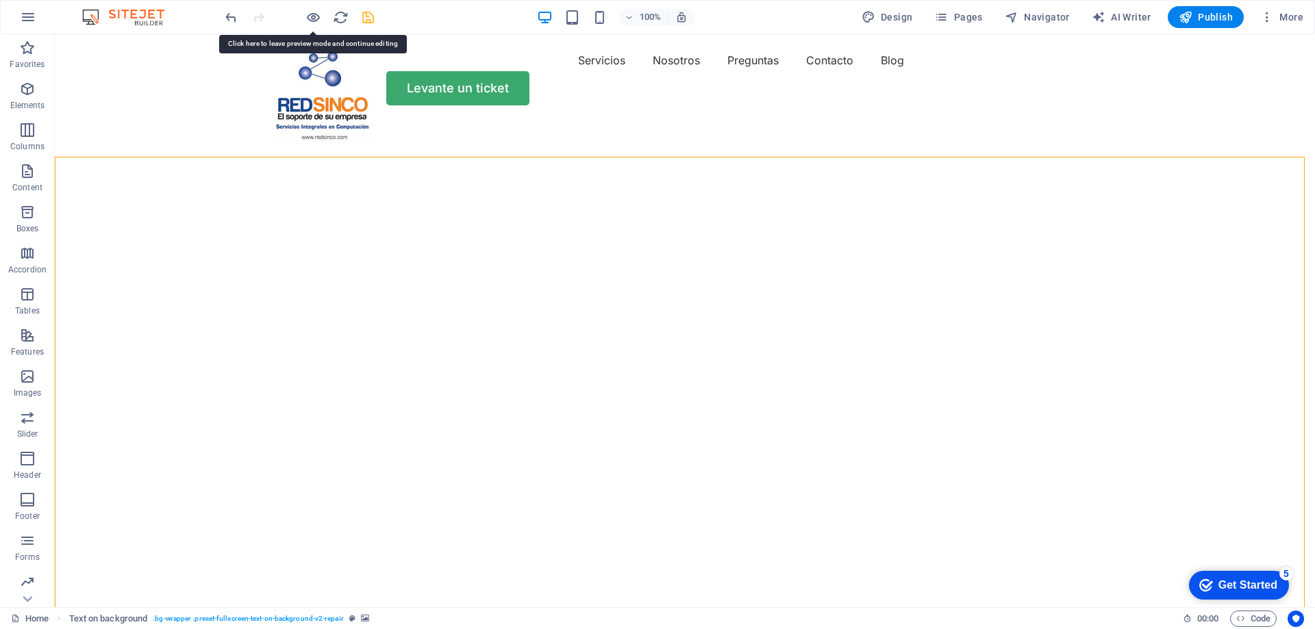
select select "vh"
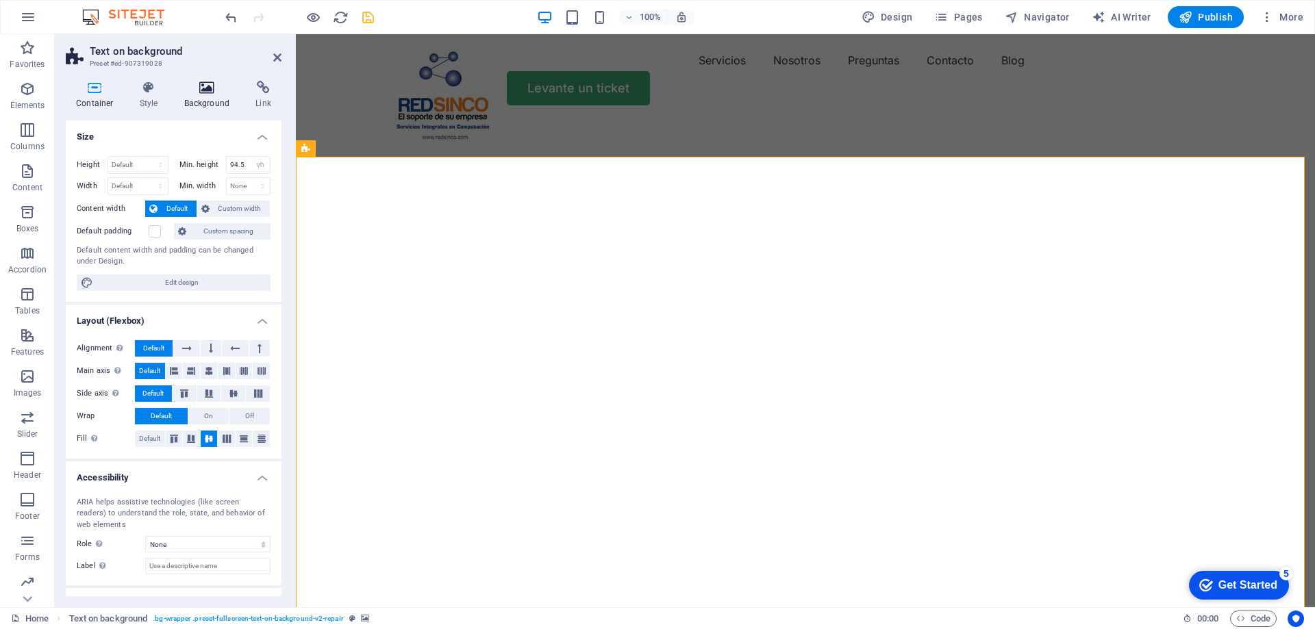
click at [202, 87] on icon at bounding box center [207, 88] width 66 height 14
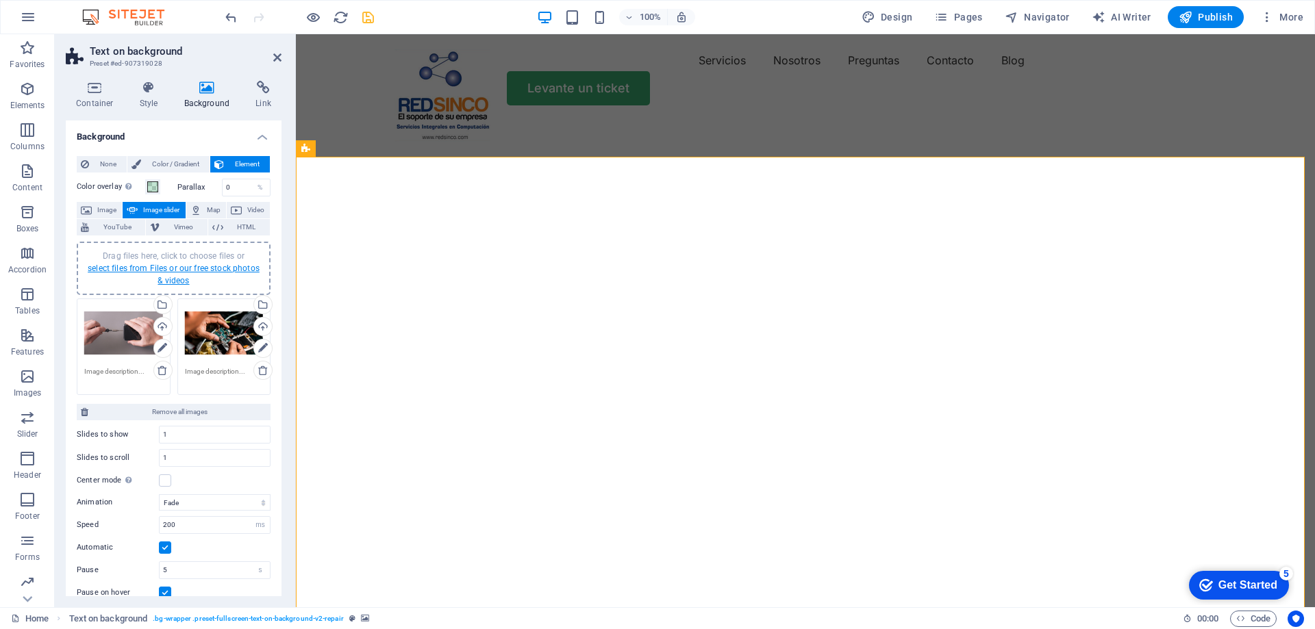
click at [231, 267] on link "select files from Files or our free stock photos & videos" at bounding box center [174, 275] width 172 height 22
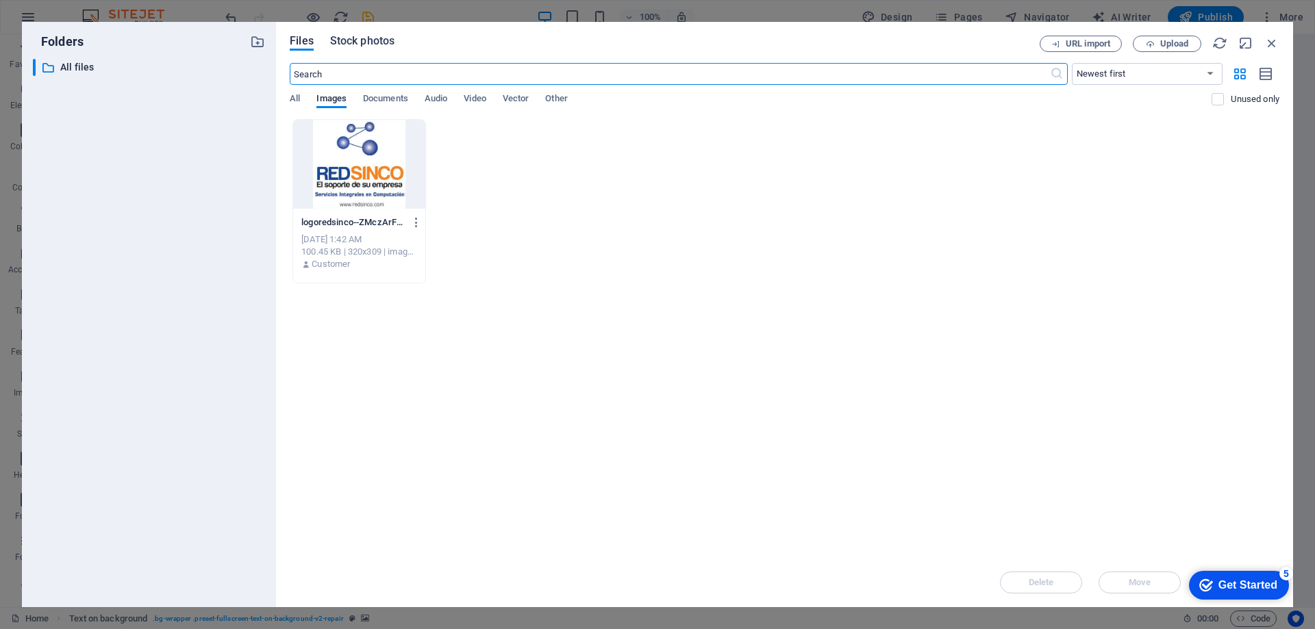
click at [357, 36] on span "Stock photos" at bounding box center [362, 41] width 64 height 16
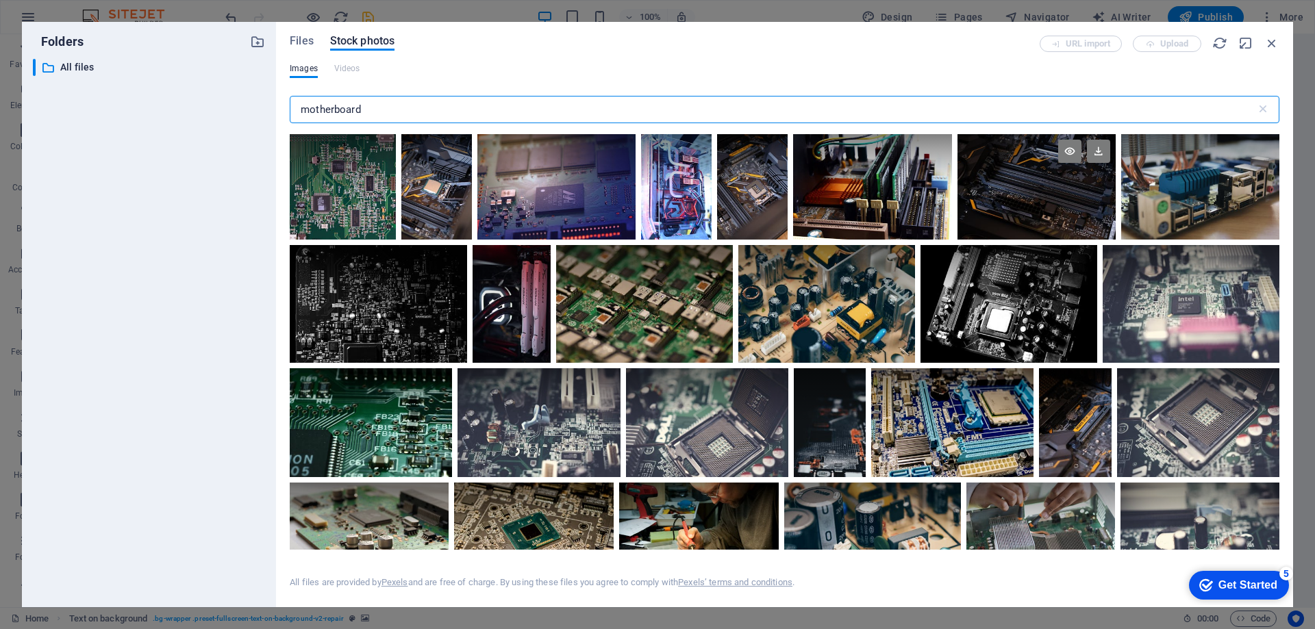
type input "motherboard"
click at [1025, 161] on div at bounding box center [1036, 160] width 159 height 53
click at [966, 222] on icon at bounding box center [972, 225] width 22 height 22
click at [982, 179] on div at bounding box center [1036, 160] width 159 height 53
click at [1011, 167] on div at bounding box center [1036, 160] width 159 height 53
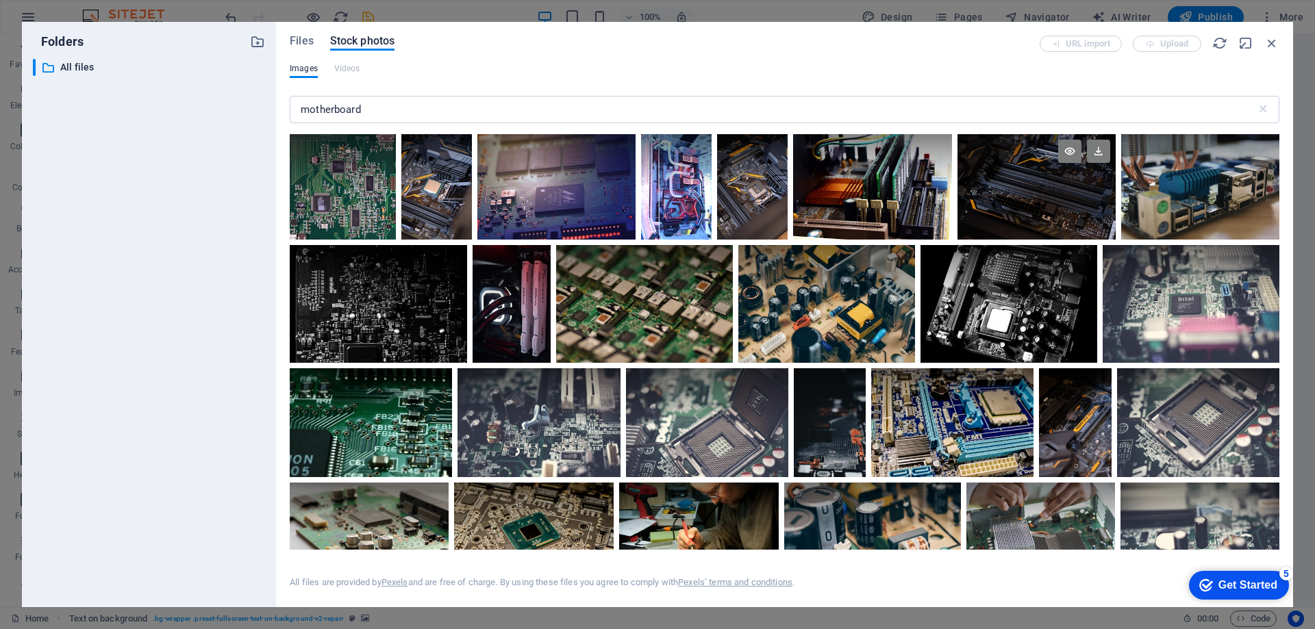
click at [1011, 167] on div at bounding box center [1036, 160] width 159 height 53
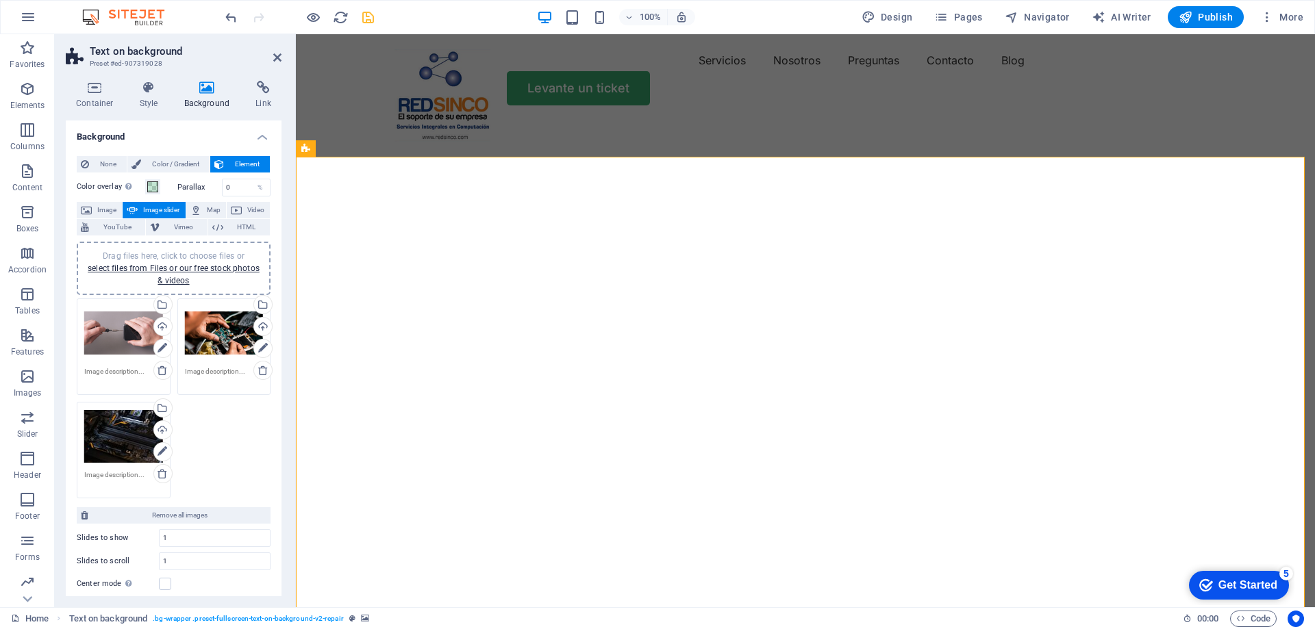
click at [113, 432] on div "Drag files here, click to choose files or select files from Files or our free s…" at bounding box center [123, 436] width 79 height 55
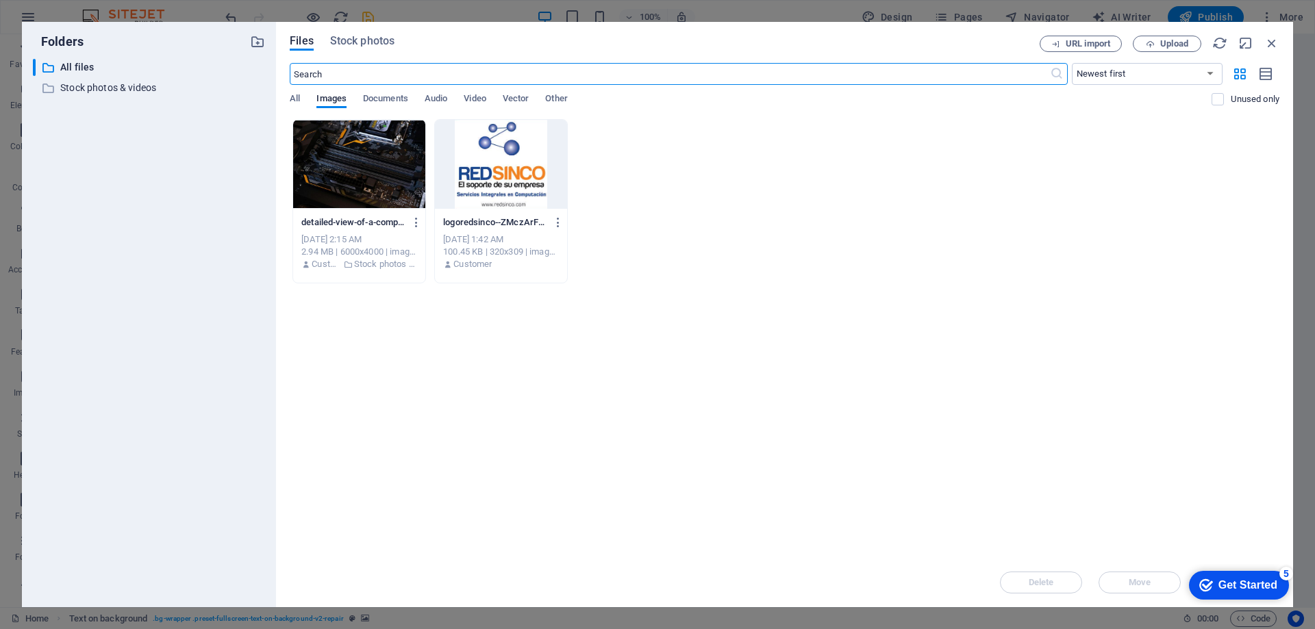
click at [357, 149] on div at bounding box center [359, 164] width 132 height 89
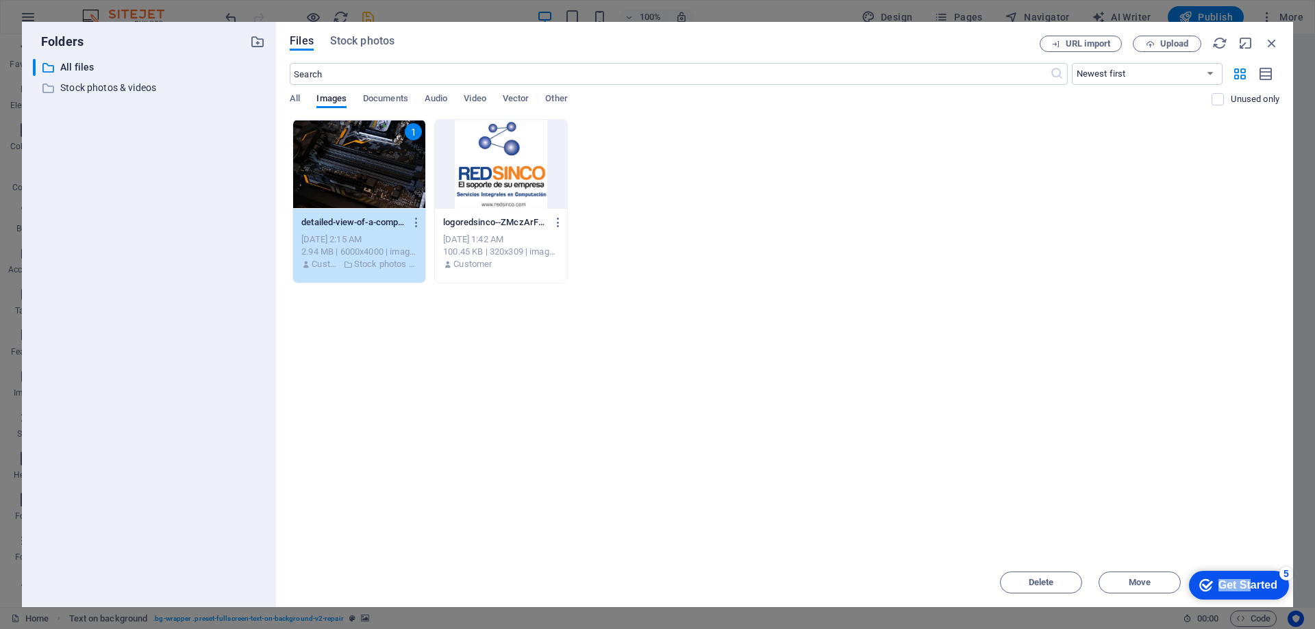
drag, startPoint x: 1246, startPoint y: 581, endPoint x: 2430, endPoint y: 980, distance: 1249.3
click at [1252, 564] on html "checkmark Get Started 5 First Steps in the Editor Let's guide you through the t…" at bounding box center [1236, 584] width 116 height 41
click at [1268, 38] on icon "button" at bounding box center [1271, 43] width 15 height 15
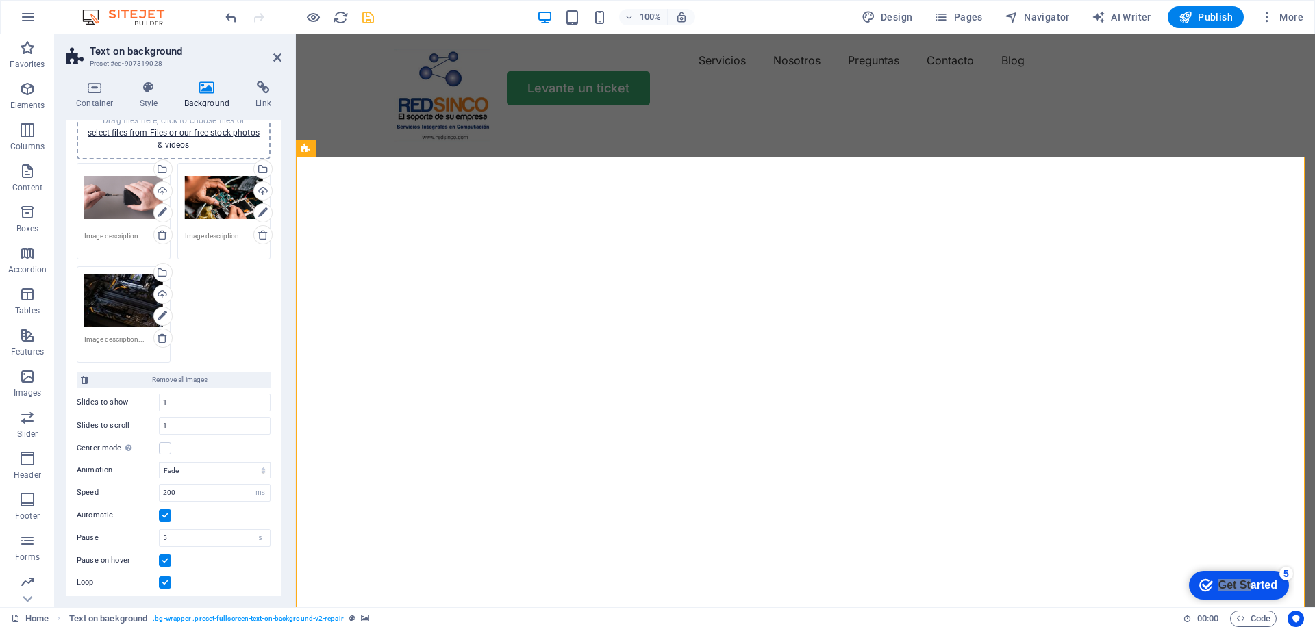
scroll to position [137, 0]
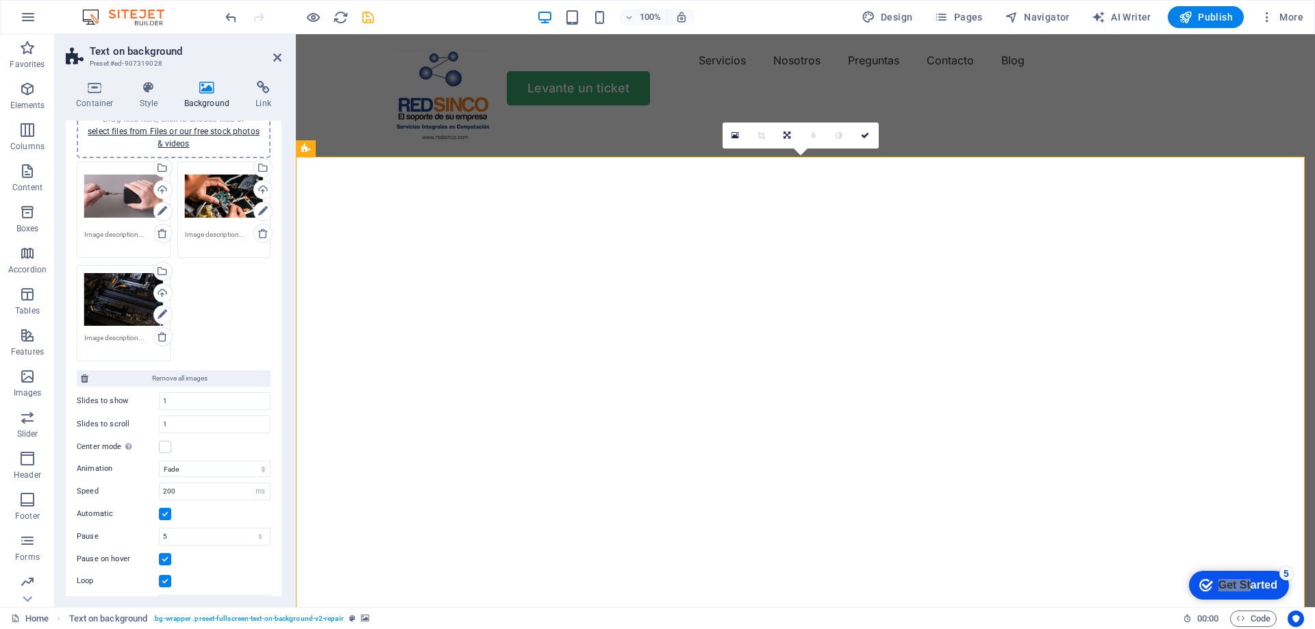
click at [730, 131] on link at bounding box center [735, 136] width 26 height 26
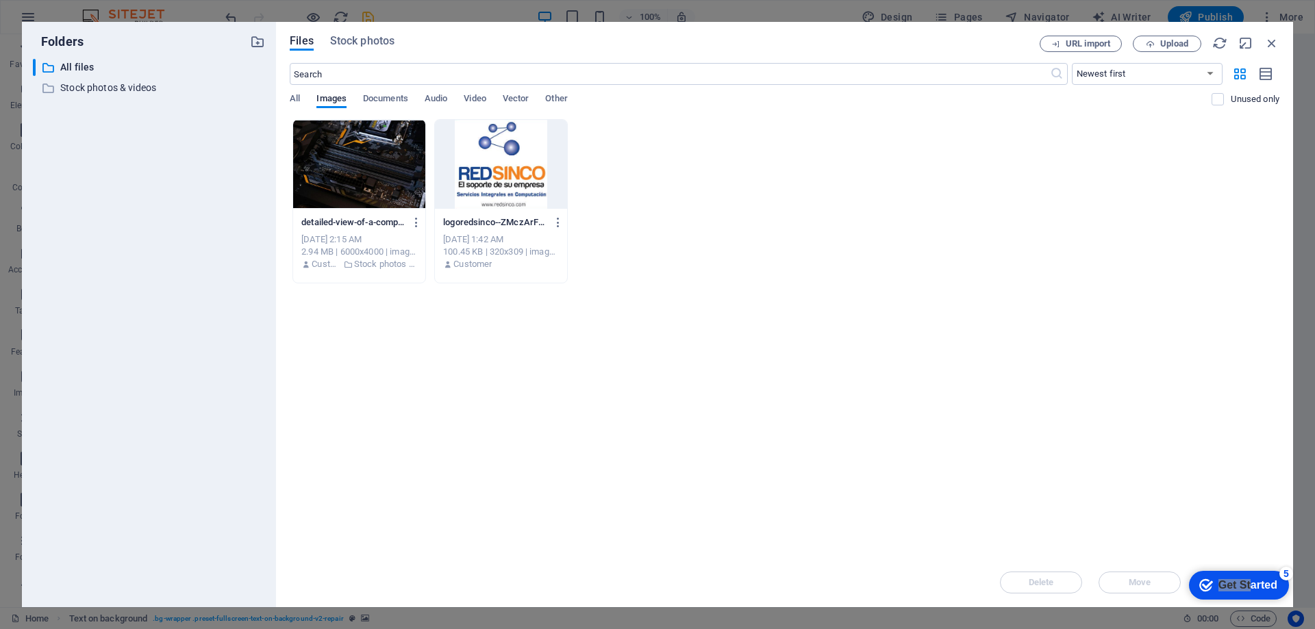
click at [381, 140] on div at bounding box center [359, 164] width 132 height 89
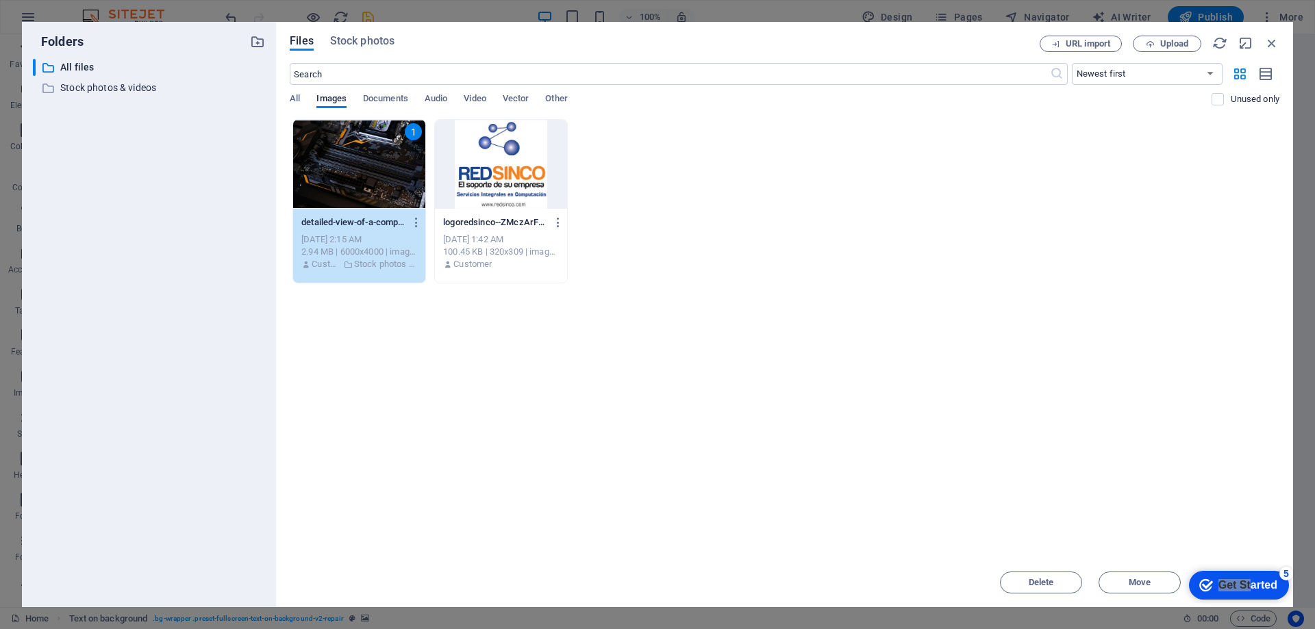
click at [381, 140] on div "1" at bounding box center [359, 164] width 132 height 89
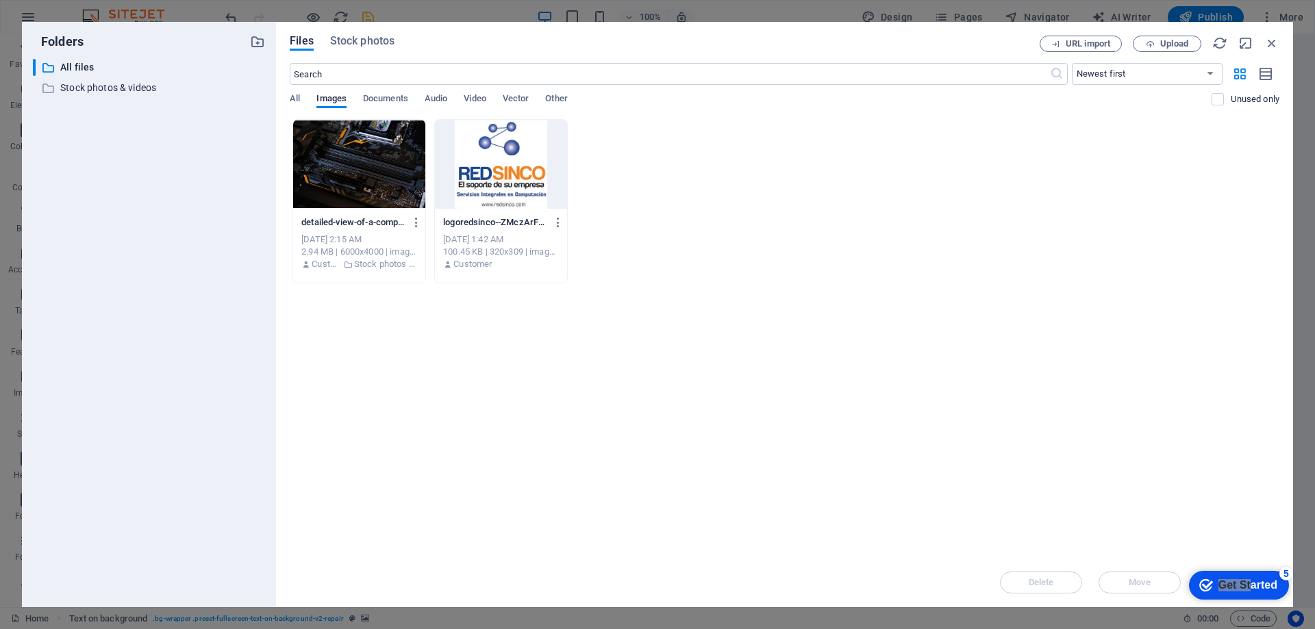
click at [381, 140] on div at bounding box center [359, 164] width 132 height 89
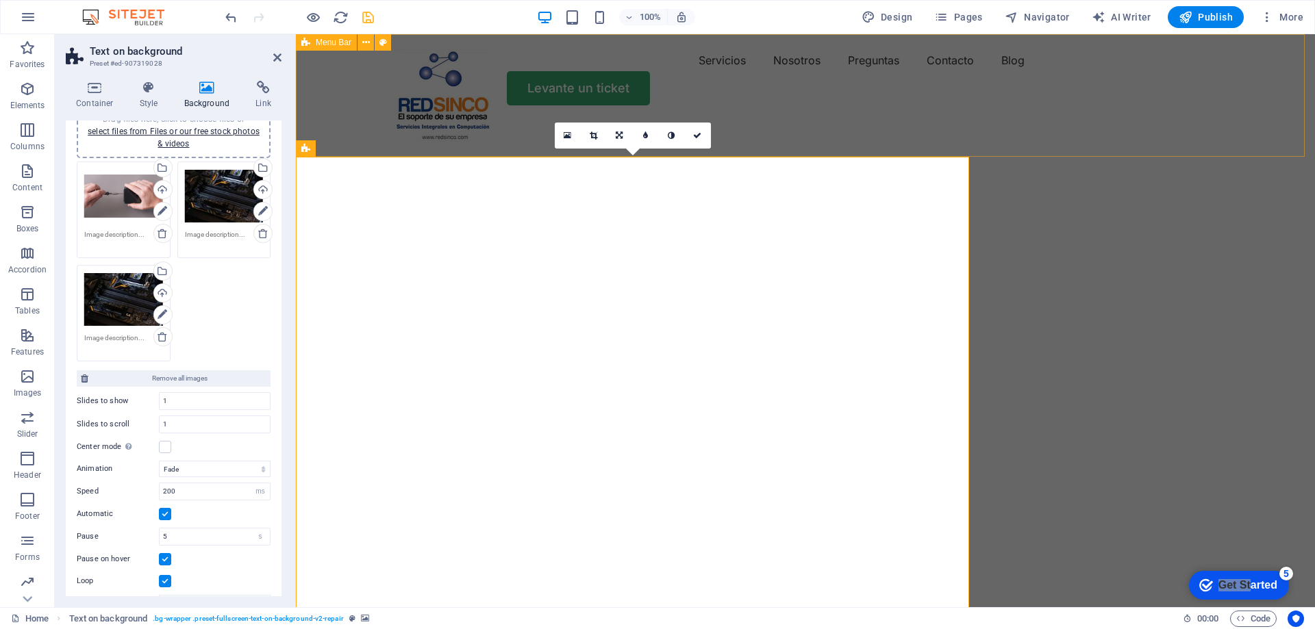
click at [381, 121] on div "Servicios Nosotros Preguntas Contacto Blog Levante un ticket" at bounding box center [805, 77] width 1019 height 86
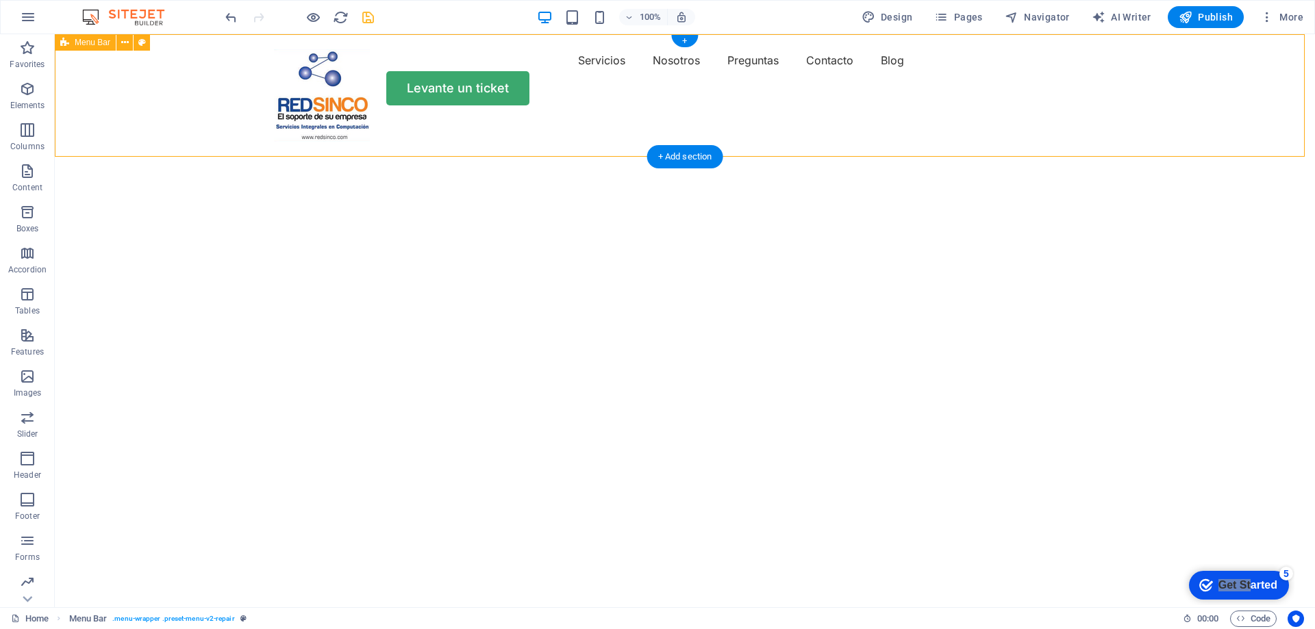
click at [1202, 121] on div "Servicios Nosotros Preguntas Contacto Blog Levante un ticket" at bounding box center [685, 77] width 1260 height 86
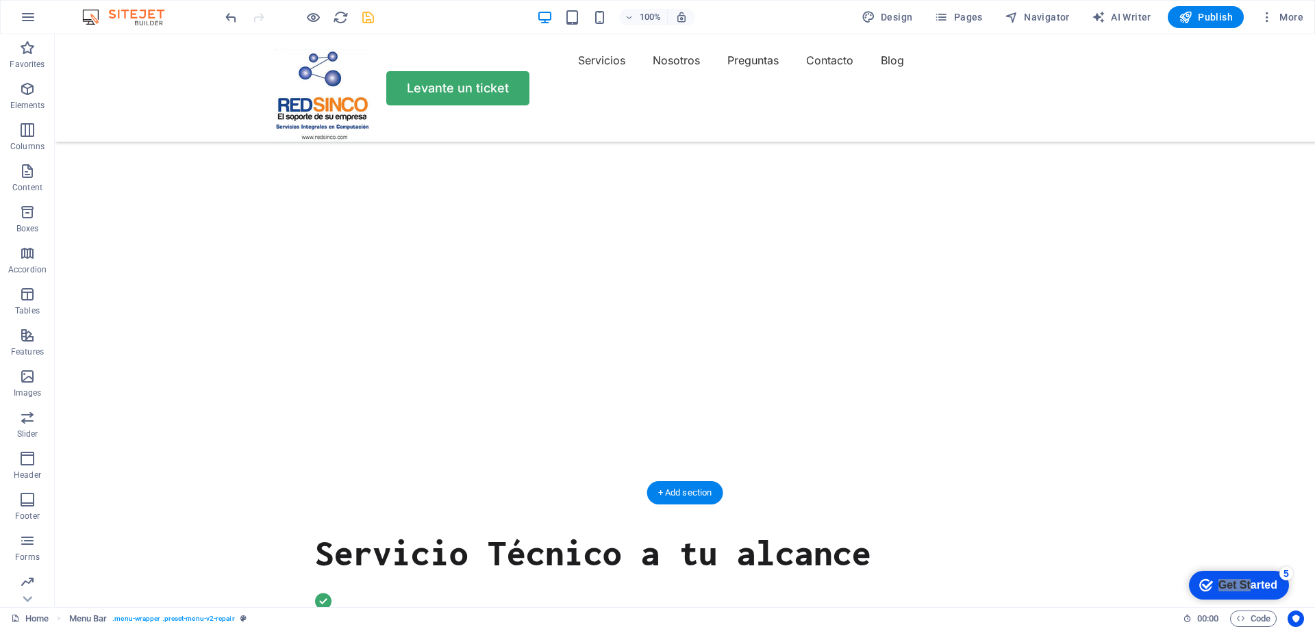
scroll to position [411, 0]
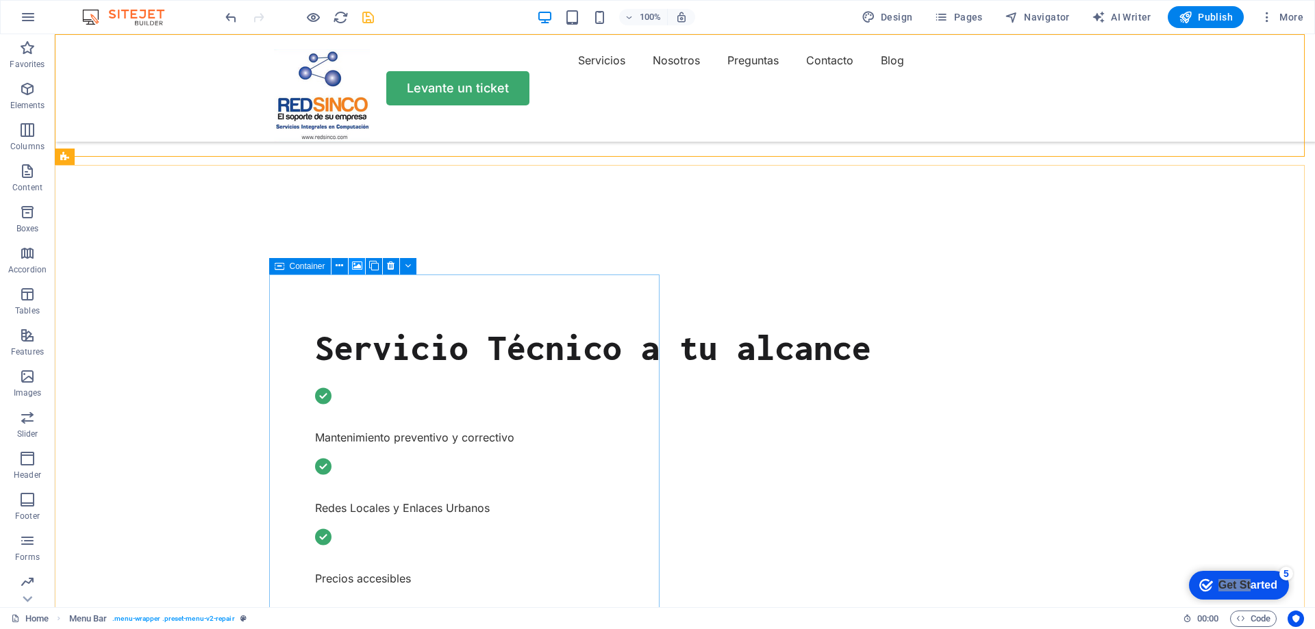
drag, startPoint x: 359, startPoint y: 264, endPoint x: 63, endPoint y: 229, distance: 298.4
click at [359, 264] on icon at bounding box center [357, 266] width 10 height 14
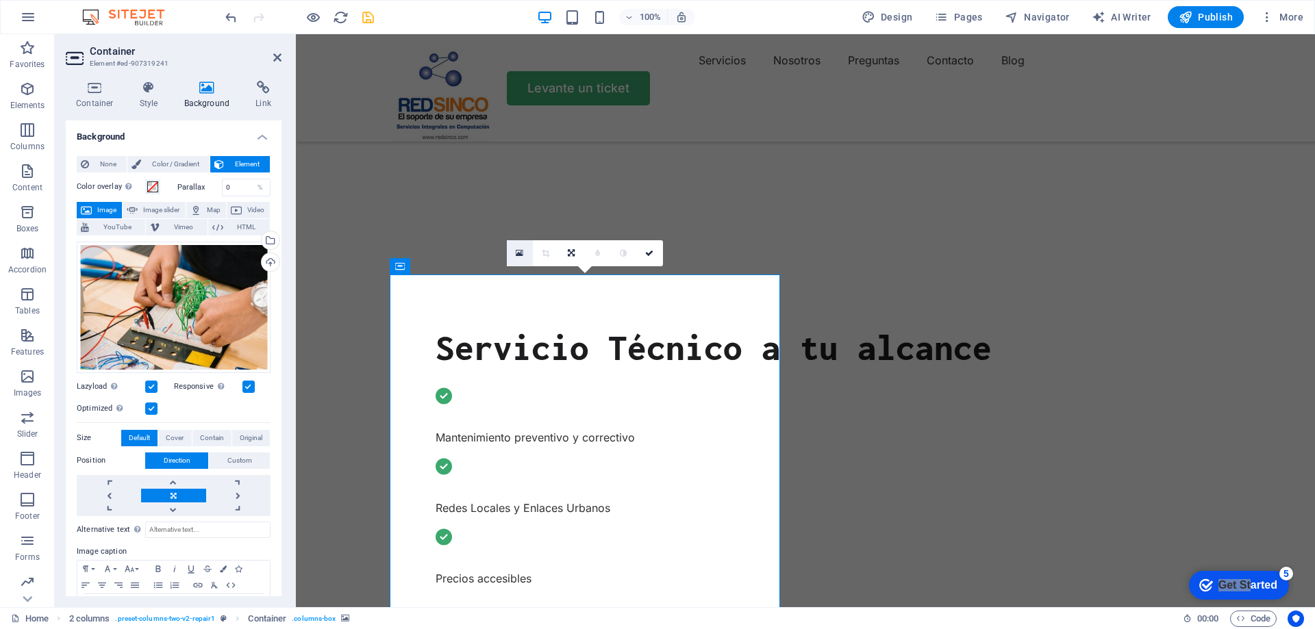
click at [519, 257] on icon at bounding box center [520, 254] width 8 height 10
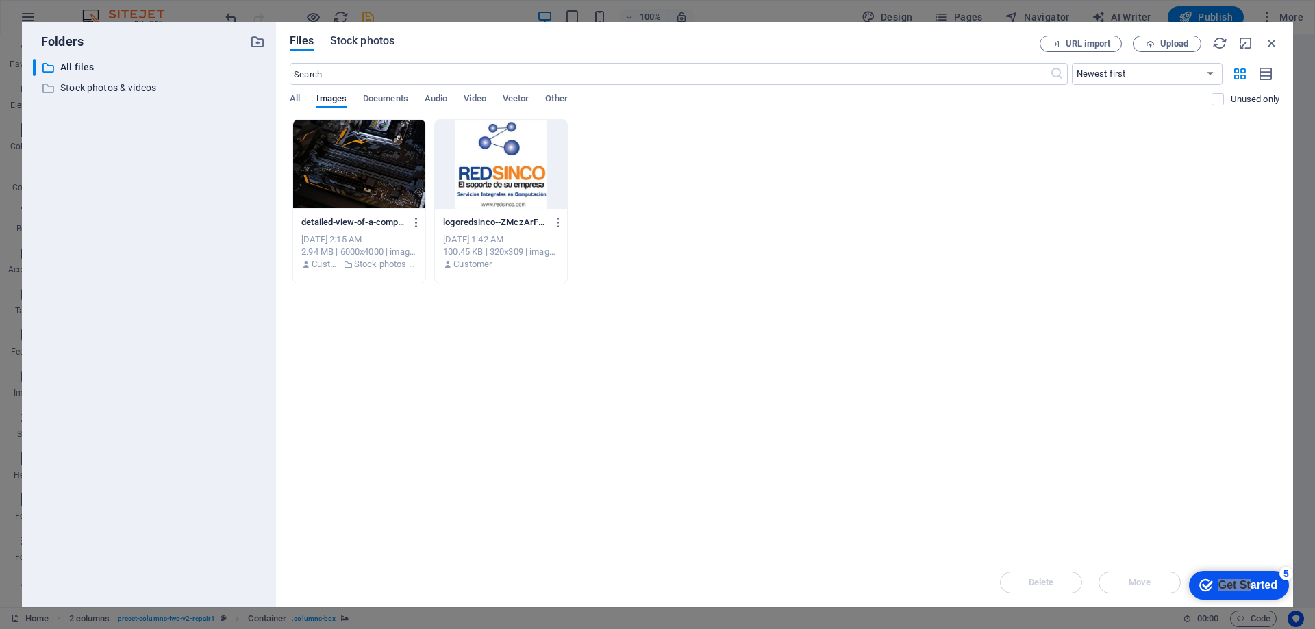
click at [352, 42] on span "Stock photos" at bounding box center [362, 41] width 64 height 16
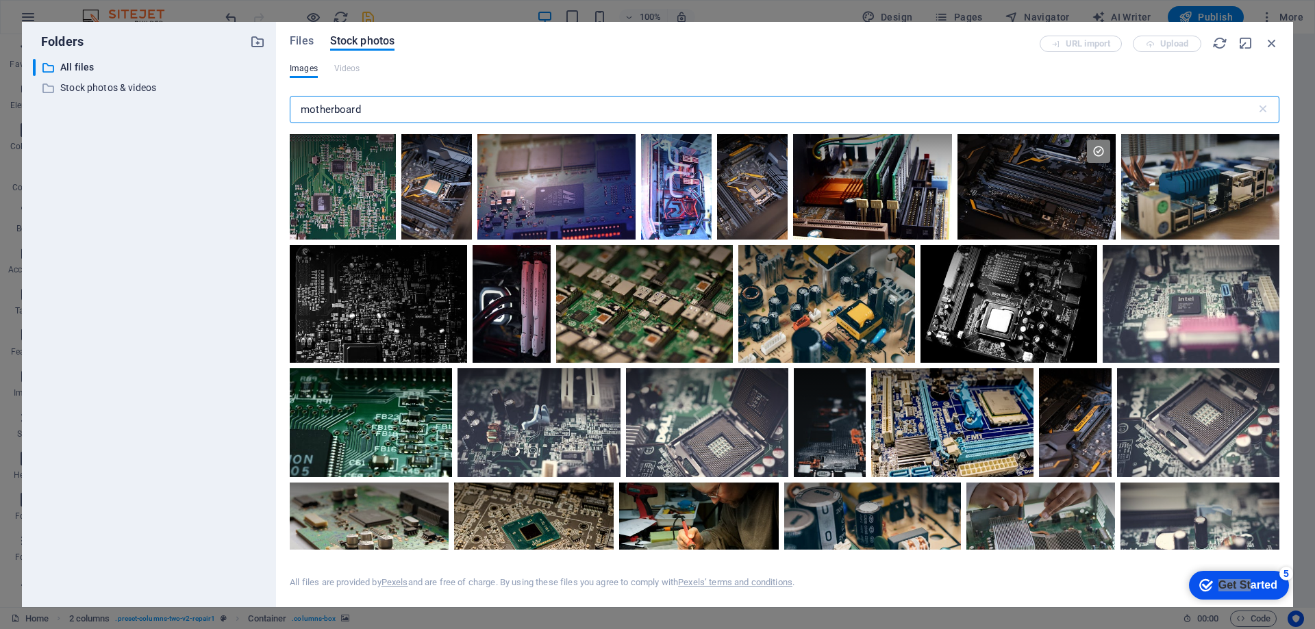
drag, startPoint x: 396, startPoint y: 112, endPoint x: 319, endPoint y: 110, distance: 76.7
click at [319, 110] on input "motherboard" at bounding box center [773, 109] width 966 height 27
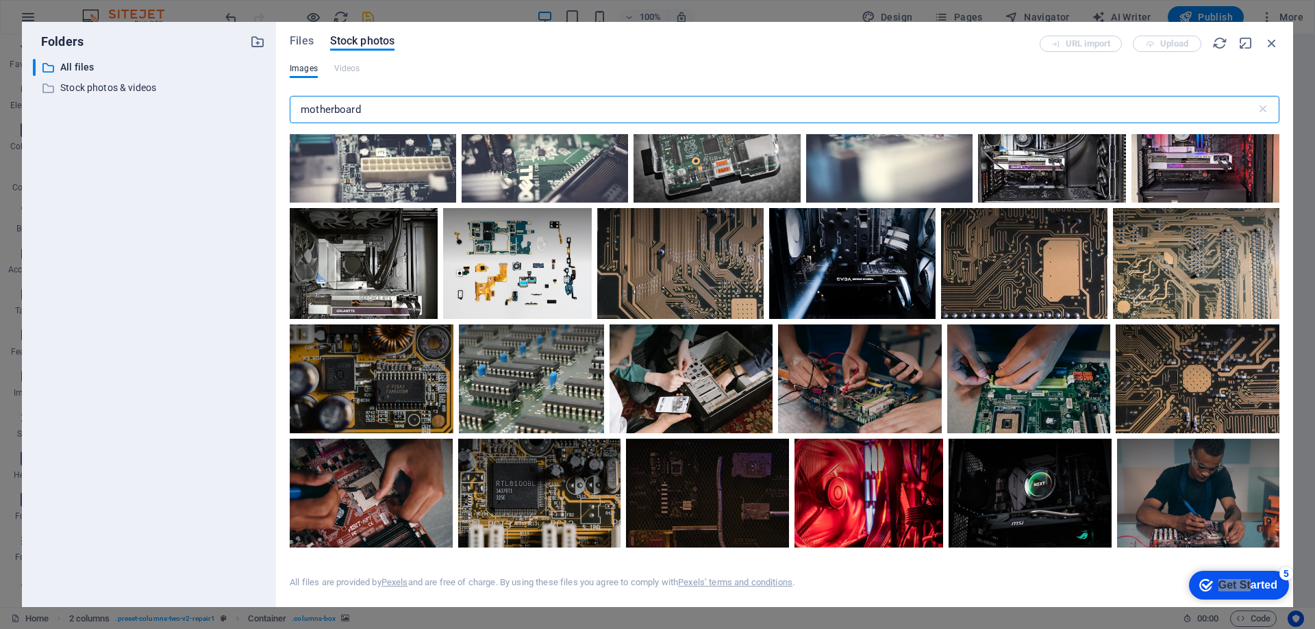
scroll to position [685, 0]
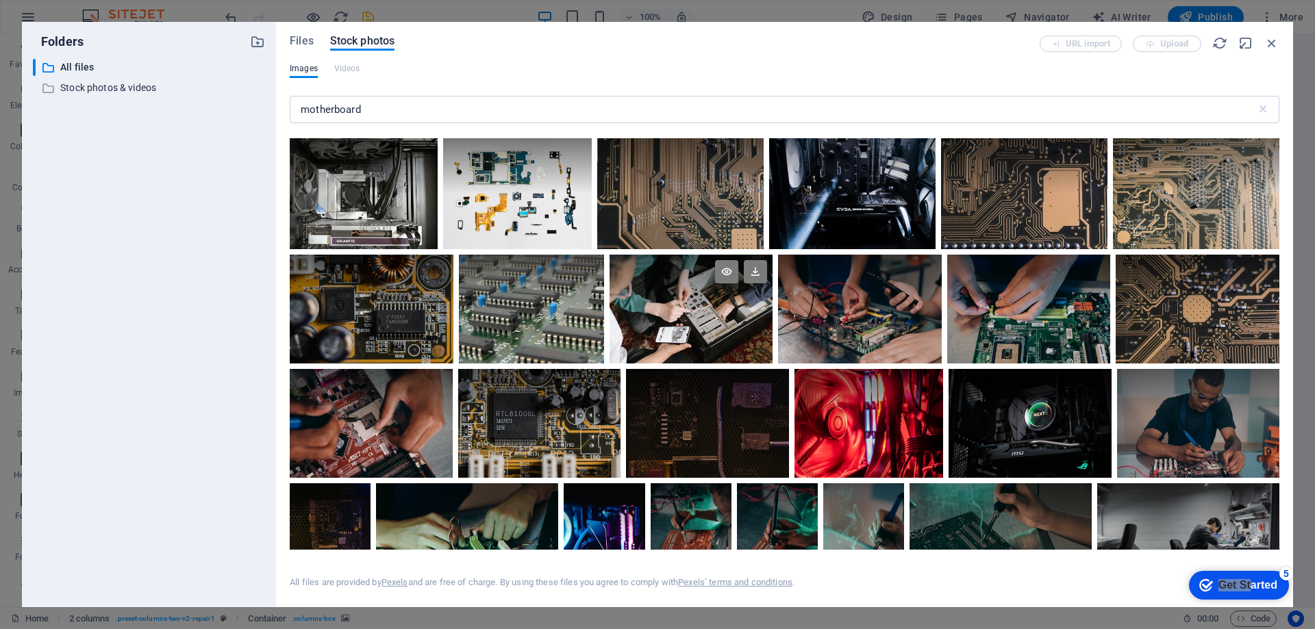
click at [673, 305] on div at bounding box center [691, 282] width 164 height 55
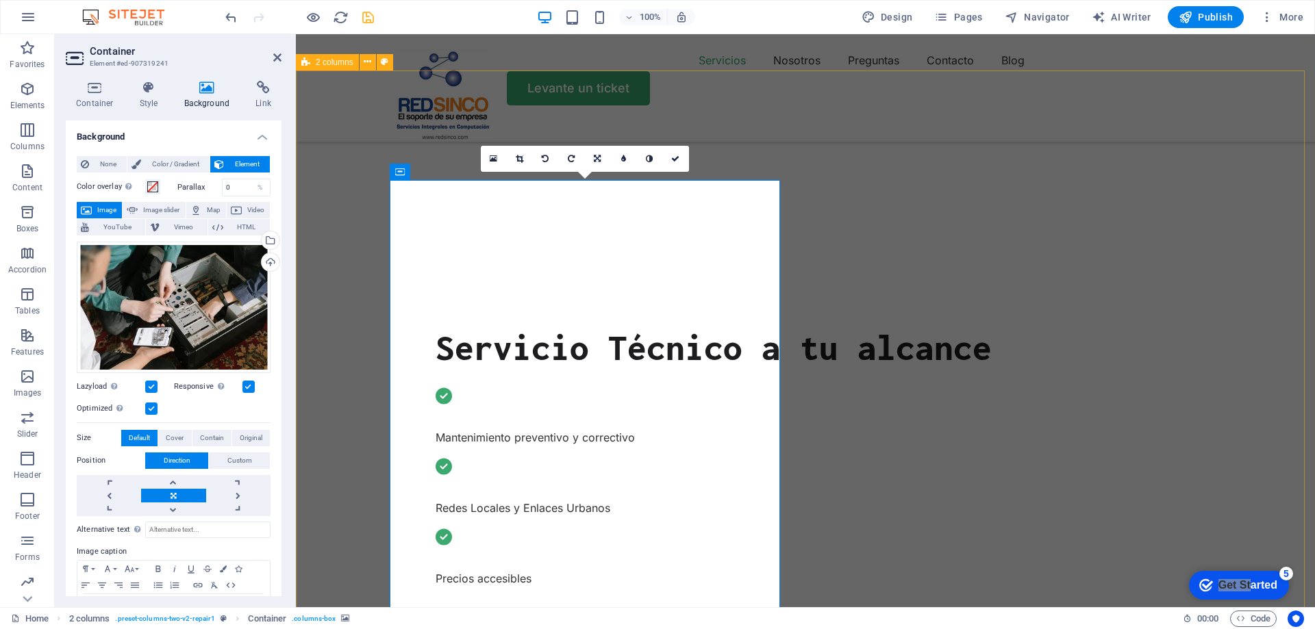
scroll to position [548, 0]
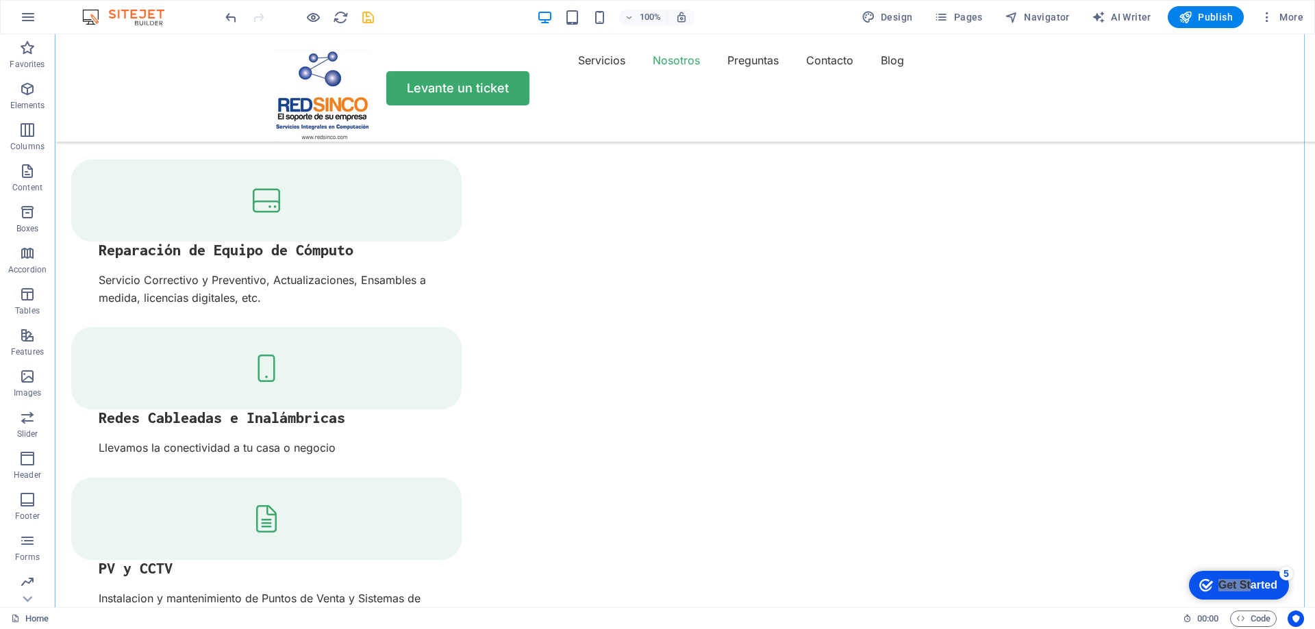
scroll to position [1780, 0]
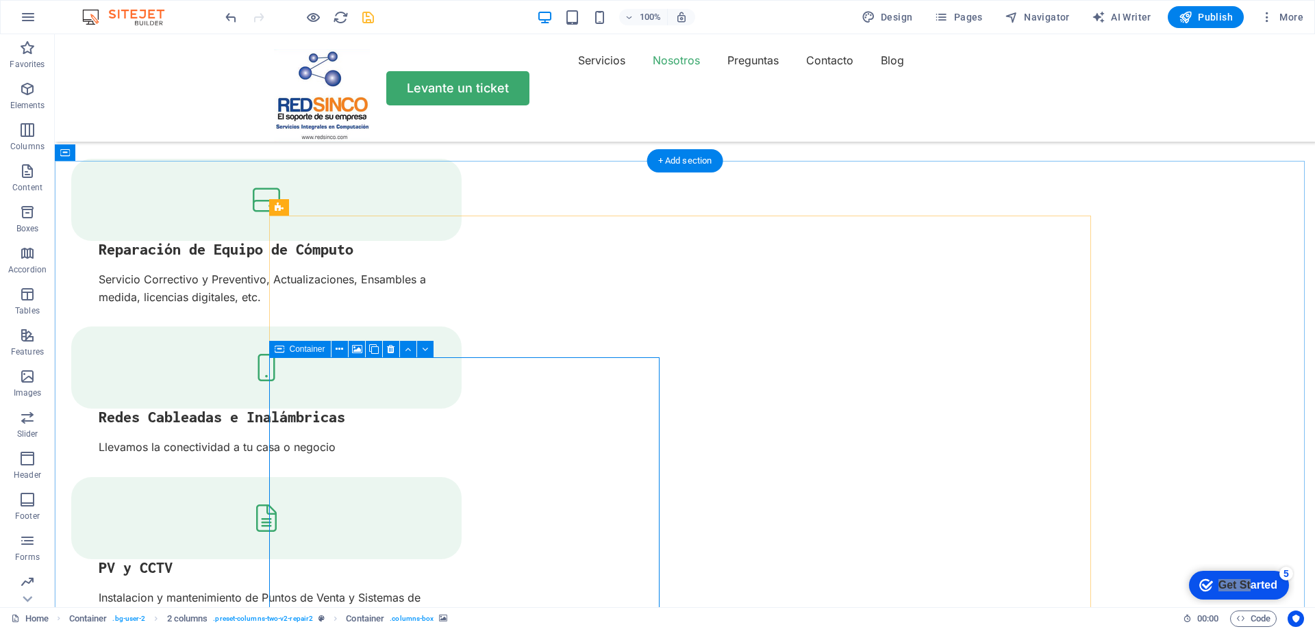
scroll to position [1575, 0]
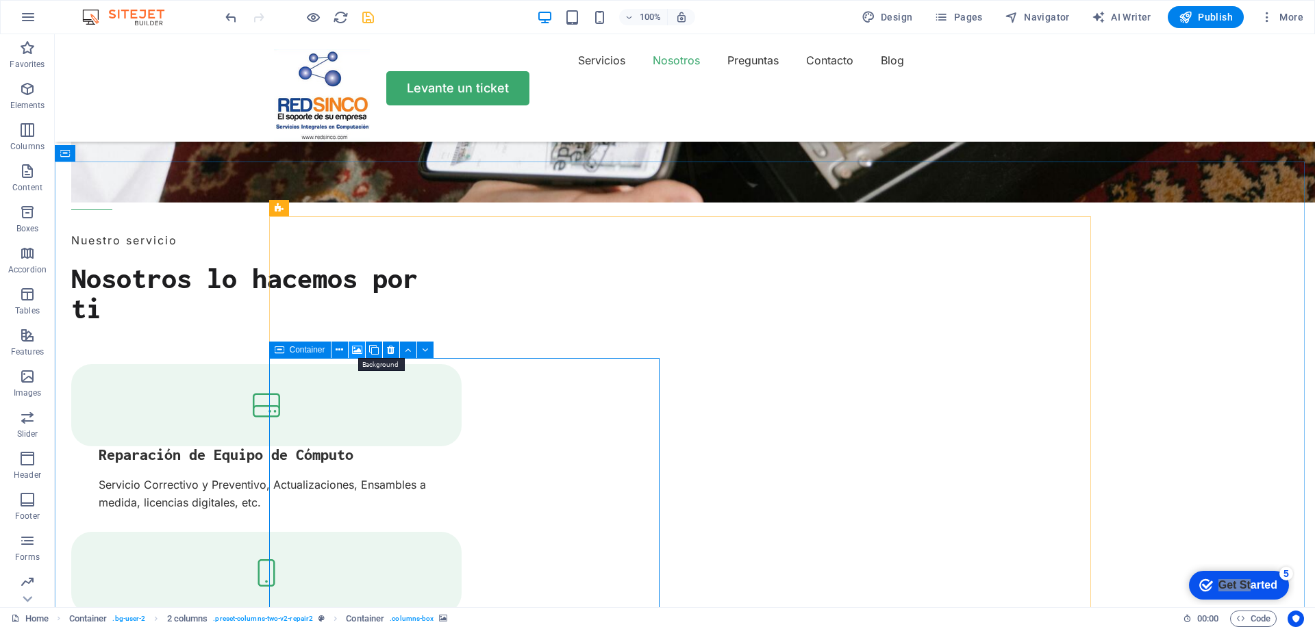
click at [353, 349] on icon at bounding box center [357, 350] width 10 height 14
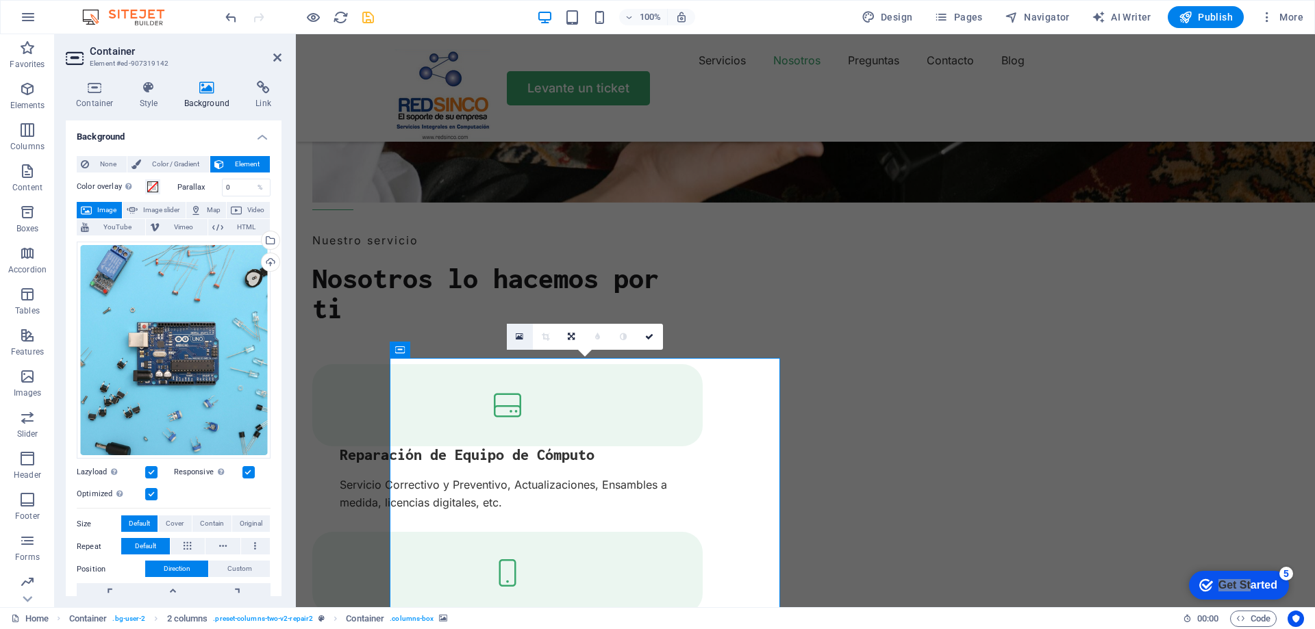
click at [520, 338] on icon at bounding box center [520, 337] width 8 height 10
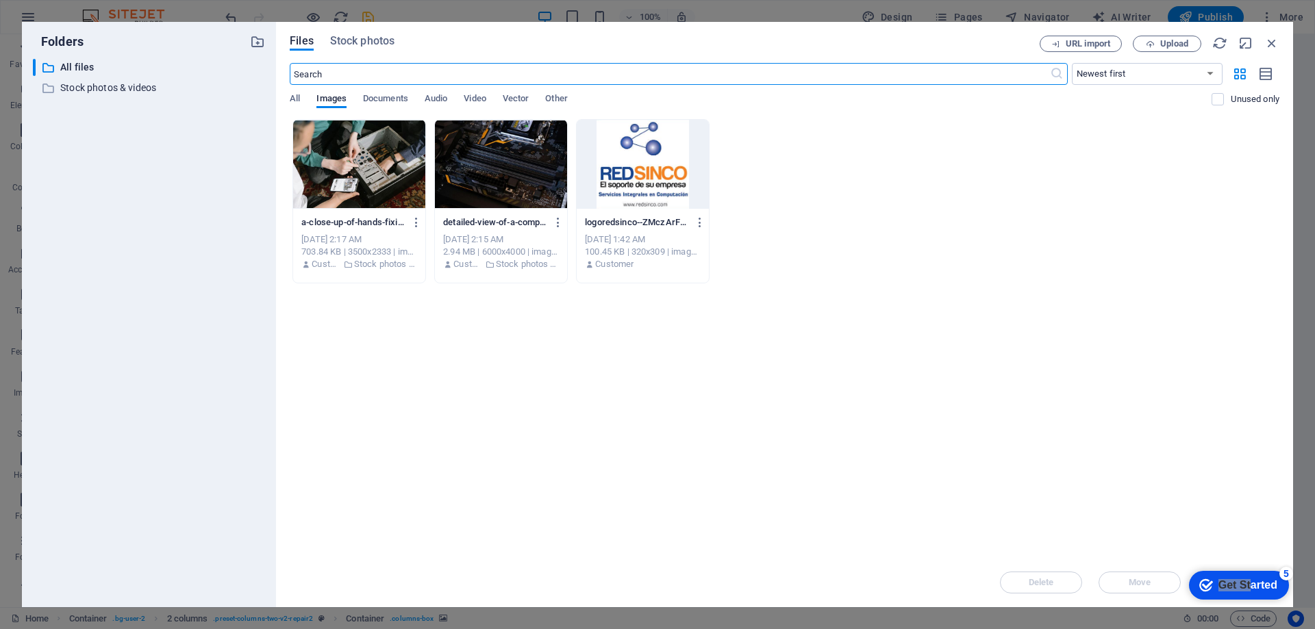
scroll to position [1591, 0]
click at [363, 42] on span "Stock photos" at bounding box center [362, 41] width 64 height 16
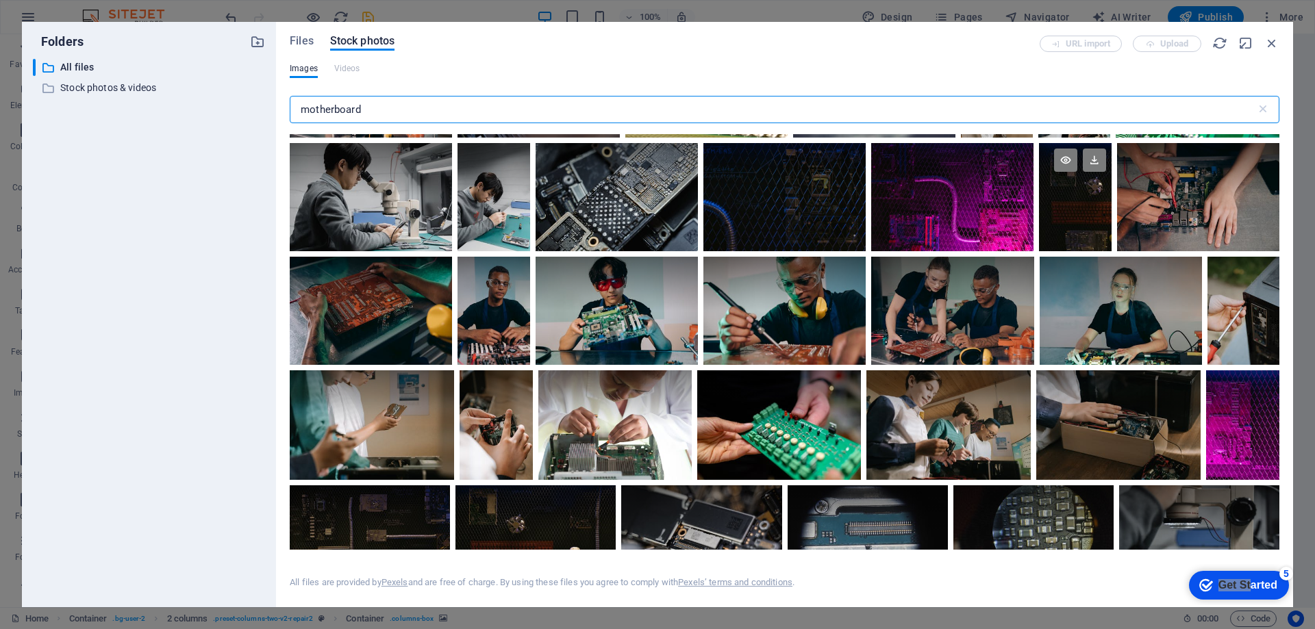
scroll to position [2328, 0]
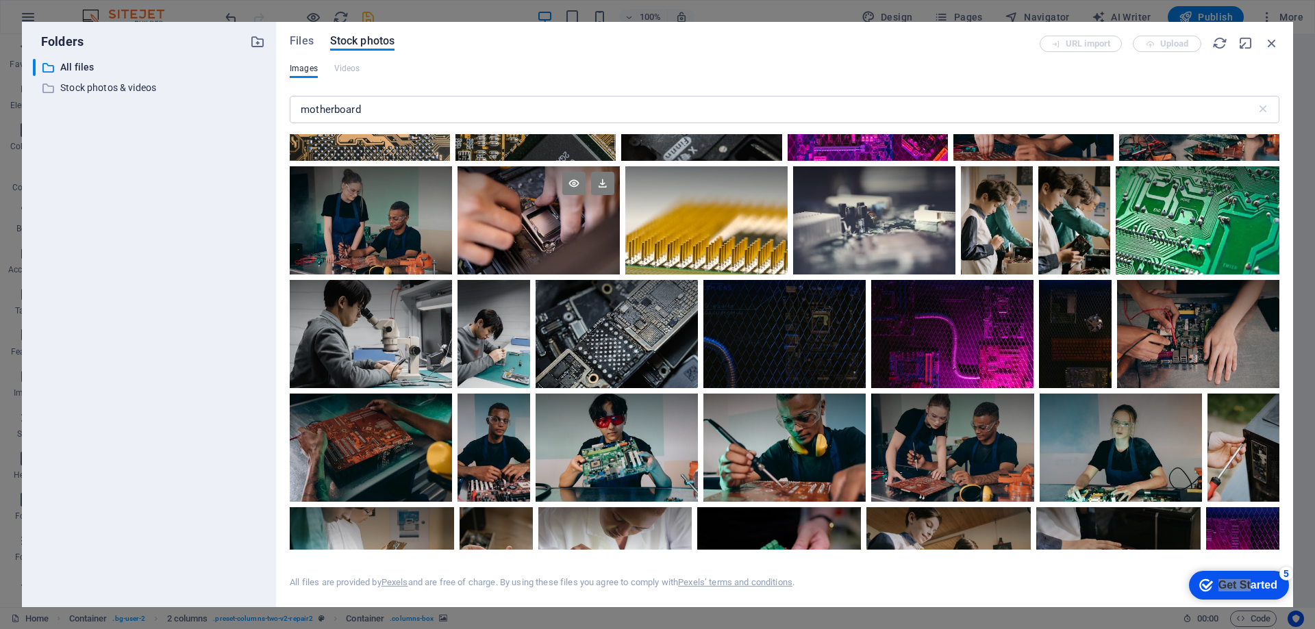
click at [533, 197] on div at bounding box center [538, 193] width 162 height 54
click at [511, 220] on div at bounding box center [538, 247] width 162 height 54
click at [511, 218] on div at bounding box center [538, 220] width 162 height 108
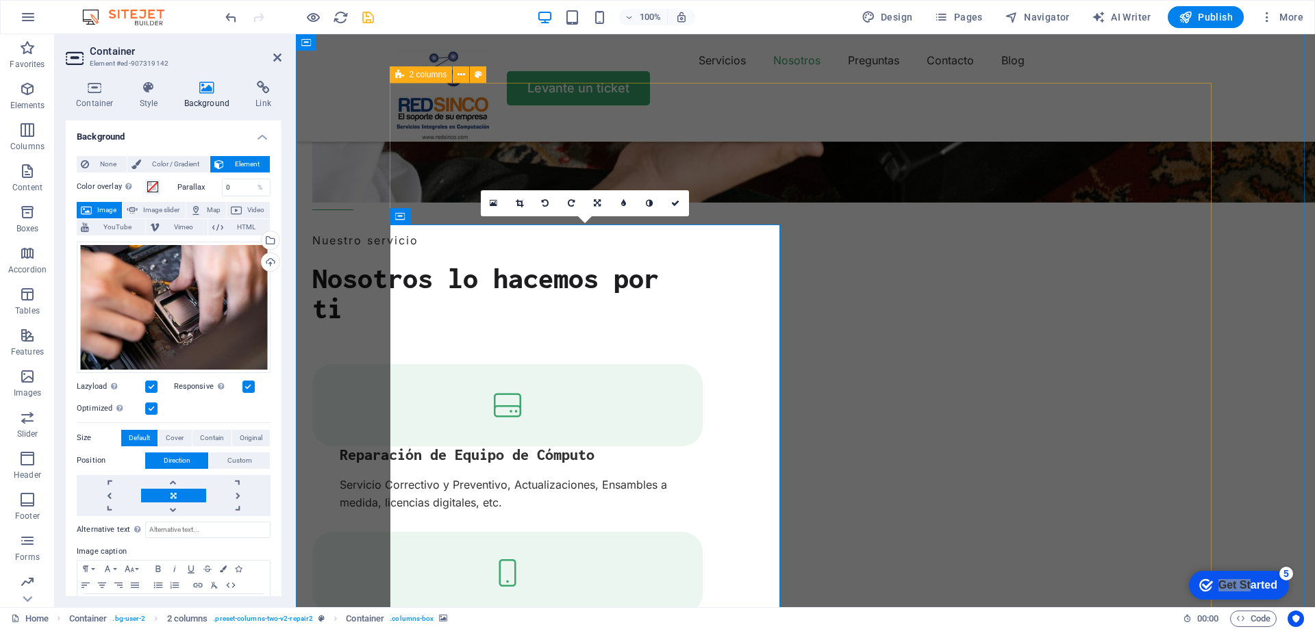
scroll to position [1712, 0]
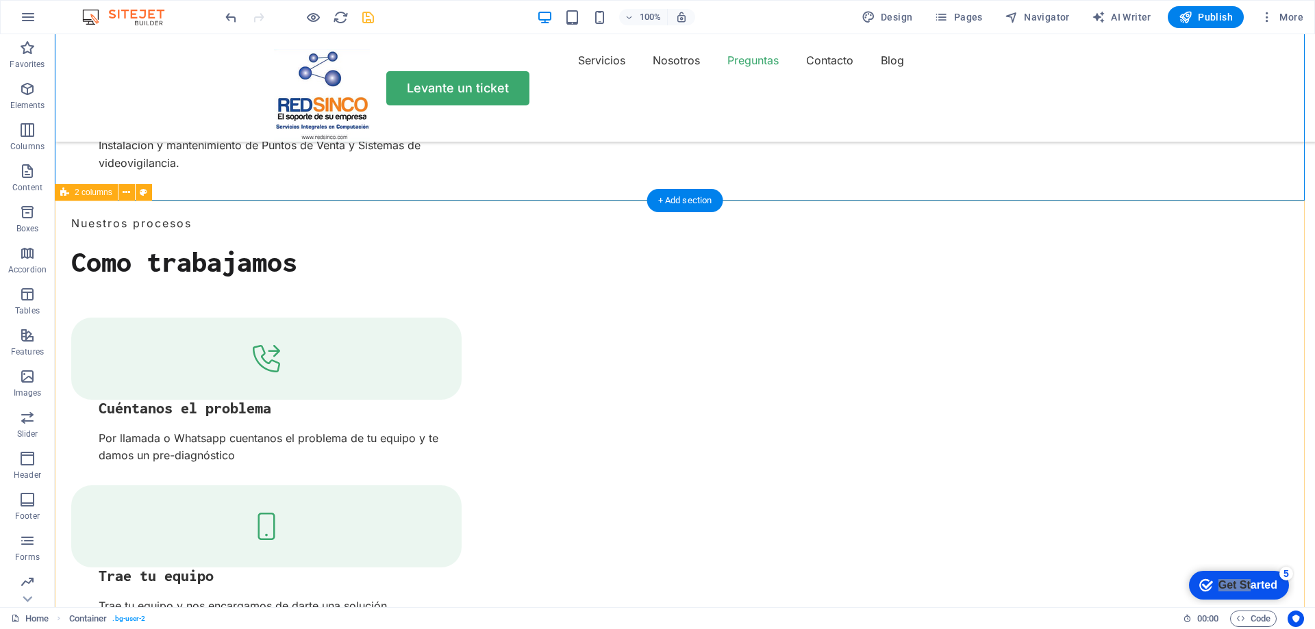
scroll to position [2259, 0]
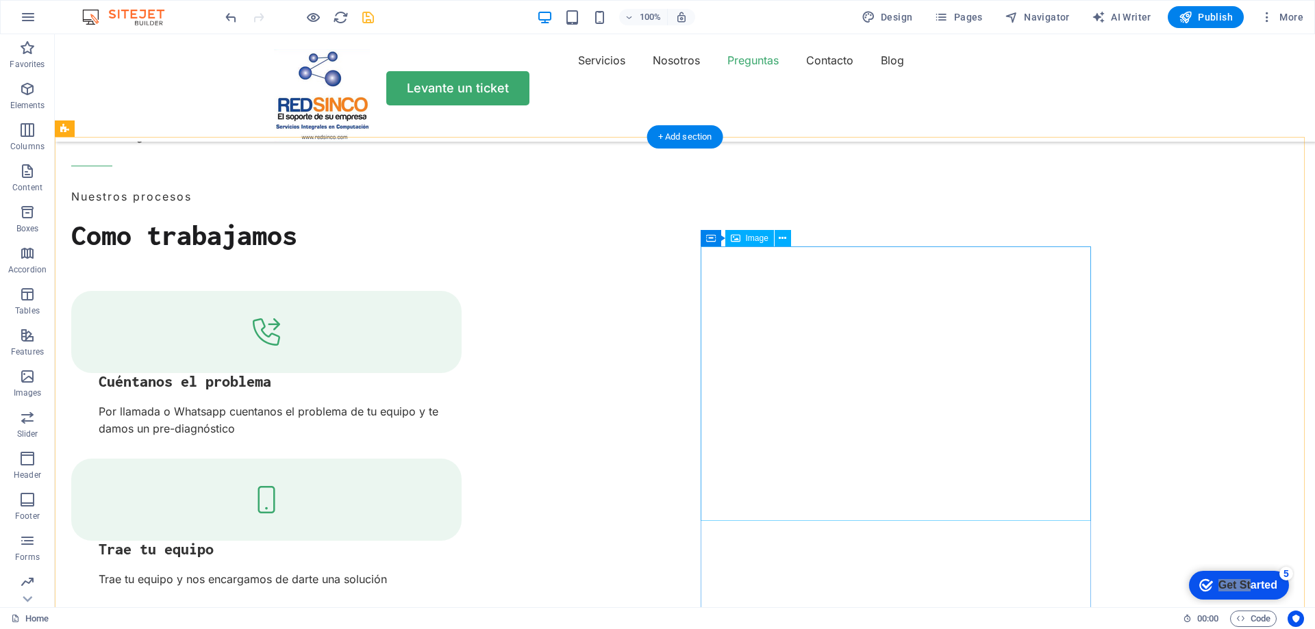
click at [744, 237] on div "Image" at bounding box center [749, 238] width 49 height 16
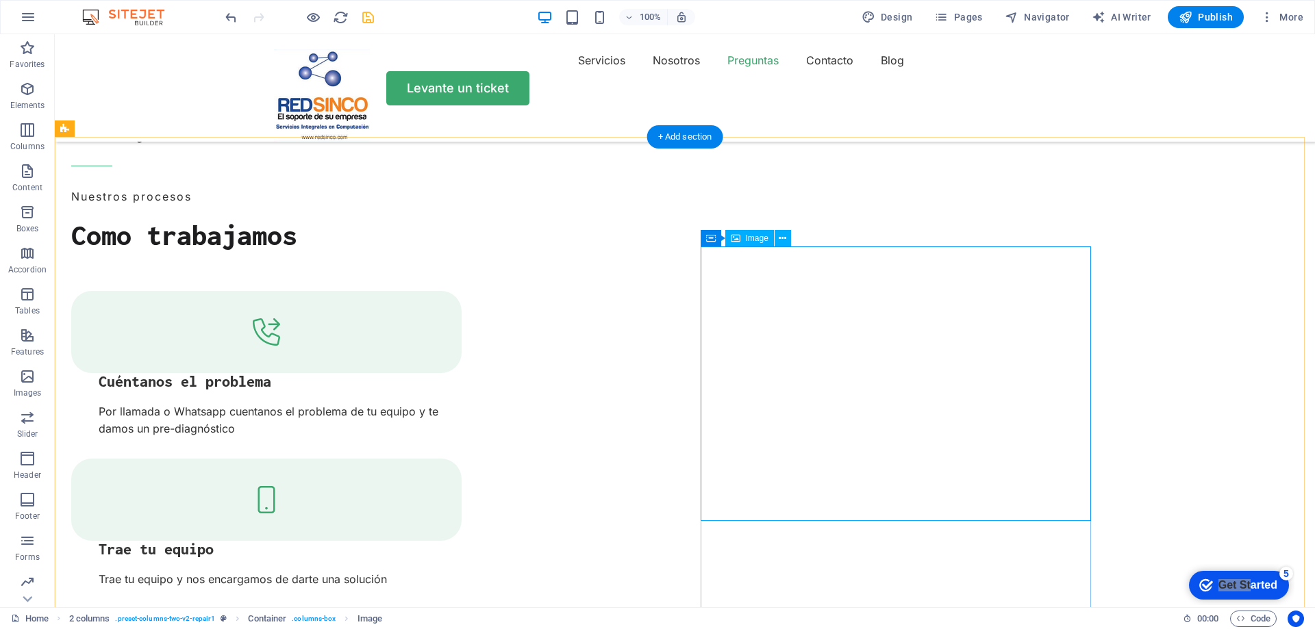
select select "%"
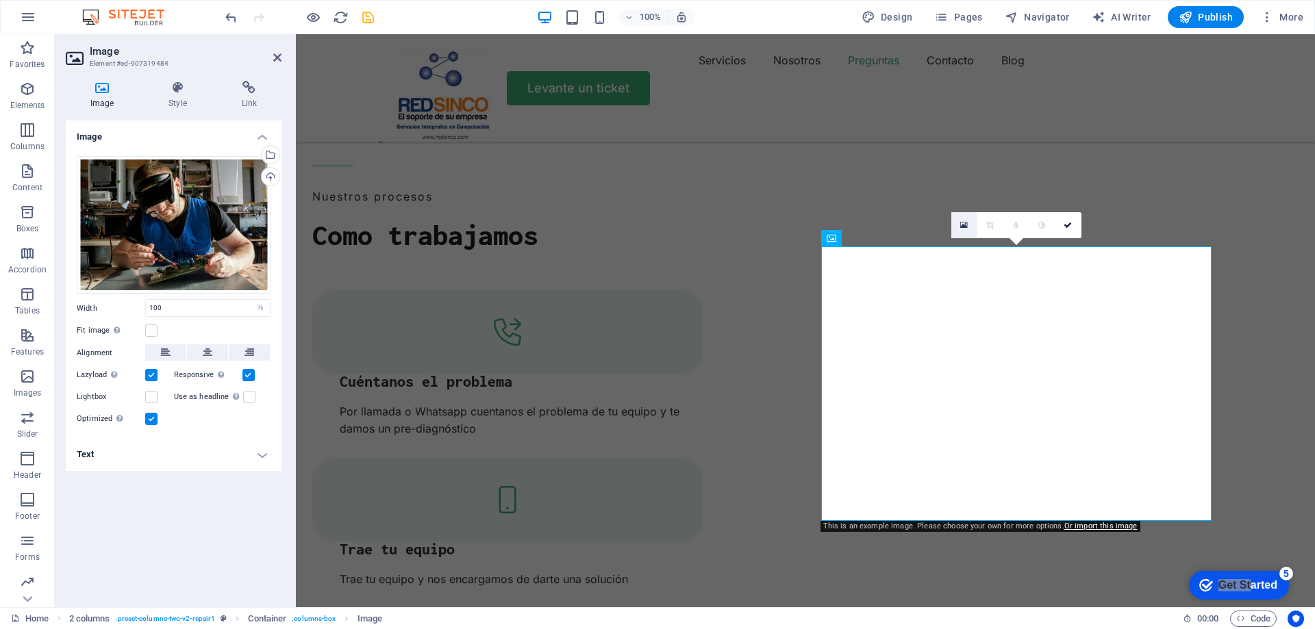
click at [959, 224] on link at bounding box center [964, 225] width 26 height 26
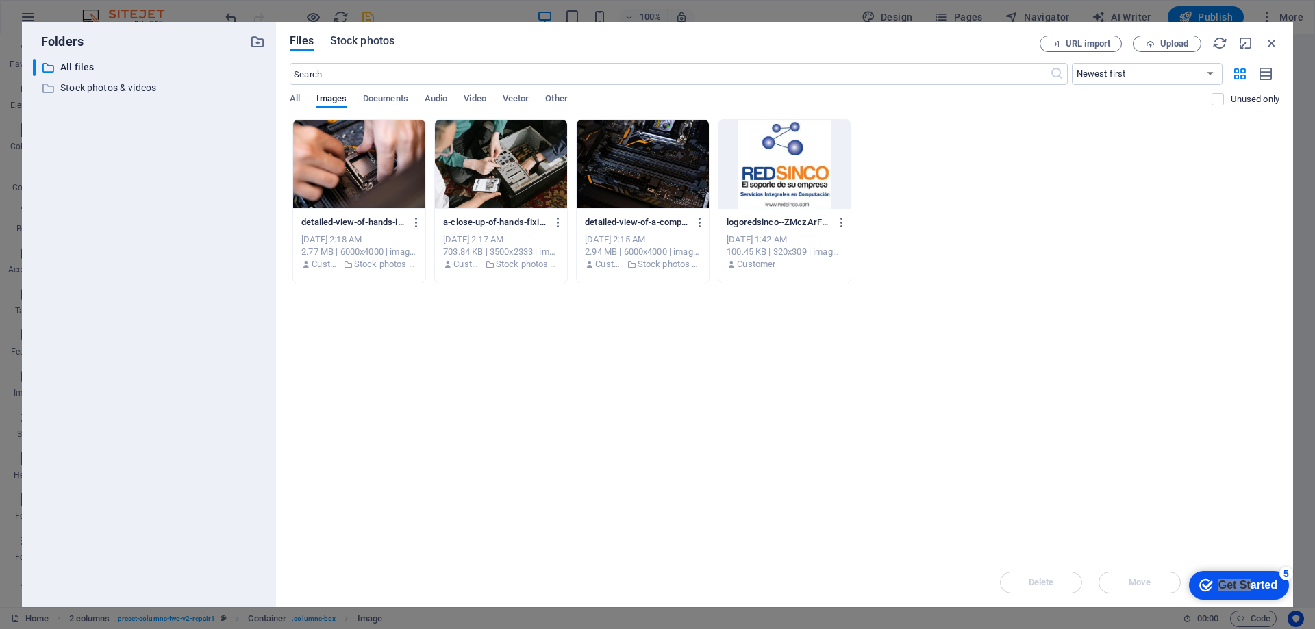
click at [373, 42] on span "Stock photos" at bounding box center [362, 41] width 64 height 16
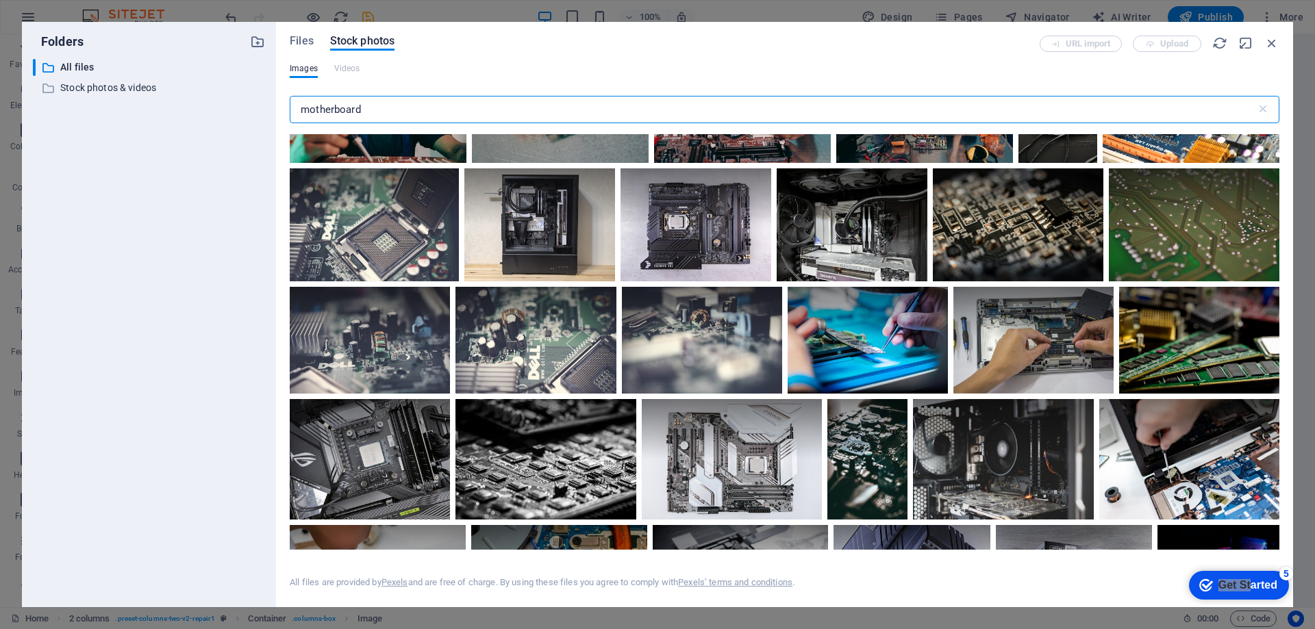
scroll to position [3697, 0]
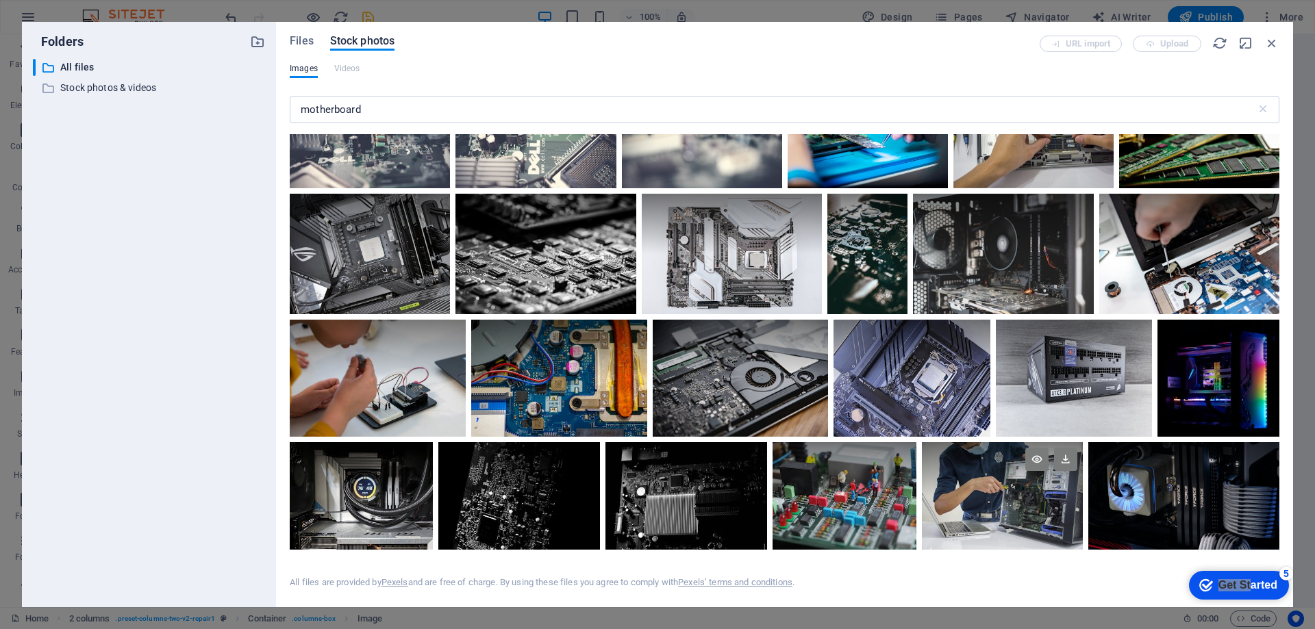
click at [1018, 480] on div at bounding box center [1002, 469] width 161 height 54
click at [1021, 480] on div at bounding box center [1002, 469] width 161 height 54
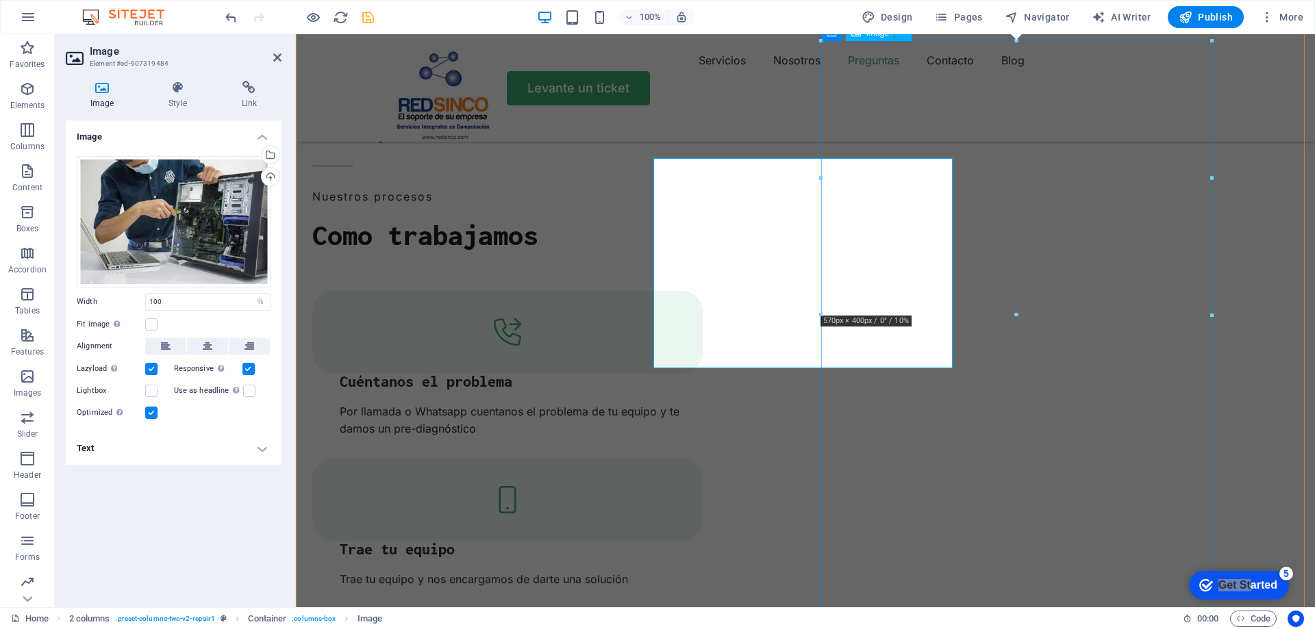
scroll to position [2465, 0]
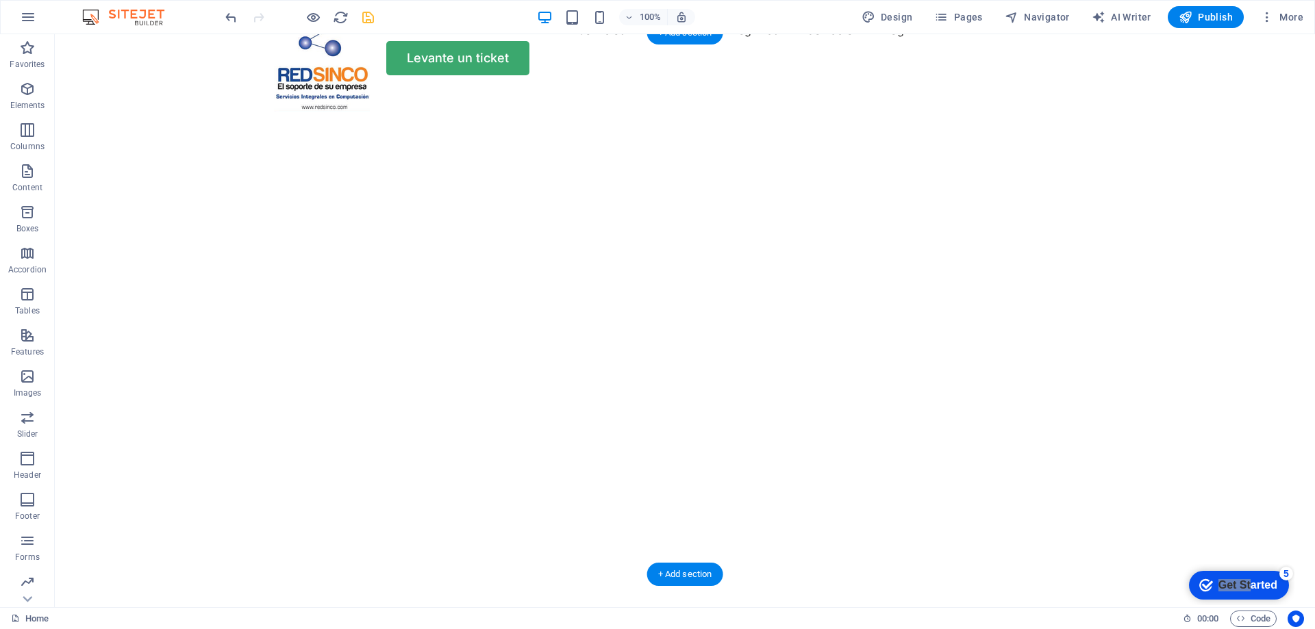
scroll to position [0, 0]
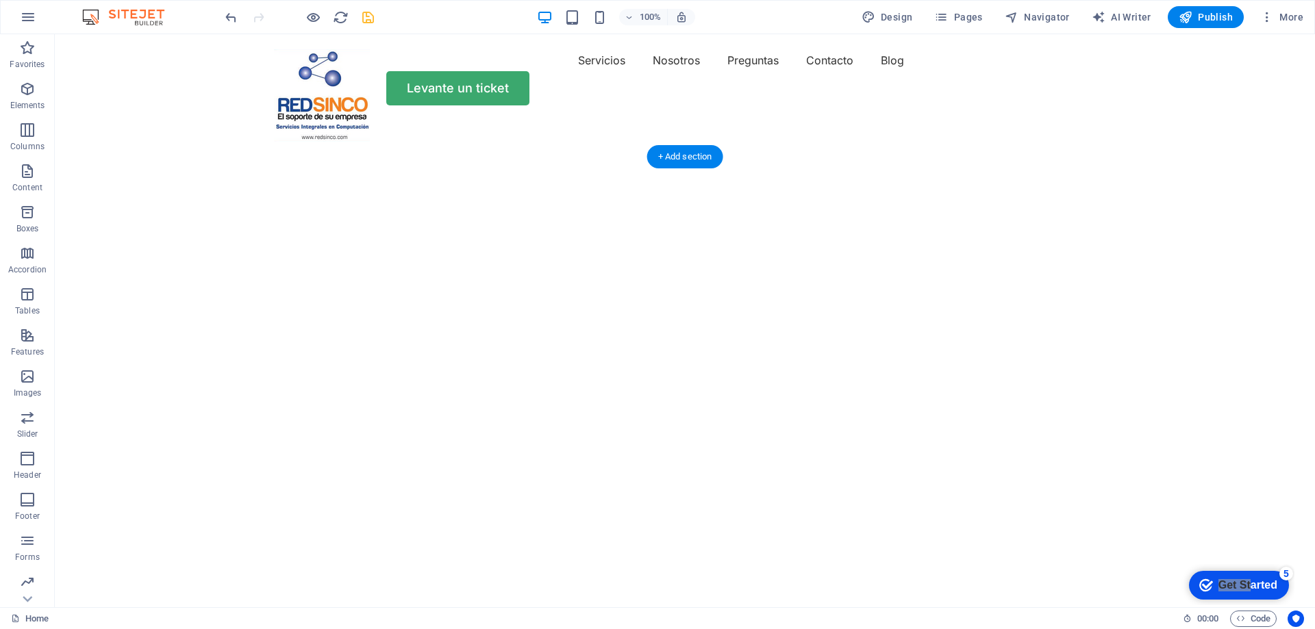
click at [750, 121] on img "1/3" at bounding box center [680, 121] width 1250 height 0
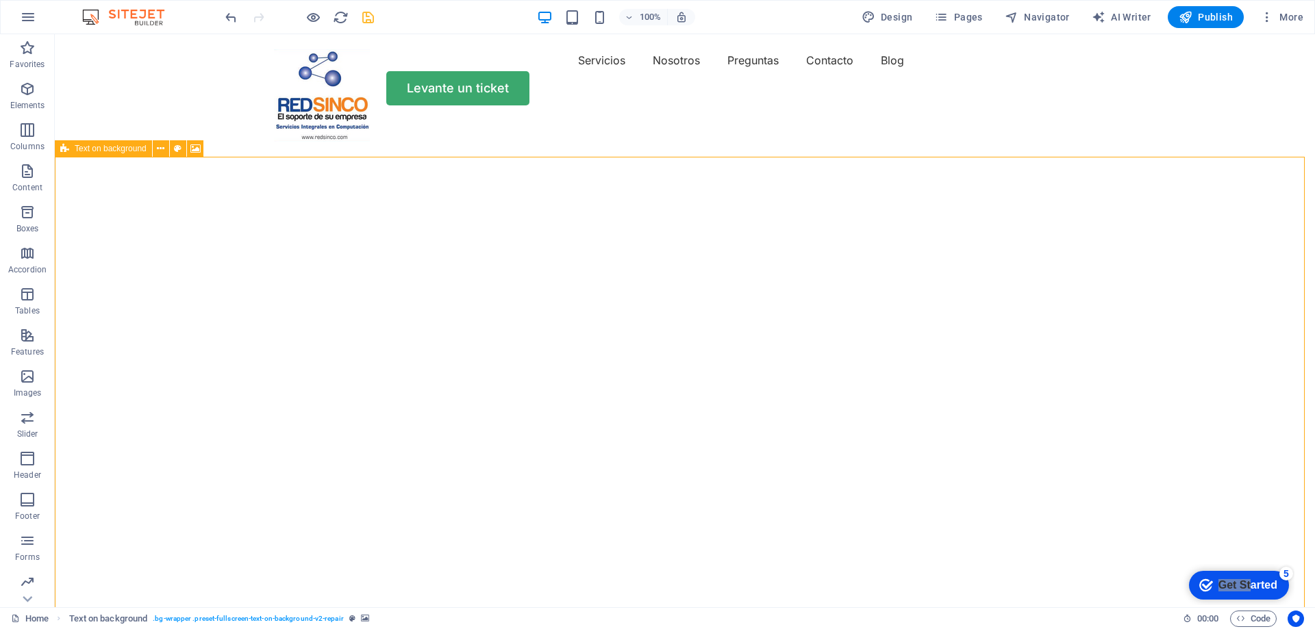
click at [71, 150] on div "Text on background" at bounding box center [103, 148] width 97 height 16
select select "fade"
select select "ms"
select select "s"
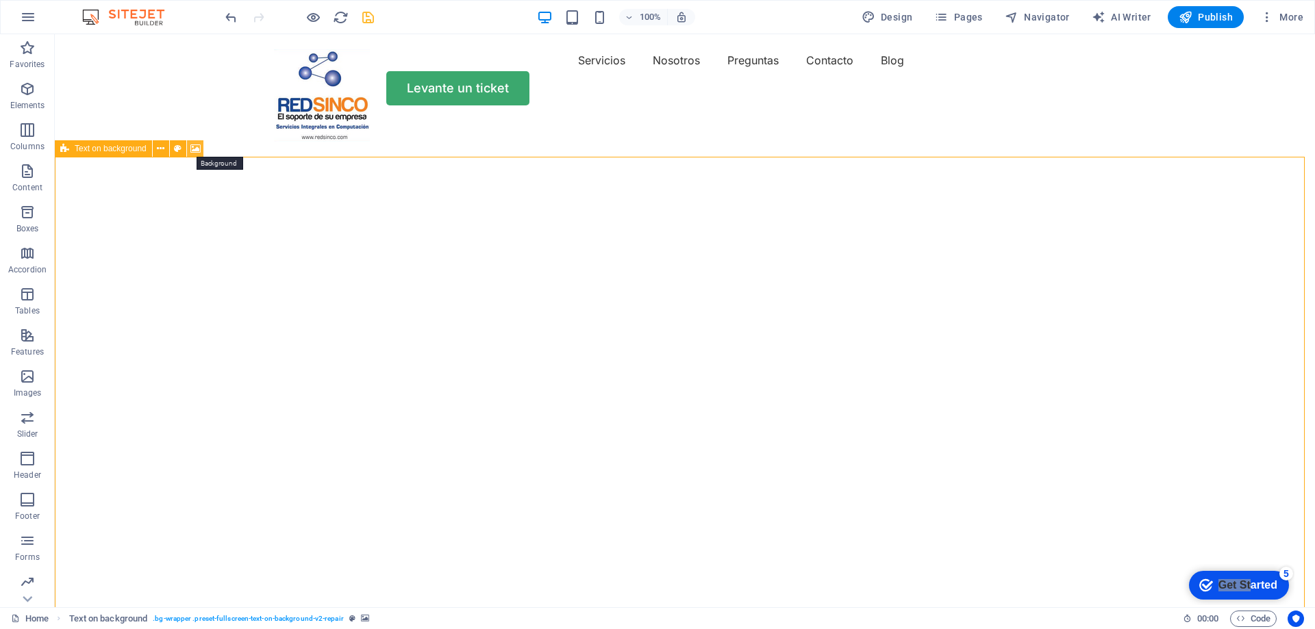
select select "progressive"
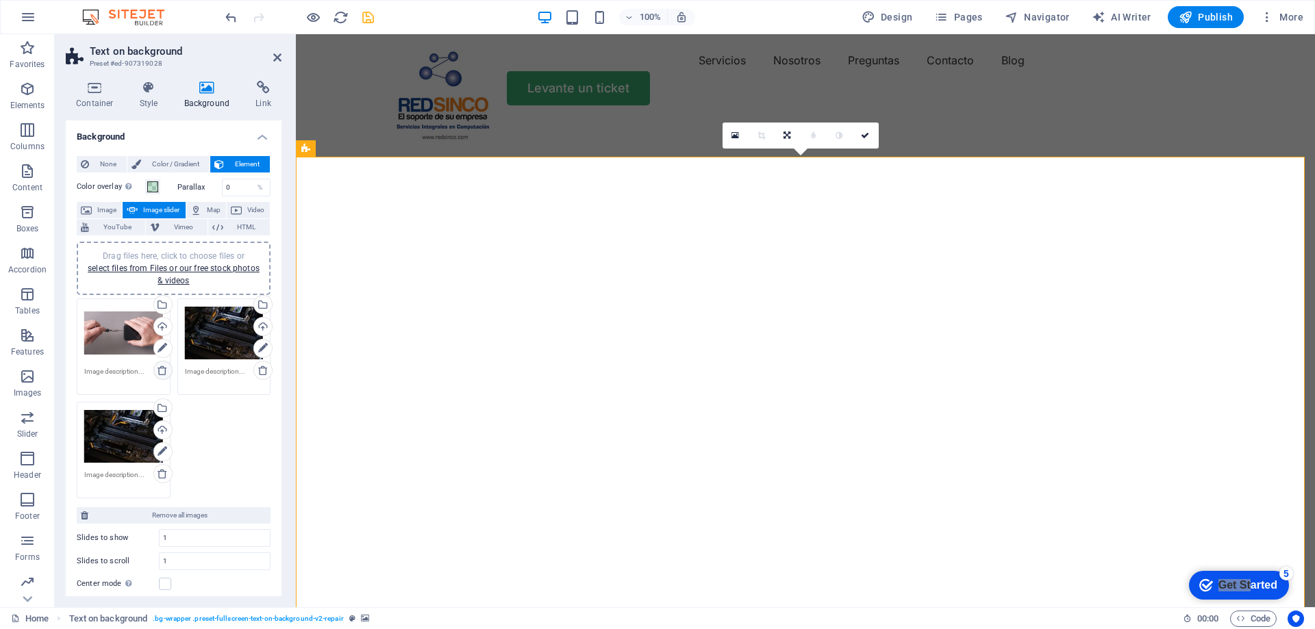
click at [160, 369] on icon at bounding box center [162, 370] width 11 height 11
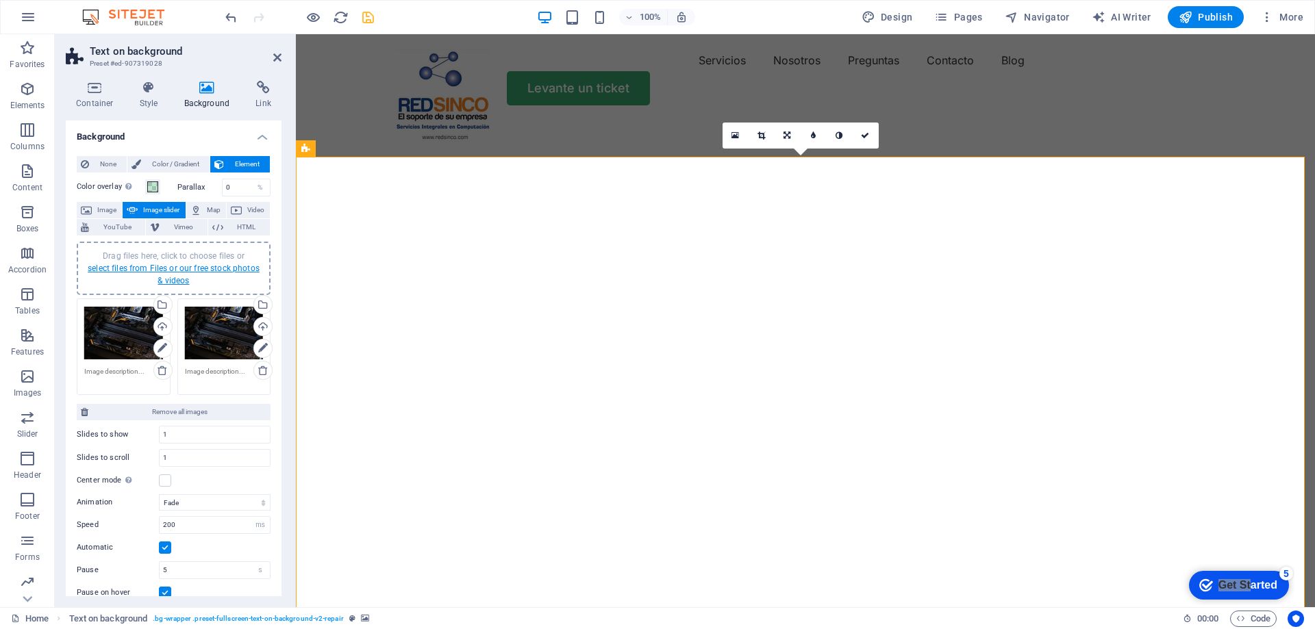
click at [136, 266] on link "select files from Files or our free stock photos & videos" at bounding box center [174, 275] width 172 height 22
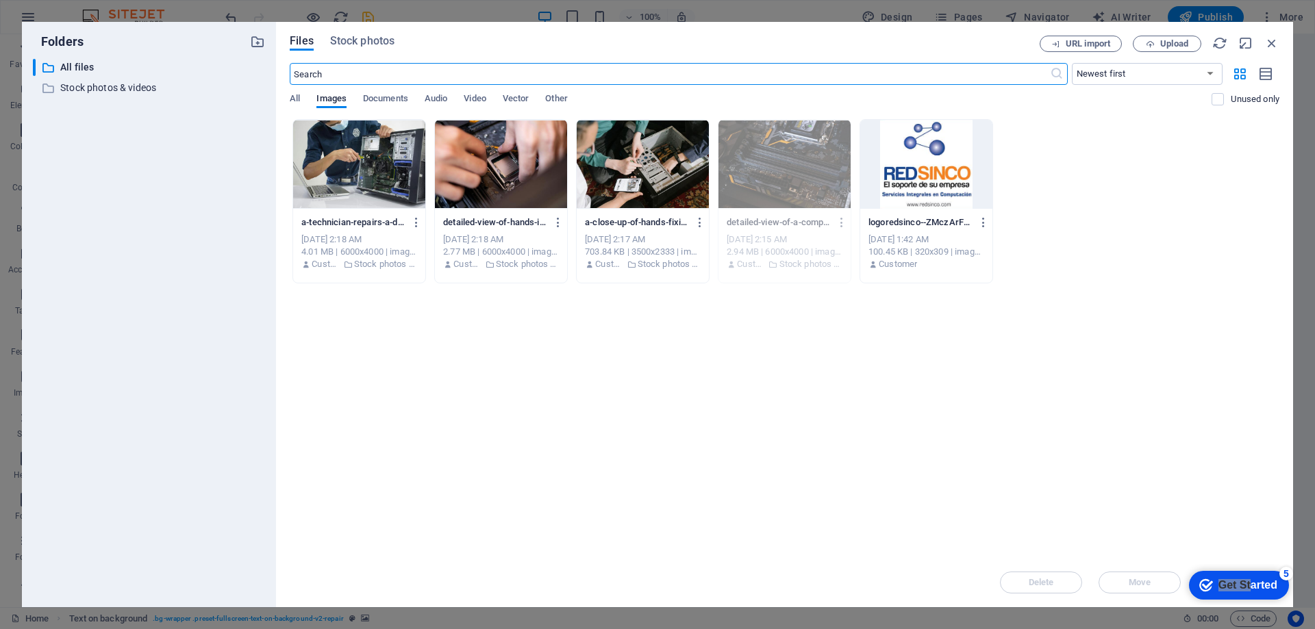
click at [355, 38] on span "Stock photos" at bounding box center [362, 41] width 64 height 16
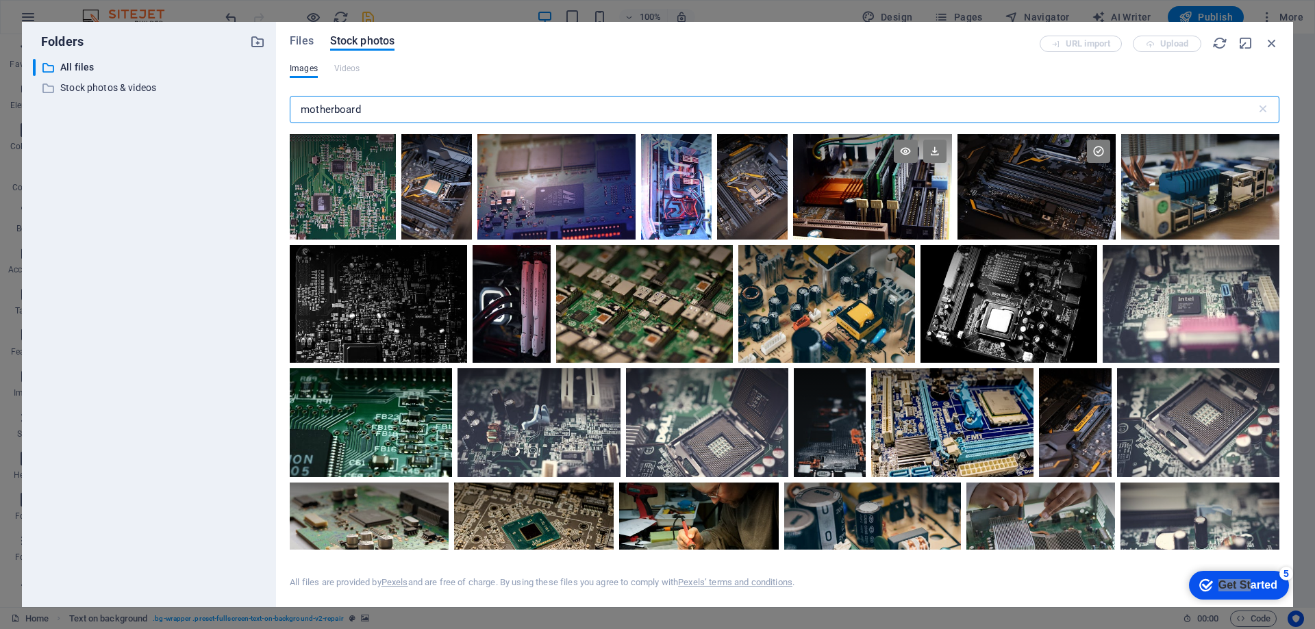
click at [846, 185] on div at bounding box center [872, 160] width 159 height 53
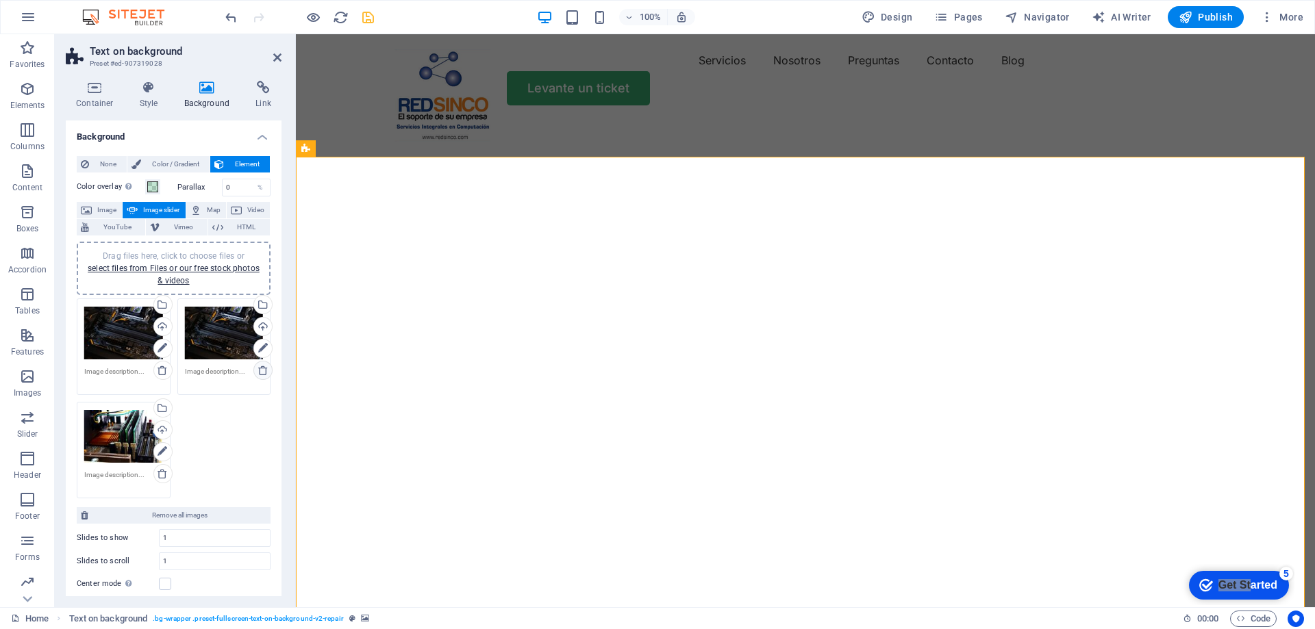
click at [258, 370] on icon at bounding box center [262, 370] width 11 height 11
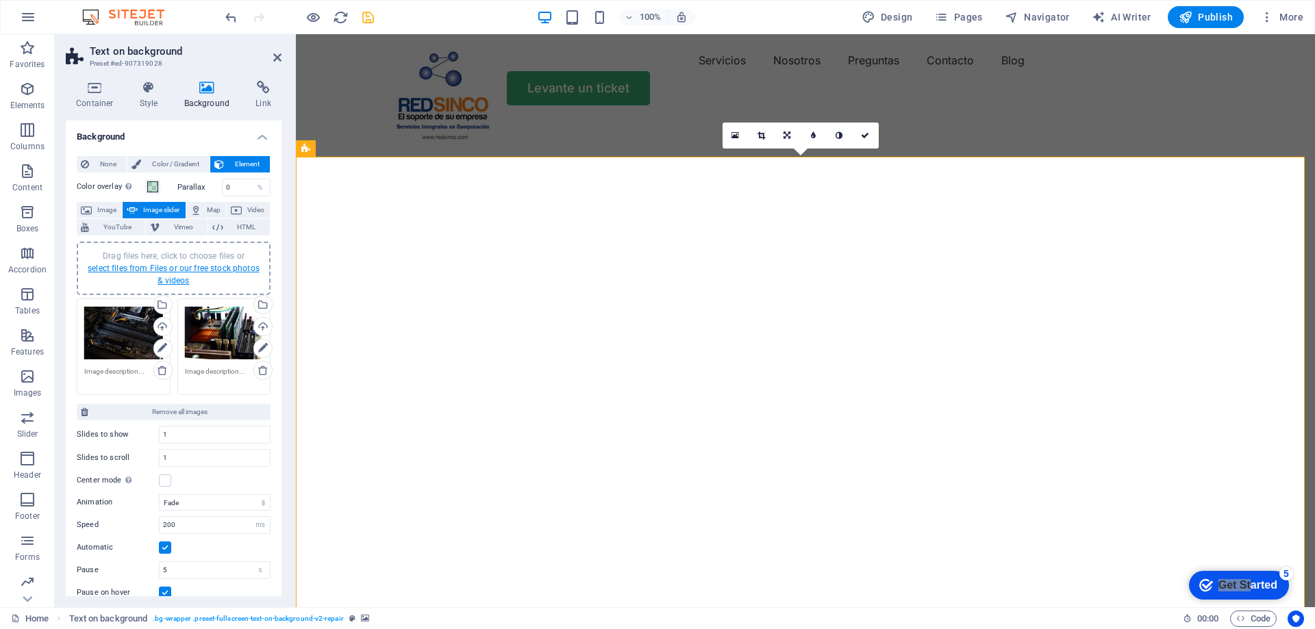
click at [139, 266] on link "select files from Files or our free stock photos & videos" at bounding box center [174, 275] width 172 height 22
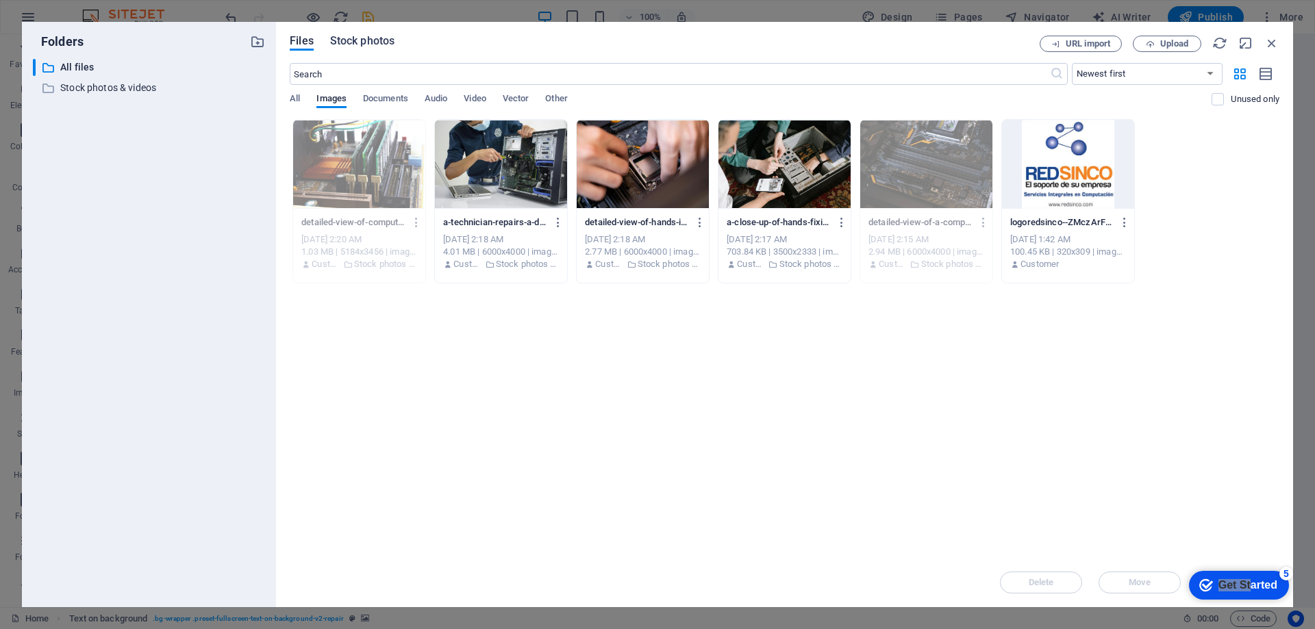
click at [372, 41] on span "Stock photos" at bounding box center [362, 41] width 64 height 16
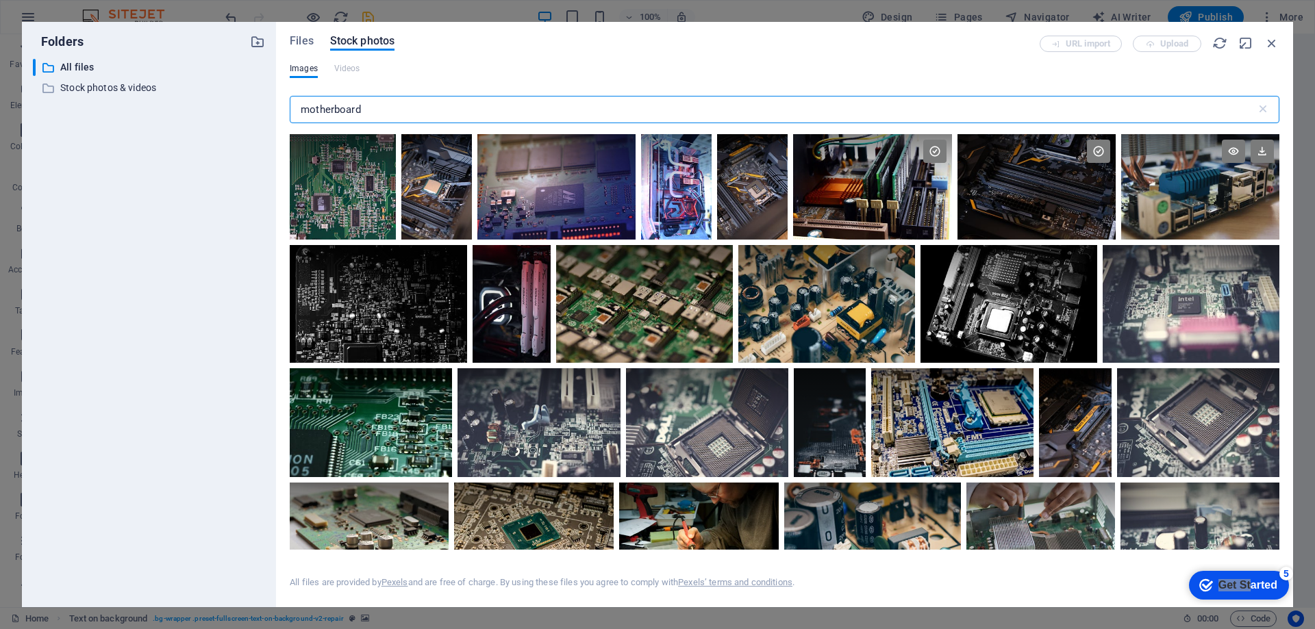
click at [1213, 172] on div at bounding box center [1200, 160] width 158 height 53
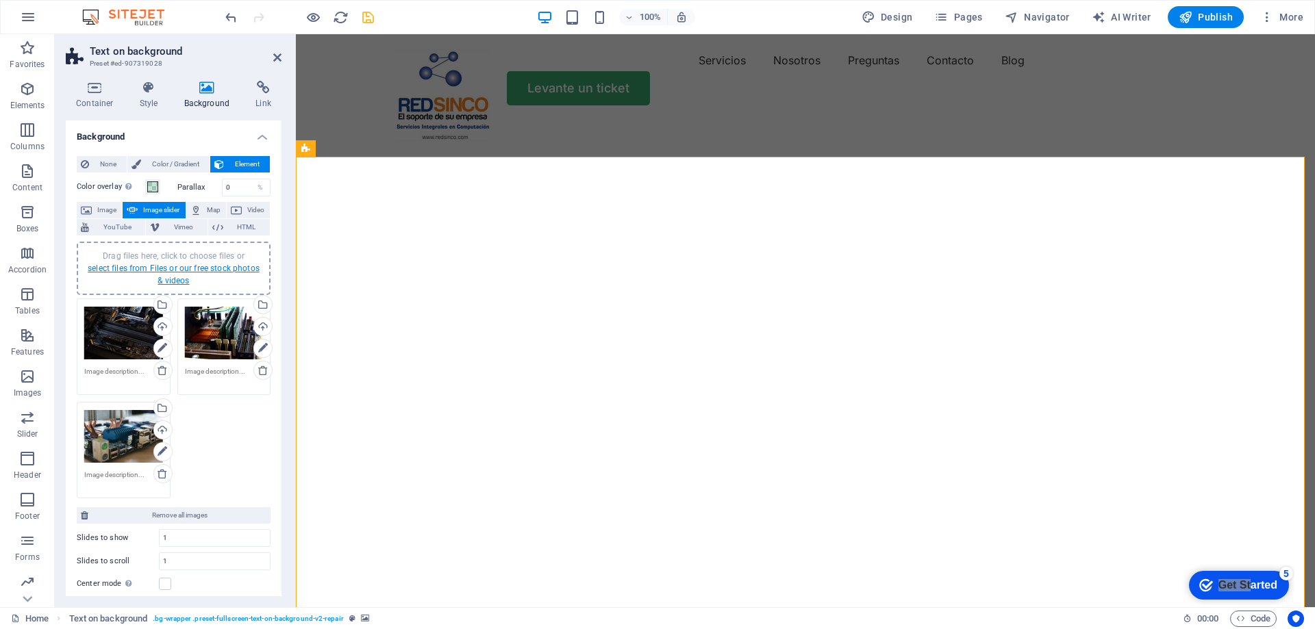
click at [158, 268] on link "select files from Files or our free stock photos & videos" at bounding box center [174, 275] width 172 height 22
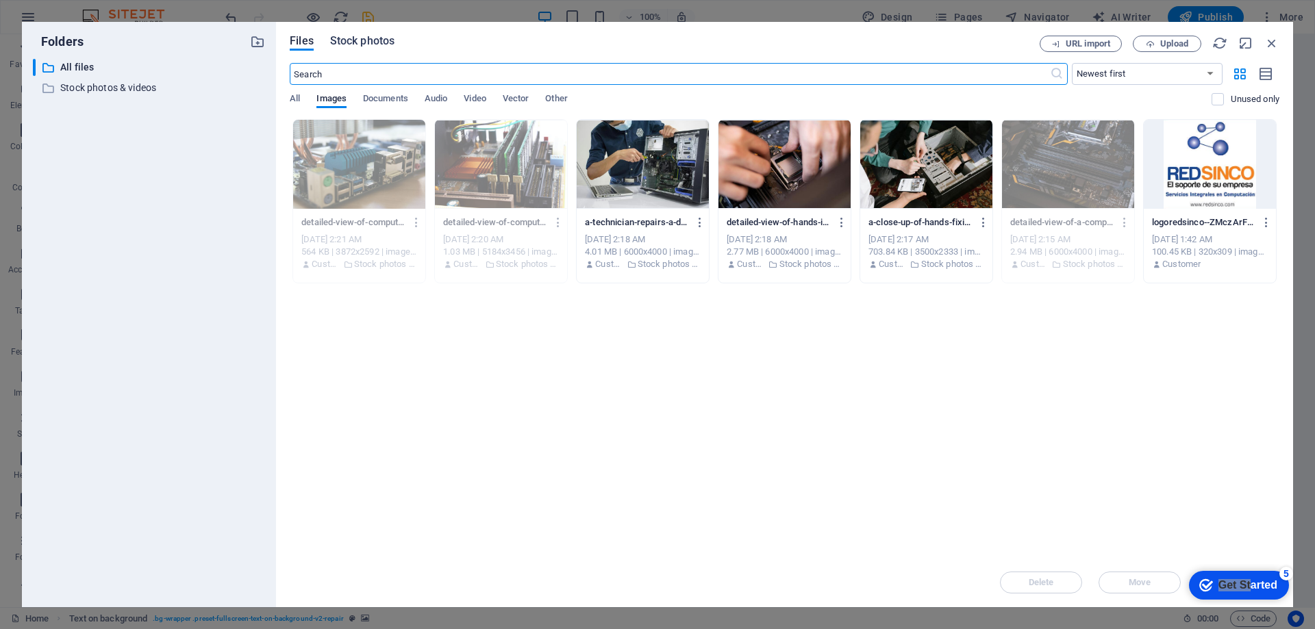
click at [377, 43] on span "Stock photos" at bounding box center [362, 41] width 64 height 16
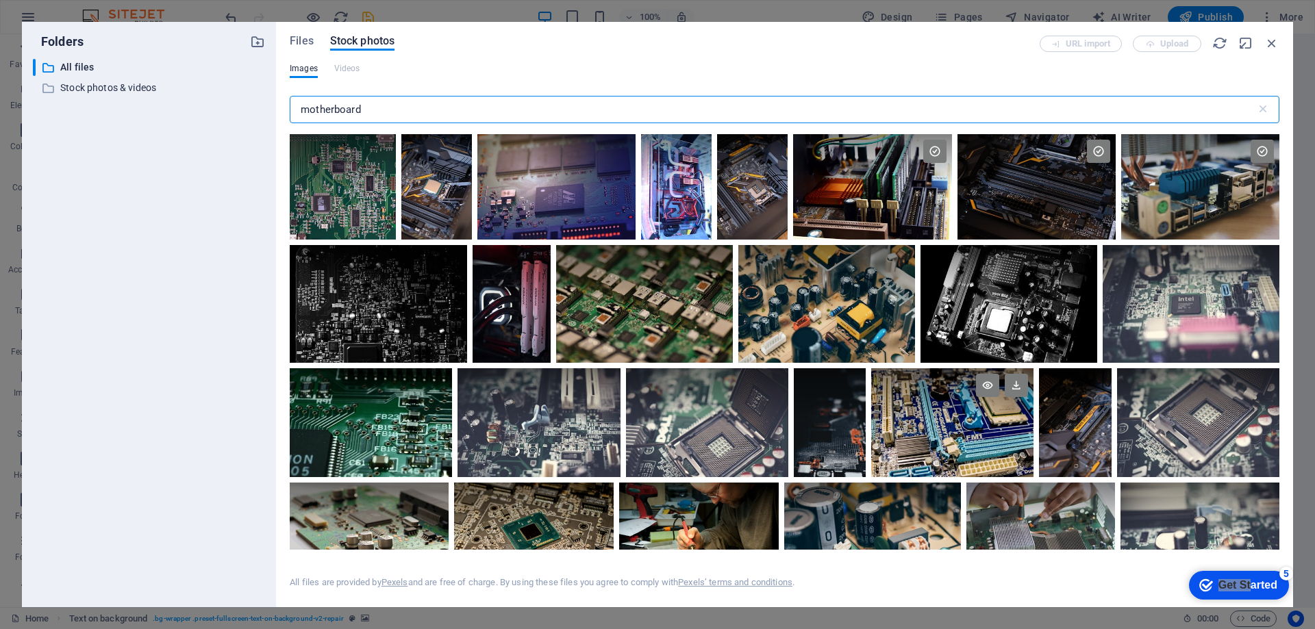
click at [934, 425] on div at bounding box center [952, 422] width 162 height 108
click at [934, 425] on div at bounding box center [952, 449] width 162 height 54
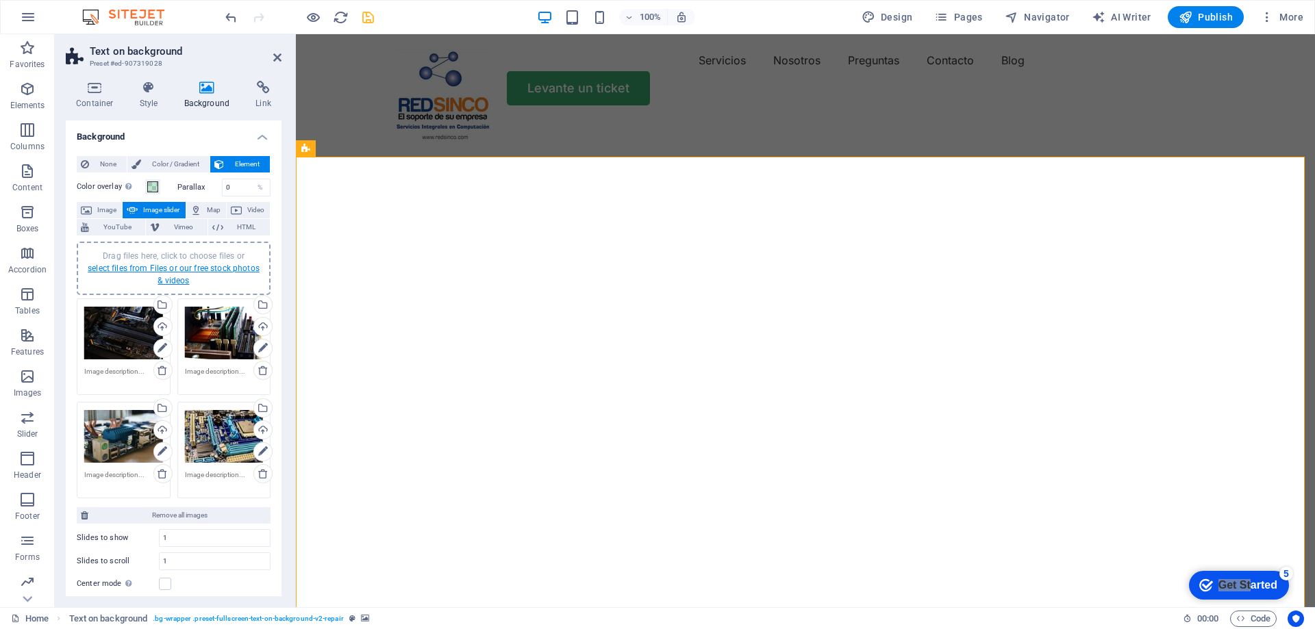
click at [164, 269] on link "select files from Files or our free stock photos & videos" at bounding box center [174, 275] width 172 height 22
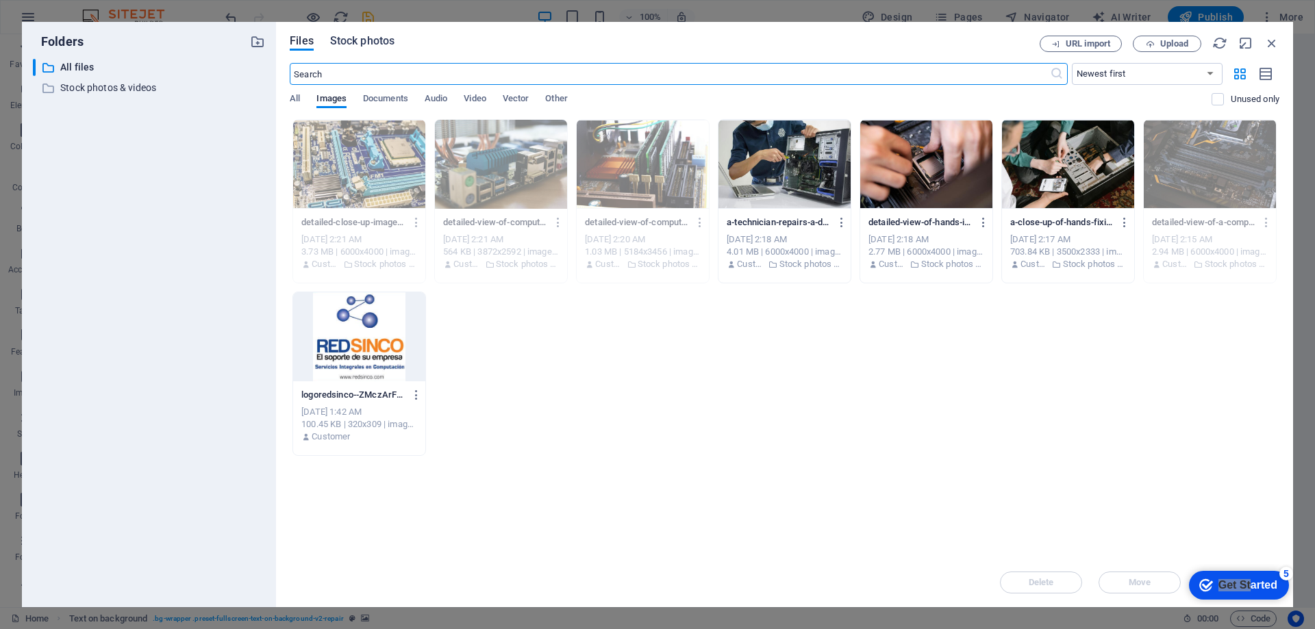
click at [372, 45] on span "Stock photos" at bounding box center [362, 41] width 64 height 16
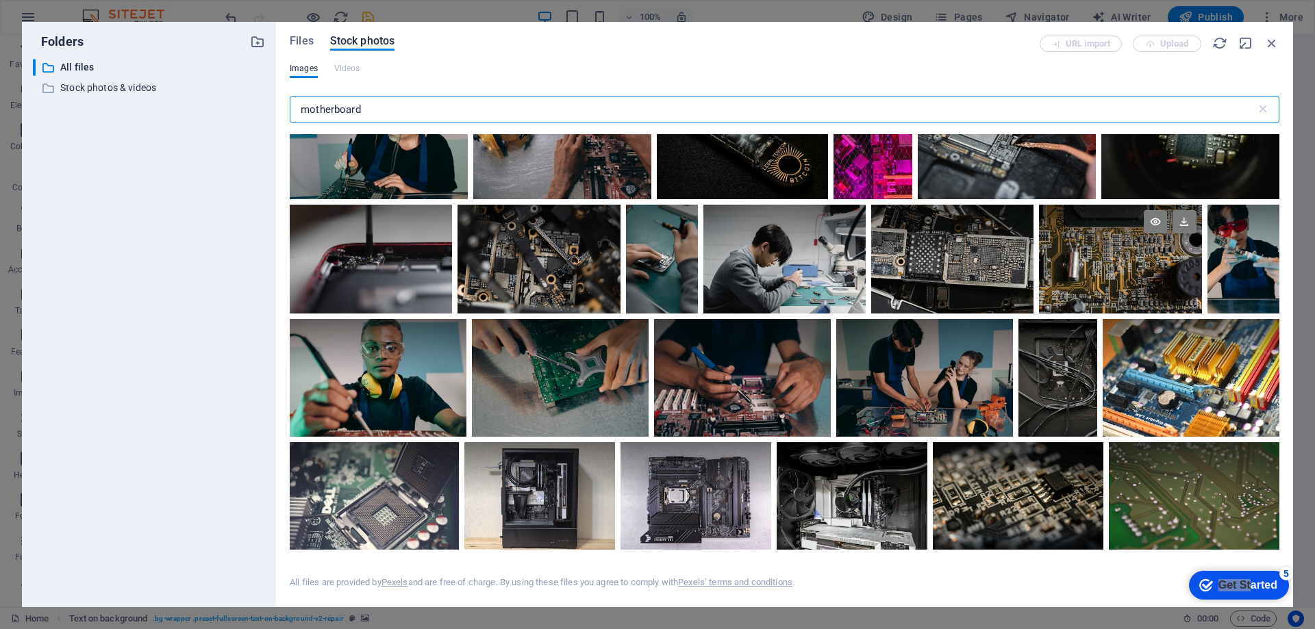
scroll to position [3560, 0]
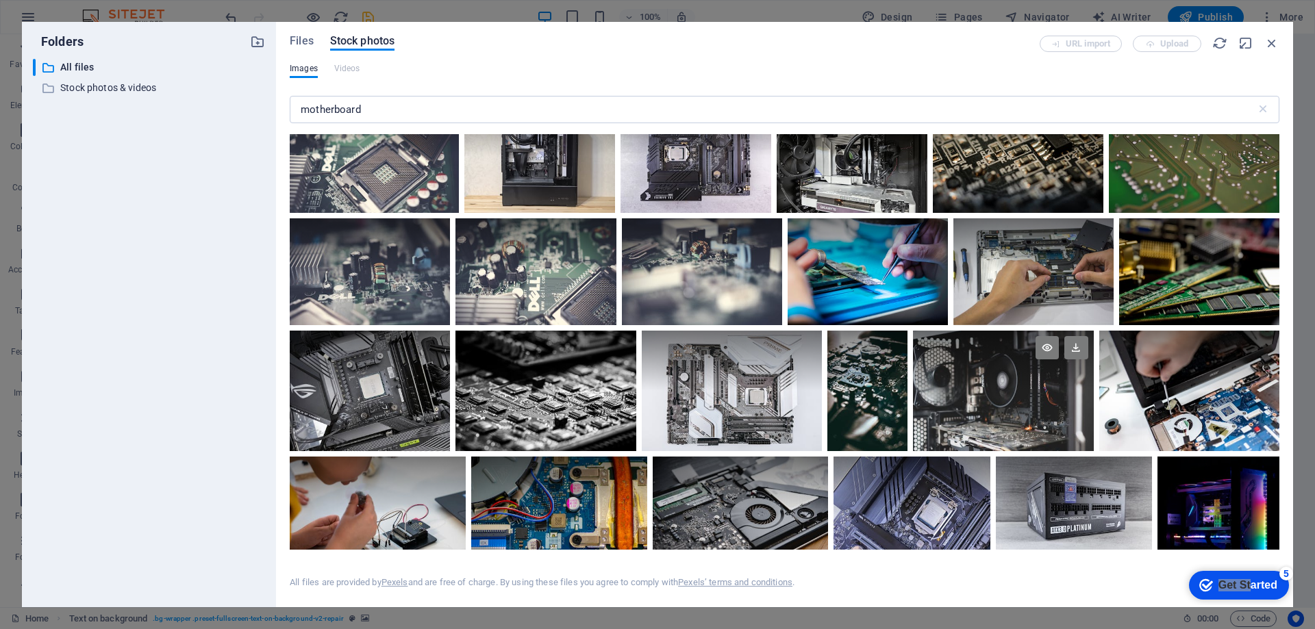
click at [978, 372] on div at bounding box center [1003, 361] width 180 height 60
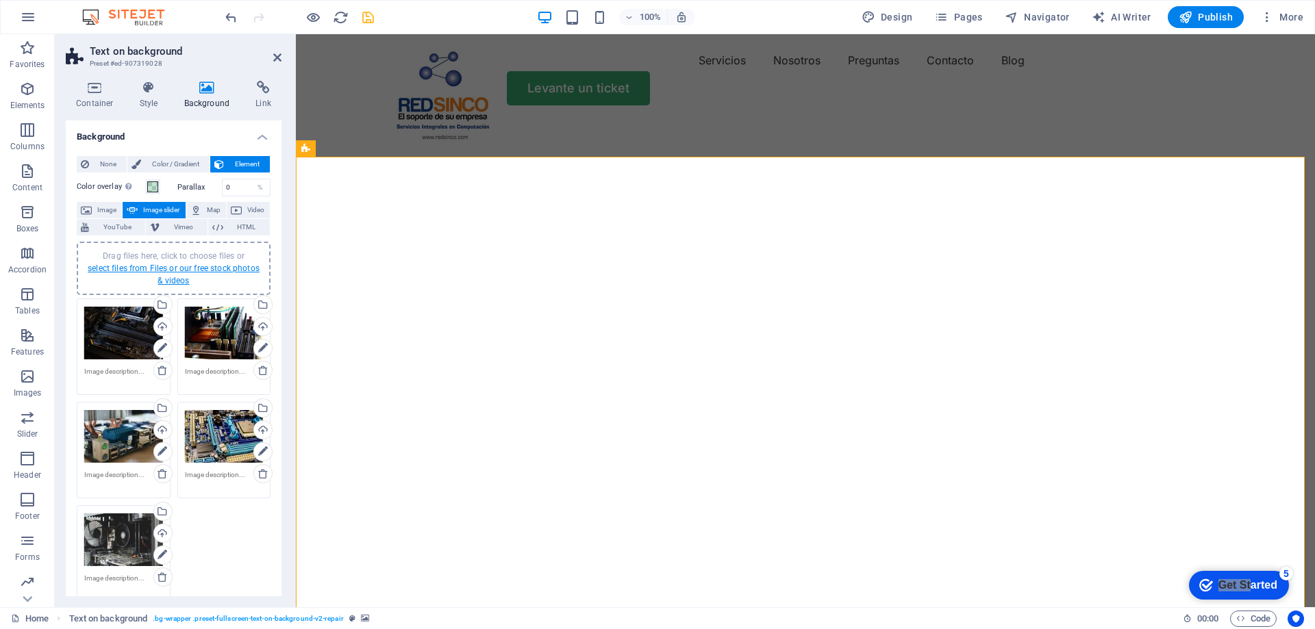
click at [142, 266] on link "select files from Files or our free stock photos & videos" at bounding box center [174, 275] width 172 height 22
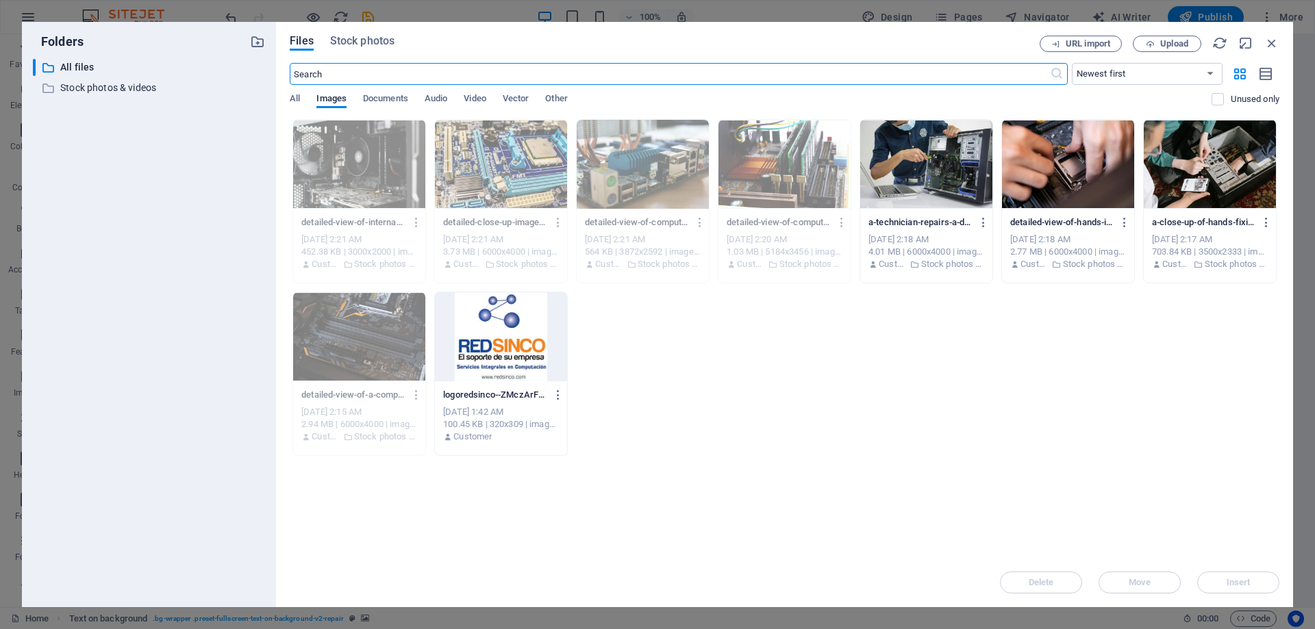
select select "fade"
select select "ms"
select select "s"
select select "progressive"
click at [360, 40] on span "Stock photos" at bounding box center [362, 41] width 64 height 16
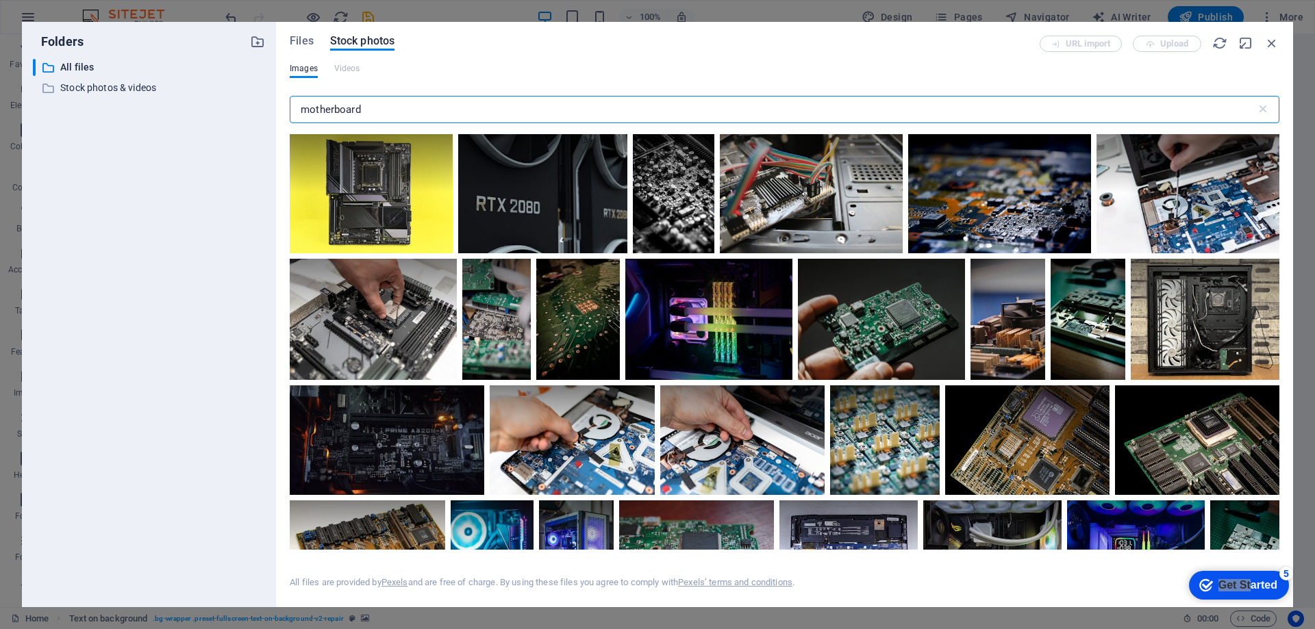
scroll to position [4347, 0]
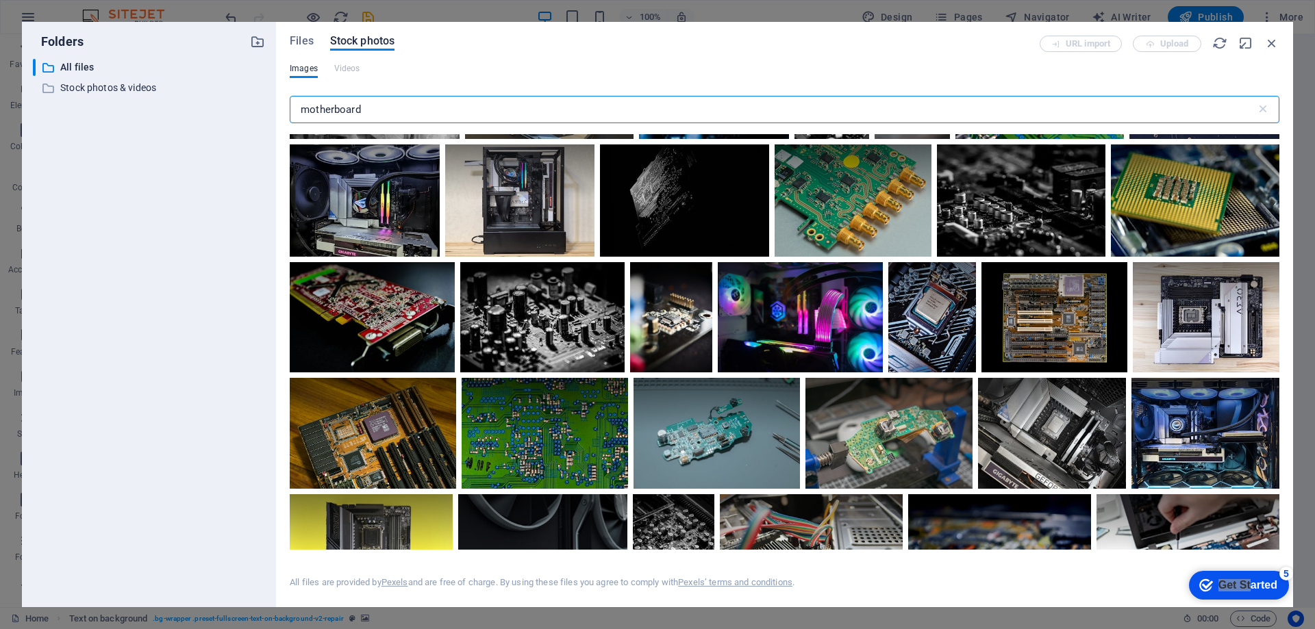
click at [355, 107] on input "motherboard" at bounding box center [773, 109] width 966 height 27
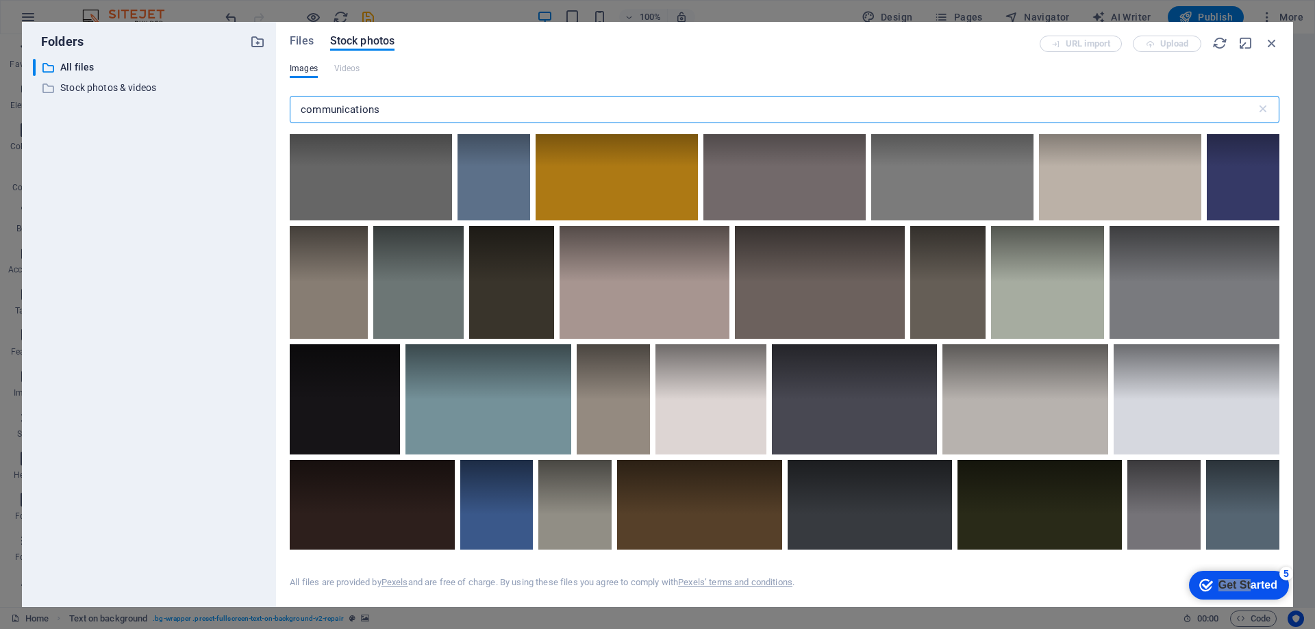
scroll to position [3629, 0]
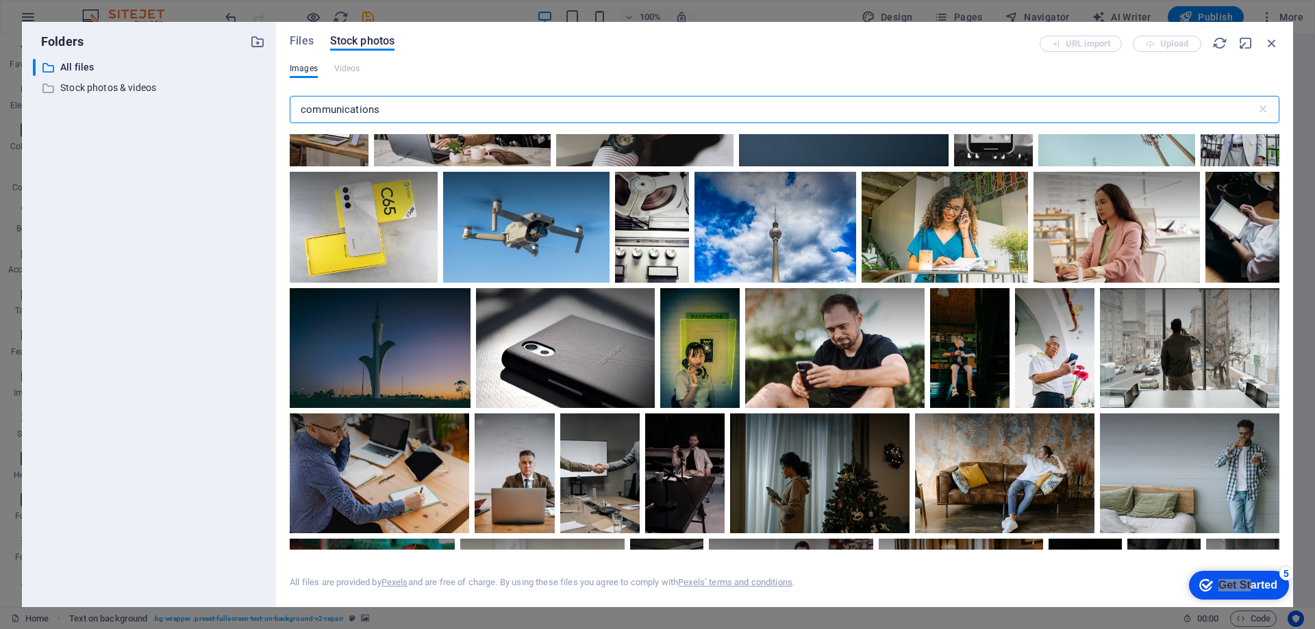
click at [335, 111] on input "communications" at bounding box center [773, 109] width 966 height 27
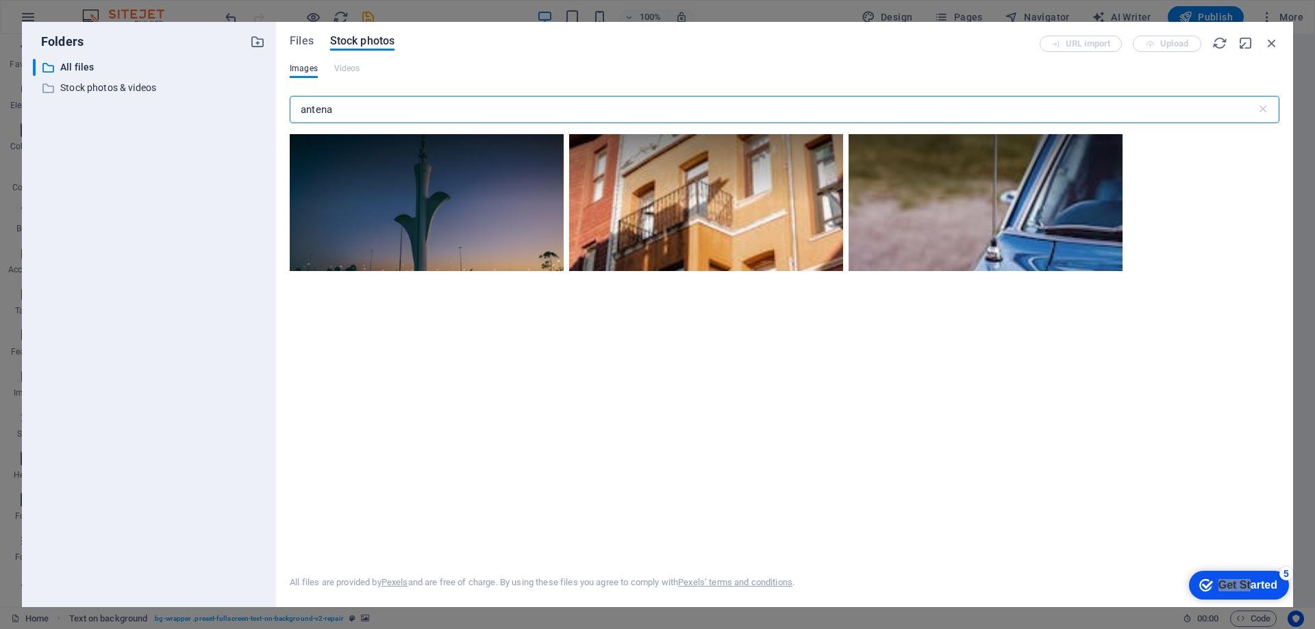
click at [322, 105] on input "antena" at bounding box center [773, 109] width 966 height 27
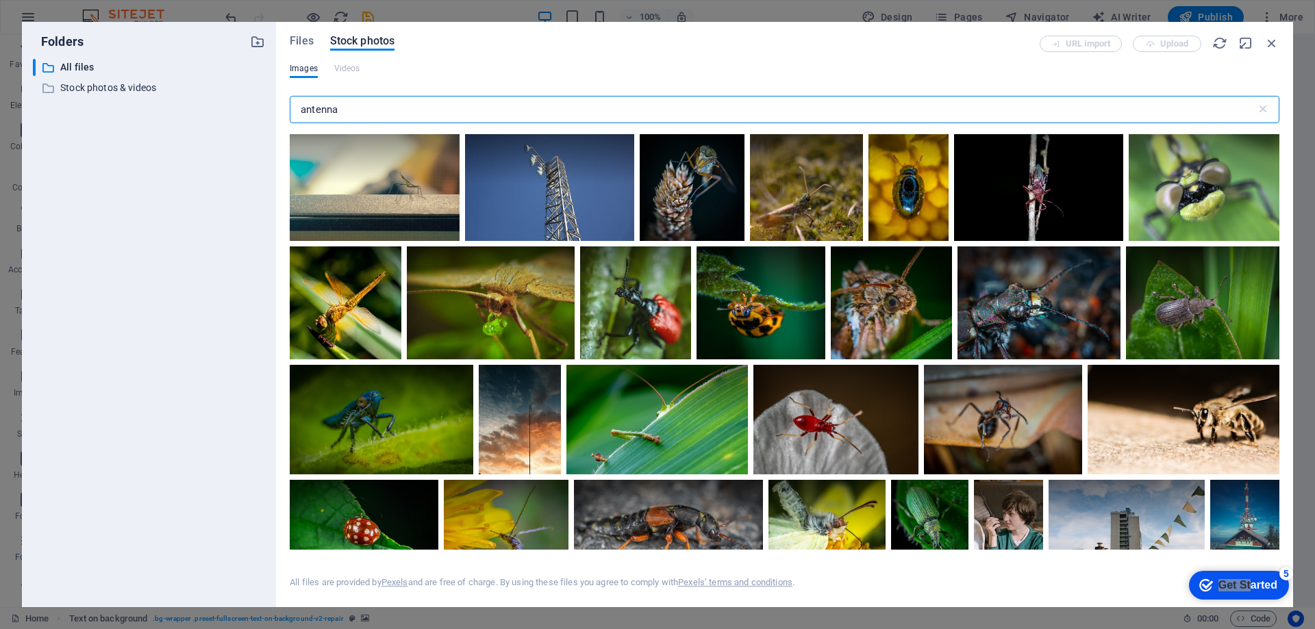
scroll to position [4141, 0]
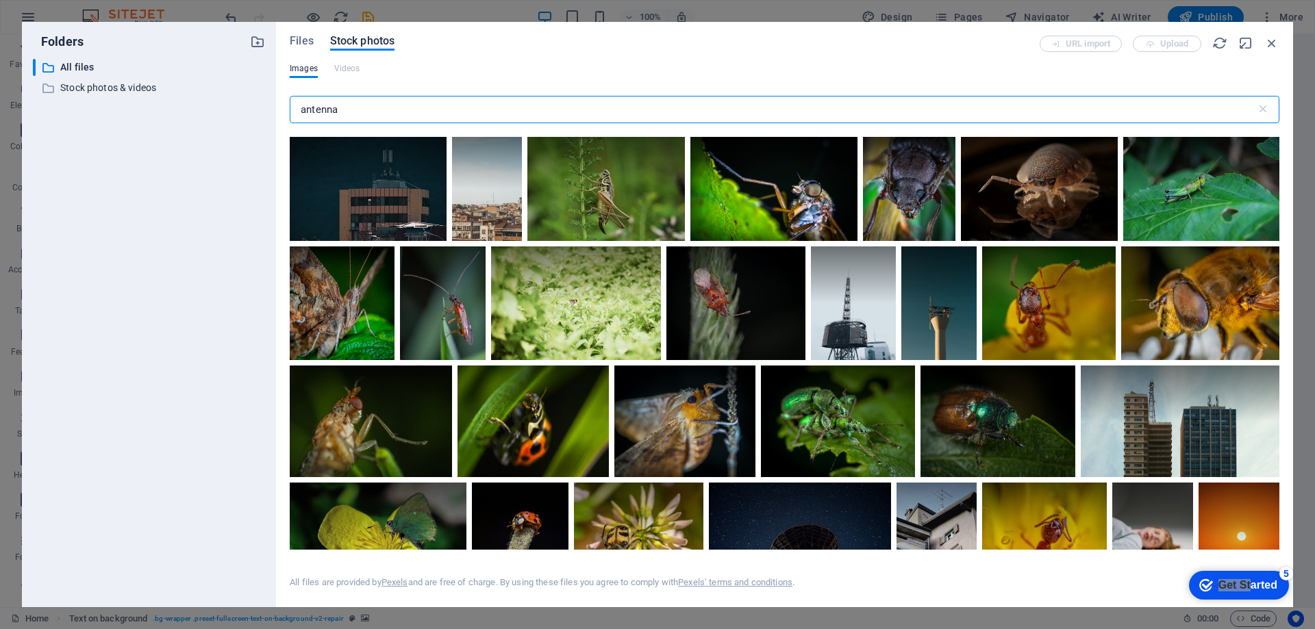
click at [327, 108] on input "antenna" at bounding box center [773, 109] width 966 height 27
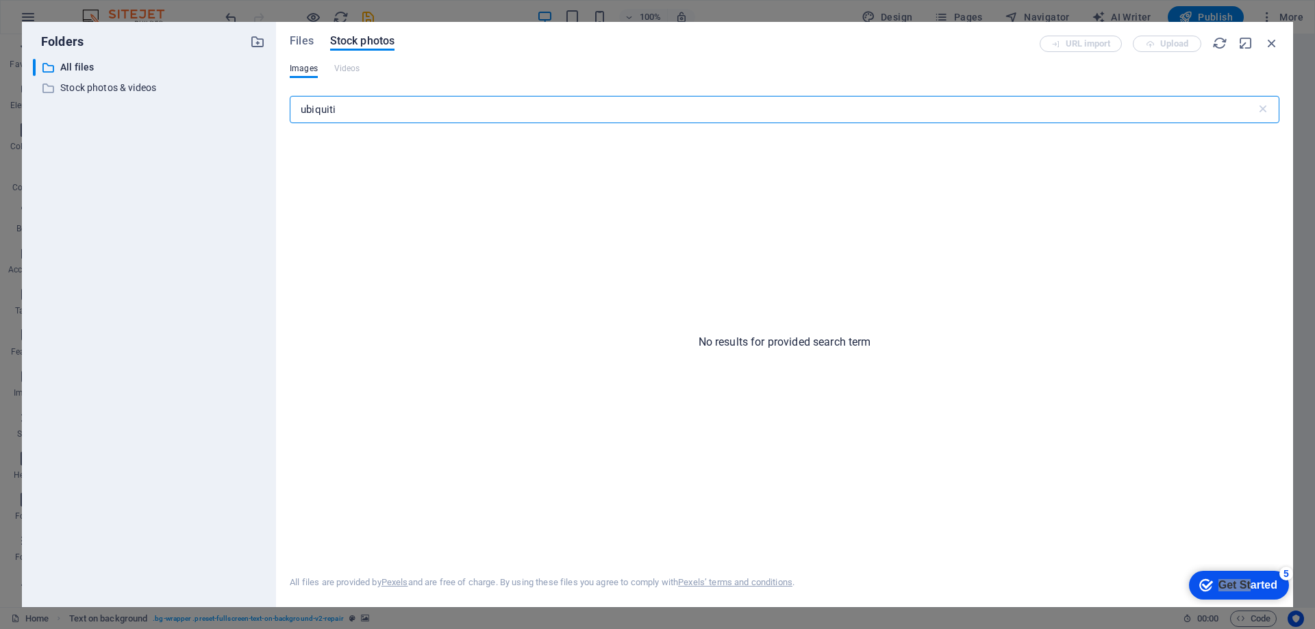
click at [327, 108] on input "ubiquiti" at bounding box center [773, 109] width 966 height 27
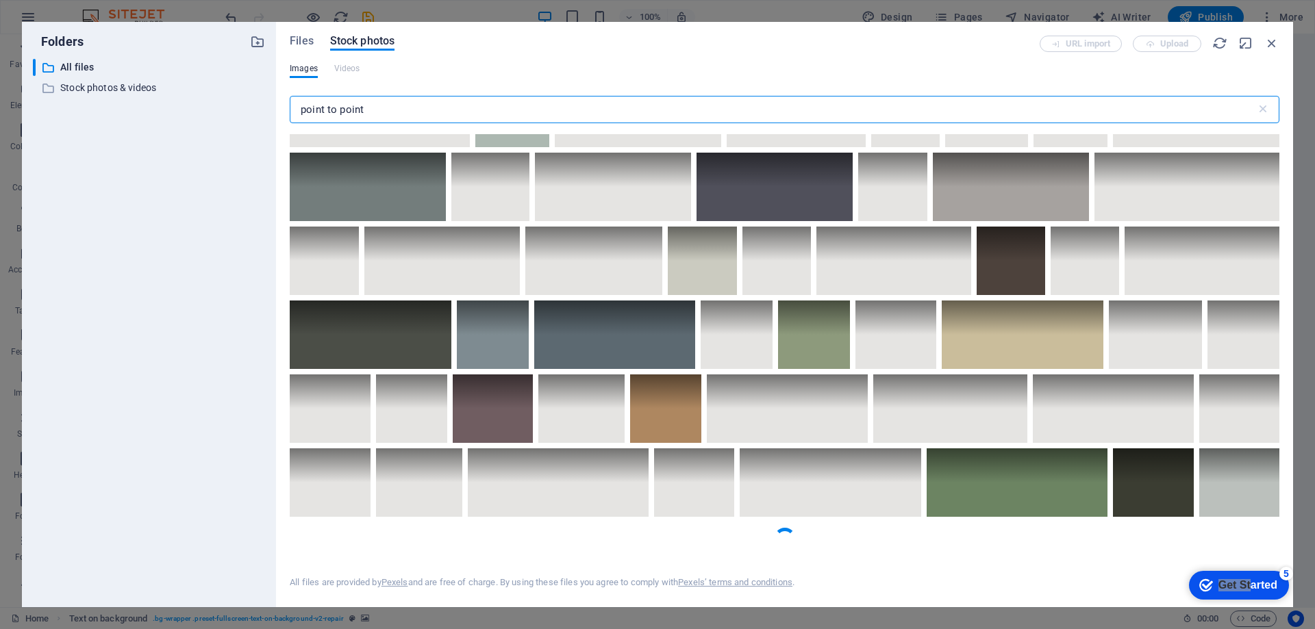
scroll to position [4543, 0]
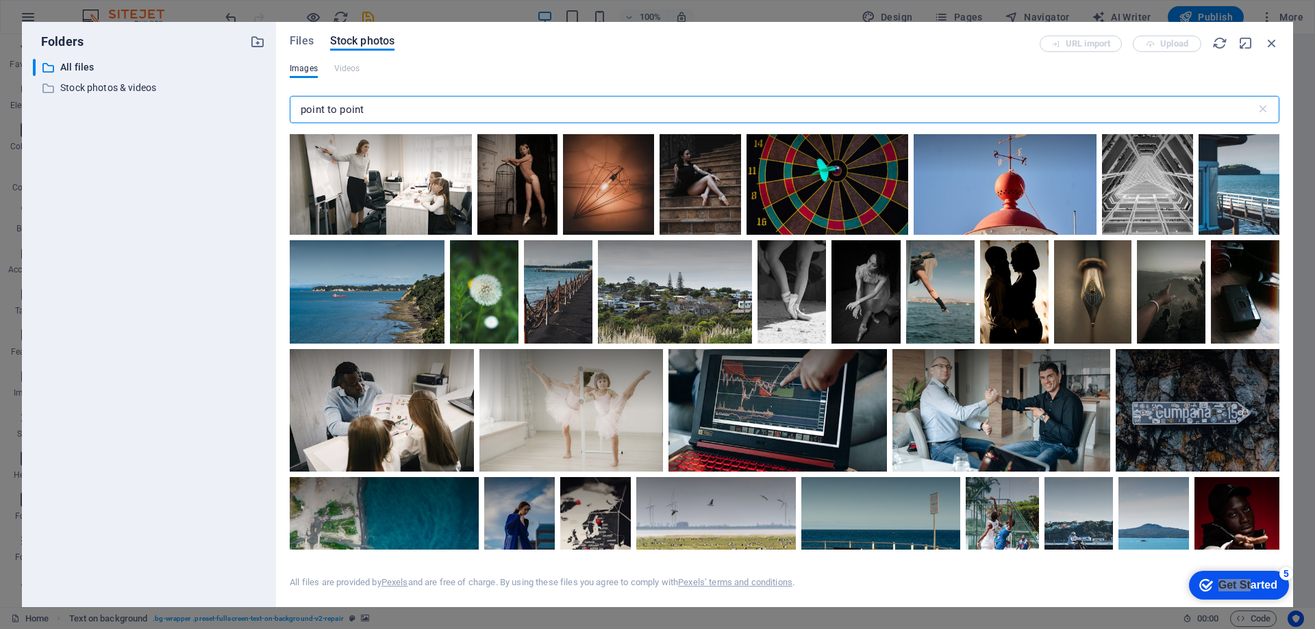
click at [358, 109] on input "point to point" at bounding box center [773, 109] width 966 height 27
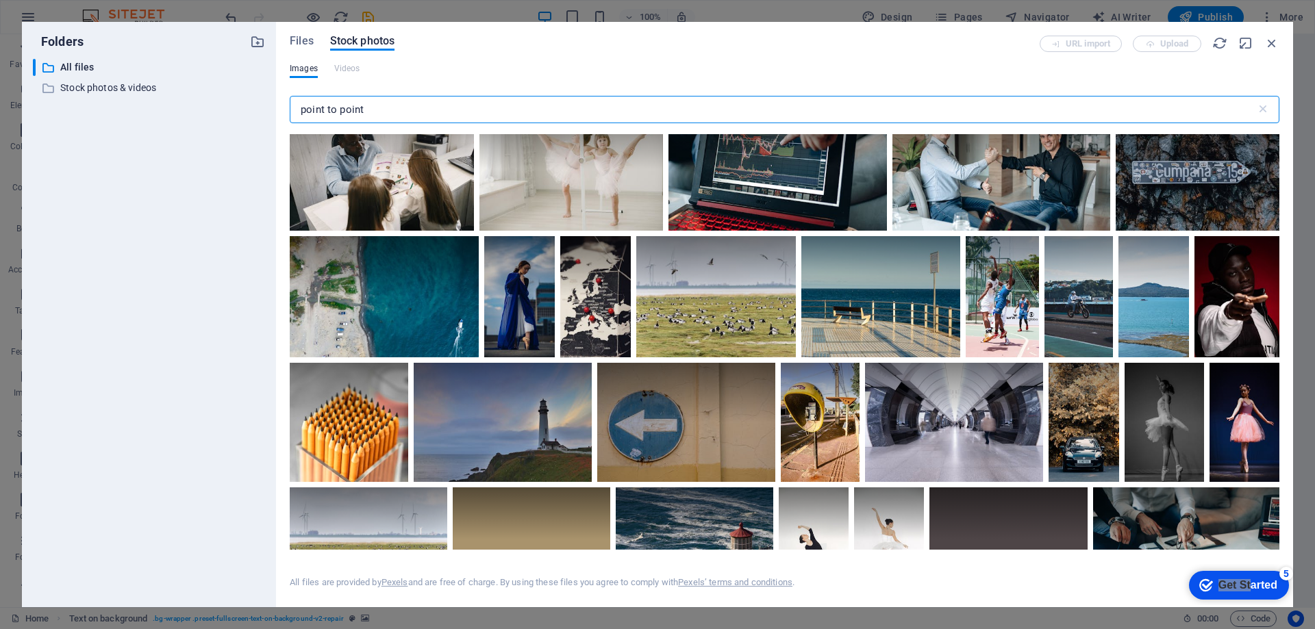
click at [358, 109] on input "point to point" at bounding box center [773, 109] width 966 height 27
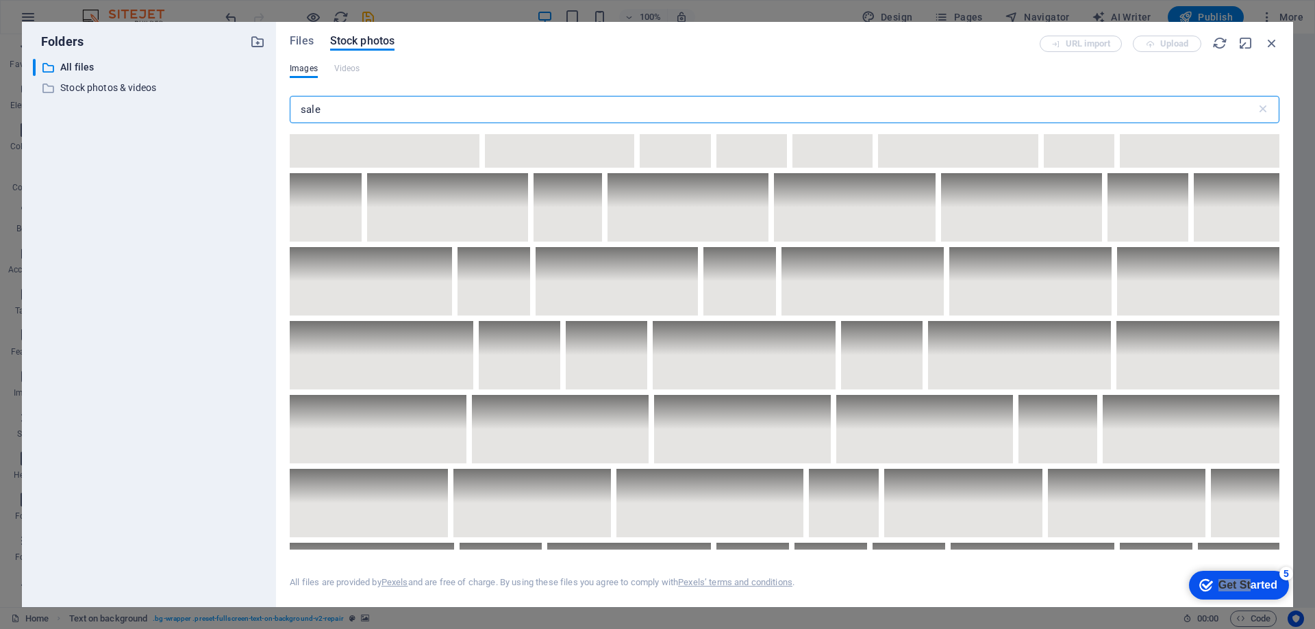
scroll to position [1506, 0]
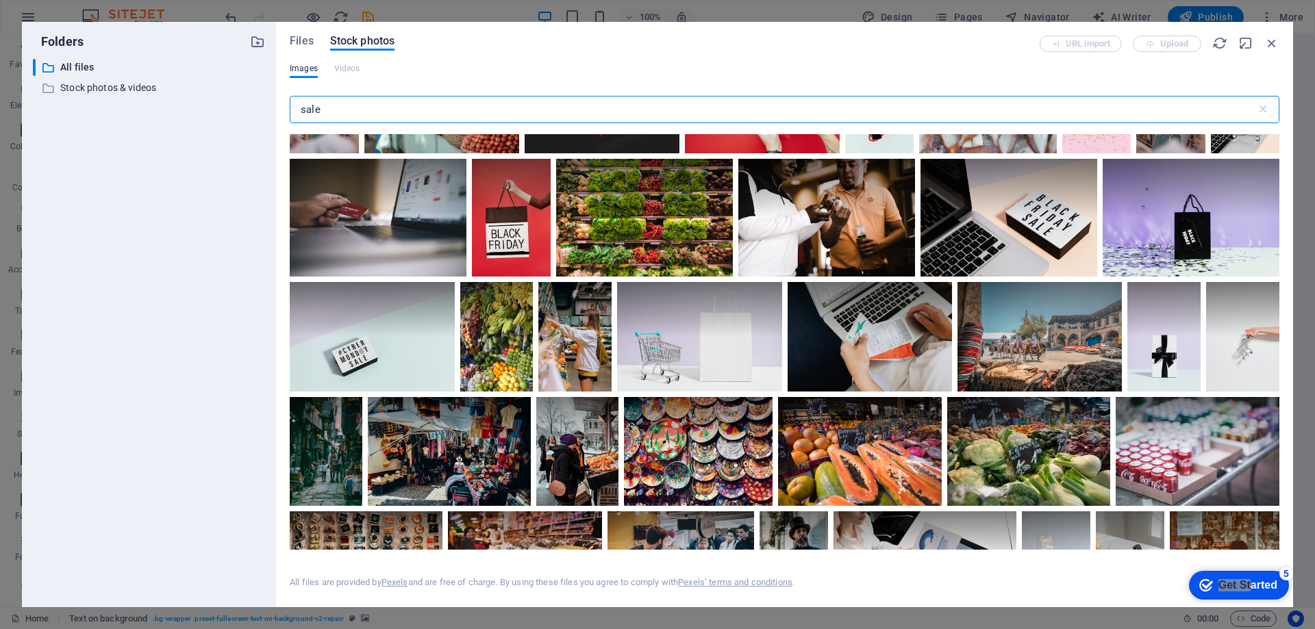
click at [299, 111] on input "sale" at bounding box center [773, 109] width 966 height 27
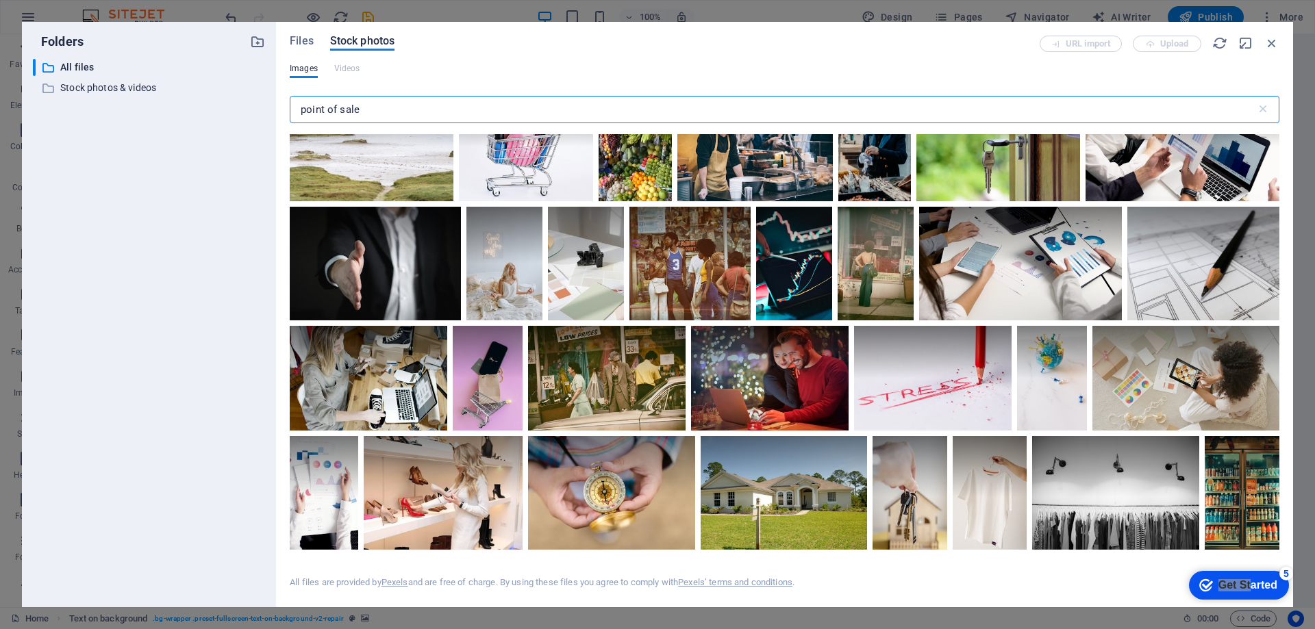
scroll to position [3766, 0]
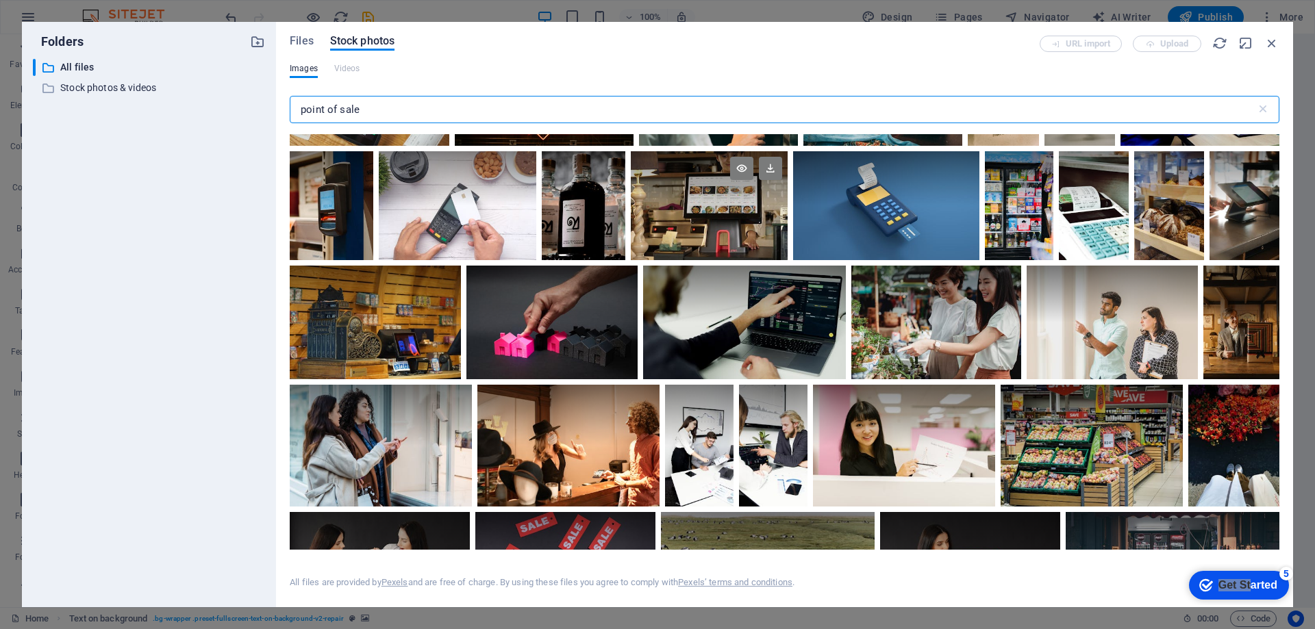
type input "point of sale"
click at [713, 201] on div at bounding box center [709, 205] width 157 height 109
click at [713, 205] on div at bounding box center [709, 232] width 157 height 55
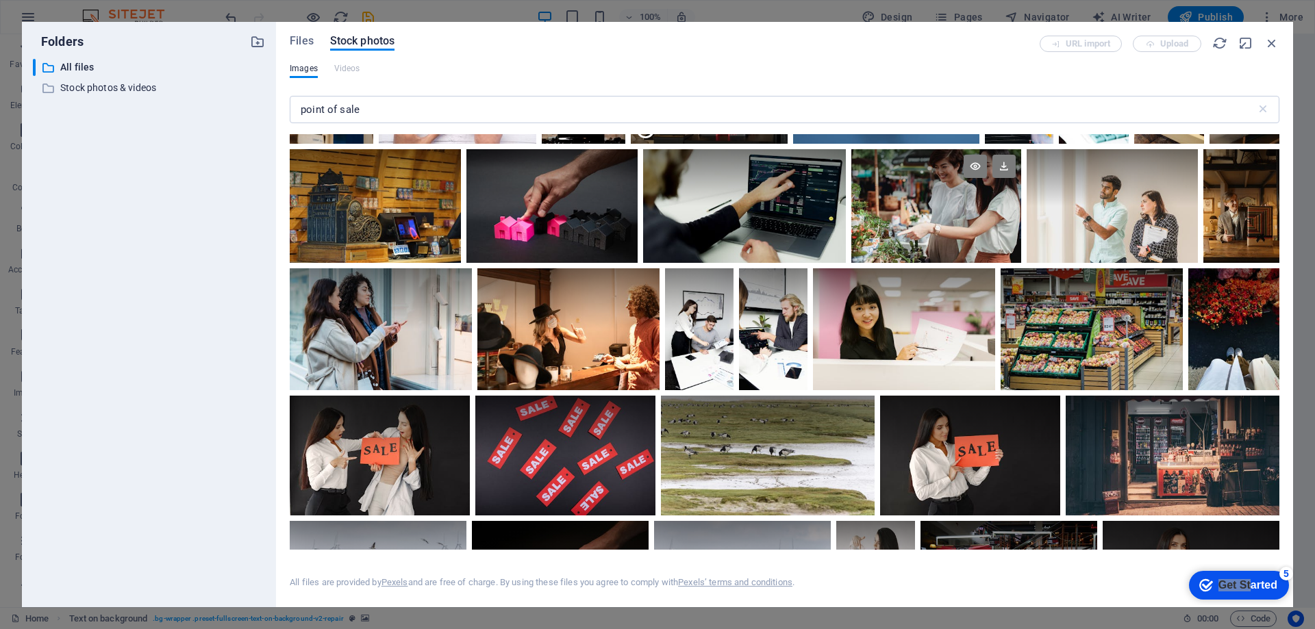
scroll to position [3903, 0]
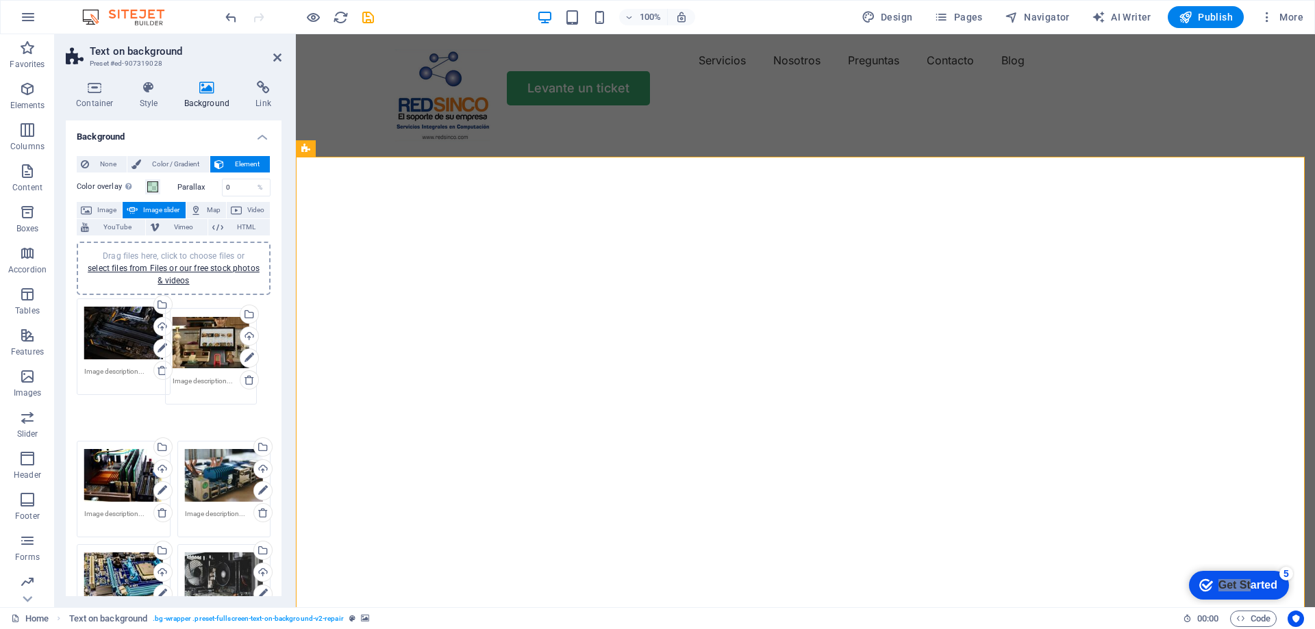
drag, startPoint x: 209, startPoint y: 536, endPoint x: 198, endPoint y: 339, distance: 197.5
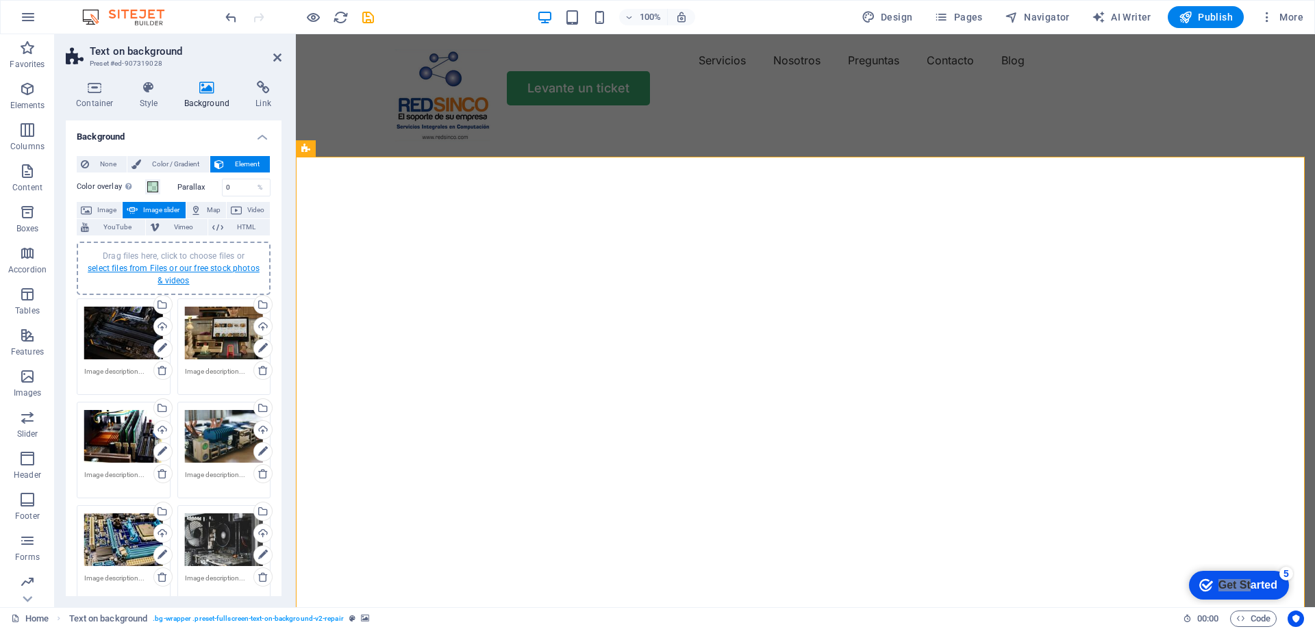
click at [161, 264] on link "select files from Files or our free stock photos & videos" at bounding box center [174, 275] width 172 height 22
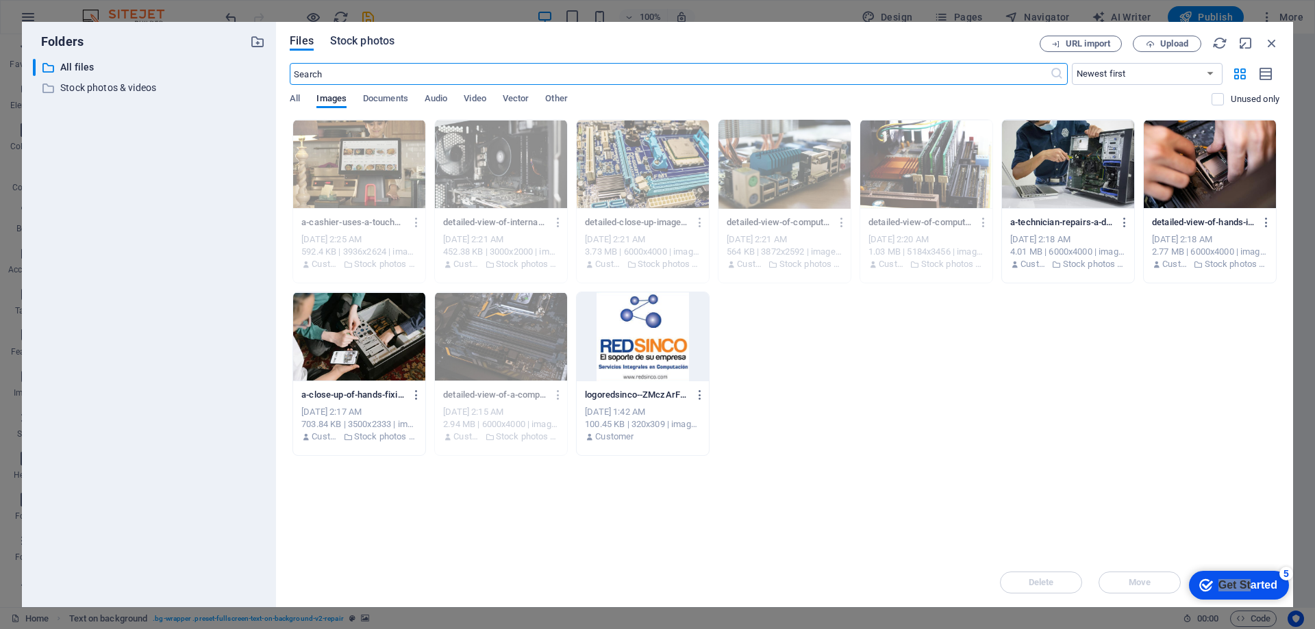
click at [360, 46] on span "Stock photos" at bounding box center [362, 41] width 64 height 16
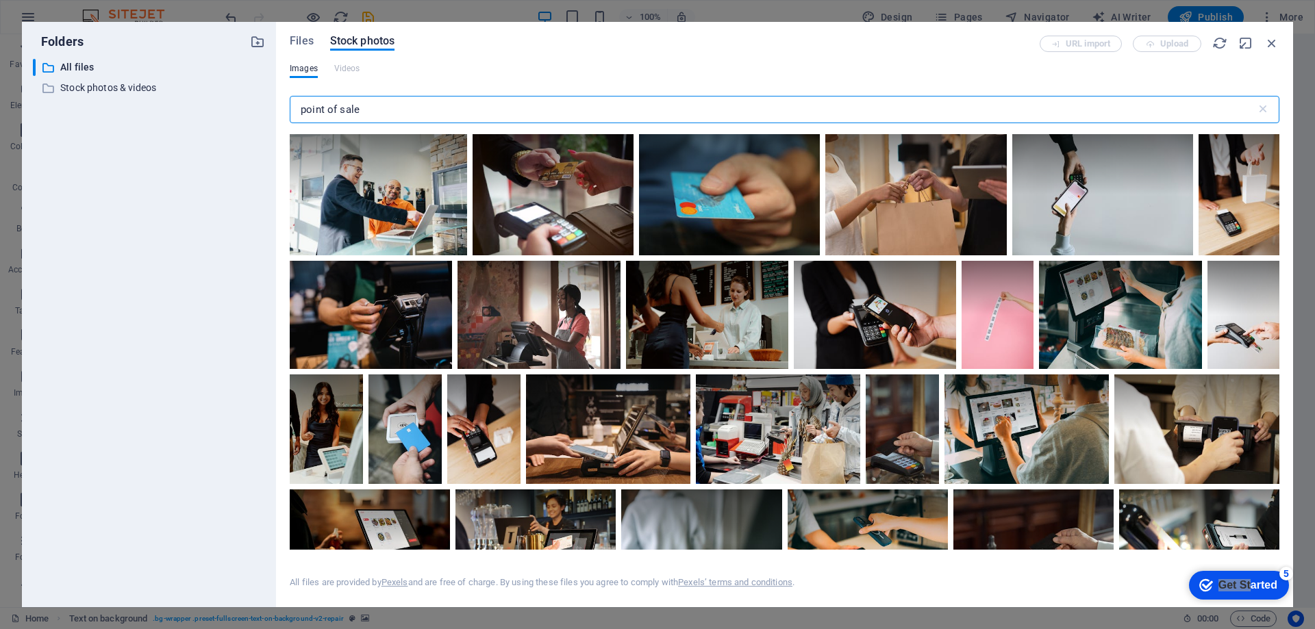
drag, startPoint x: 360, startPoint y: 46, endPoint x: 299, endPoint y: 97, distance: 79.8
click at [299, 97] on input "point of sale" at bounding box center [773, 109] width 966 height 27
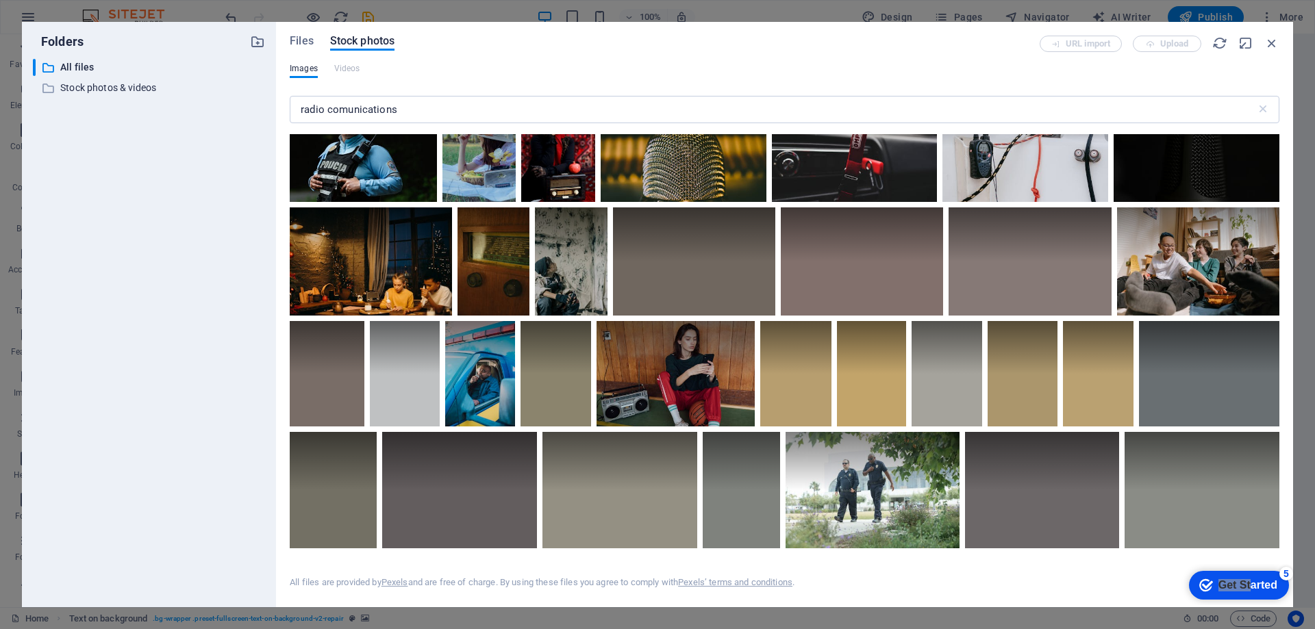
scroll to position [2944, 0]
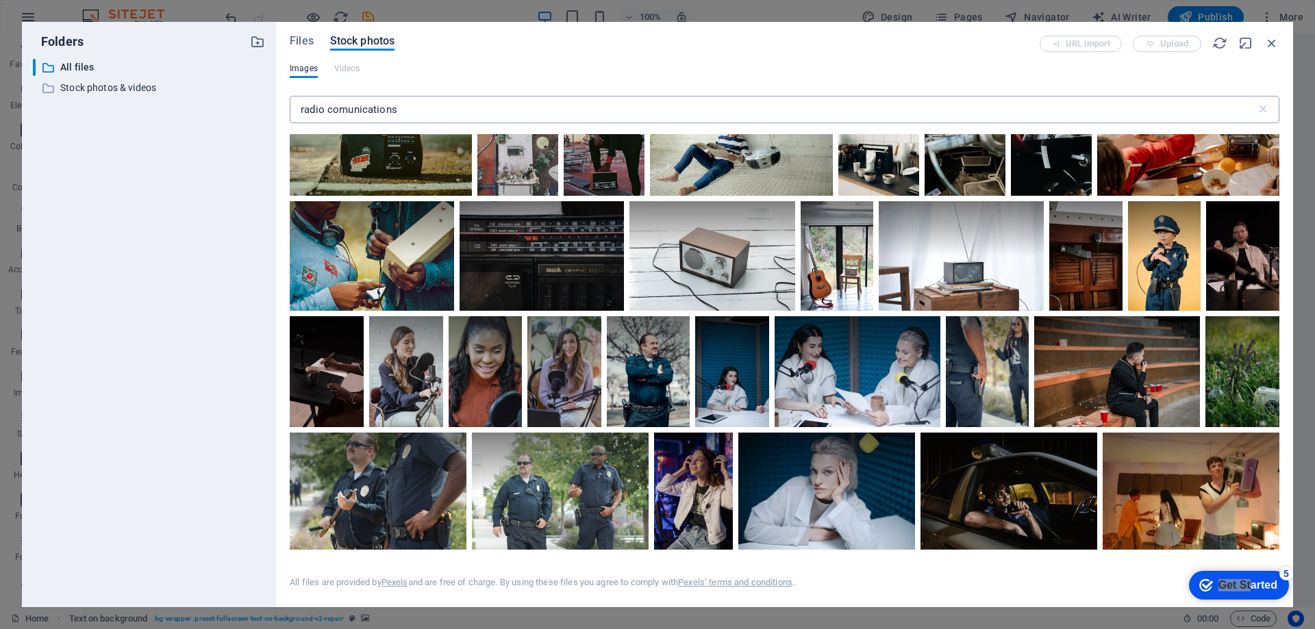
click at [392, 116] on input "radio comunications" at bounding box center [773, 109] width 966 height 27
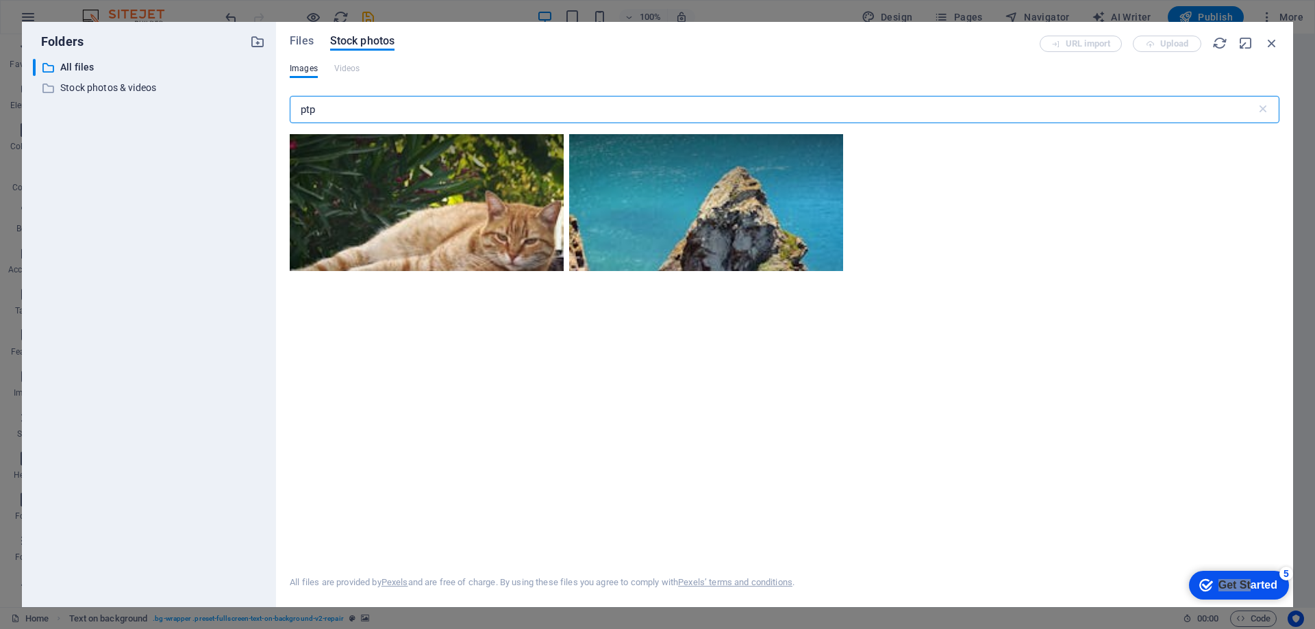
click at [392, 116] on input "ptp" at bounding box center [773, 109] width 966 height 27
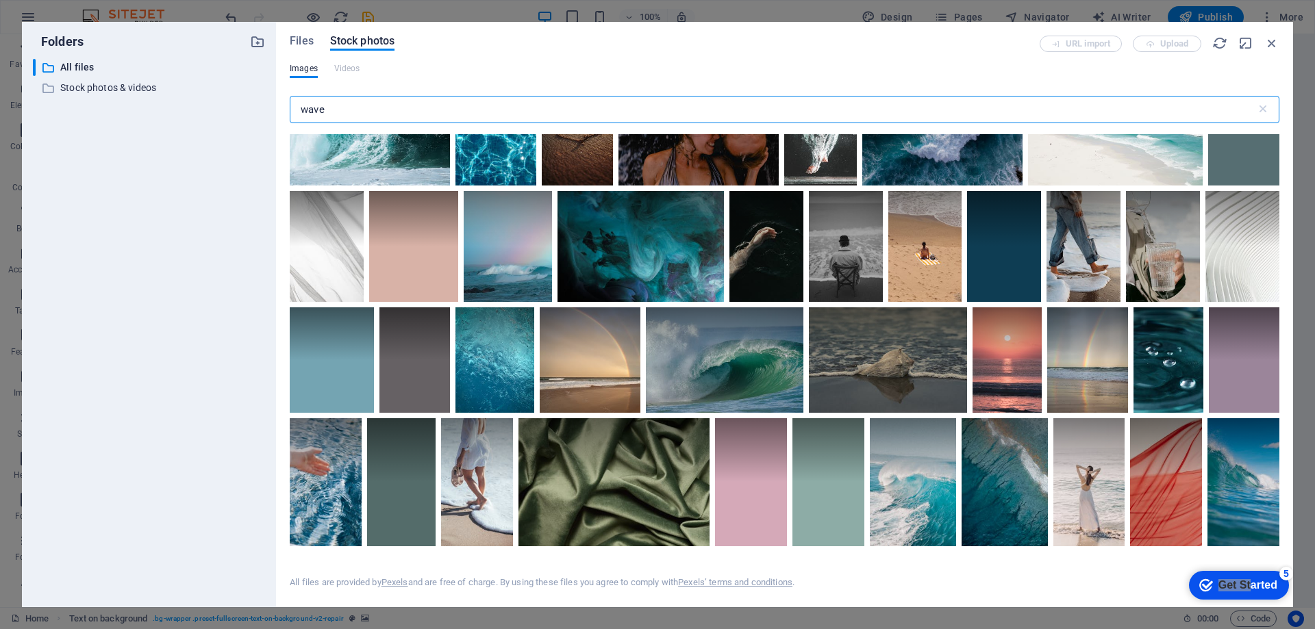
scroll to position [4372, 0]
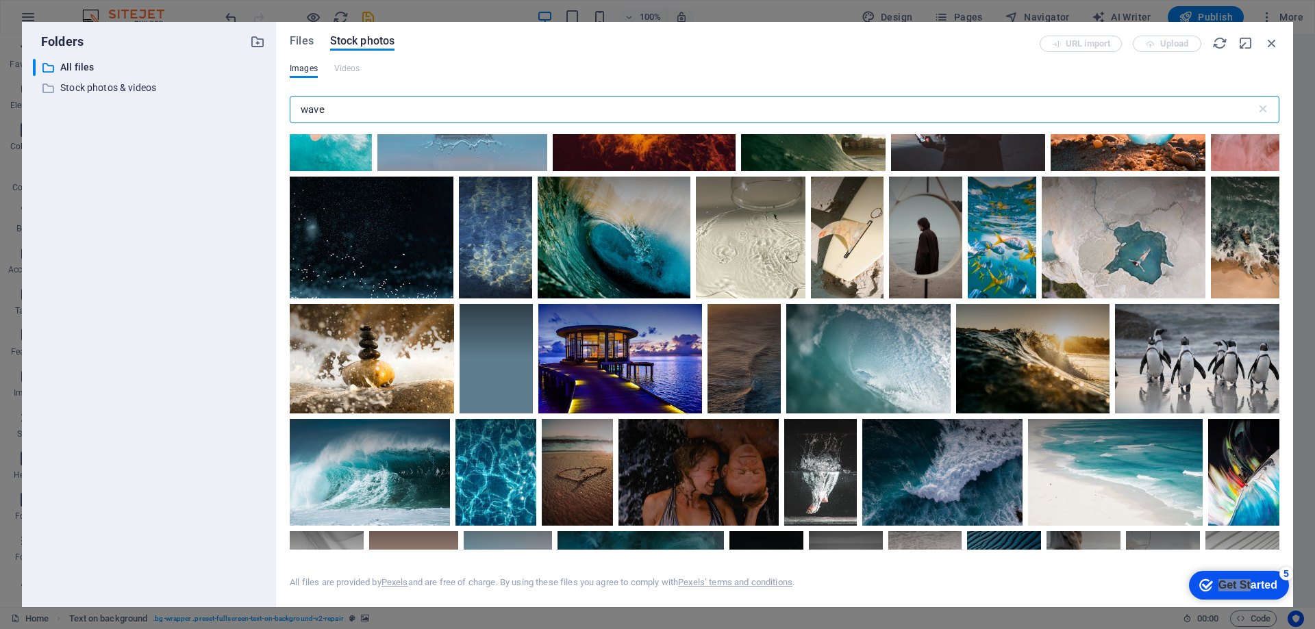
click at [309, 107] on input "wave" at bounding box center [773, 109] width 966 height 27
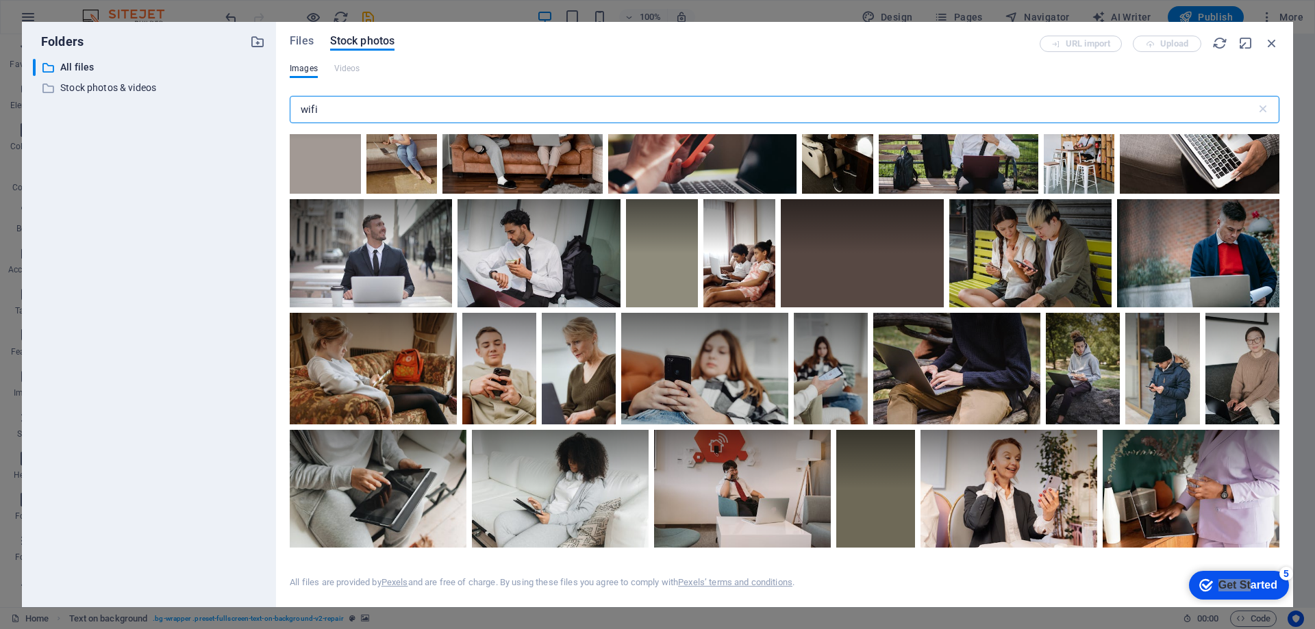
scroll to position [1812, 0]
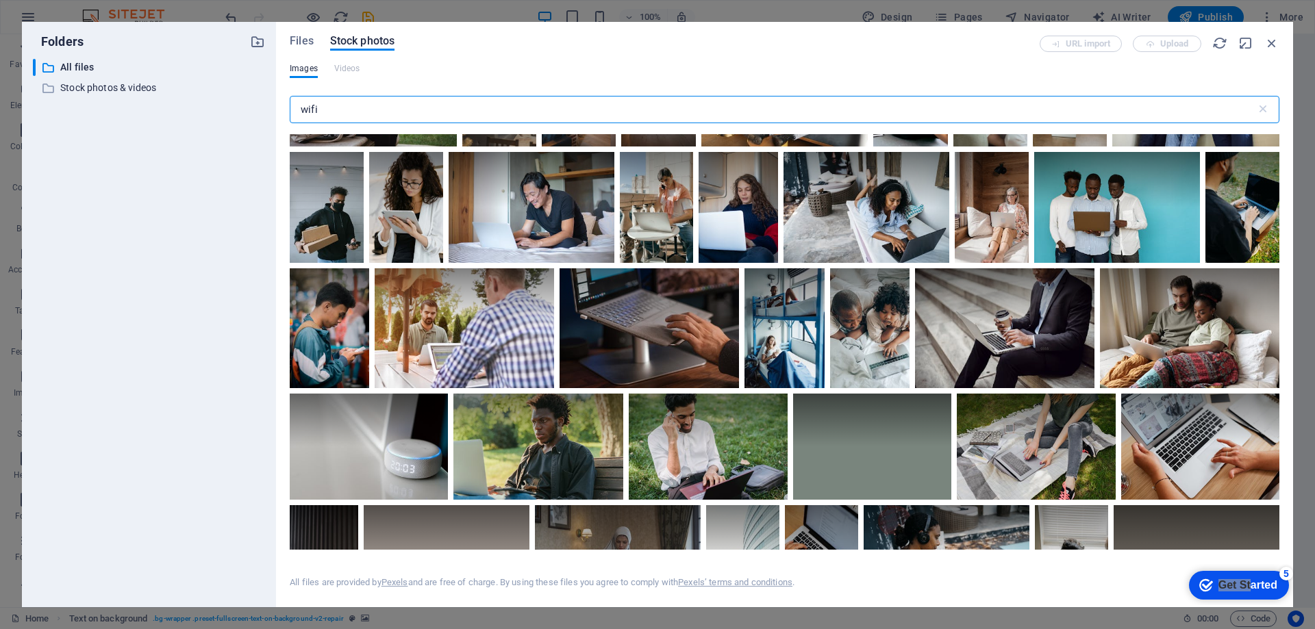
click at [302, 111] on input "wifi" at bounding box center [773, 109] width 966 height 27
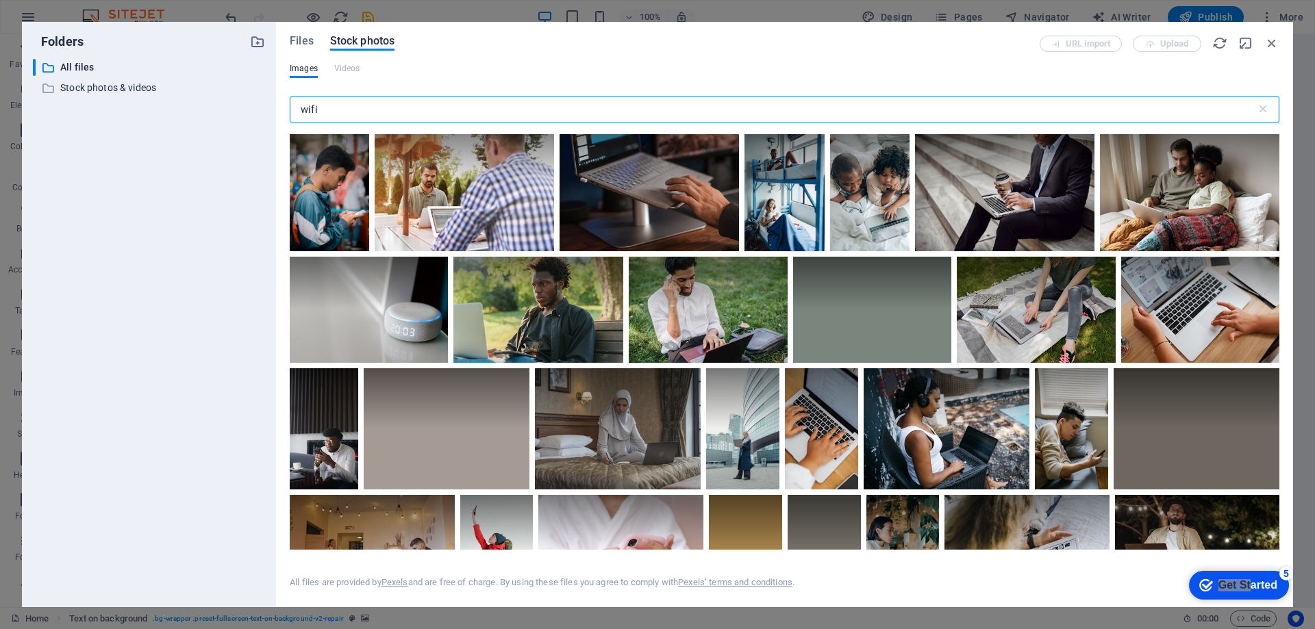
click at [302, 111] on input "wifi" at bounding box center [773, 109] width 966 height 27
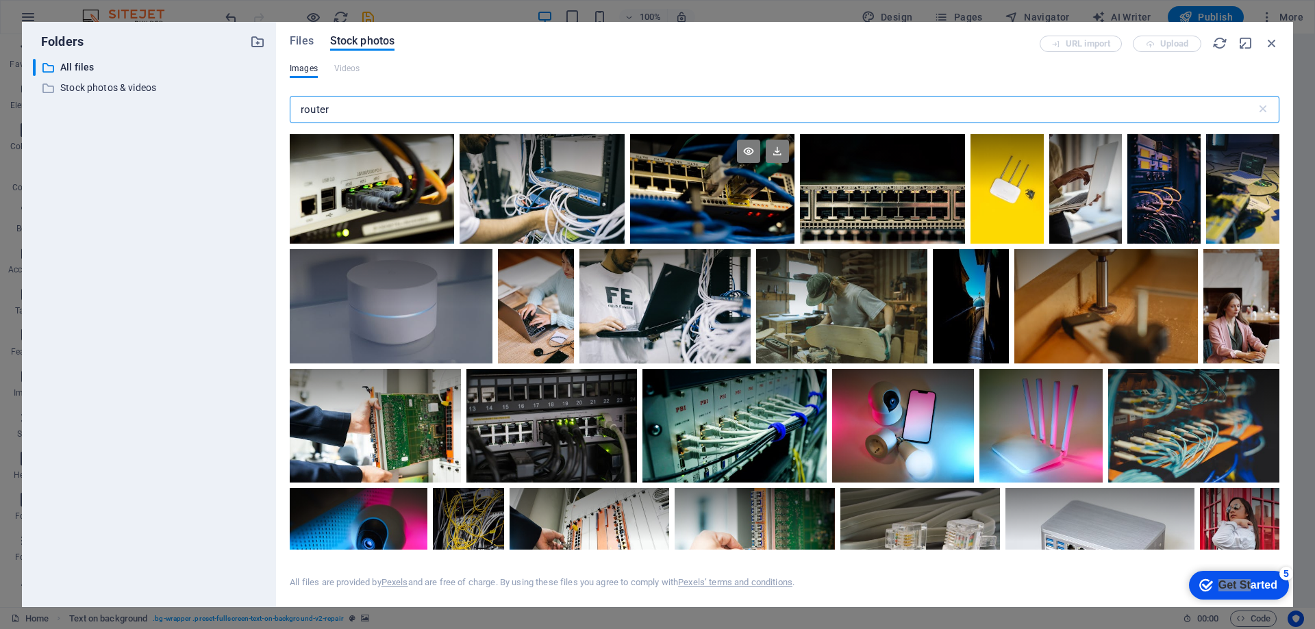
type input "router"
click at [707, 187] on div at bounding box center [712, 161] width 165 height 55
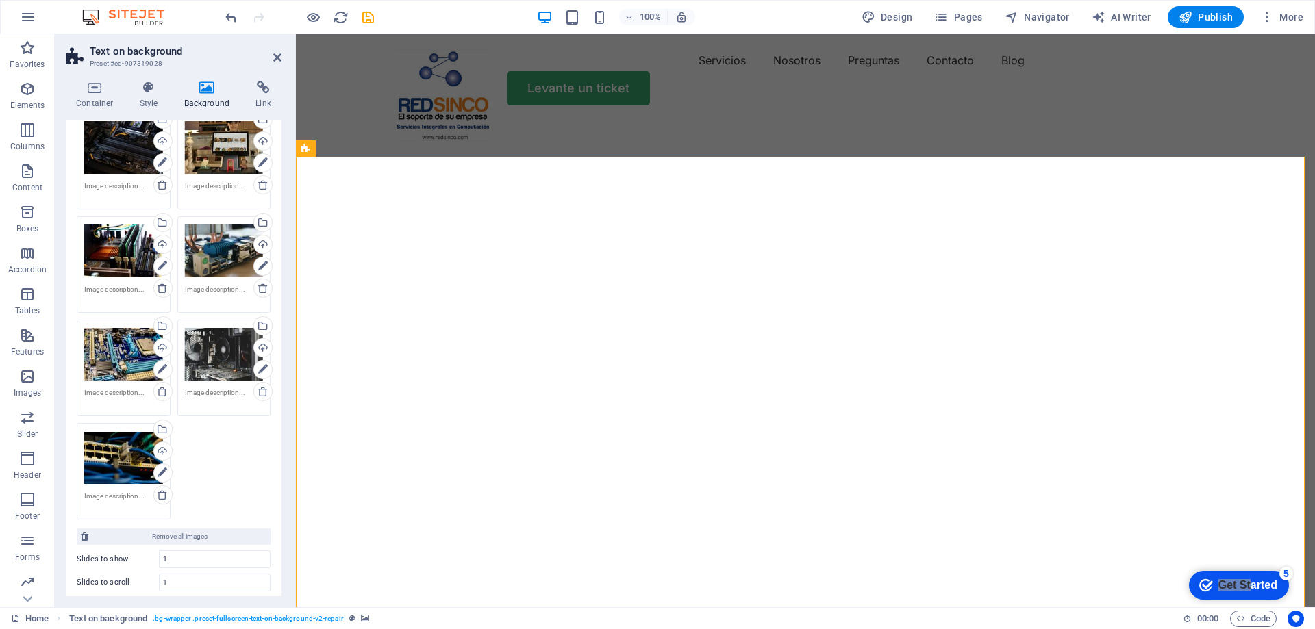
scroll to position [205, 0]
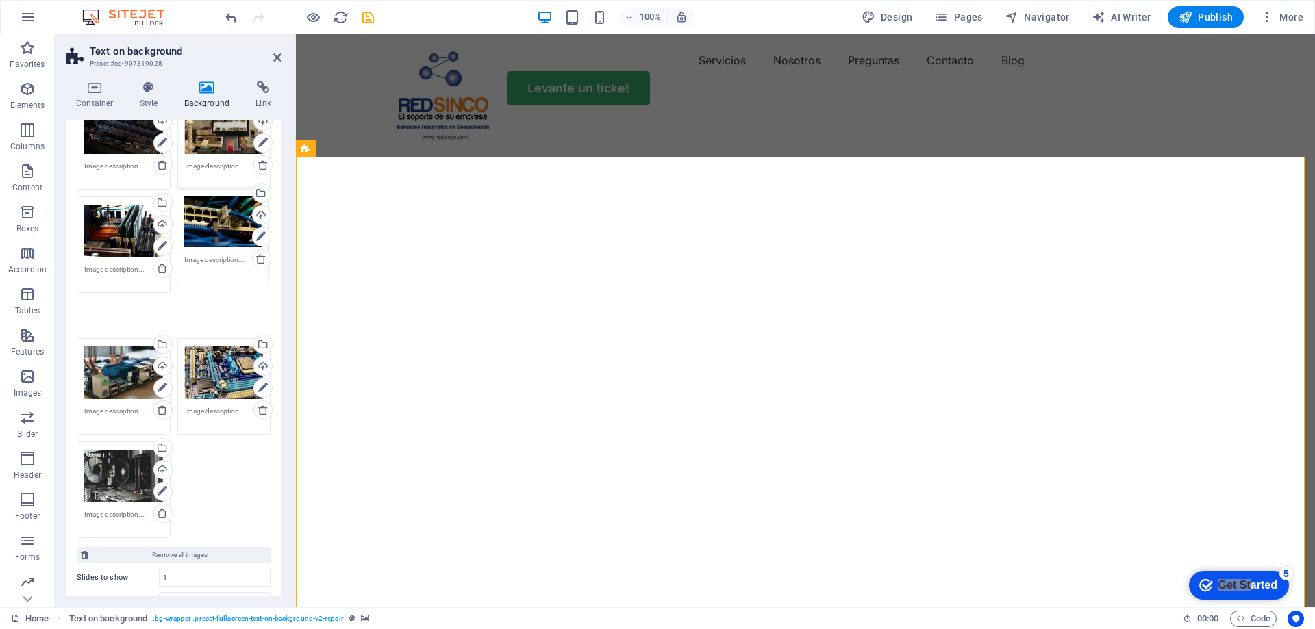
drag, startPoint x: 100, startPoint y: 444, endPoint x: 200, endPoint y: 227, distance: 238.3
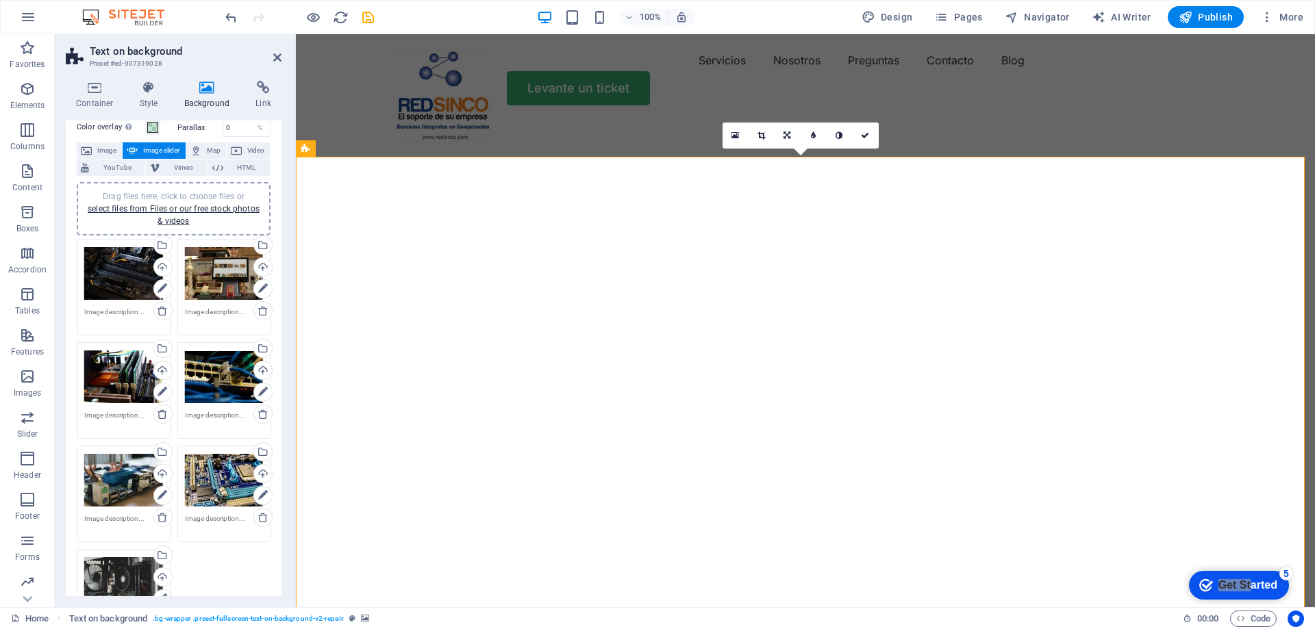
scroll to position [0, 0]
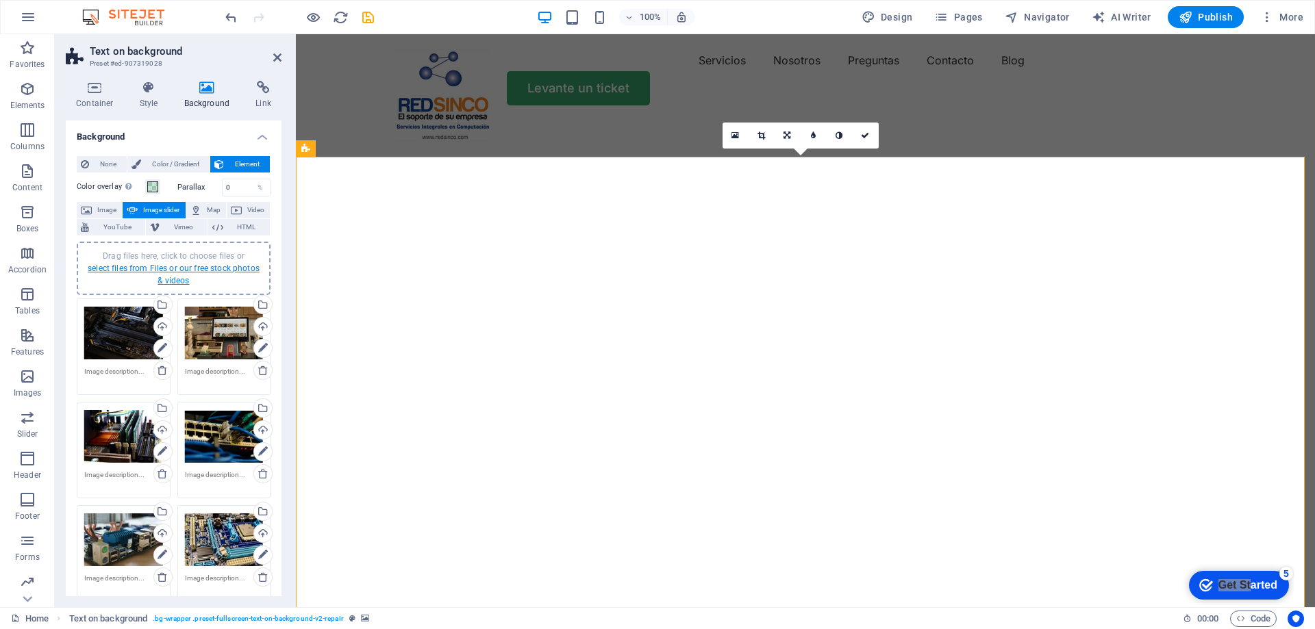
click at [153, 266] on link "select files from Files or our free stock photos & videos" at bounding box center [174, 275] width 172 height 22
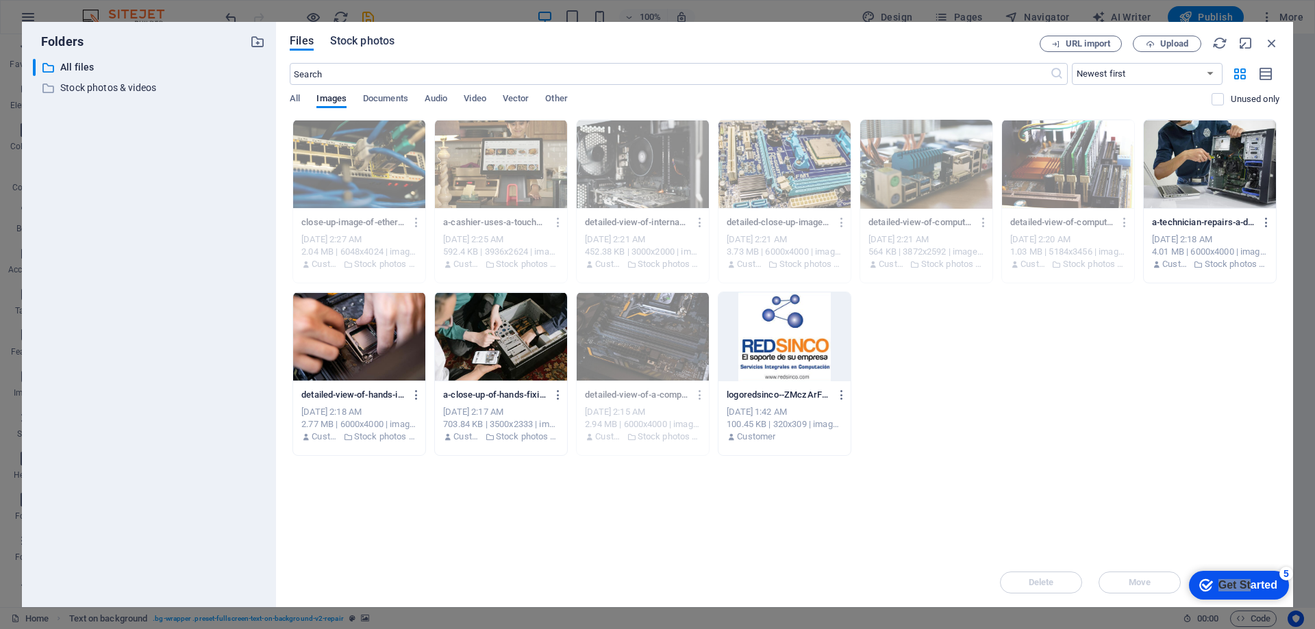
click at [368, 37] on span "Stock photos" at bounding box center [362, 41] width 64 height 16
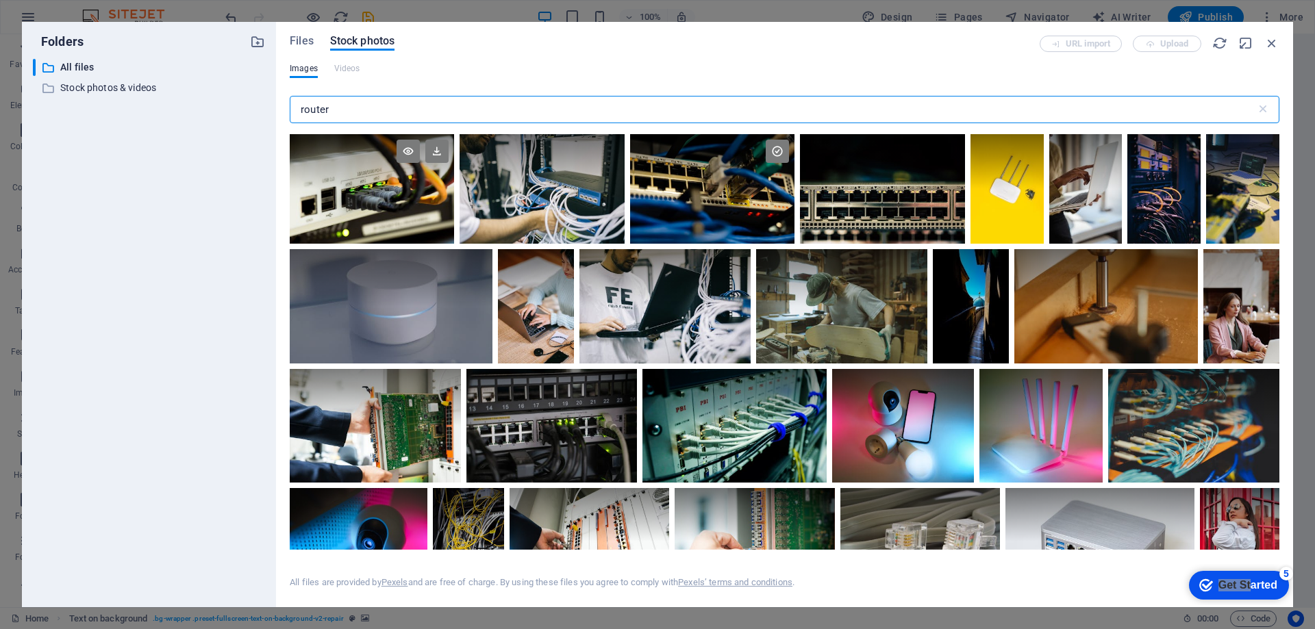
click at [355, 201] on div at bounding box center [372, 189] width 164 height 110
click at [355, 201] on div at bounding box center [372, 216] width 164 height 55
click at [355, 201] on div at bounding box center [372, 189] width 164 height 110
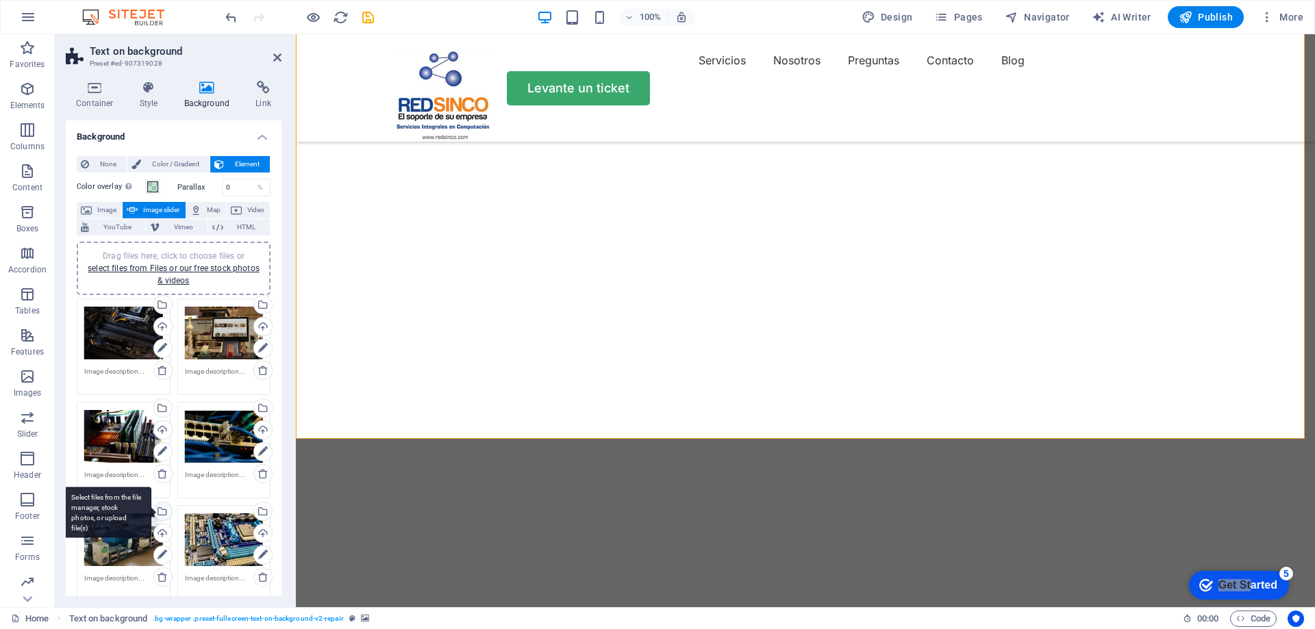
scroll to position [205, 0]
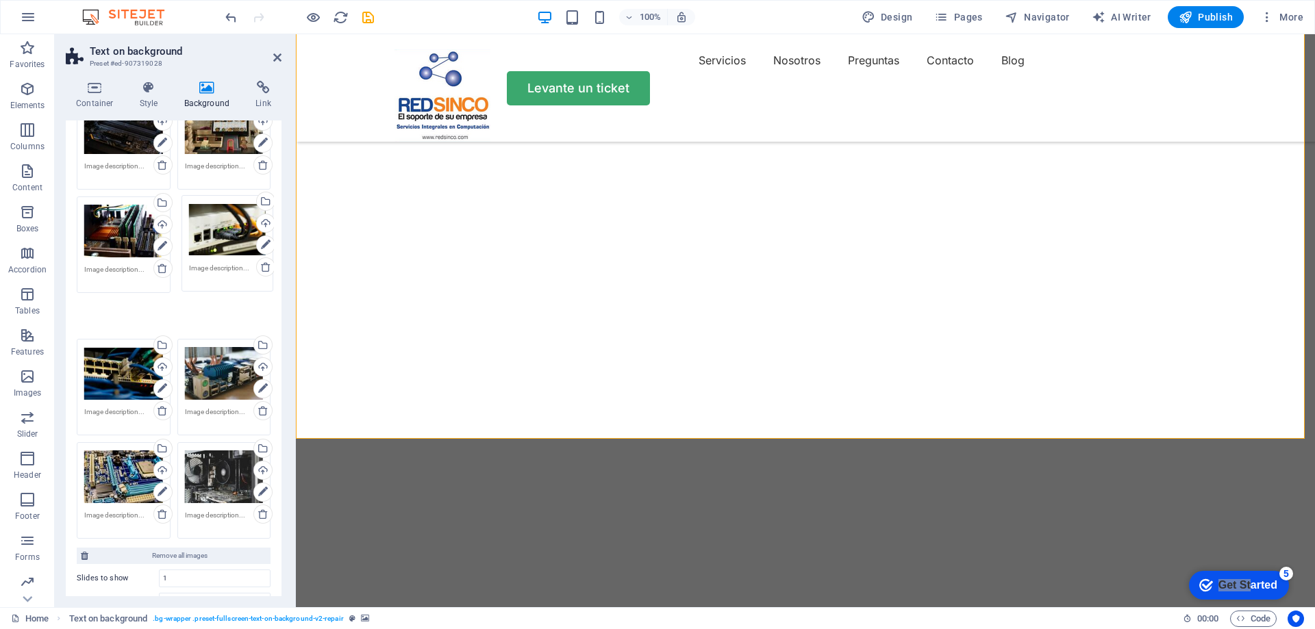
drag, startPoint x: 213, startPoint y: 440, endPoint x: 218, endPoint y: 231, distance: 208.2
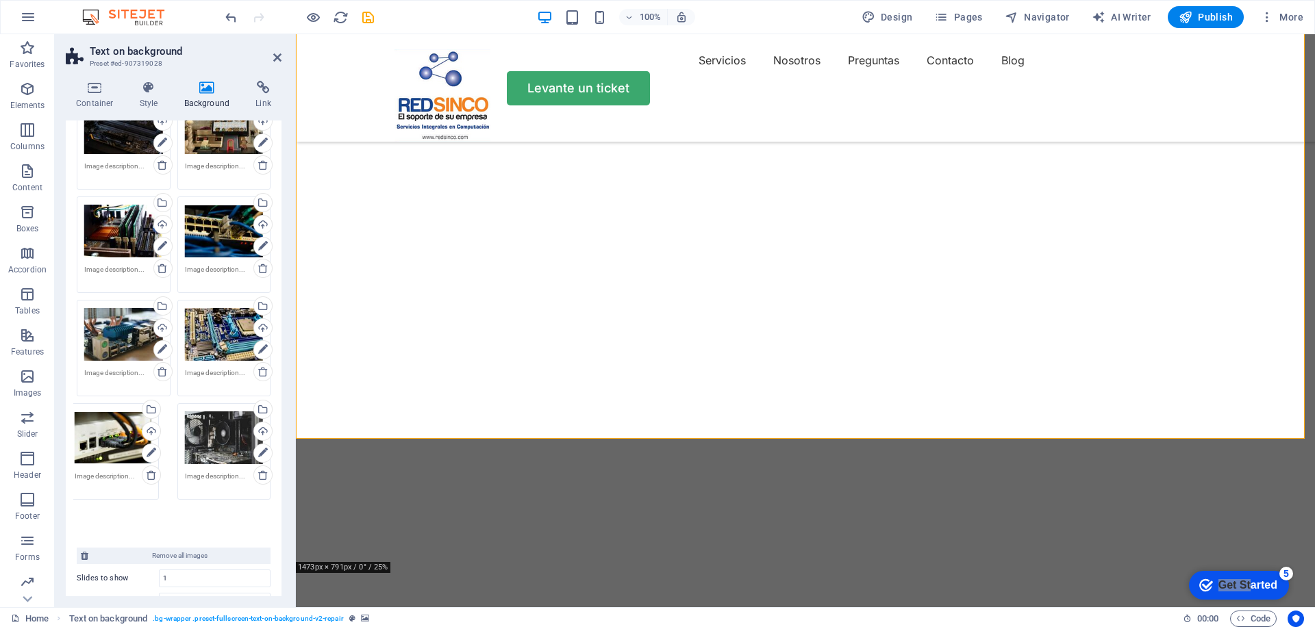
drag, startPoint x: 205, startPoint y: 225, endPoint x: 97, endPoint y: 432, distance: 233.7
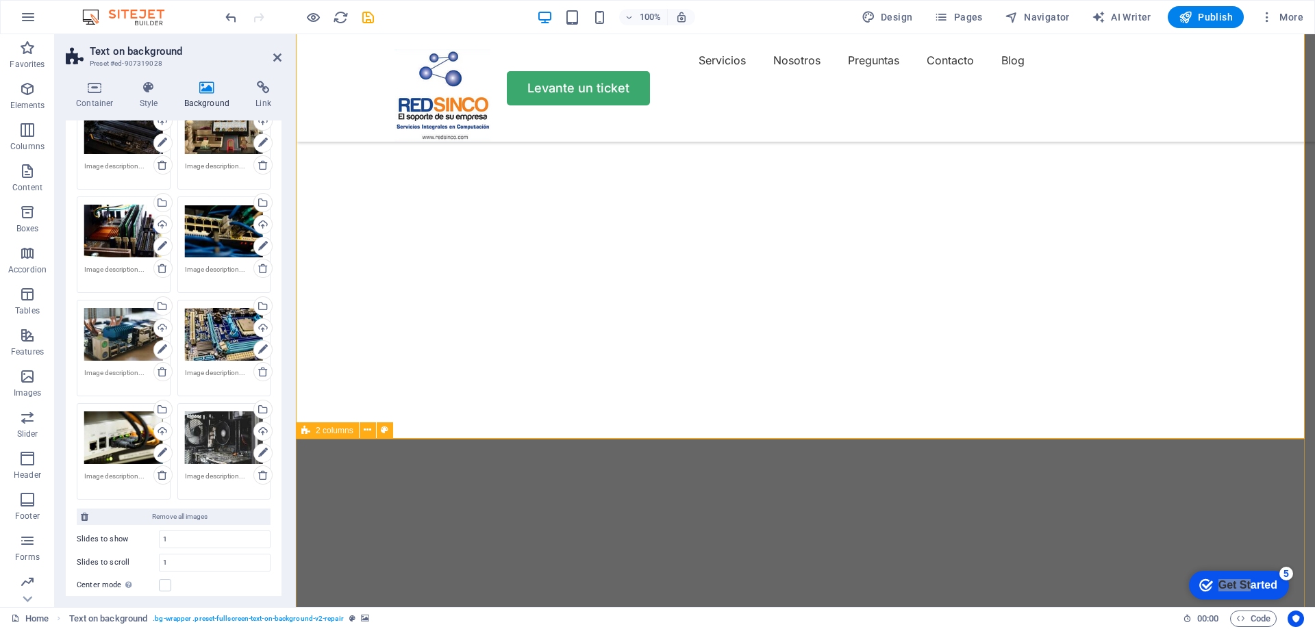
scroll to position [0, 0]
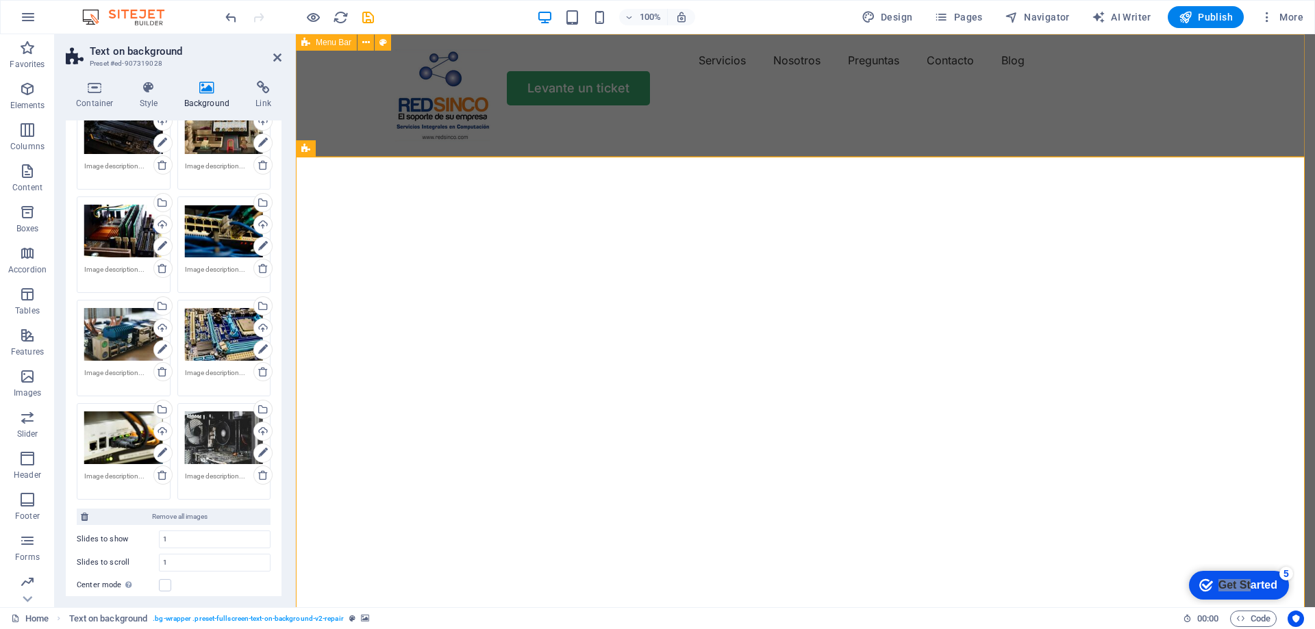
click at [553, 112] on div "Servicios Nosotros Preguntas Contacto Blog Levante un ticket" at bounding box center [805, 77] width 1019 height 86
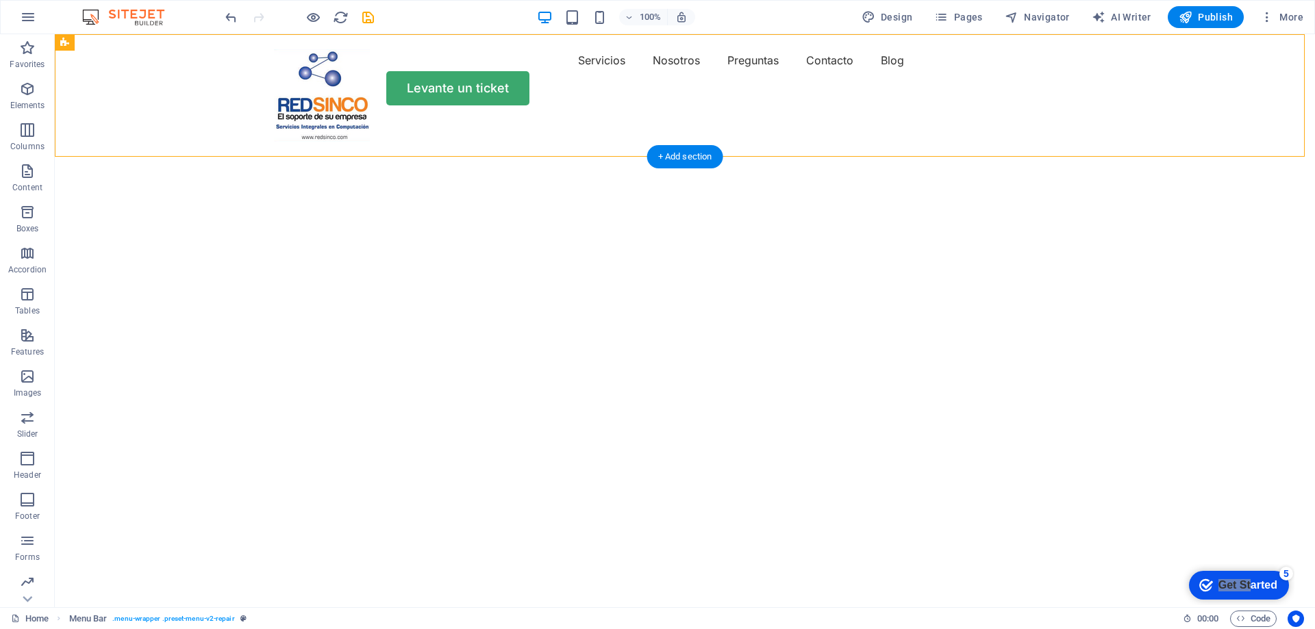
click at [946, 121] on img "1/8" at bounding box center [680, 121] width 1250 height 0
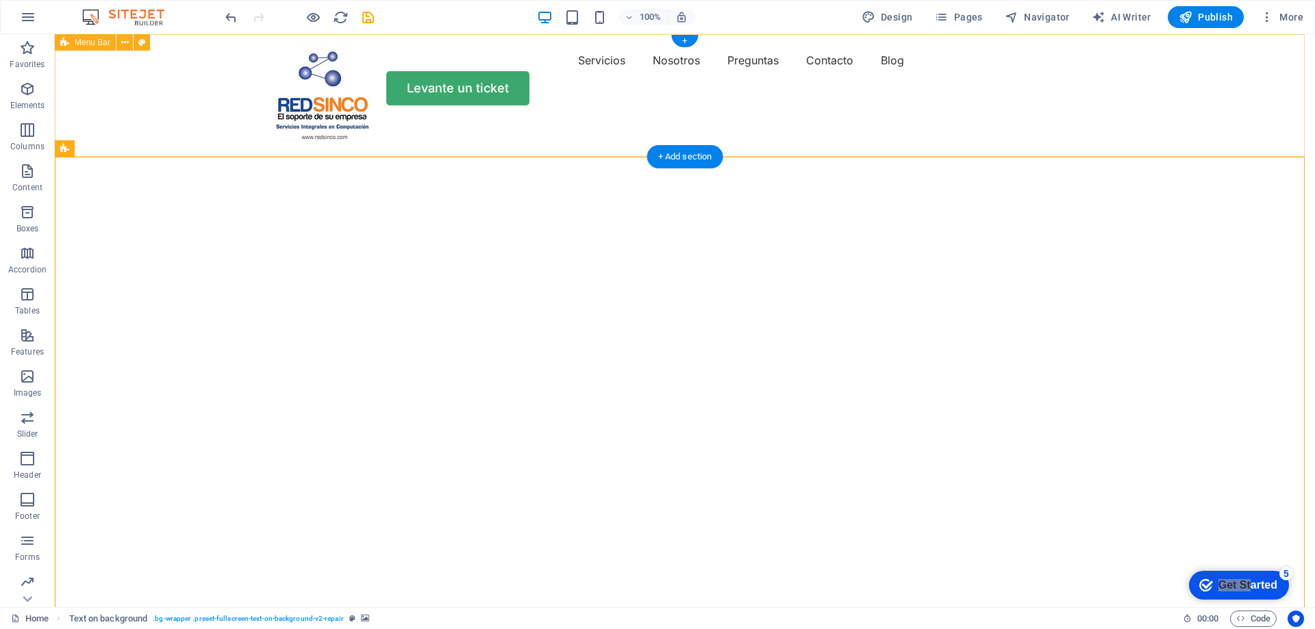
click at [668, 117] on div "Servicios Nosotros Preguntas Contacto Blog Levante un ticket" at bounding box center [685, 77] width 1260 height 86
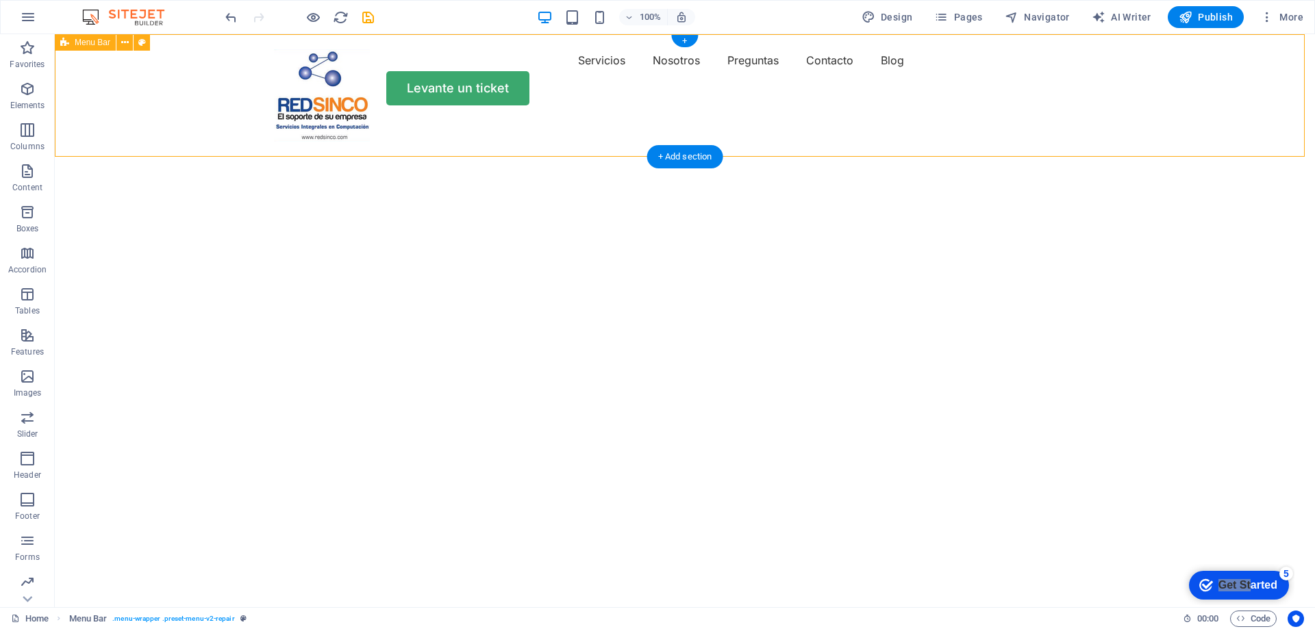
click at [1241, 116] on div "Servicios Nosotros Preguntas Contacto Blog Levante un ticket" at bounding box center [685, 77] width 1260 height 86
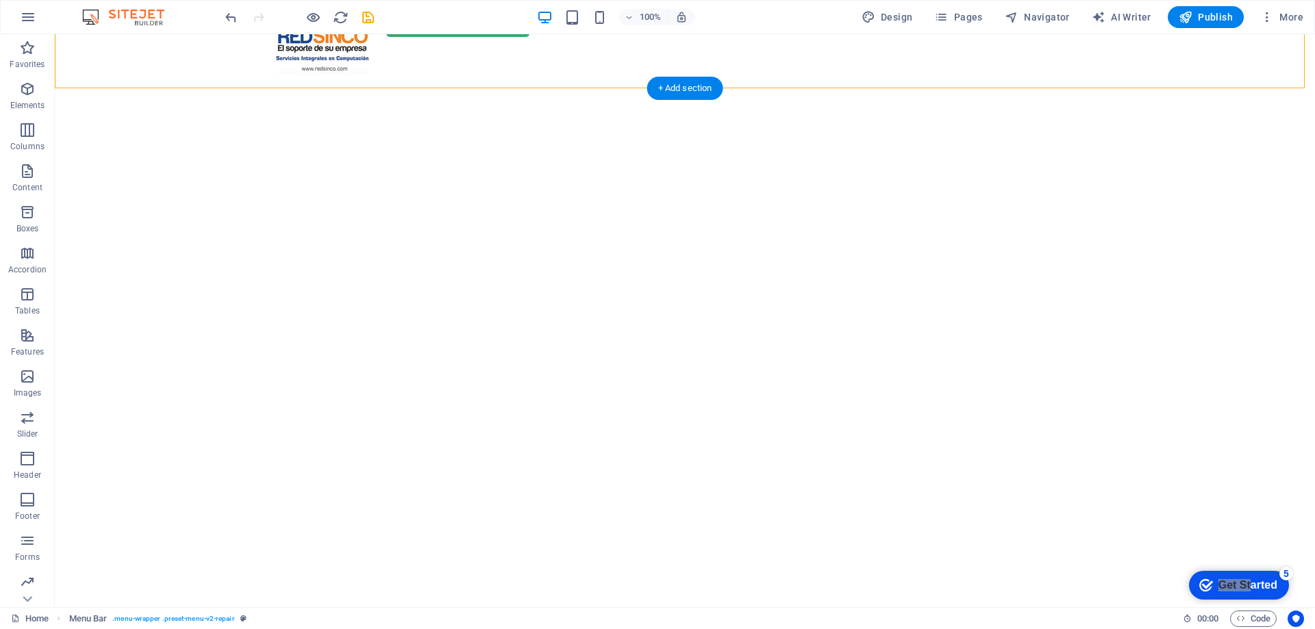
click at [1106, 52] on img "1/8" at bounding box center [680, 52] width 1250 height 0
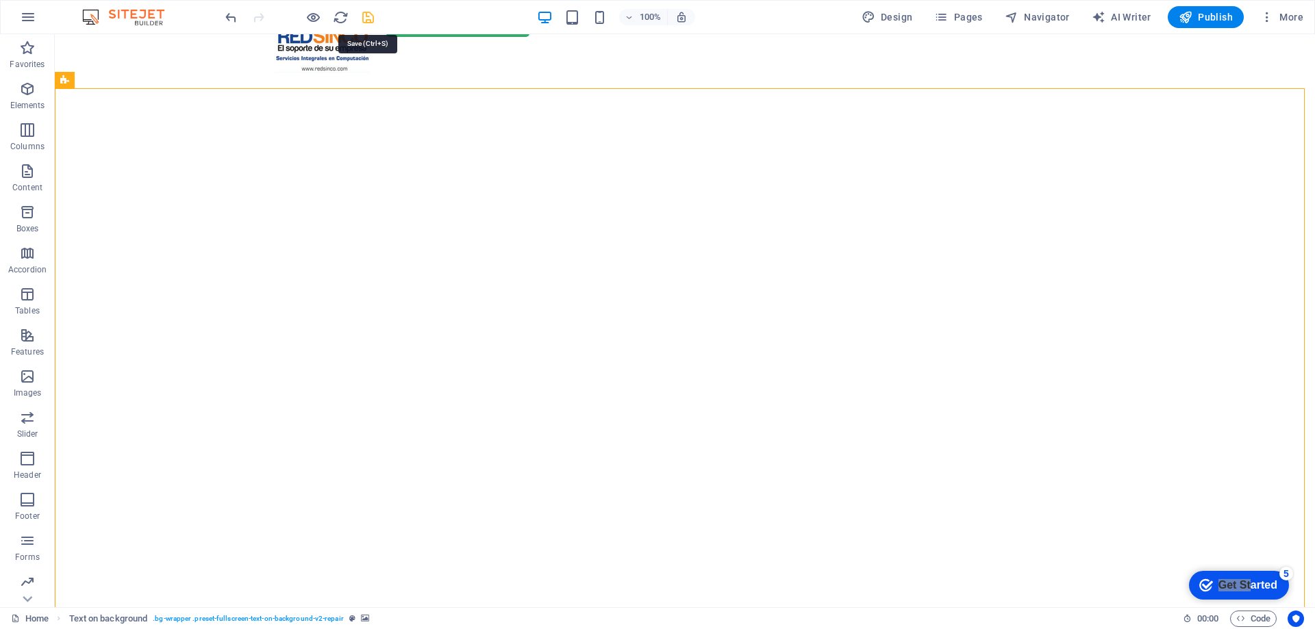
click at [374, 18] on icon "save" at bounding box center [368, 18] width 16 height 16
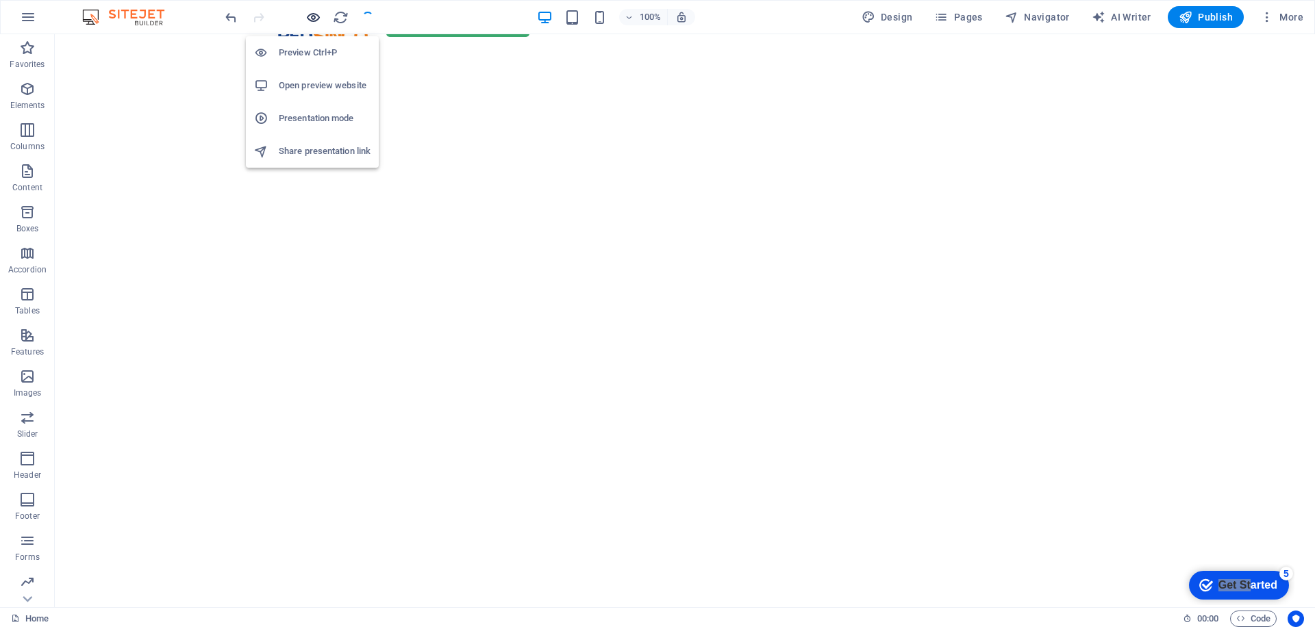
click at [310, 15] on icon "button" at bounding box center [313, 18] width 16 height 16
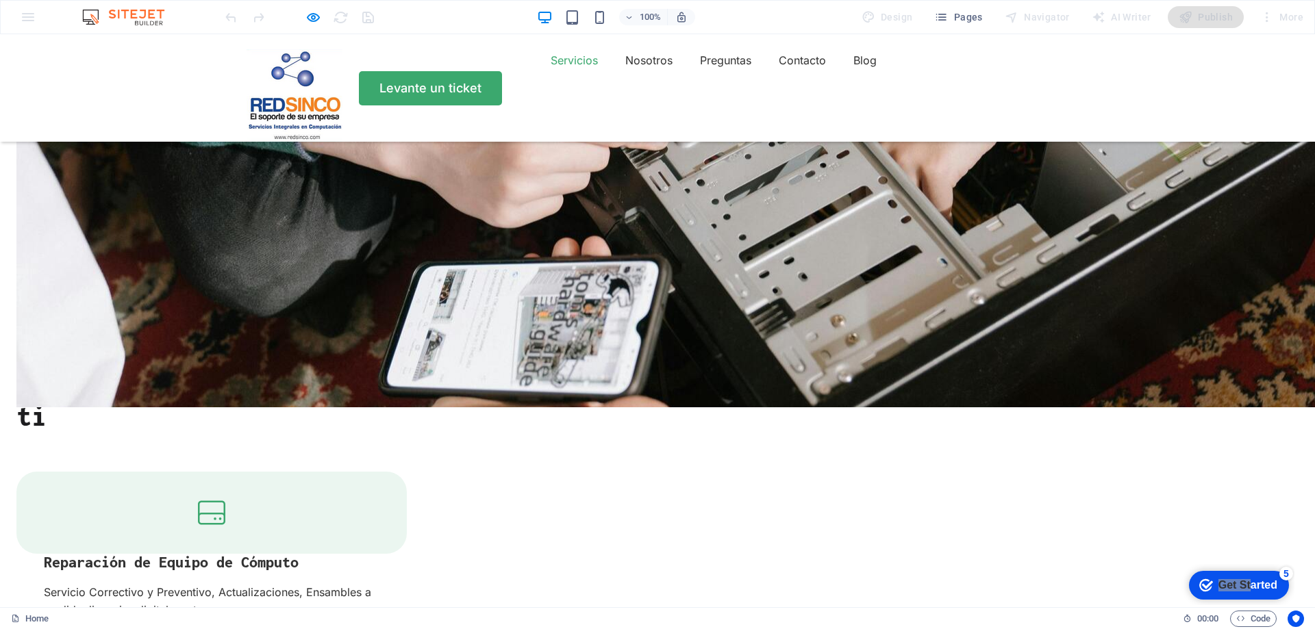
scroll to position [1369, 0]
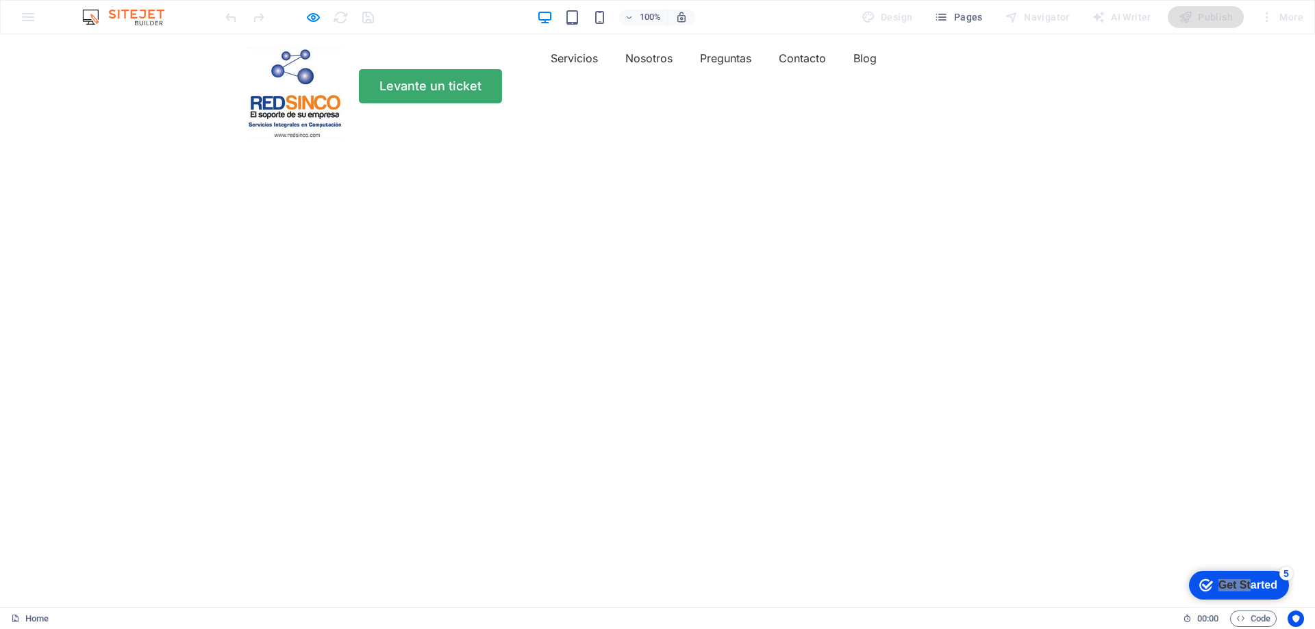
scroll to position [0, 0]
click at [838, 121] on img "1/8" at bounding box center [652, 121] width 1304 height 0
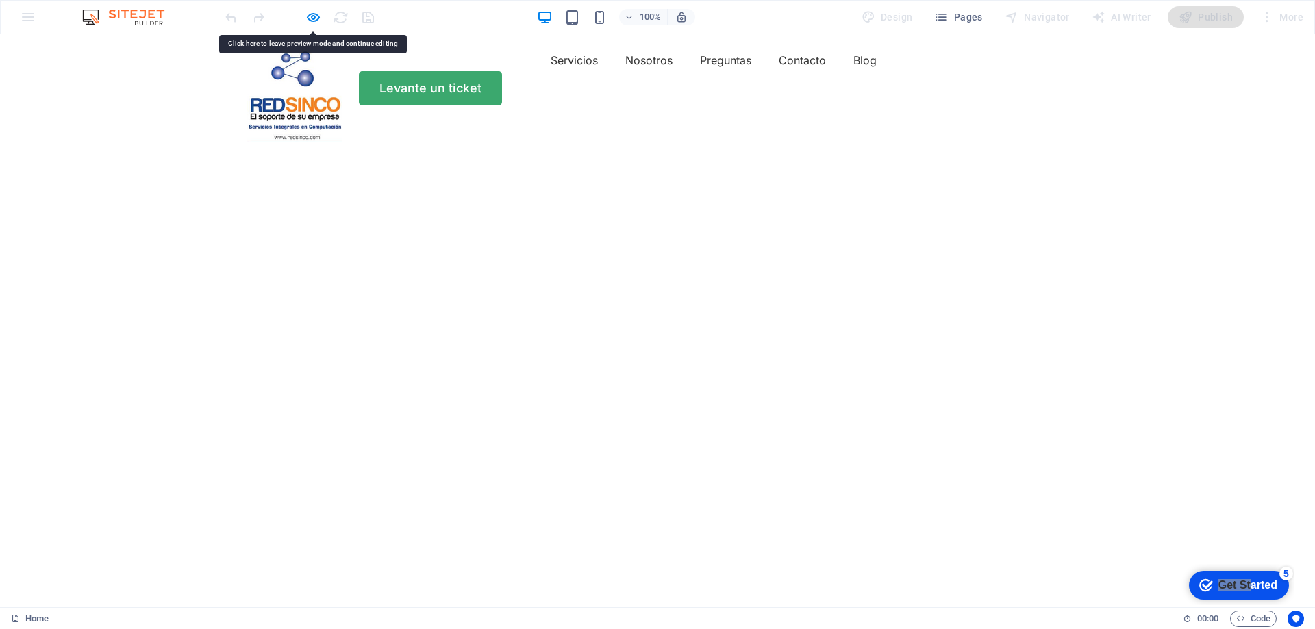
drag, startPoint x: 788, startPoint y: 299, endPoint x: 751, endPoint y: 312, distance: 39.0
click at [751, 121] on img "1/8" at bounding box center [652, 121] width 1304 height 0
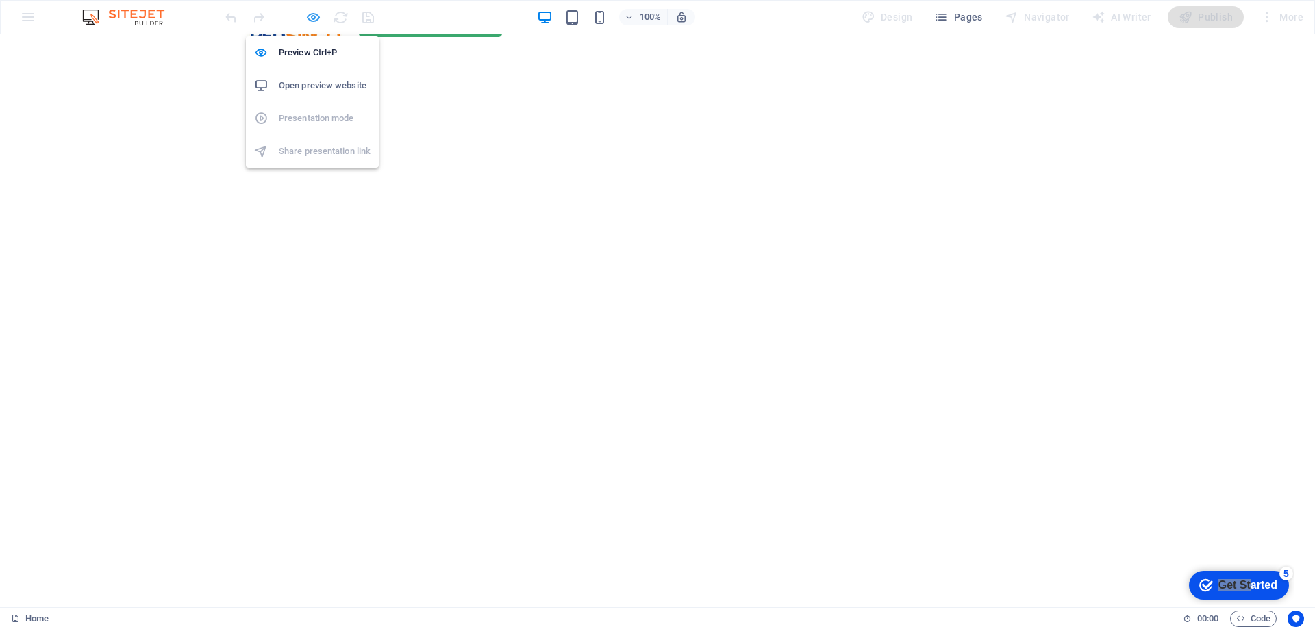
click at [313, 12] on icon "button" at bounding box center [313, 18] width 16 height 16
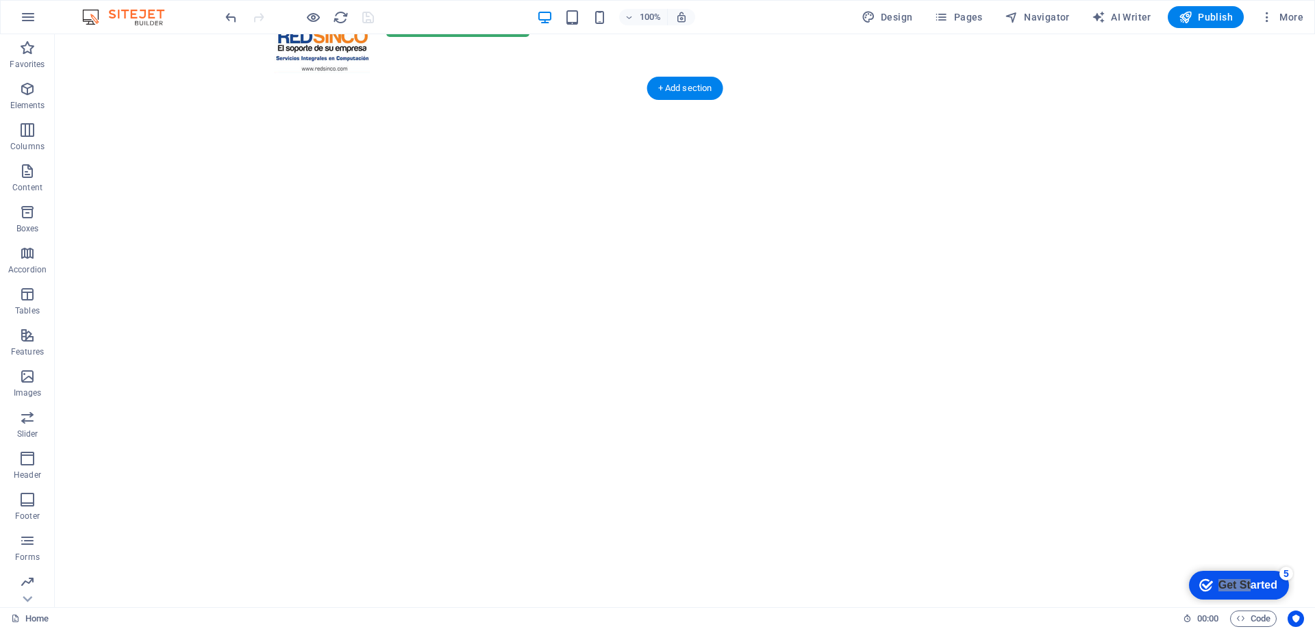
click at [107, 52] on img "1/8" at bounding box center [680, 52] width 1250 height 0
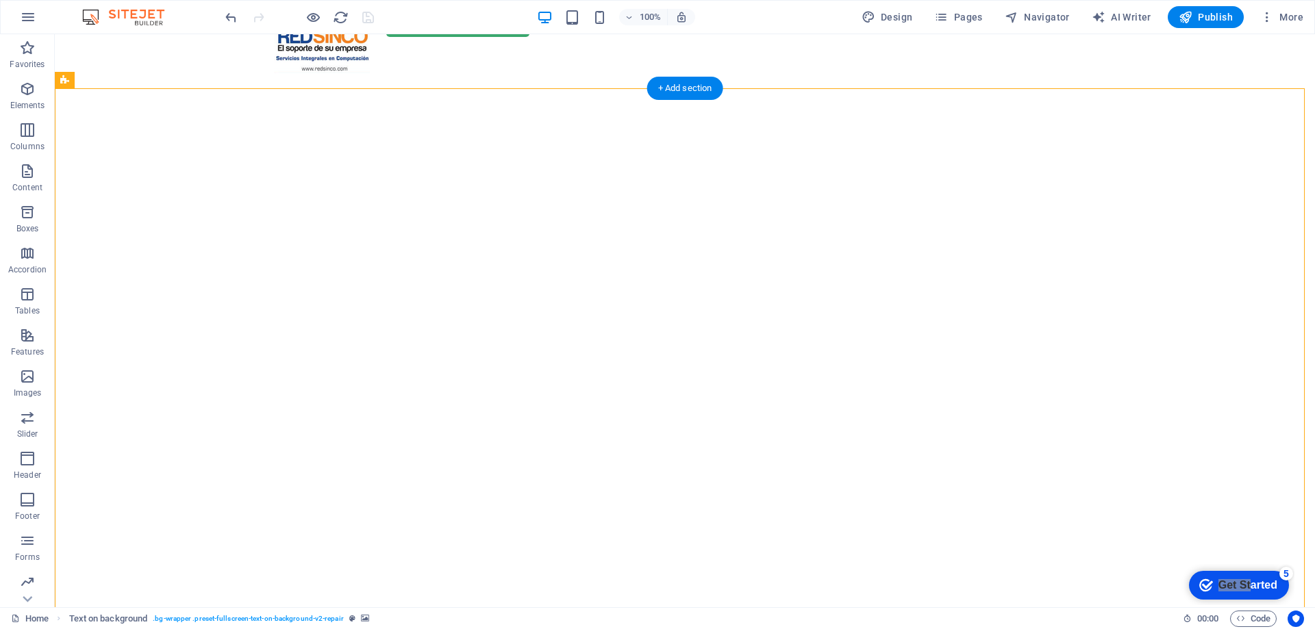
click at [107, 52] on img "1/8" at bounding box center [680, 52] width 1250 height 0
select select "fade"
select select "ms"
select select "s"
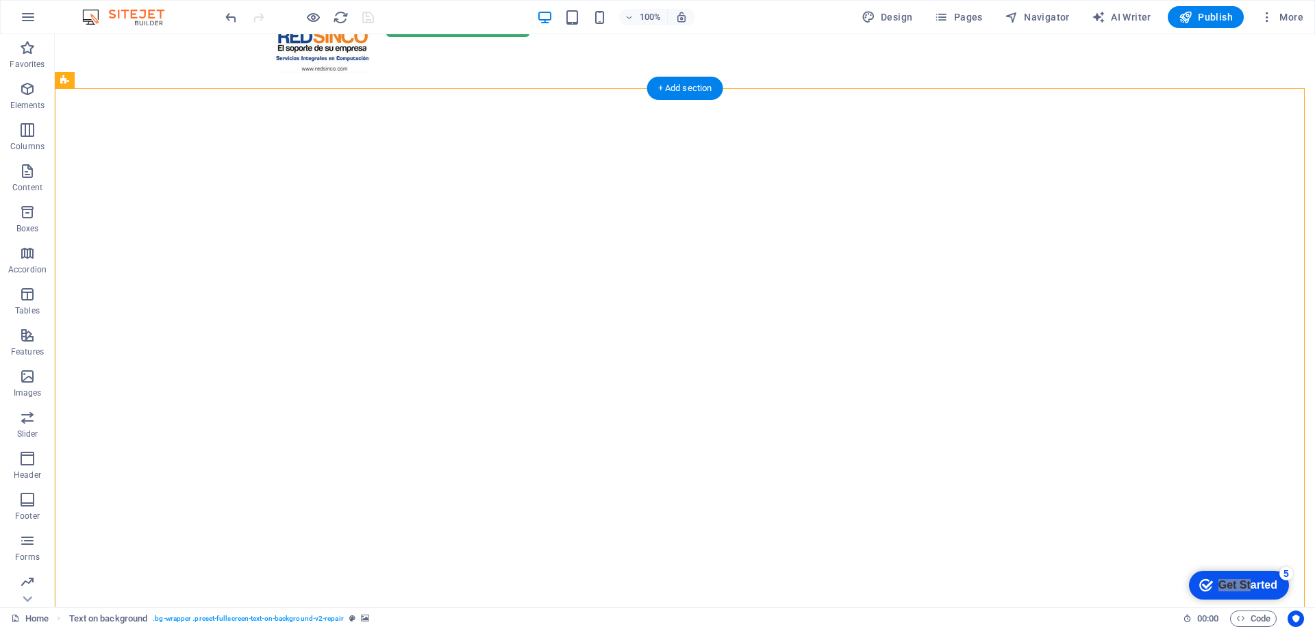
select select "progressive"
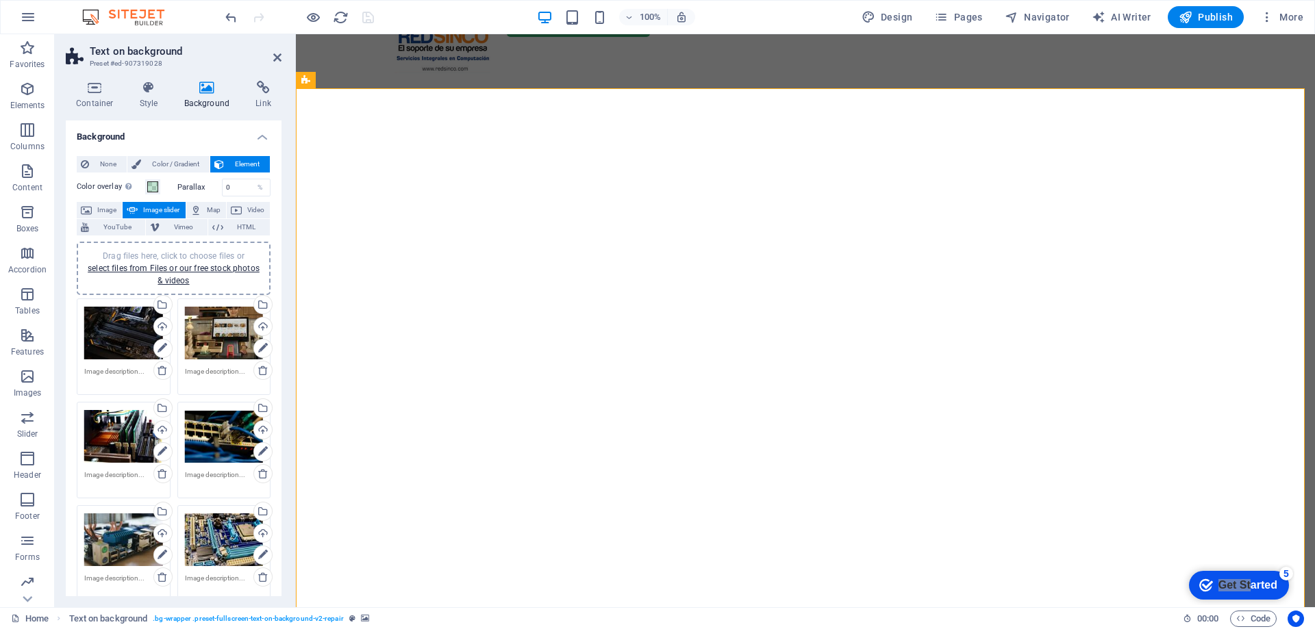
click at [160, 209] on span "Image slider" at bounding box center [161, 210] width 39 height 16
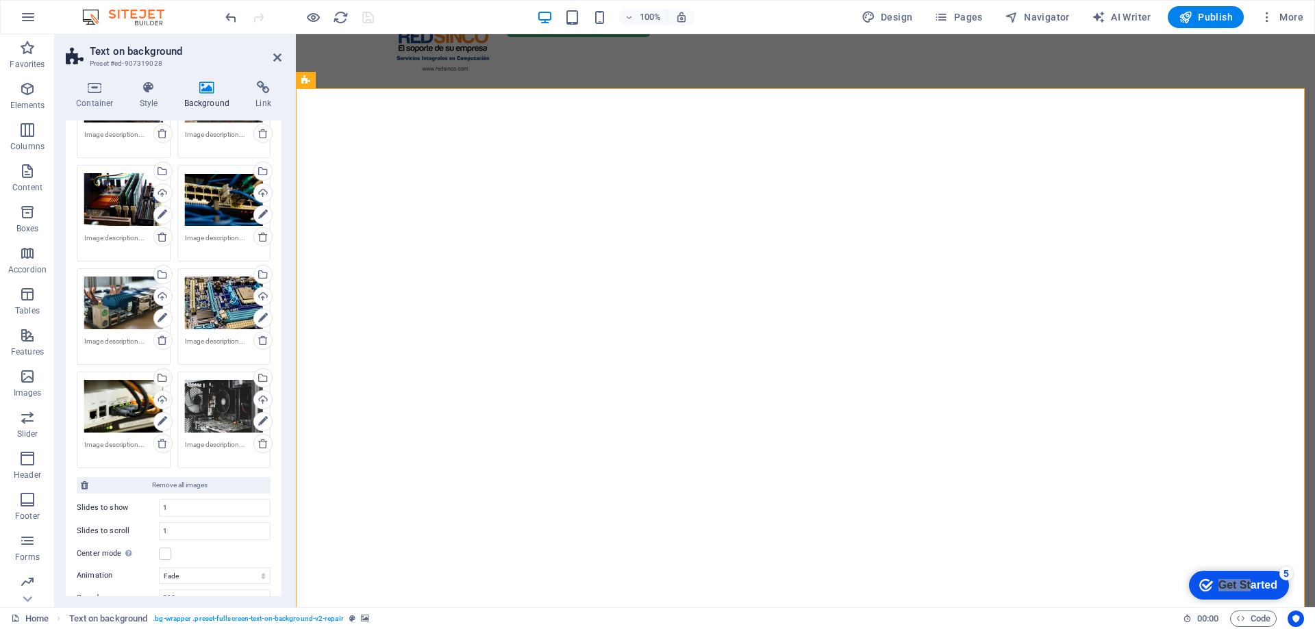
scroll to position [342, 0]
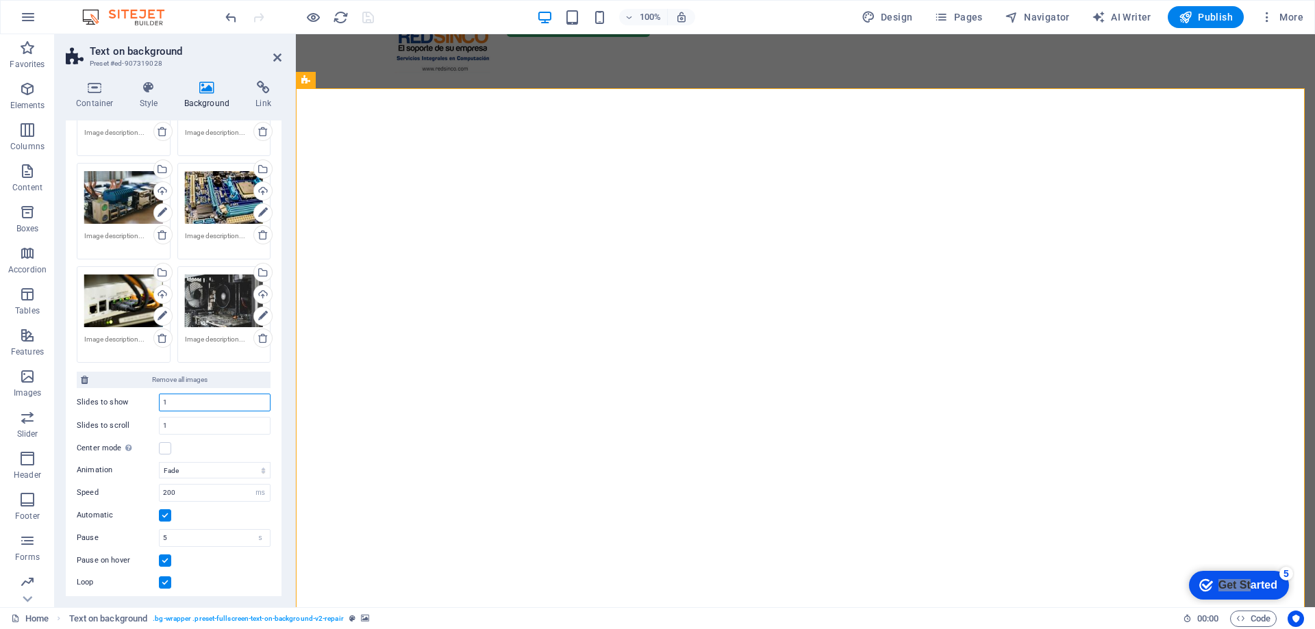
drag, startPoint x: 190, startPoint y: 401, endPoint x: 155, endPoint y: 403, distance: 34.3
click at [155, 403] on div "Slides to show 1" at bounding box center [174, 403] width 194 height 18
click at [188, 424] on input "1" at bounding box center [215, 426] width 110 height 16
drag, startPoint x: 181, startPoint y: 403, endPoint x: 150, endPoint y: 403, distance: 30.8
click at [150, 403] on div "Slides to show 8" at bounding box center [174, 403] width 194 height 18
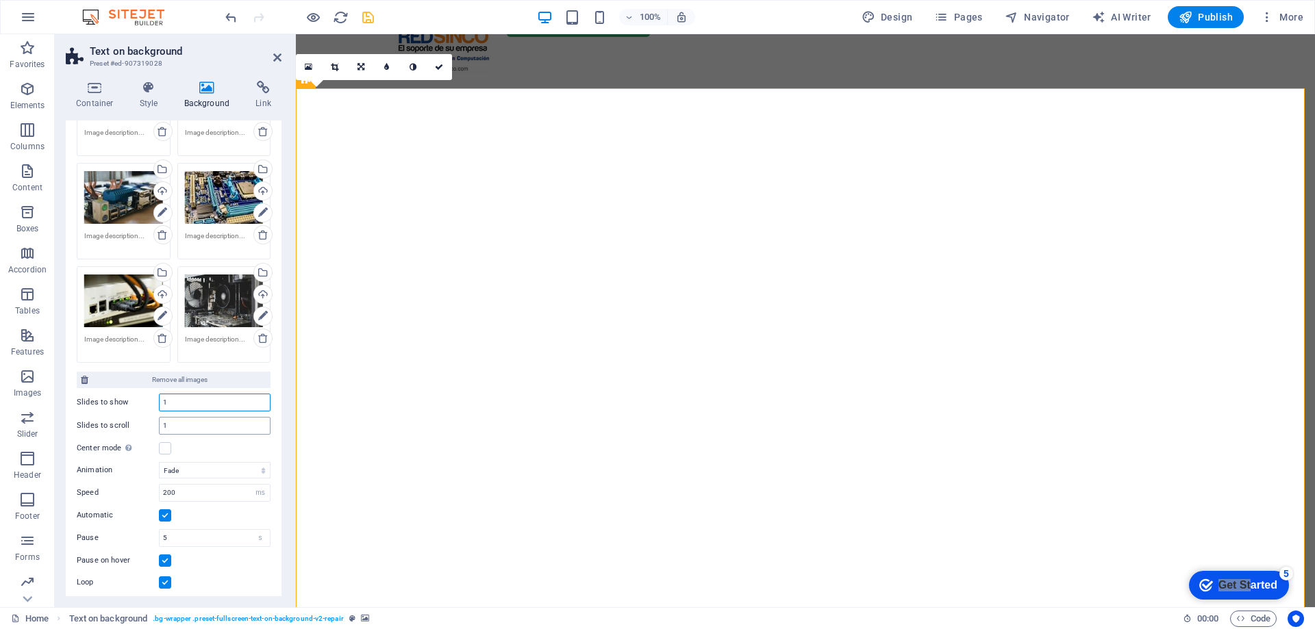
type input "1"
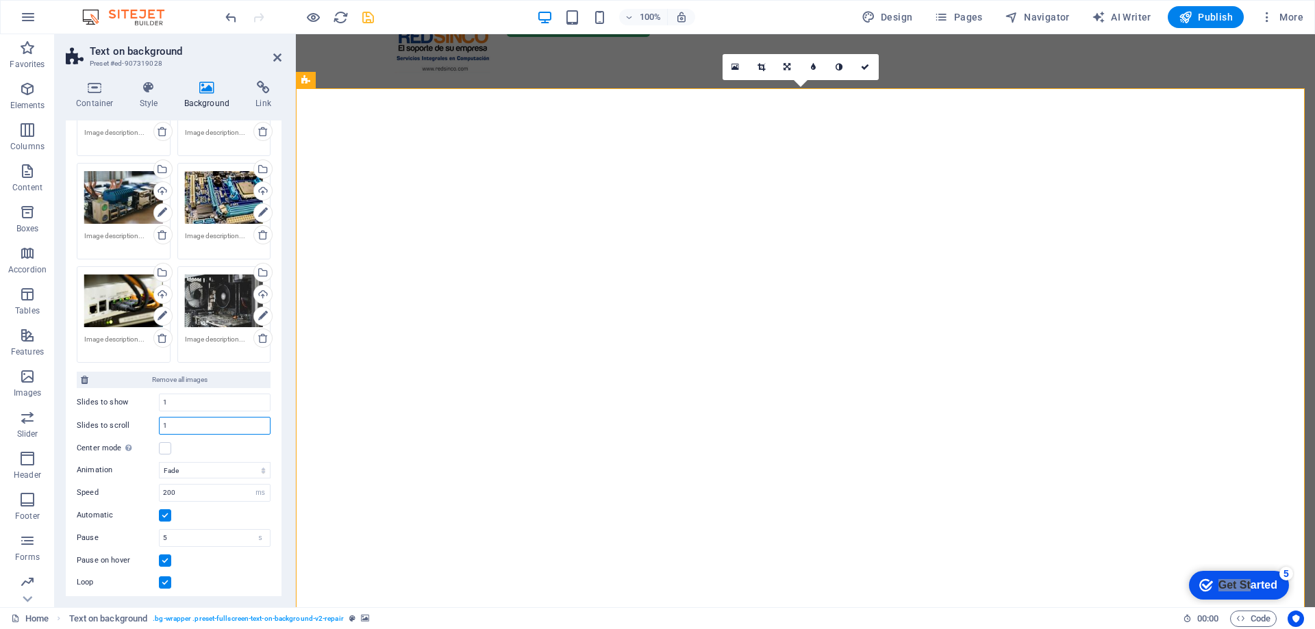
click at [194, 429] on input "1" at bounding box center [215, 426] width 110 height 16
drag, startPoint x: 194, startPoint y: 429, endPoint x: 155, endPoint y: 430, distance: 39.7
click at [155, 430] on div "Slides to scroll 1" at bounding box center [174, 426] width 194 height 18
type input "8"
click at [196, 451] on div "Center mode Enables centered view with partial previous/next slide. Use with od…" at bounding box center [174, 448] width 194 height 16
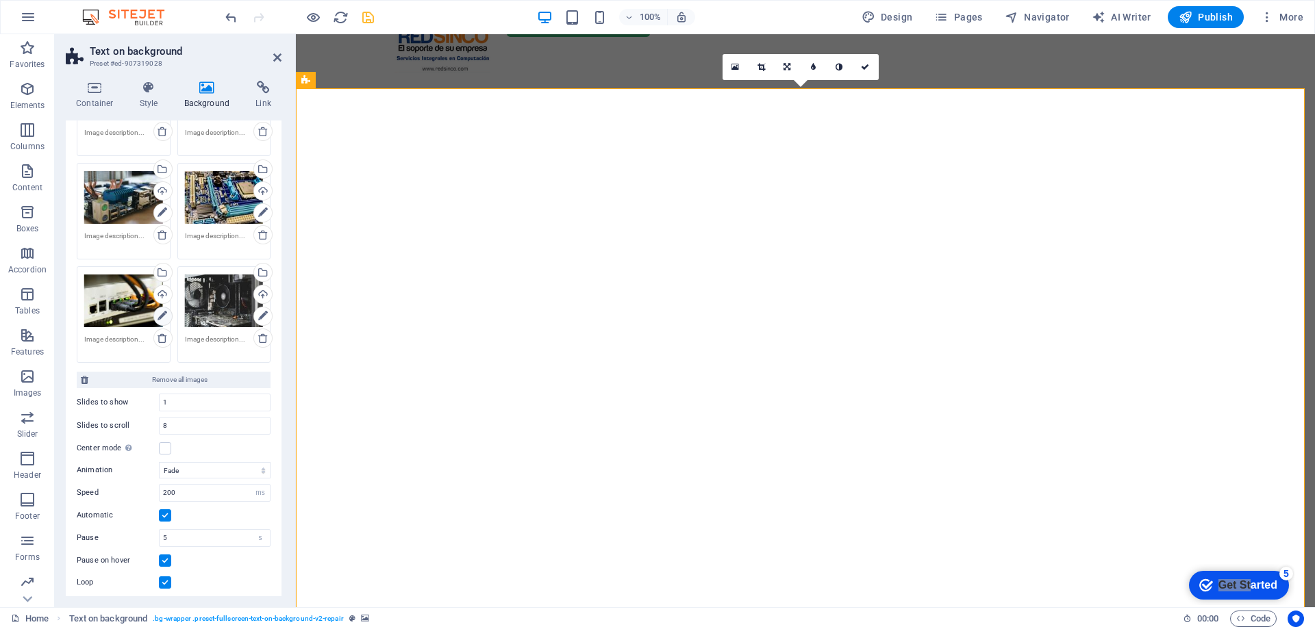
click at [164, 316] on icon at bounding box center [162, 316] width 10 height 16
click at [263, 318] on icon at bounding box center [263, 316] width 10 height 16
click at [263, 212] on icon at bounding box center [263, 213] width 10 height 16
click at [162, 209] on icon at bounding box center [162, 213] width 10 height 16
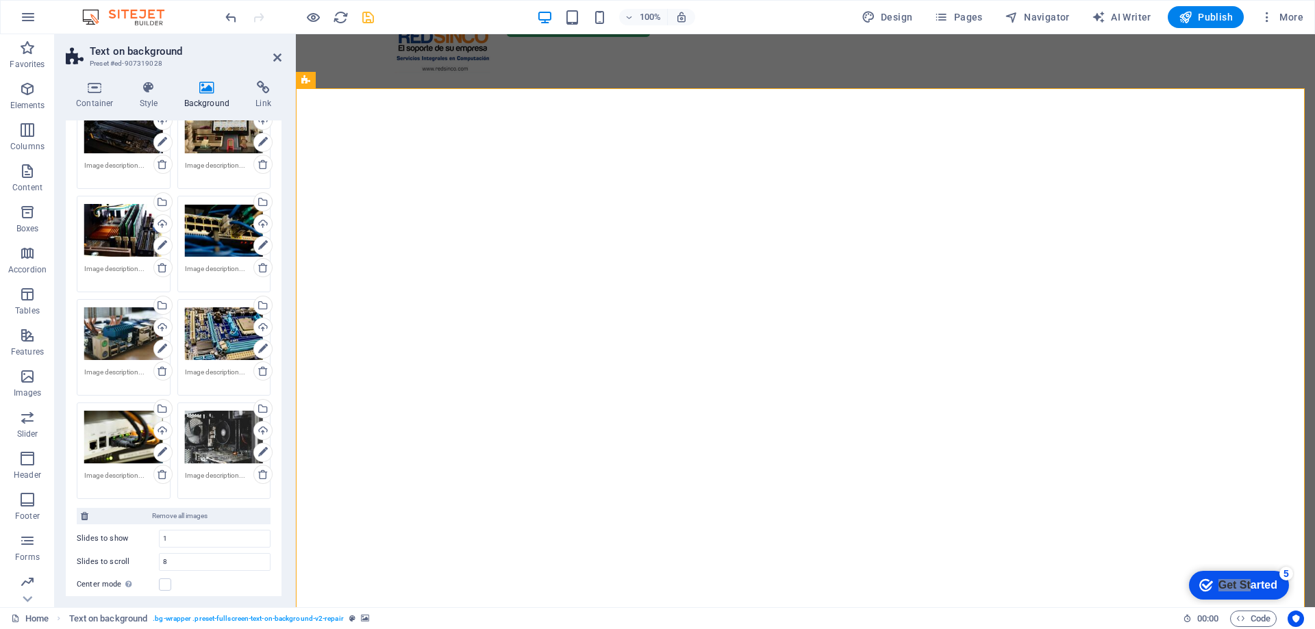
scroll to position [205, 0]
click at [263, 242] on icon at bounding box center [263, 246] width 10 height 16
click at [162, 246] on icon at bounding box center [162, 246] width 10 height 16
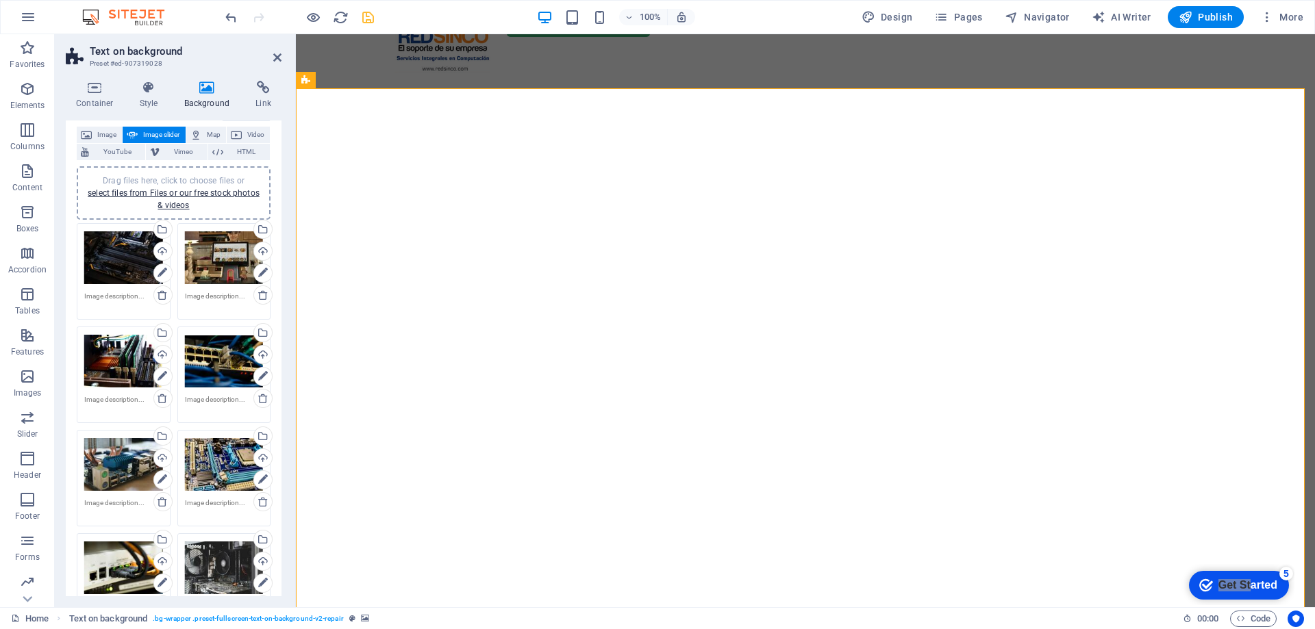
scroll to position [71, 0]
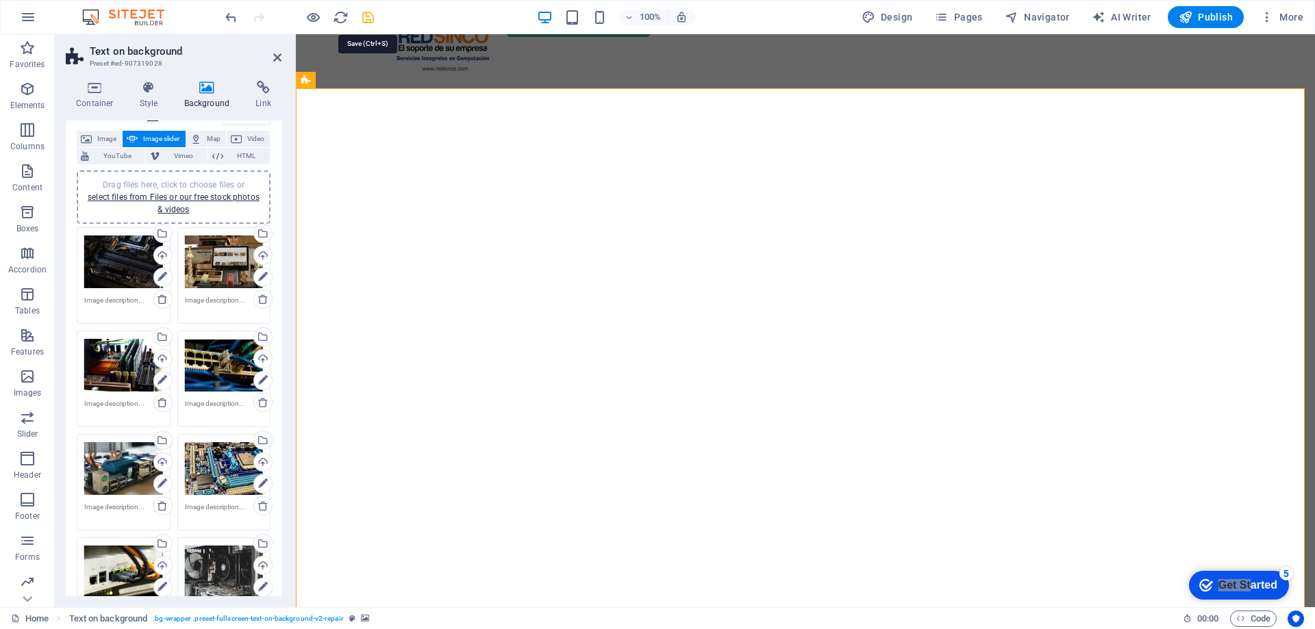
click at [368, 14] on icon "save" at bounding box center [368, 18] width 16 height 16
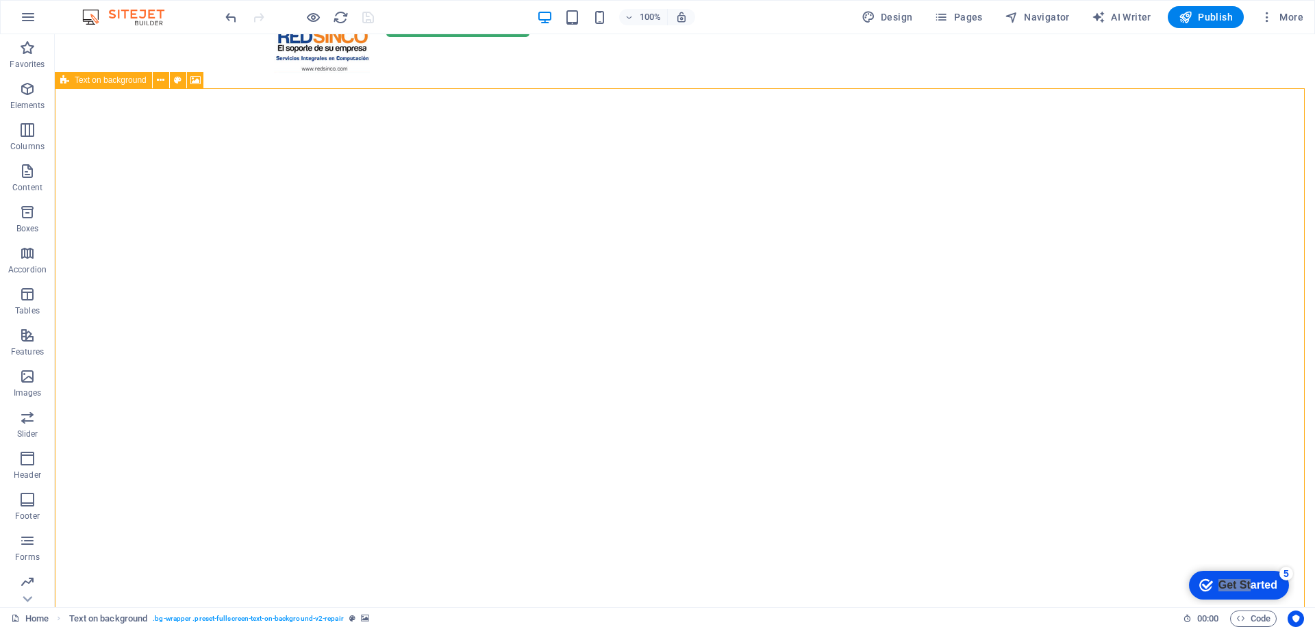
click at [62, 77] on icon at bounding box center [64, 80] width 9 height 16
click at [106, 79] on span "Text on background" at bounding box center [111, 80] width 72 height 8
click at [194, 80] on icon at bounding box center [195, 80] width 10 height 14
select select "fade"
select select "ms"
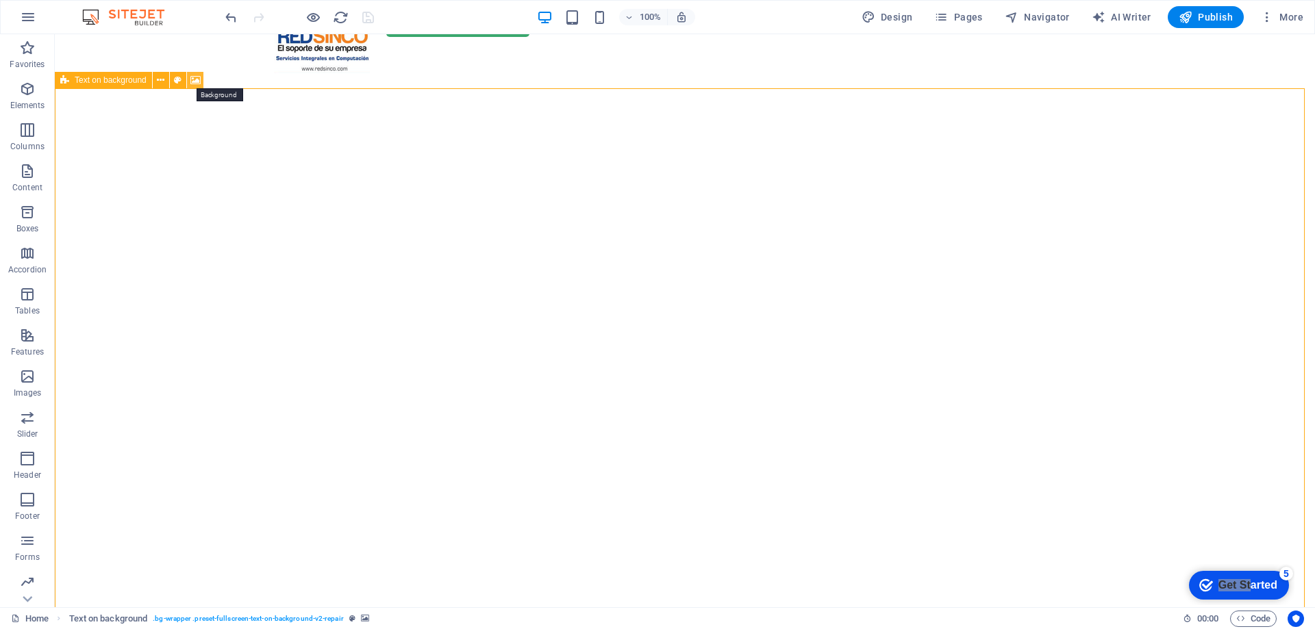
select select "s"
select select "progressive"
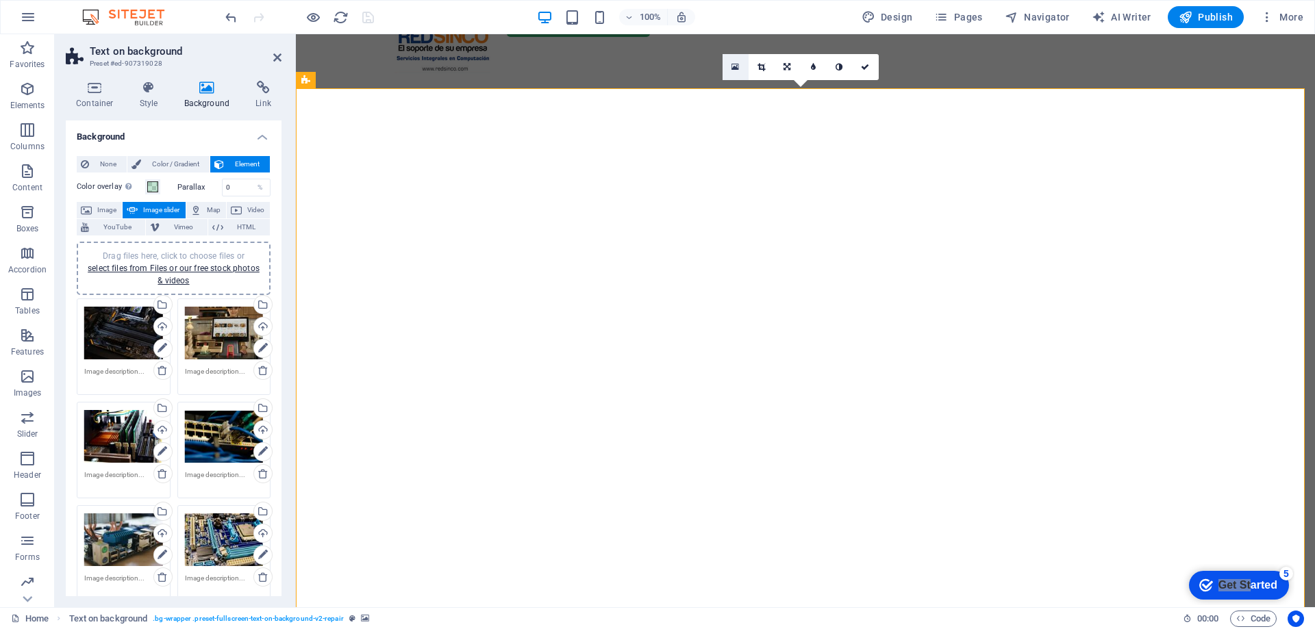
click at [736, 65] on icon at bounding box center [735, 67] width 8 height 10
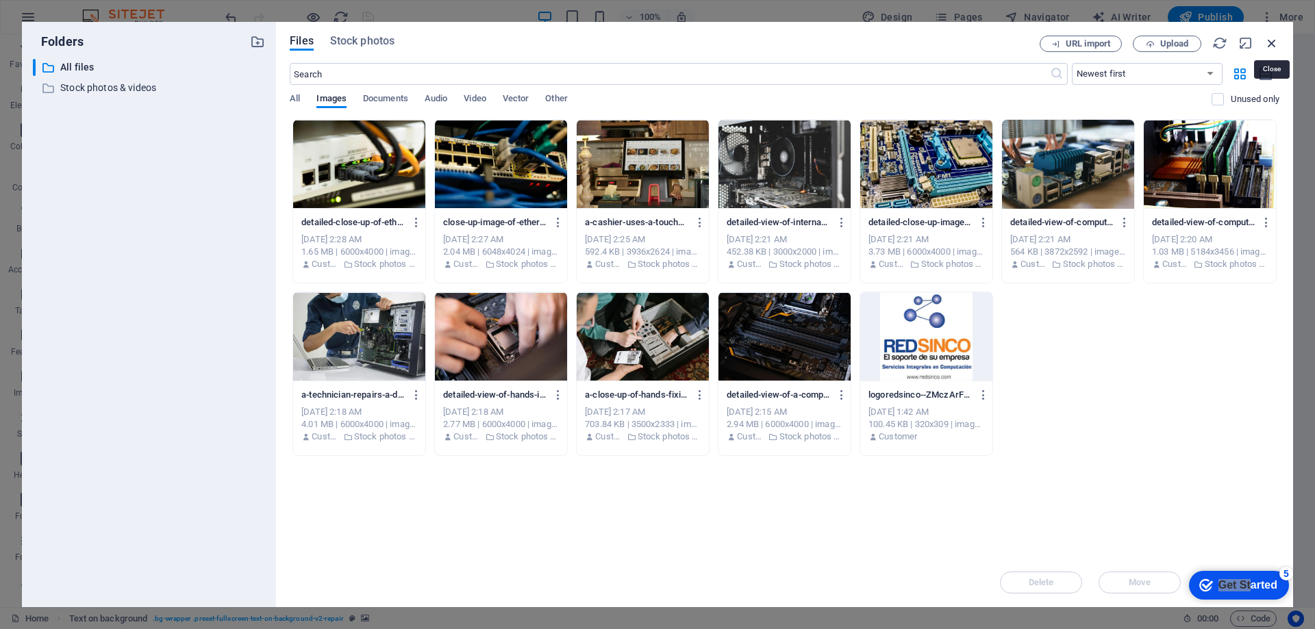
click at [1271, 40] on icon "button" at bounding box center [1271, 43] width 15 height 15
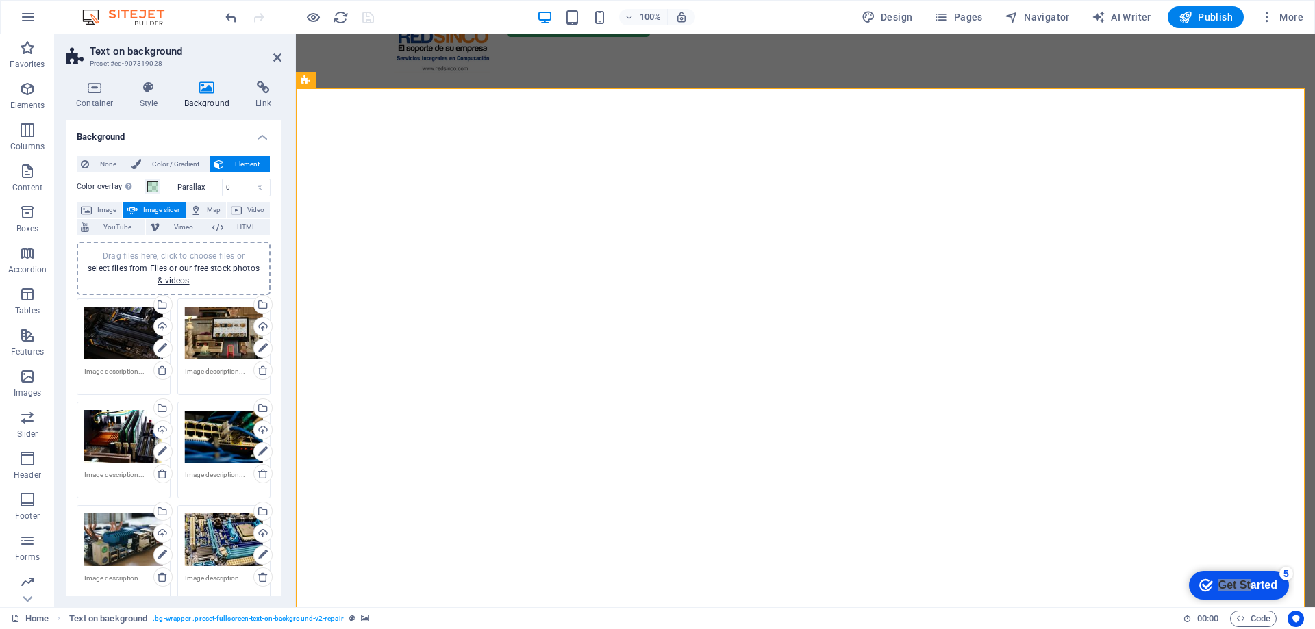
click at [110, 326] on div "Drag files here, click to choose files or select files from Files or our free s…" at bounding box center [123, 333] width 79 height 55
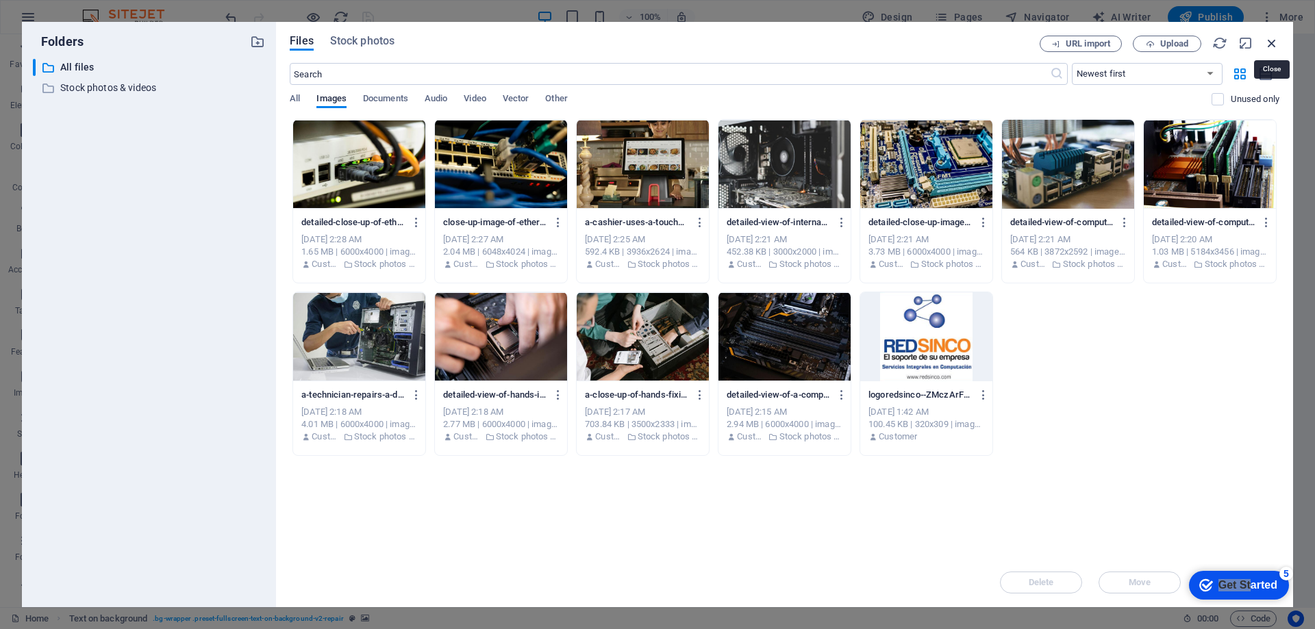
click at [1273, 45] on icon "button" at bounding box center [1271, 43] width 15 height 15
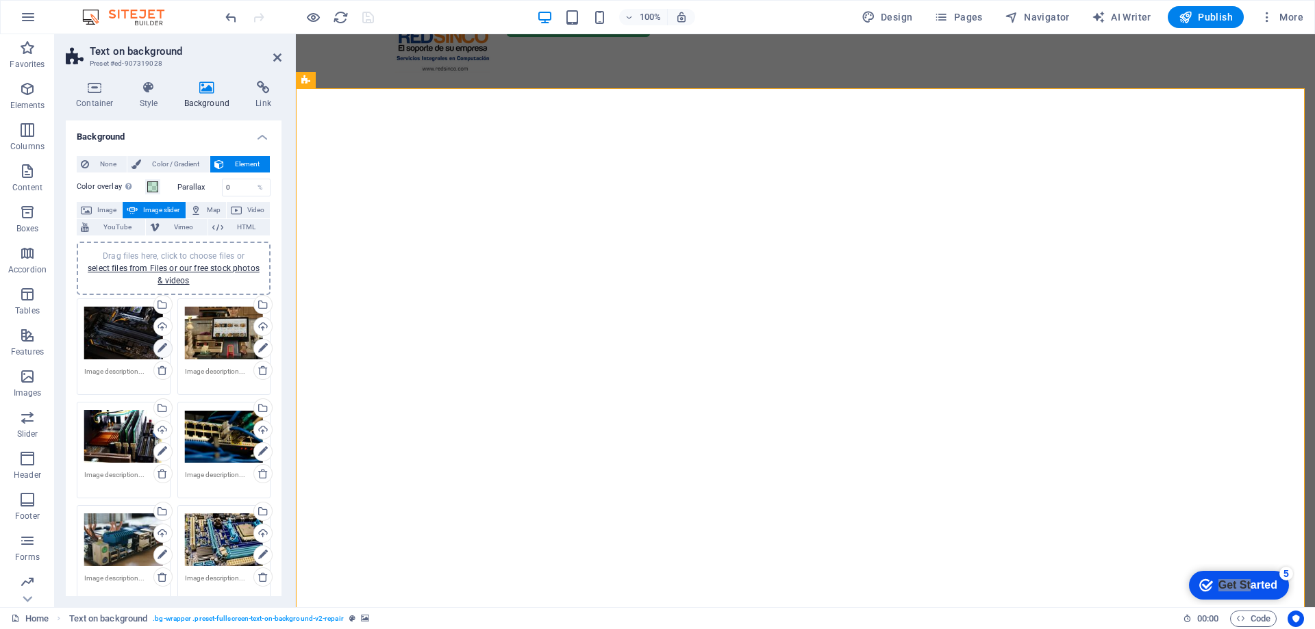
click at [164, 345] on icon at bounding box center [162, 348] width 10 height 16
click at [157, 322] on div "Upload" at bounding box center [161, 328] width 21 height 21
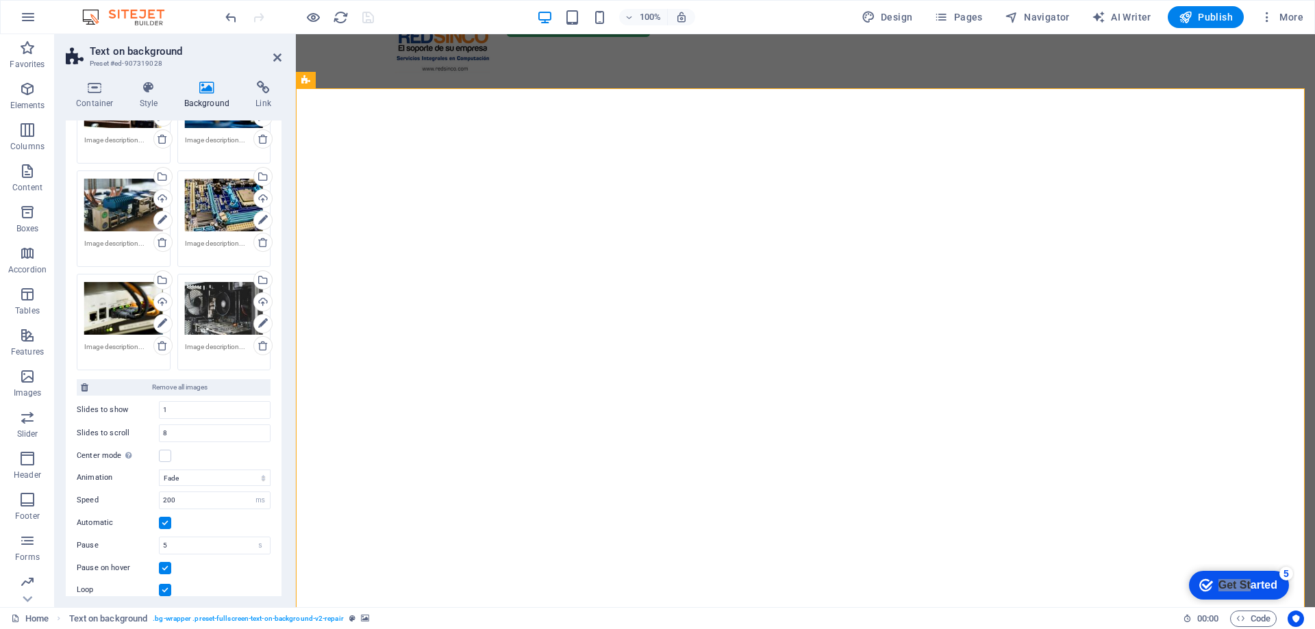
scroll to position [342, 0]
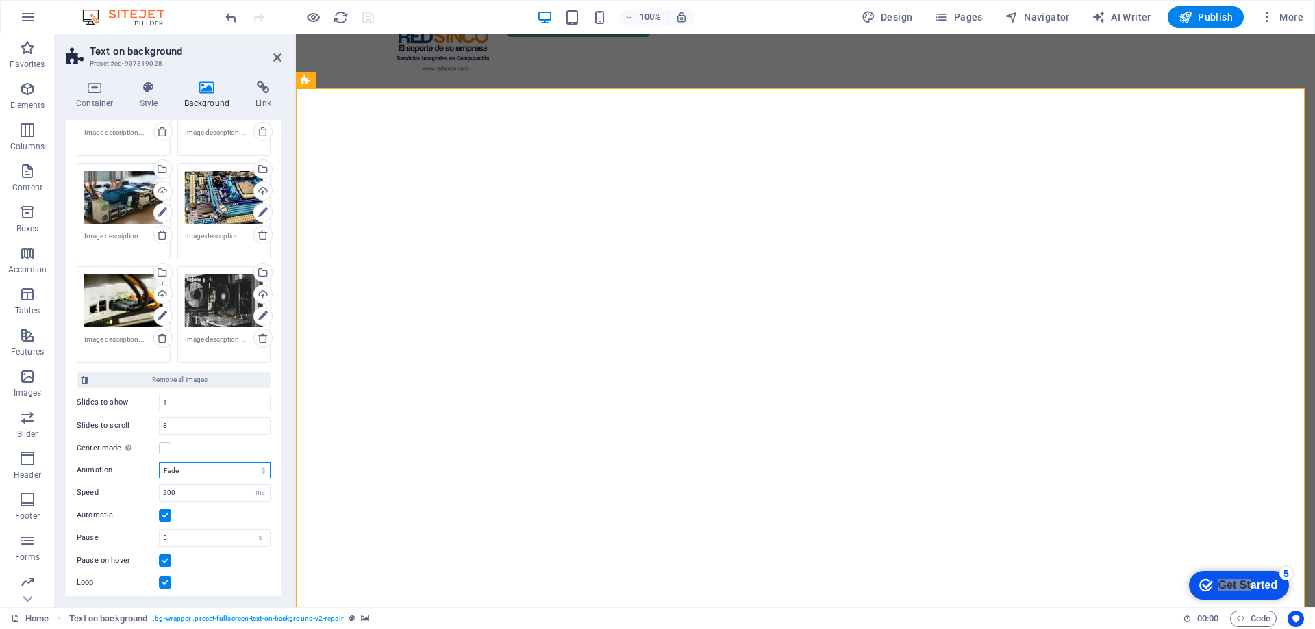
click at [195, 472] on select "Slide Fade" at bounding box center [215, 470] width 112 height 16
click at [159, 462] on select "Slide Fade" at bounding box center [215, 470] width 112 height 16
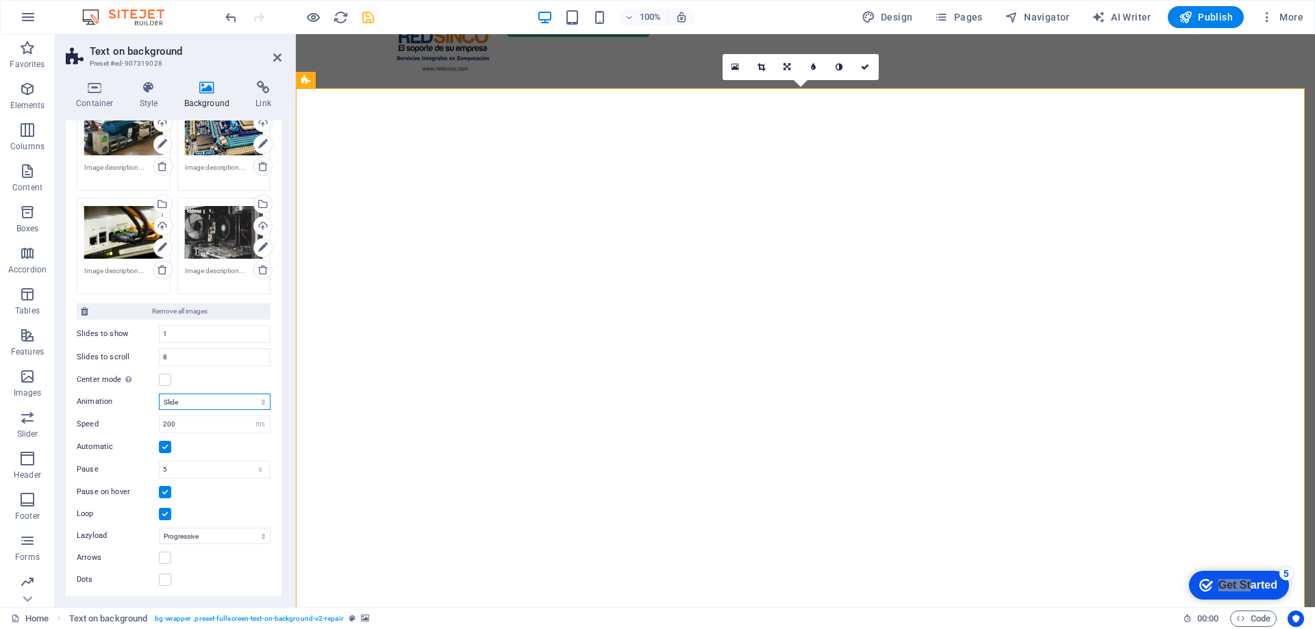
scroll to position [414, 0]
click at [203, 395] on select "Slide Fade" at bounding box center [215, 399] width 112 height 16
select select "fade"
click at [159, 391] on select "Slide Fade" at bounding box center [215, 399] width 112 height 16
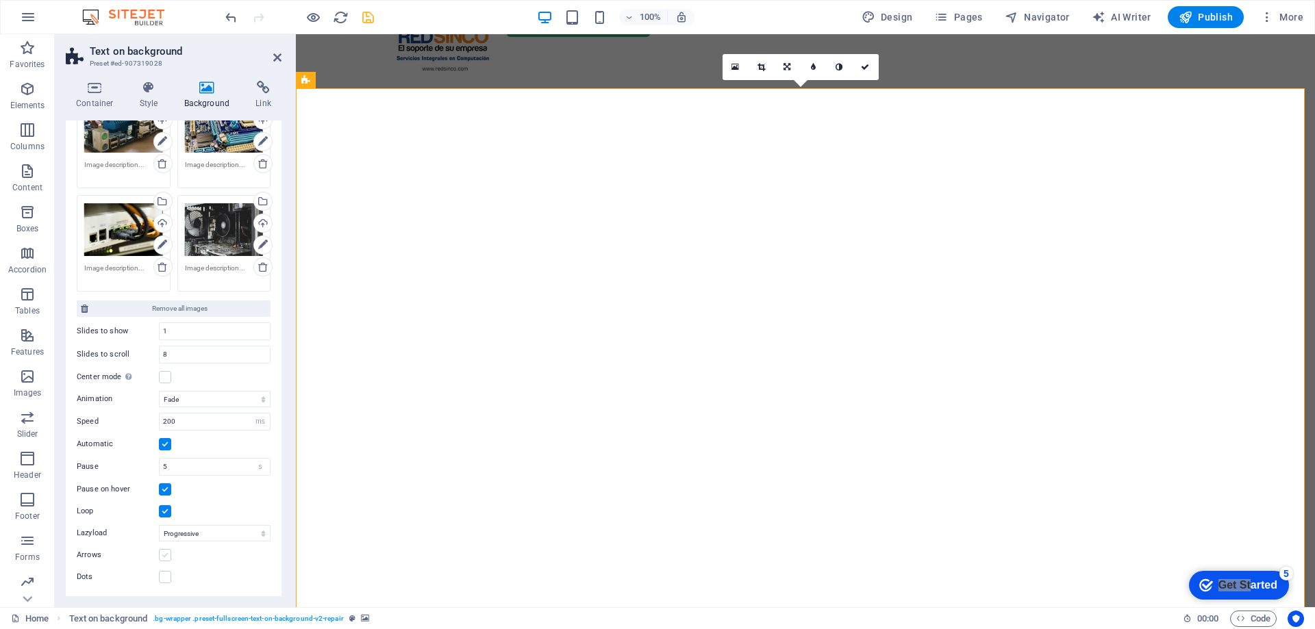
click at [166, 555] on label at bounding box center [165, 555] width 12 height 12
click at [0, 0] on input "Arrows" at bounding box center [0, 0] width 0 height 0
click at [1210, 70] on img "1/8" at bounding box center [800, 70] width 1009 height 0
click at [367, 16] on icon "save" at bounding box center [368, 18] width 16 height 16
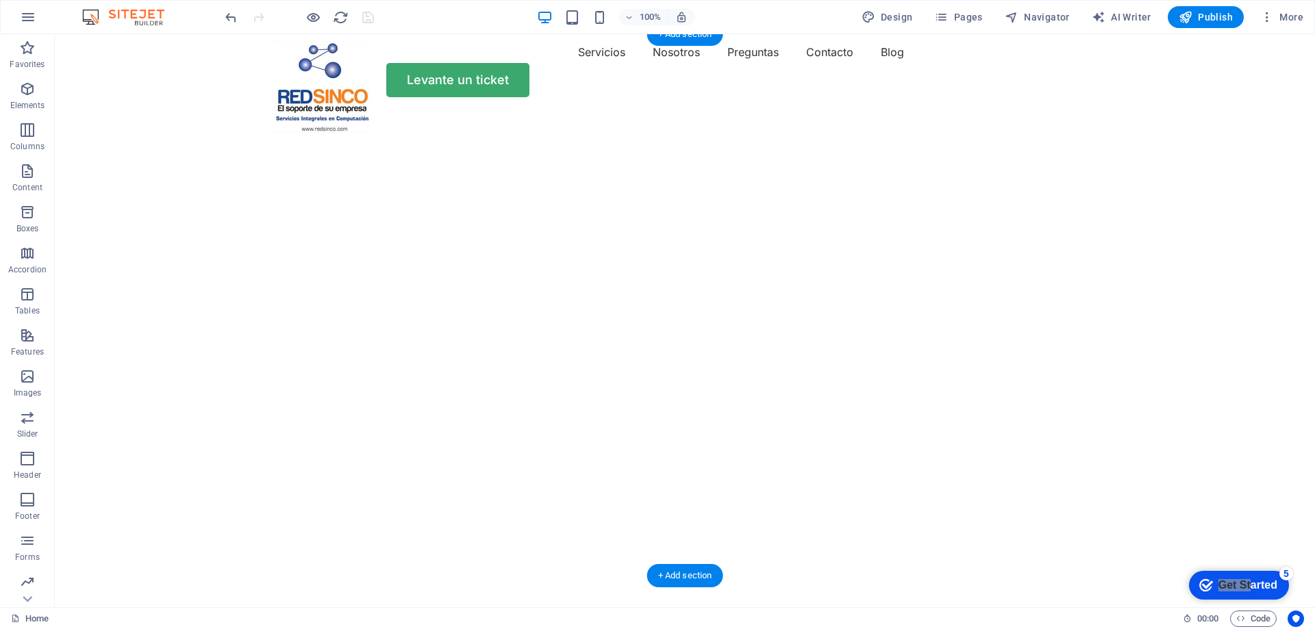
scroll to position [0, 0]
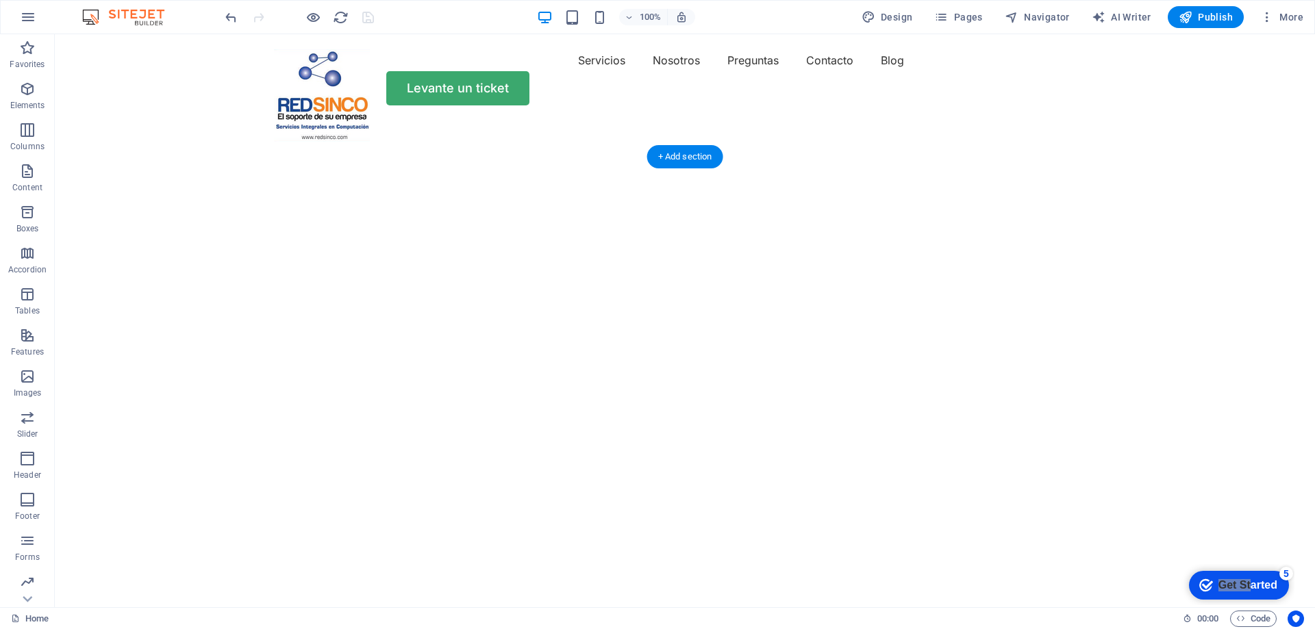
click at [55, 151] on button "button" at bounding box center [55, 151] width 0 height 0
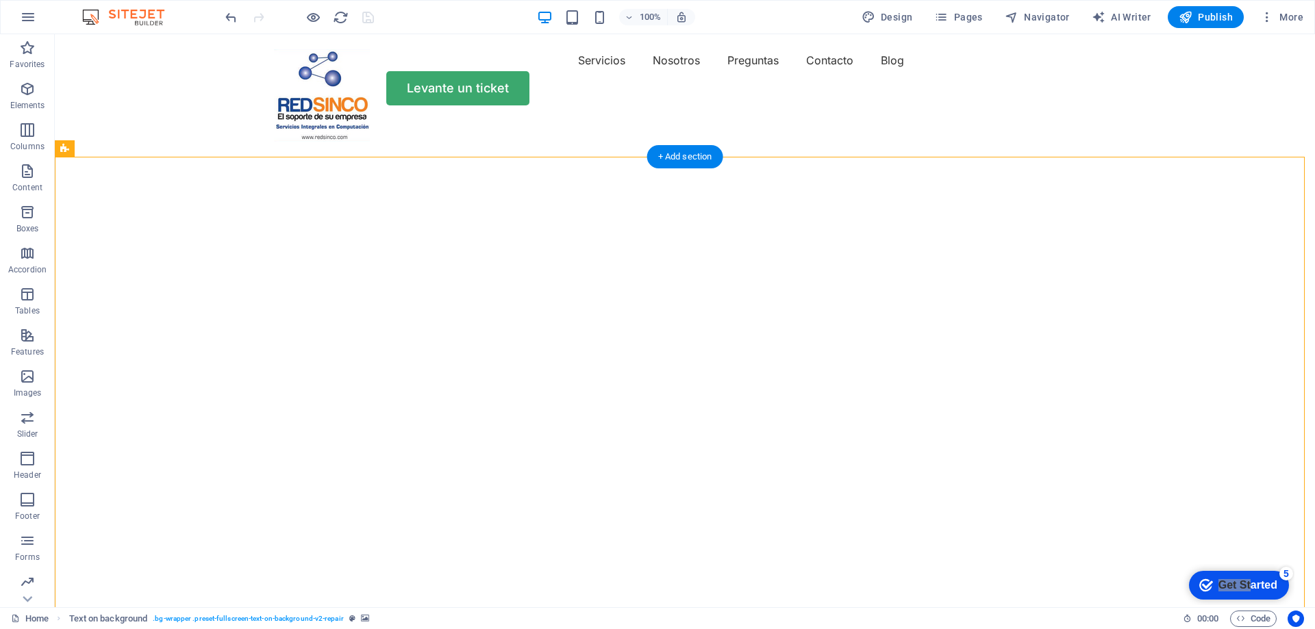
click at [55, 151] on button "button" at bounding box center [55, 151] width 0 height 0
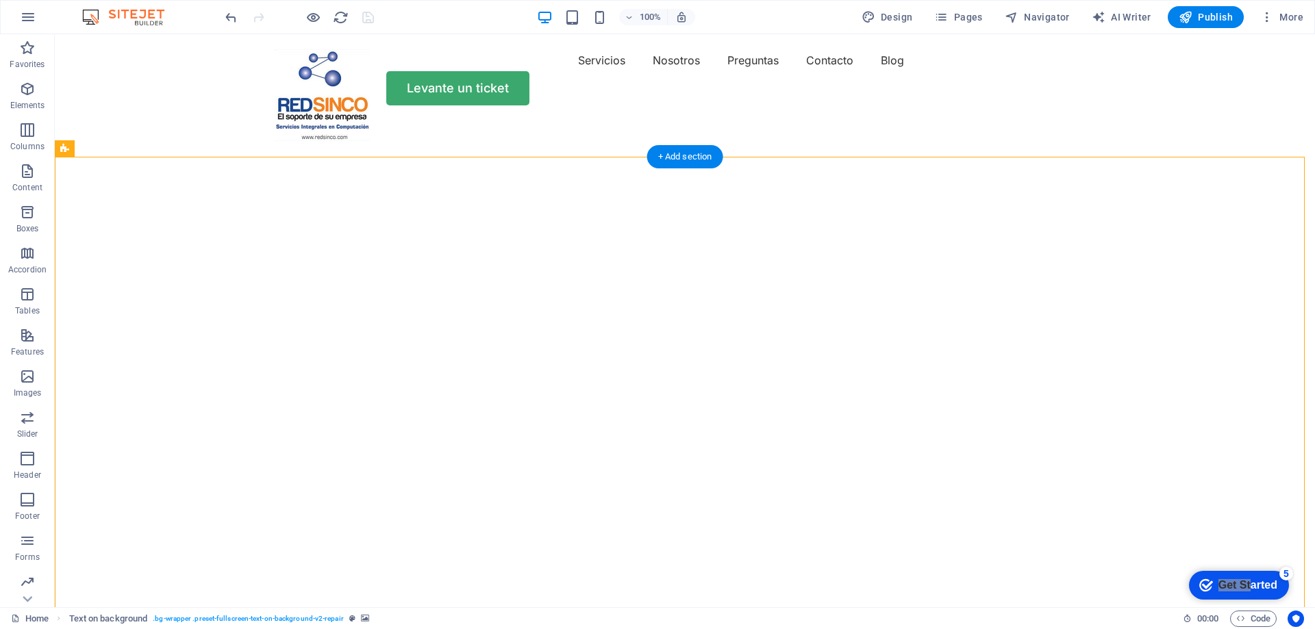
click at [55, 151] on button "button" at bounding box center [55, 151] width 0 height 0
select select "fade"
select select "ms"
select select "s"
select select "progressive"
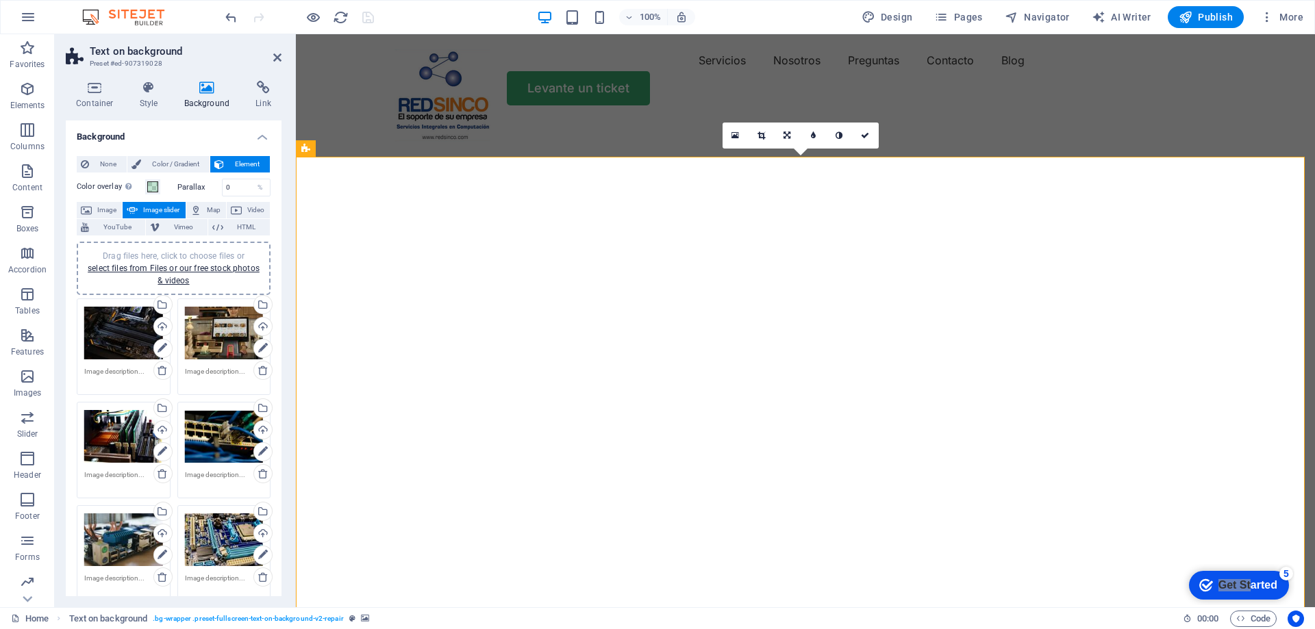
click at [296, 133] on button "button" at bounding box center [296, 133] width 0 height 0
click at [119, 344] on div "Drag files here, click to choose files or select files from Files or our free s…" at bounding box center [123, 333] width 79 height 55
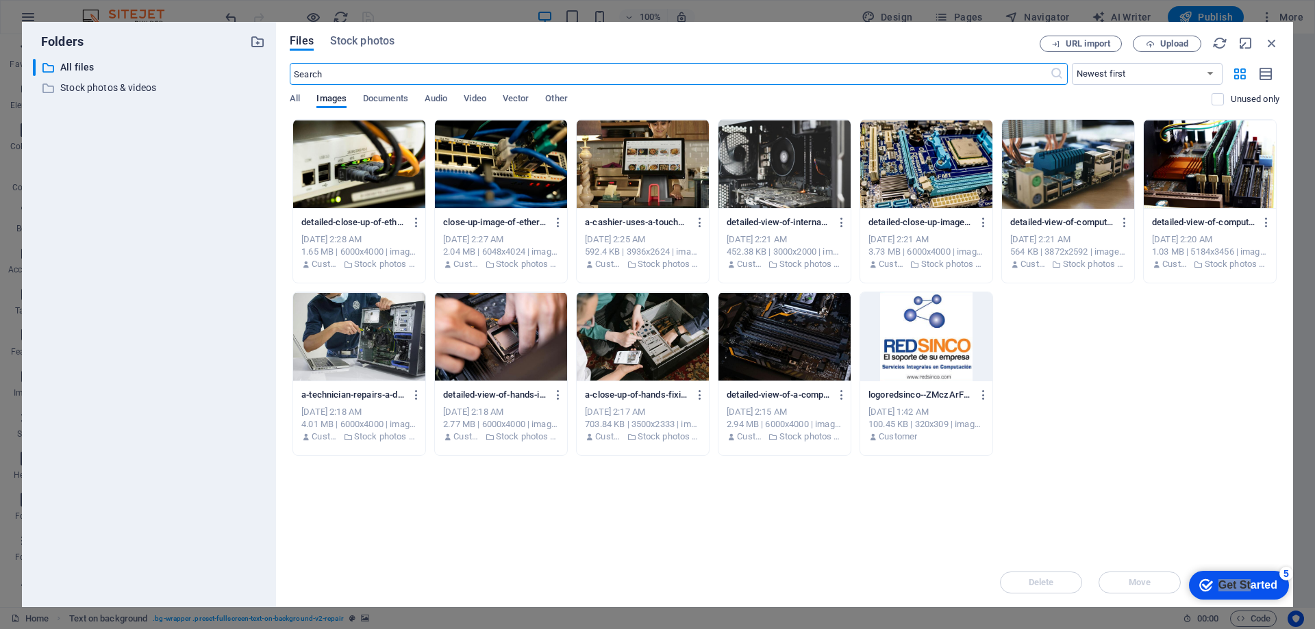
click at [359, 165] on div at bounding box center [359, 164] width 132 height 89
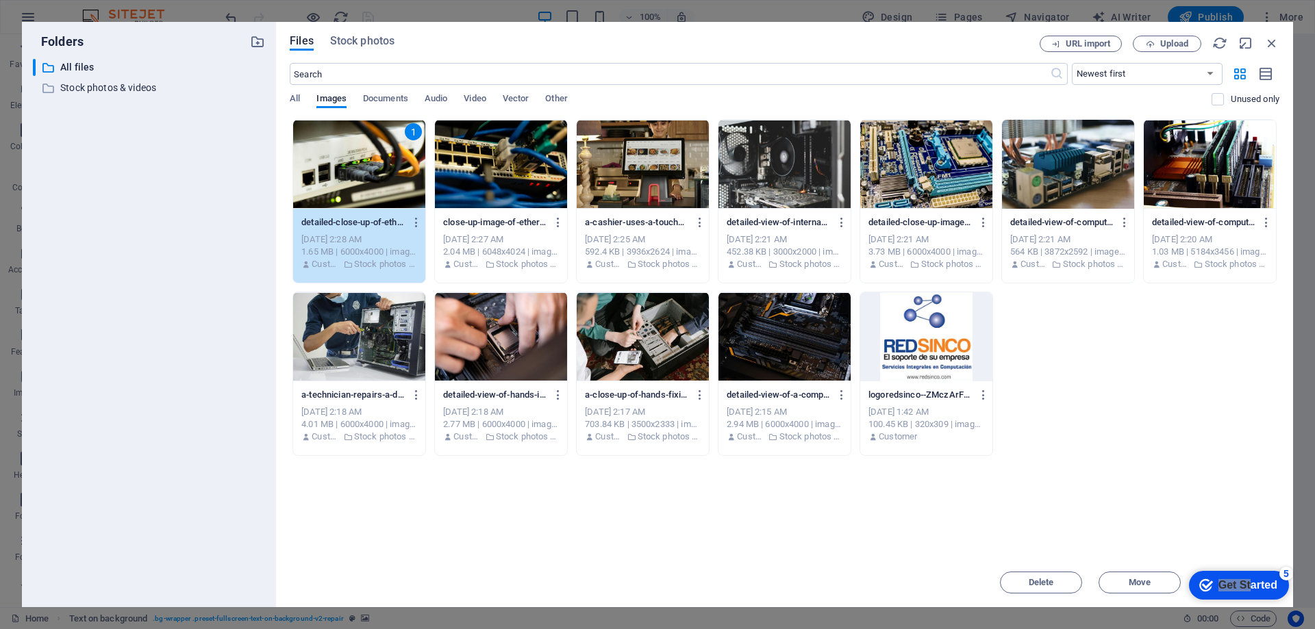
click at [471, 169] on div at bounding box center [501, 164] width 132 height 89
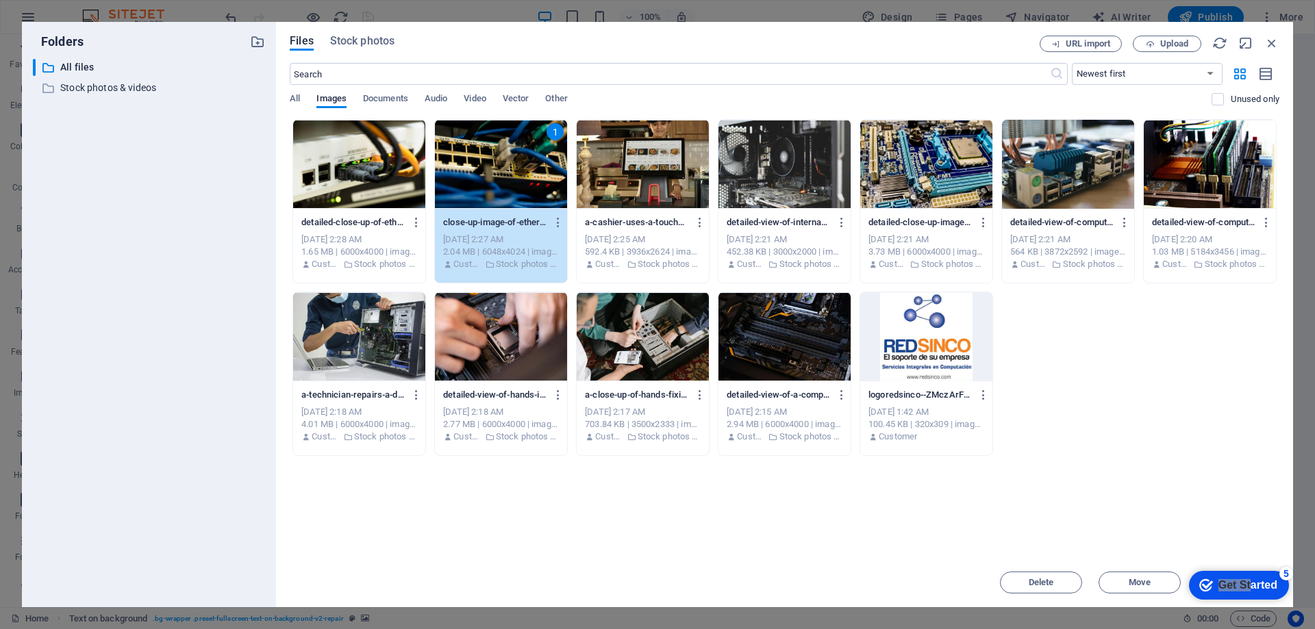
click at [366, 171] on div at bounding box center [359, 164] width 132 height 89
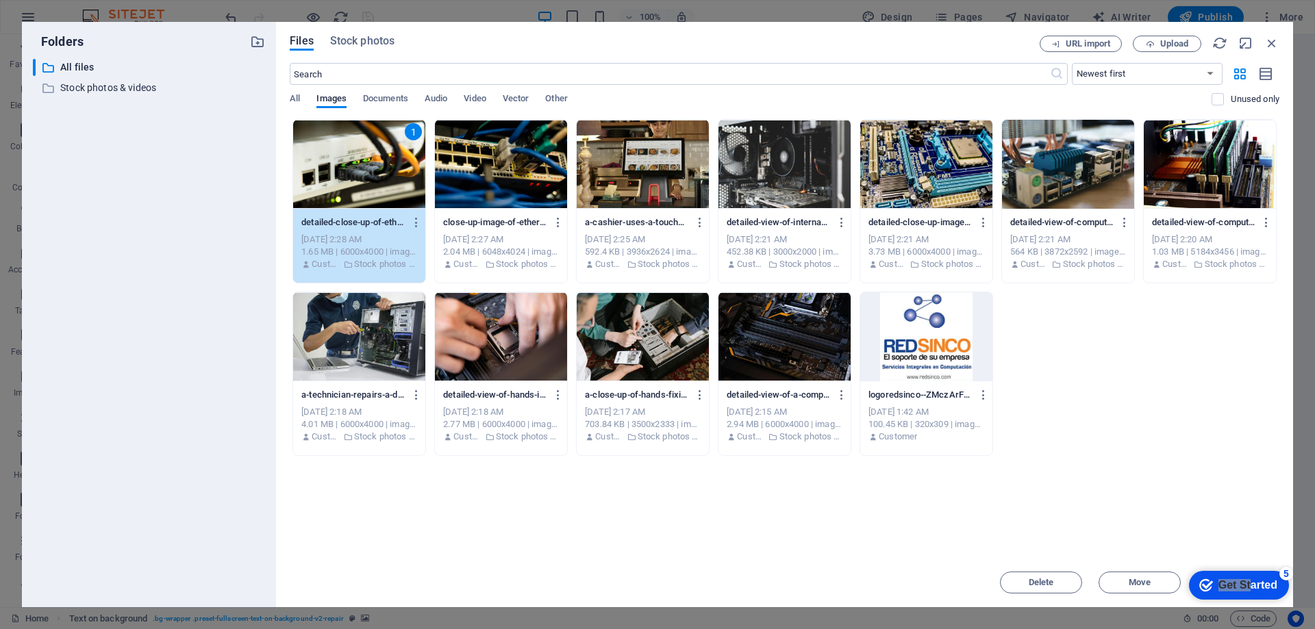
click at [507, 168] on div at bounding box center [501, 164] width 132 height 89
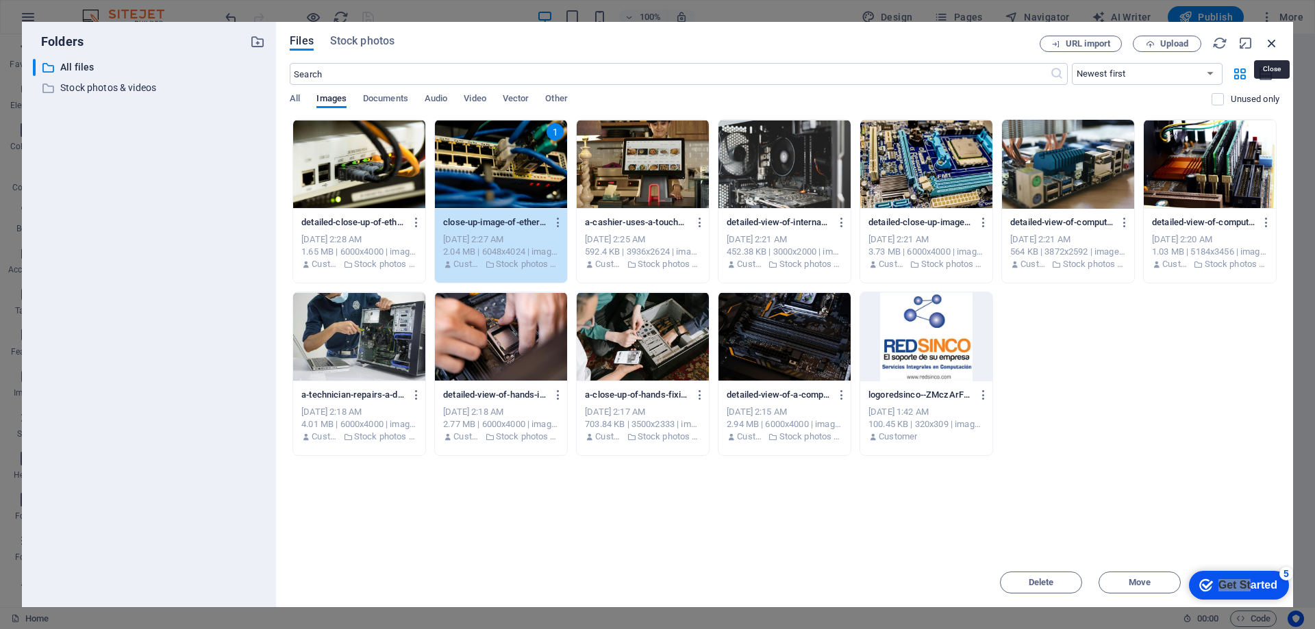
click at [1267, 40] on icon "button" at bounding box center [1271, 43] width 15 height 15
